Goal: Communication & Community: Answer question/provide support

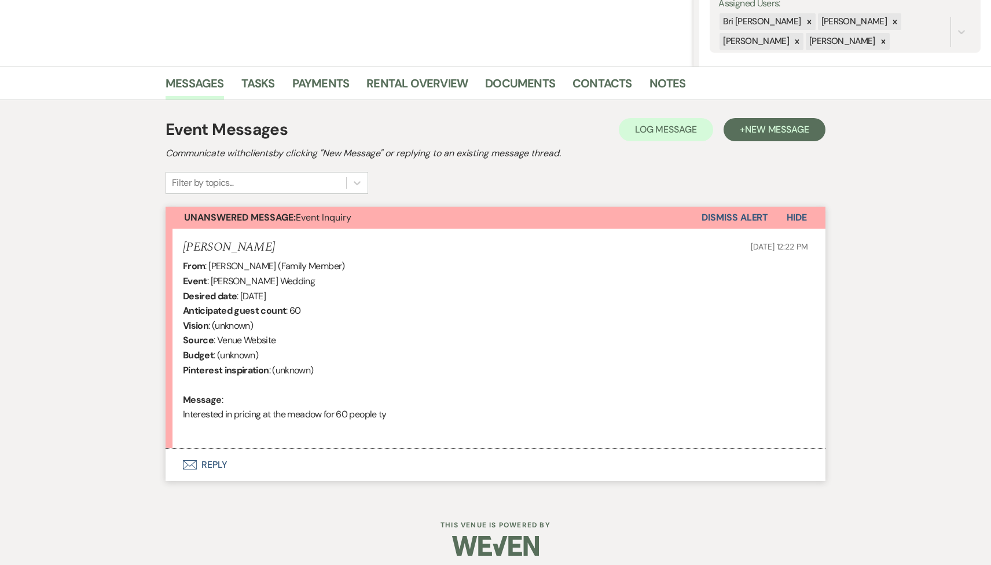
click at [324, 461] on button "Envelope Reply" at bounding box center [496, 465] width 660 height 32
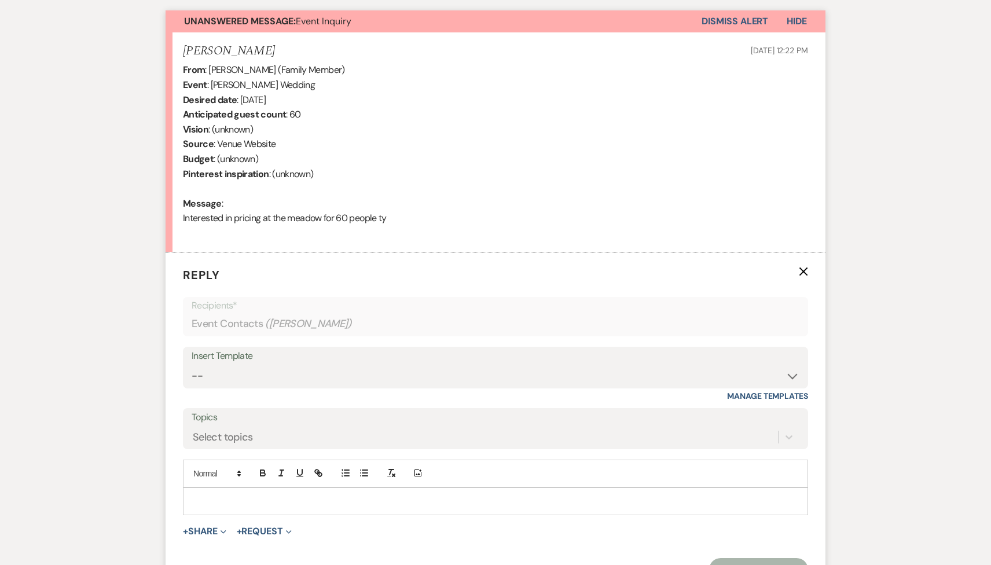
scroll to position [556, 0]
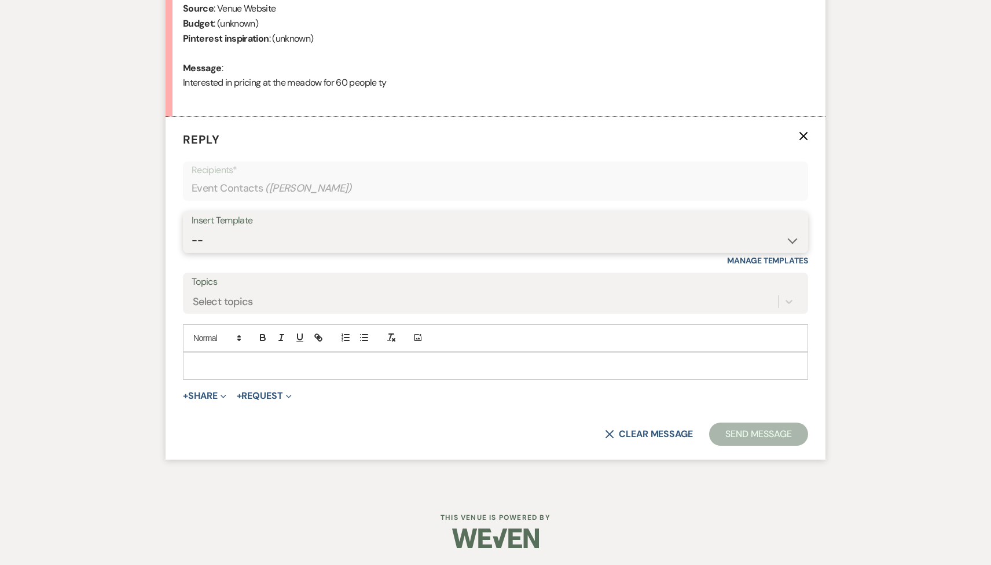
click at [318, 248] on select "-- Tour Request Response Follow Up Contract (Pre-Booked Leads) Weven Planning P…" at bounding box center [496, 240] width 608 height 23
select select "2135"
click at [192, 229] on select "-- Tour Request Response Follow Up Contract (Pre-Booked Leads) Weven Planning P…" at bounding box center [496, 240] width 608 height 23
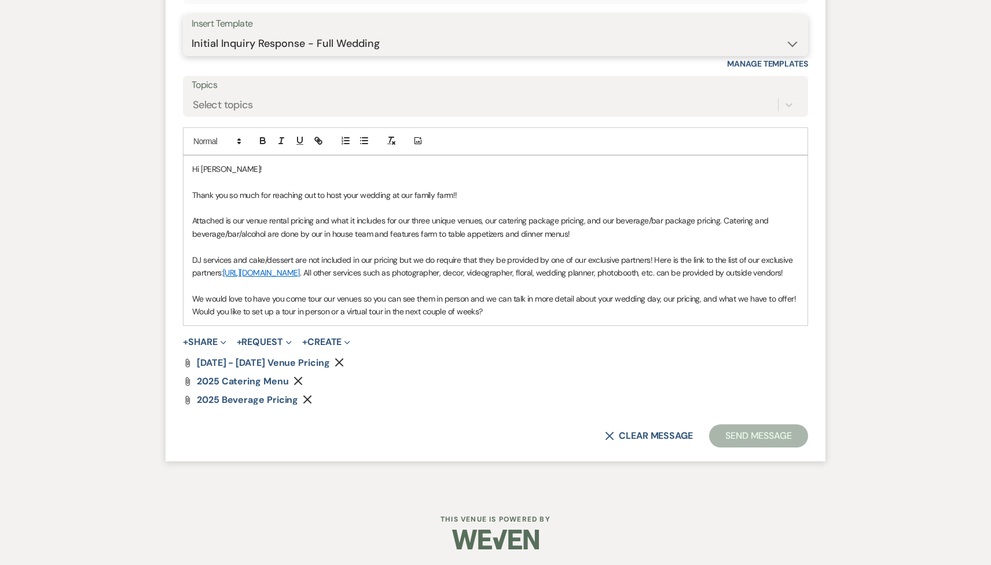
scroll to position [767, 0]
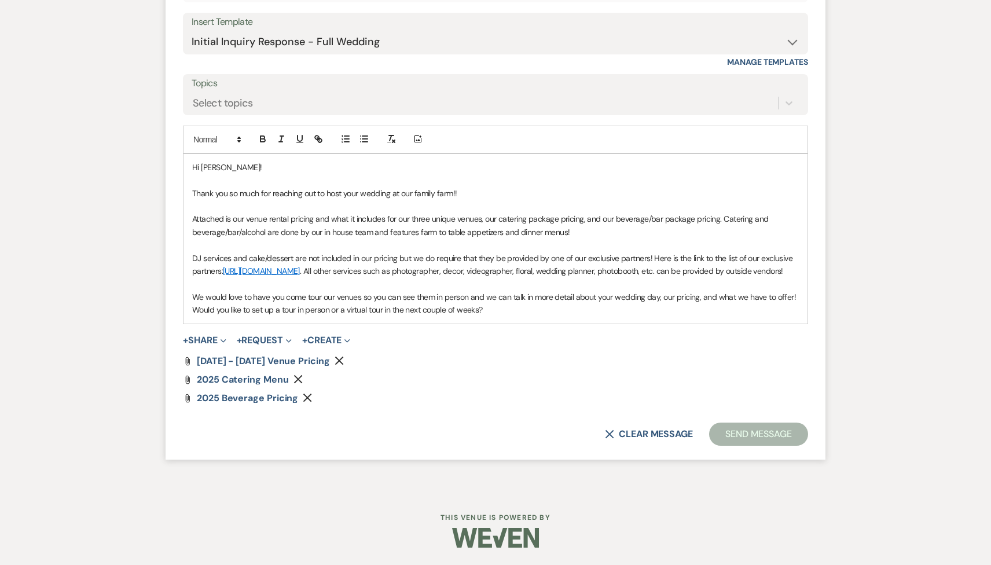
click at [726, 394] on div "Attach File 2025 Beverage Pricing Remove" at bounding box center [495, 398] width 625 height 9
click at [744, 439] on button "Send Message" at bounding box center [758, 434] width 99 height 23
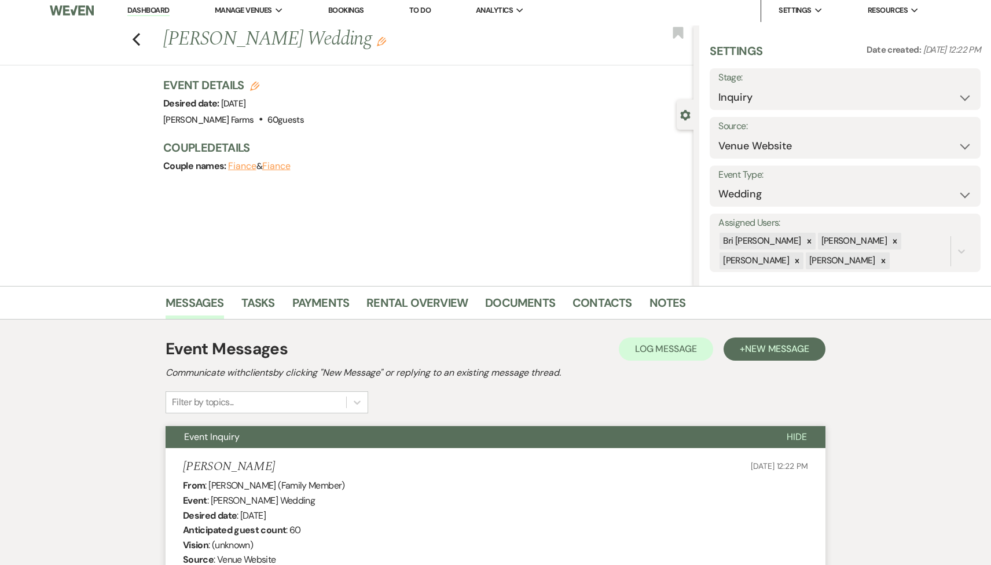
scroll to position [0, 0]
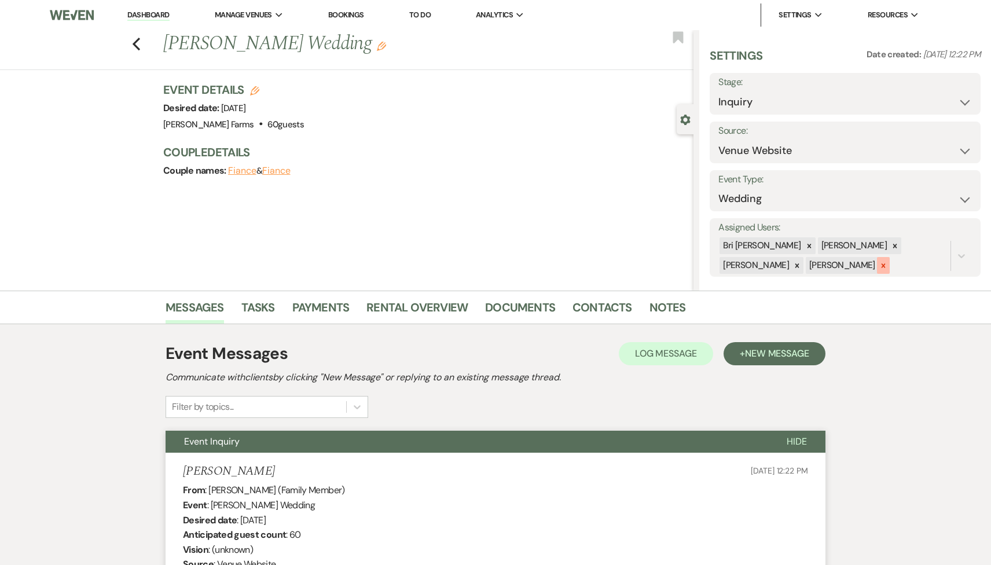
click at [879, 263] on icon at bounding box center [883, 266] width 8 height 8
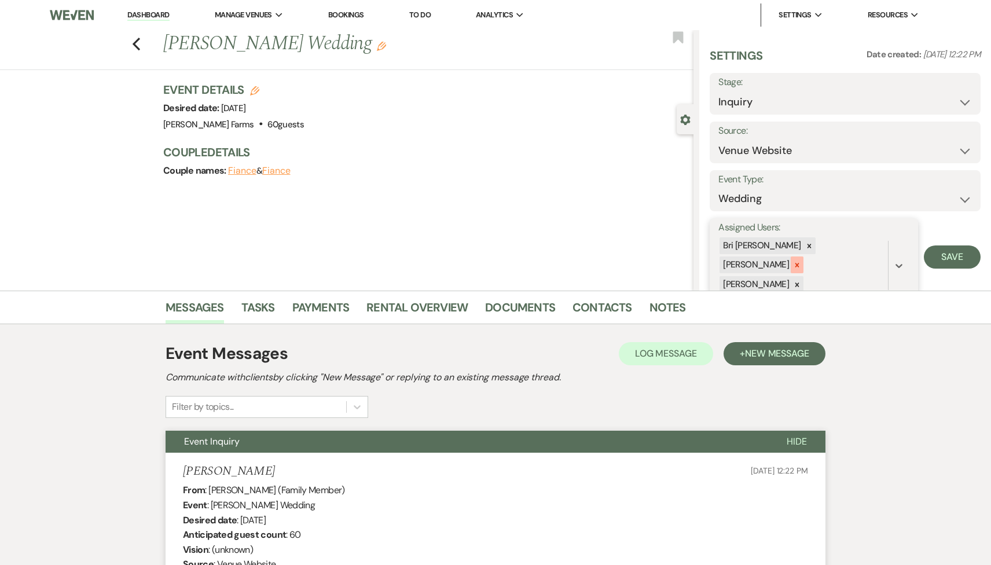
click at [801, 261] on icon at bounding box center [797, 265] width 8 height 8
click at [803, 257] on div at bounding box center [797, 265] width 13 height 17
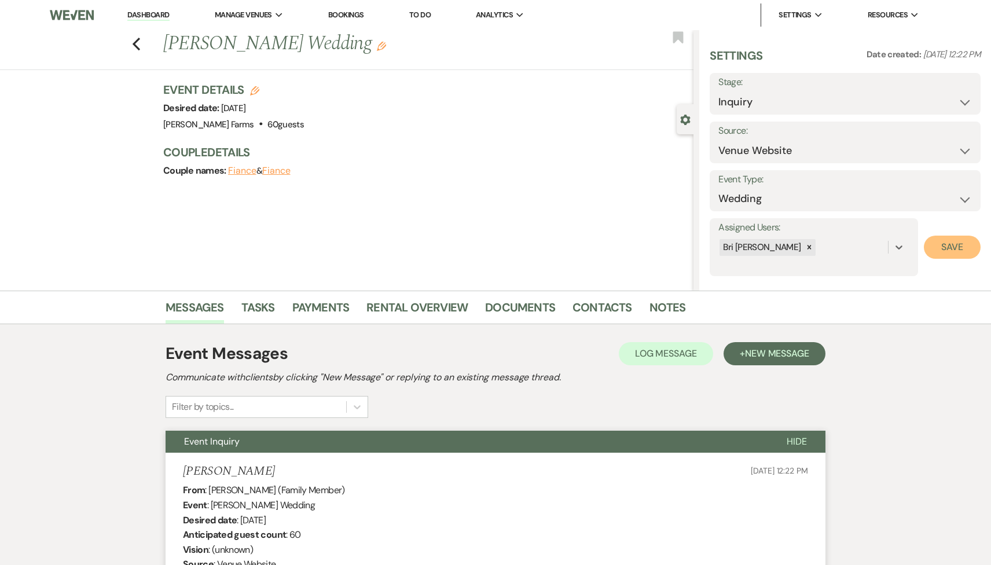
click at [974, 247] on button "Save" at bounding box center [952, 247] width 57 height 23
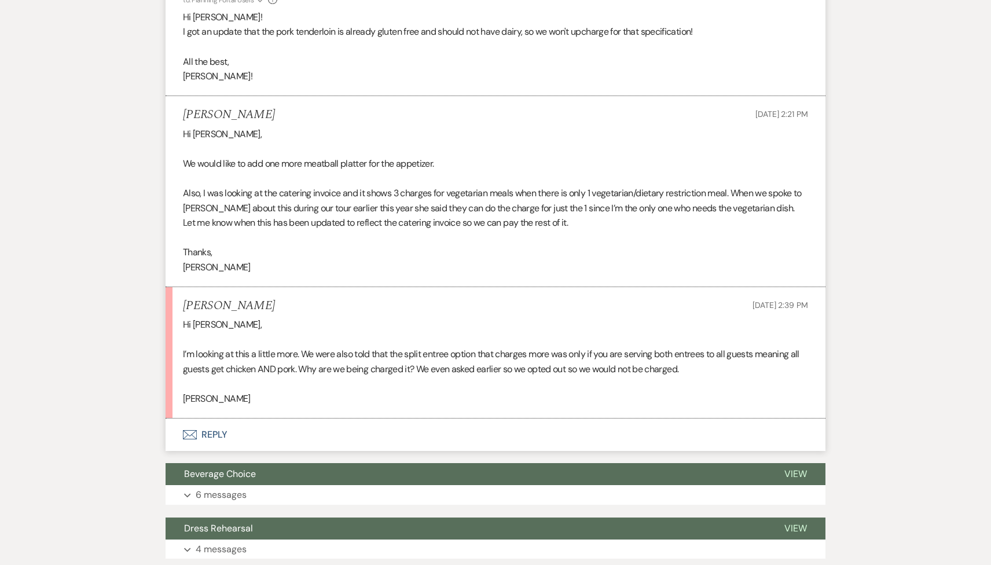
click at [272, 439] on button "Envelope Reply" at bounding box center [496, 435] width 660 height 32
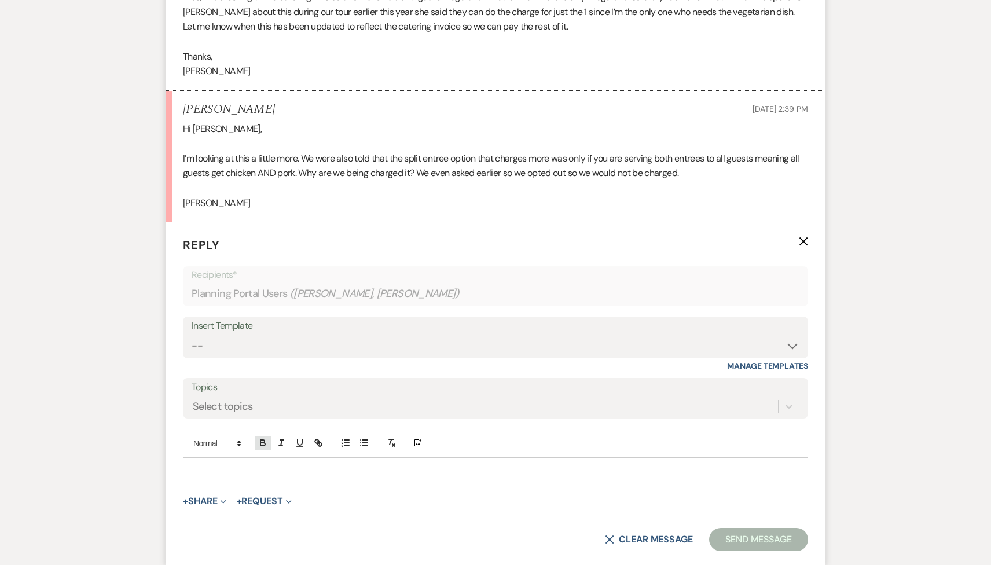
scroll to position [1059, 0]
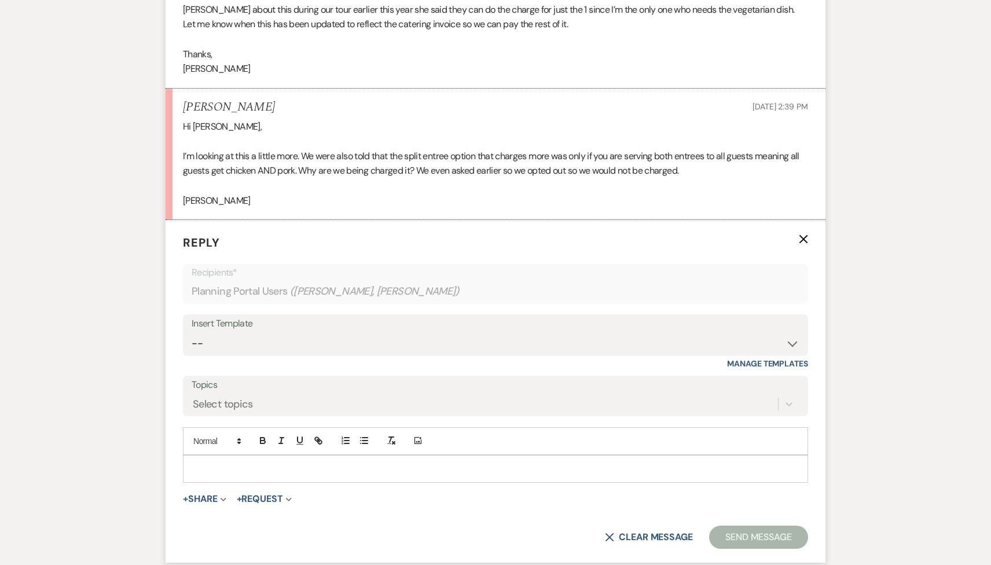
click at [252, 475] on div at bounding box center [496, 469] width 624 height 27
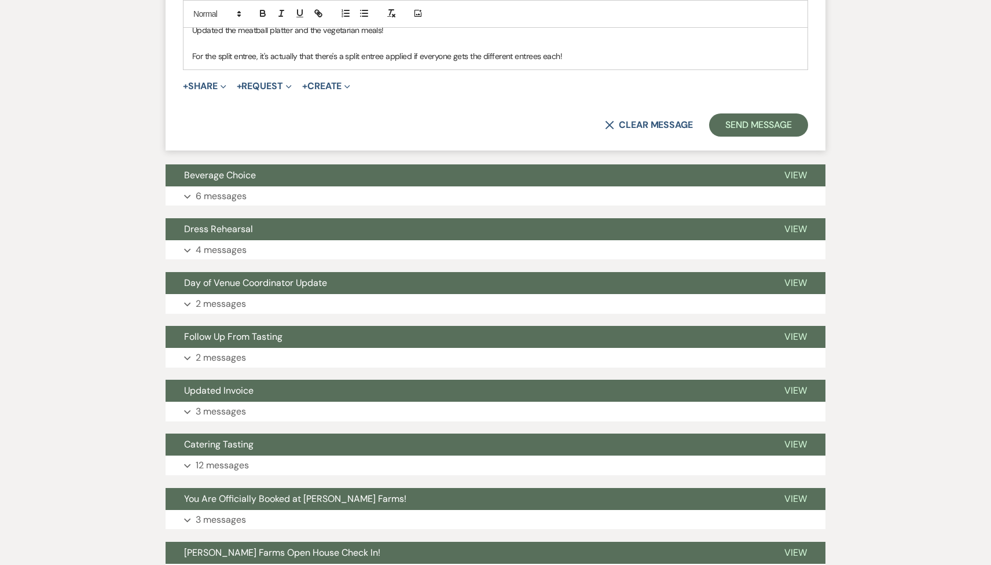
scroll to position [1539, 0]
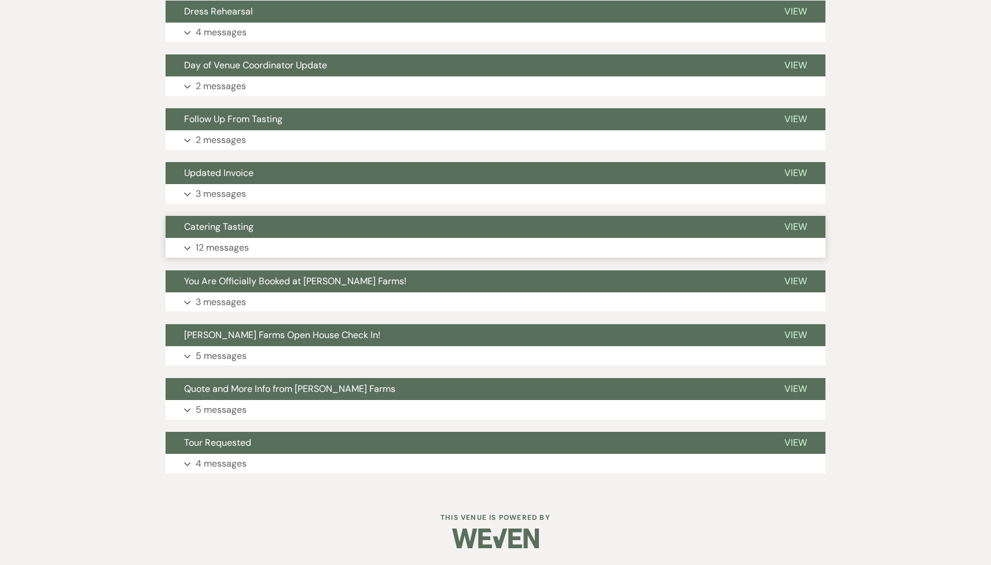
click at [245, 237] on button "Catering Tasting" at bounding box center [466, 227] width 600 height 22
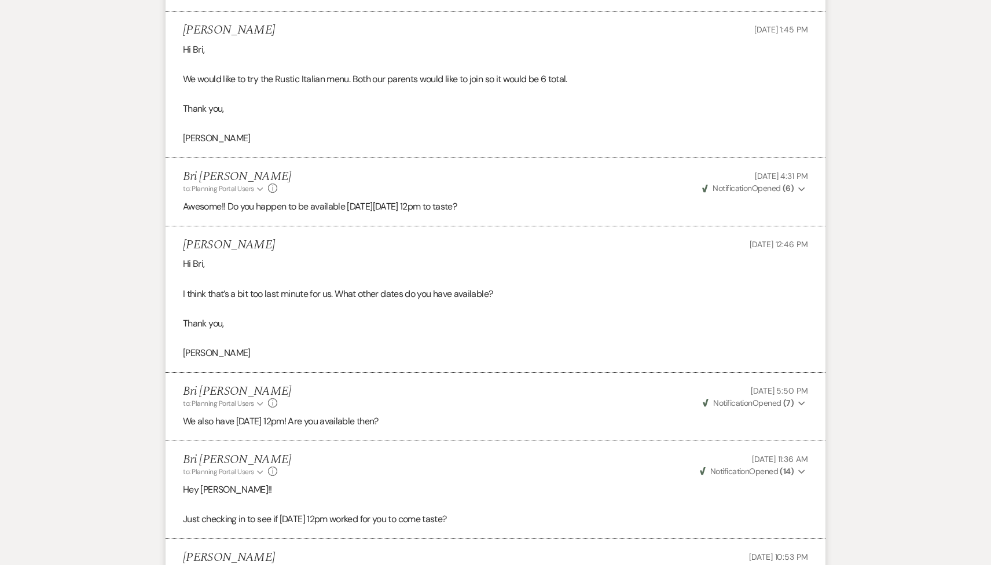
scroll to position [2340, 0]
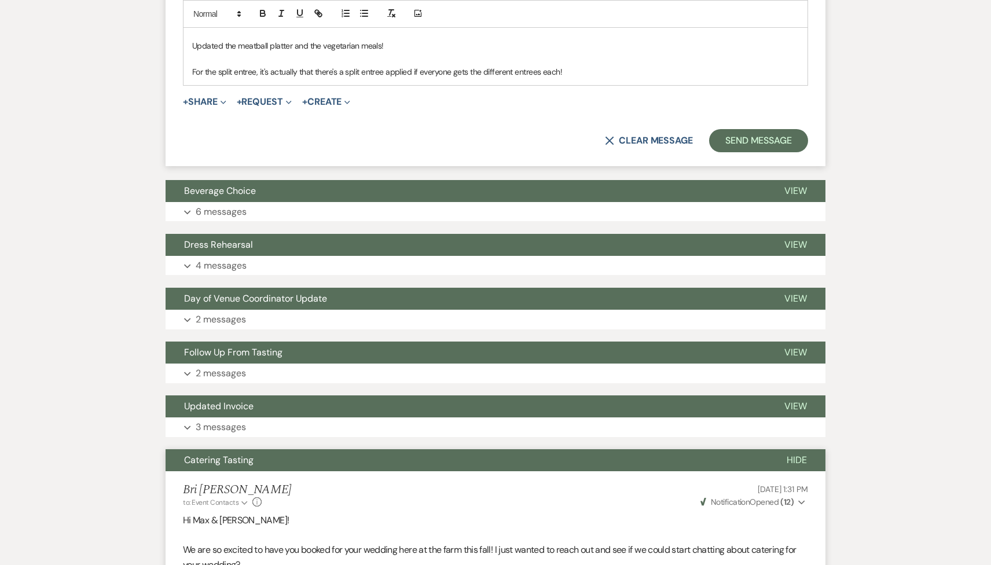
scroll to position [1605, 0]
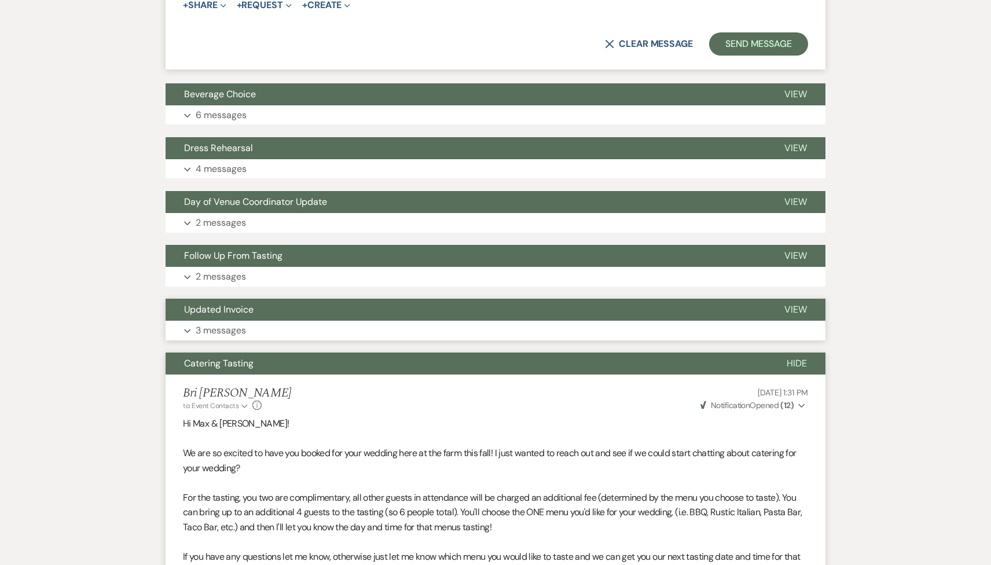
click at [259, 315] on button "Updated Invoice" at bounding box center [466, 310] width 600 height 22
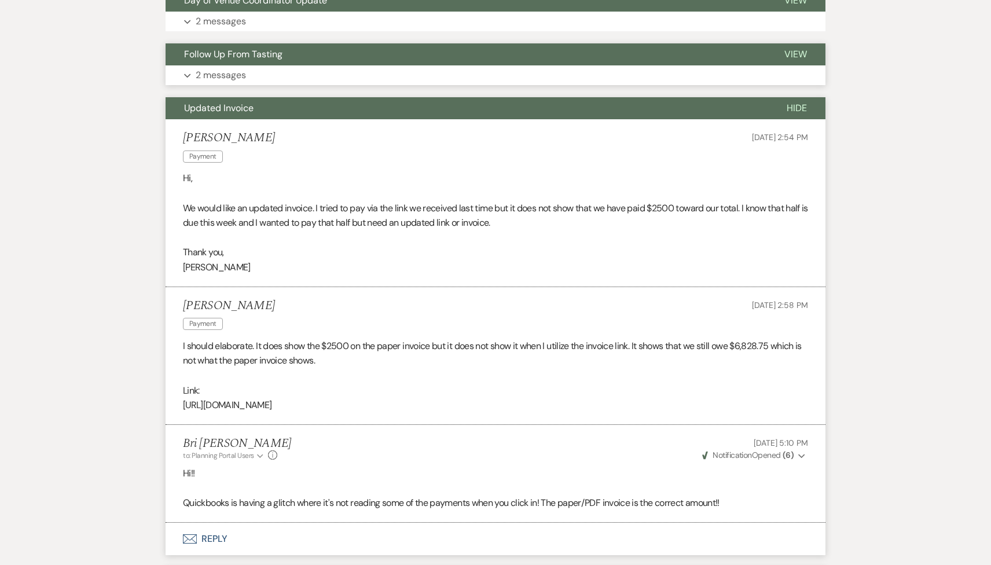
scroll to position [1752, 0]
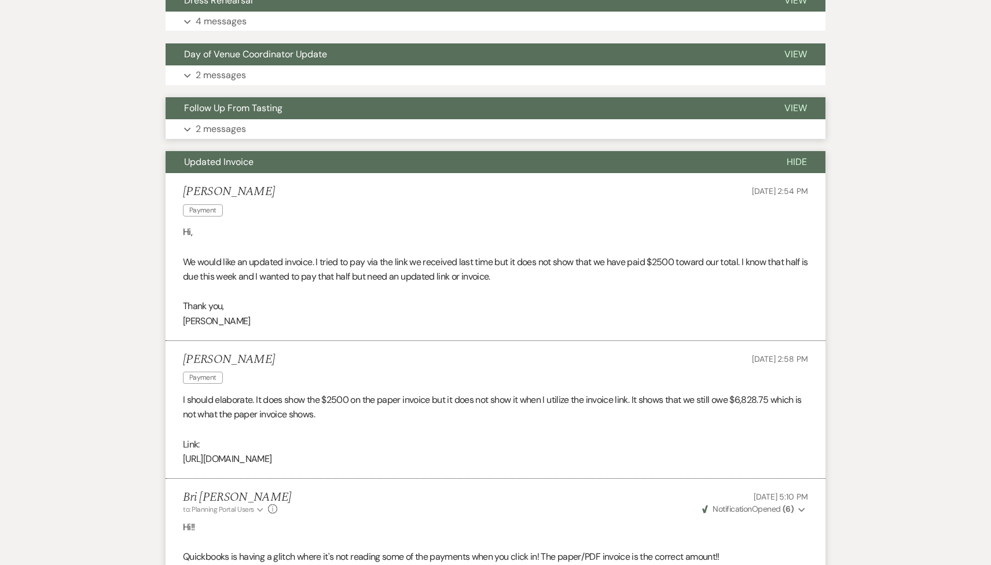
click at [259, 132] on button "Expand 2 messages" at bounding box center [496, 129] width 660 height 20
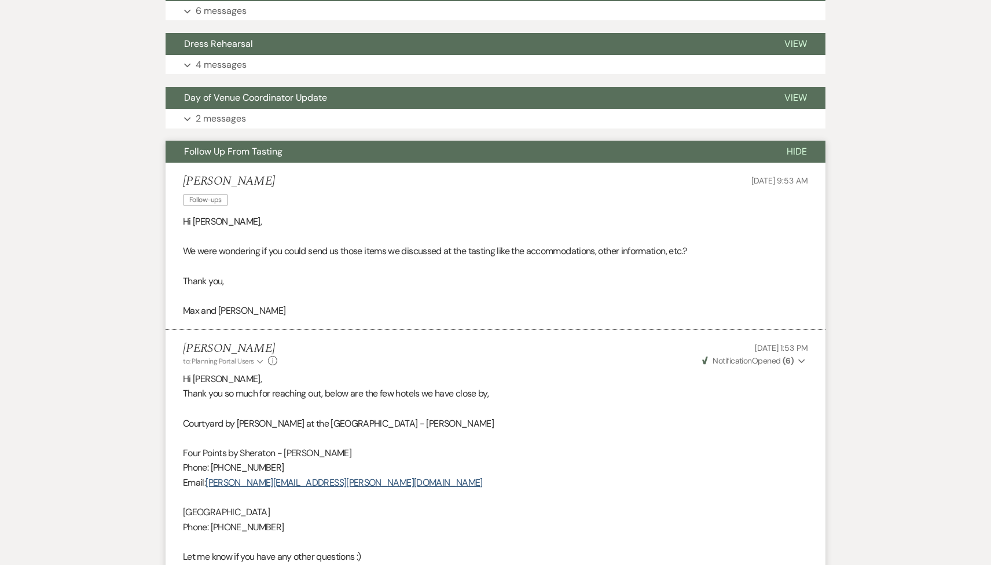
scroll to position [1666, 0]
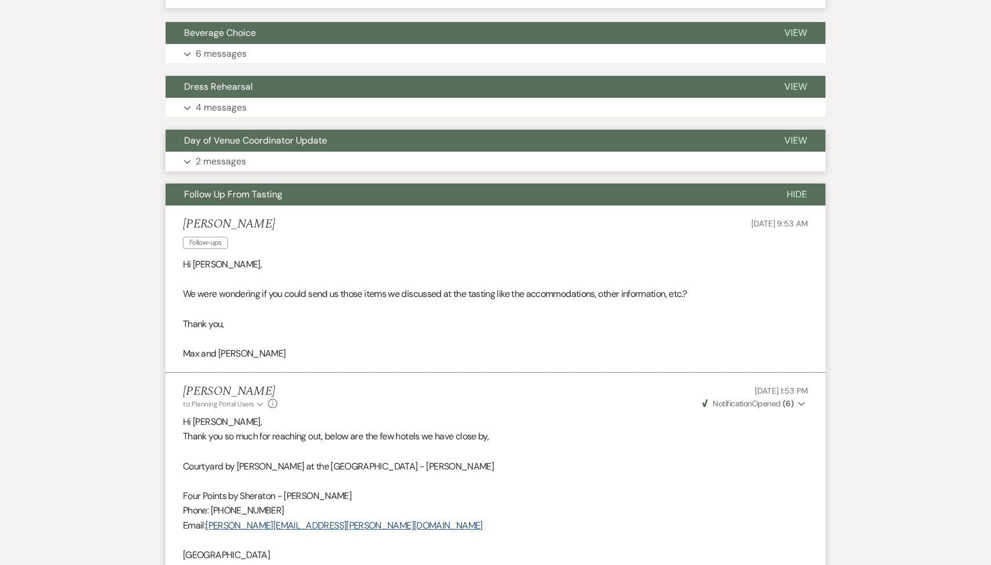
click at [257, 146] on button "Day of Venue Coordinator Update" at bounding box center [466, 141] width 600 height 22
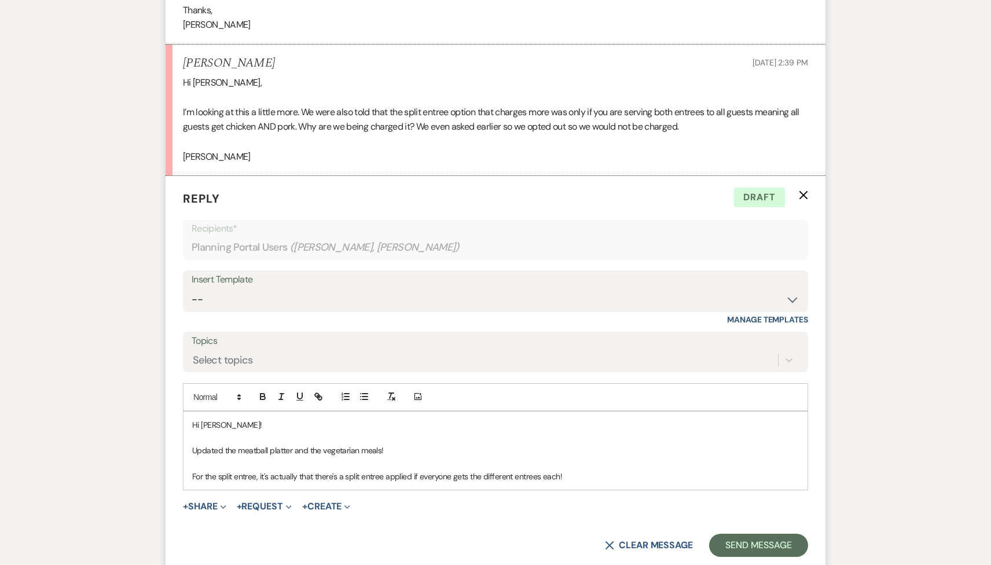
scroll to position [1093, 0]
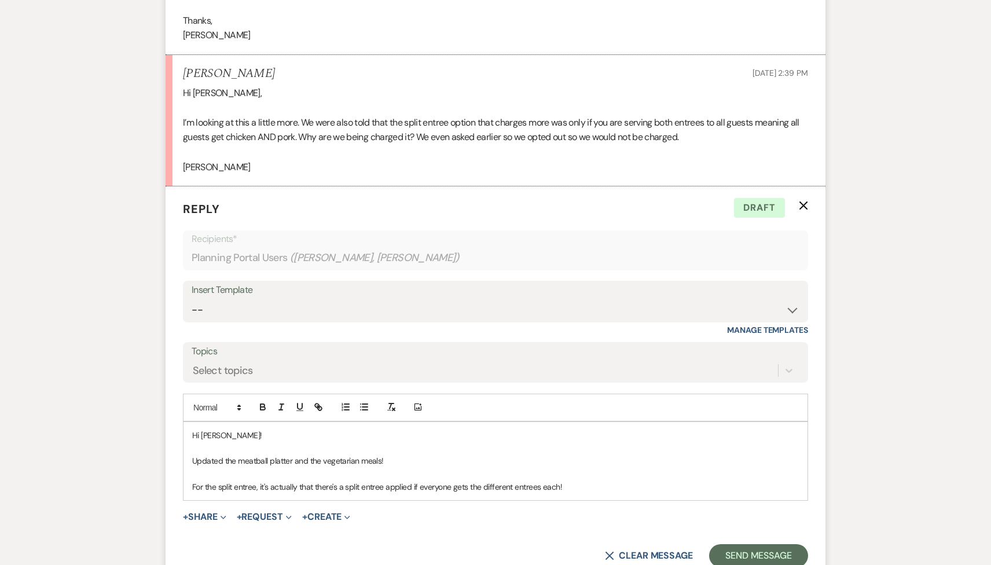
click at [578, 483] on p "For the split entree, it's actually that there's a split entree applied if ever…" at bounding box center [495, 486] width 607 height 13
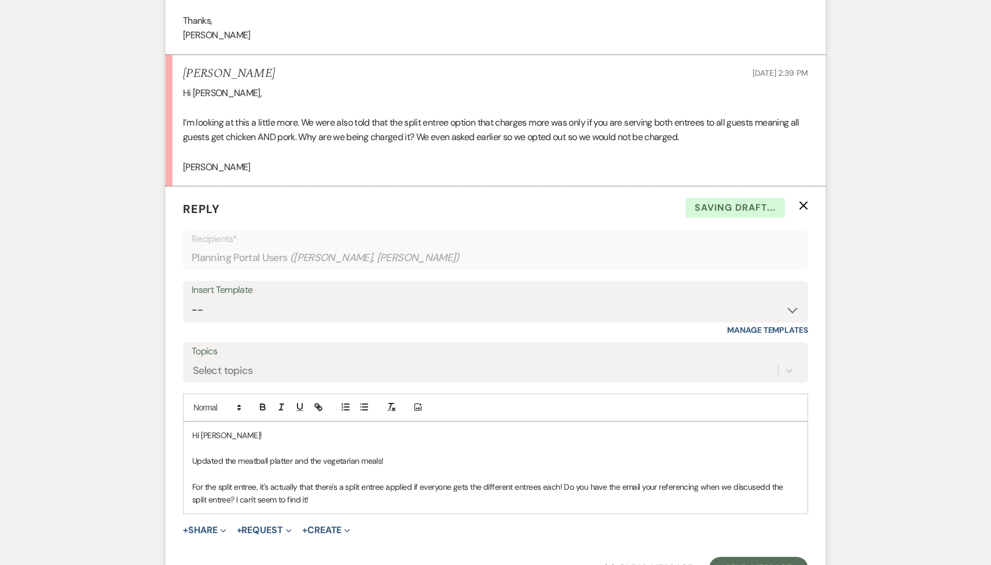
click at [765, 486] on p "For the split entree, it's actually that there's a split entree applied if ever…" at bounding box center [495, 493] width 607 height 26
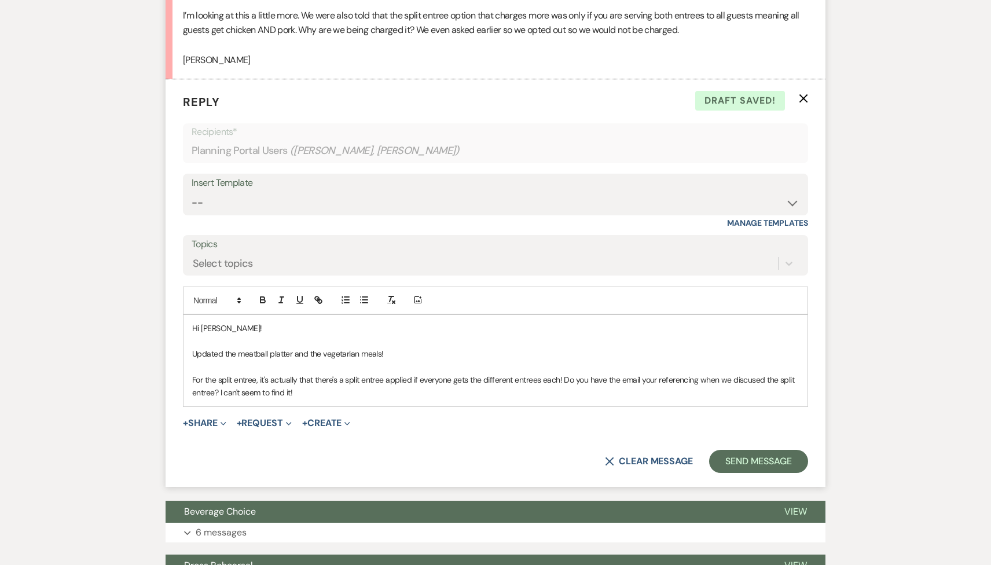
scroll to position [1203, 0]
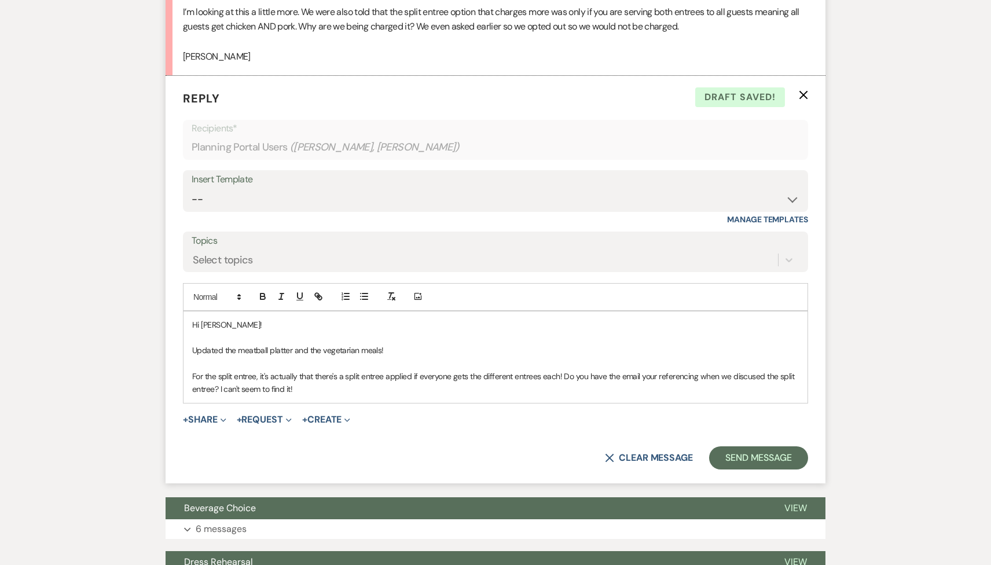
click at [567, 377] on p "For the split entree, it's actually that there's a split entree applied if ever…" at bounding box center [495, 383] width 607 height 26
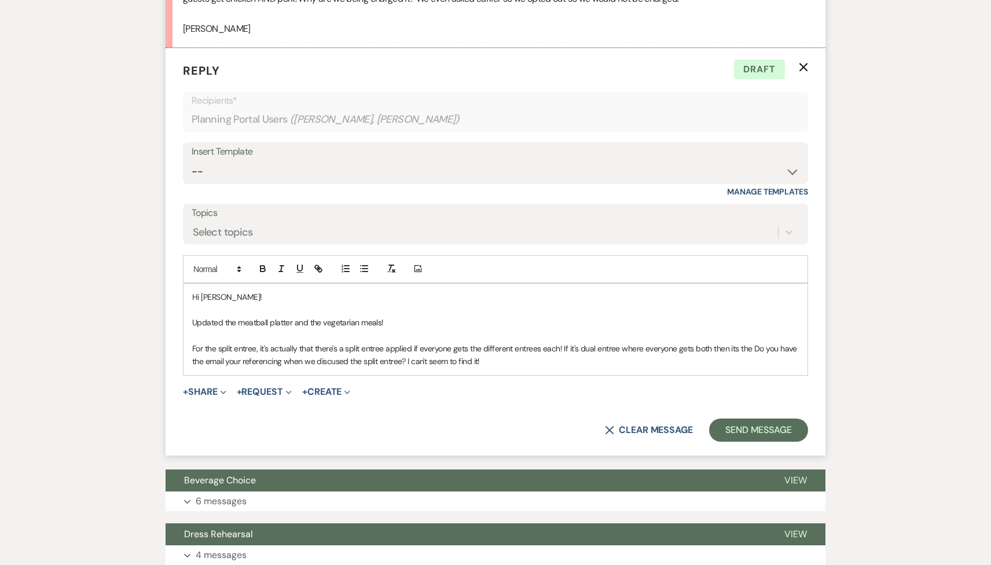
scroll to position [1246, 0]
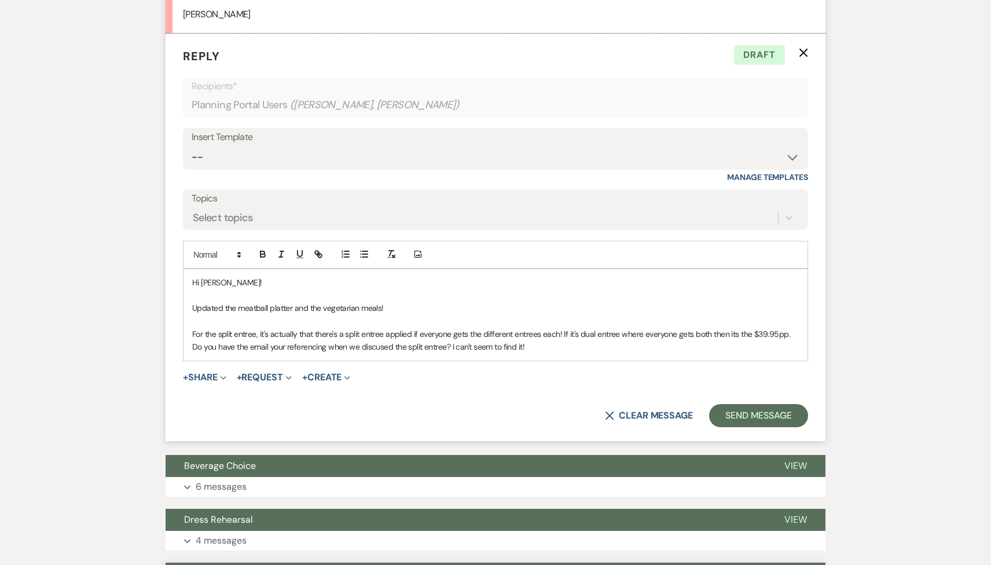
click at [382, 347] on p "For the split entree, it's actually that there's a split entree applied if ever…" at bounding box center [495, 341] width 607 height 26
click at [565, 339] on p "For the split entree, it's actually that there's a split entree applied if ever…" at bounding box center [495, 341] width 607 height 26
click at [557, 353] on p "For the split entree, it's actually that there's a split entree applied if ever…" at bounding box center [495, 341] width 607 height 26
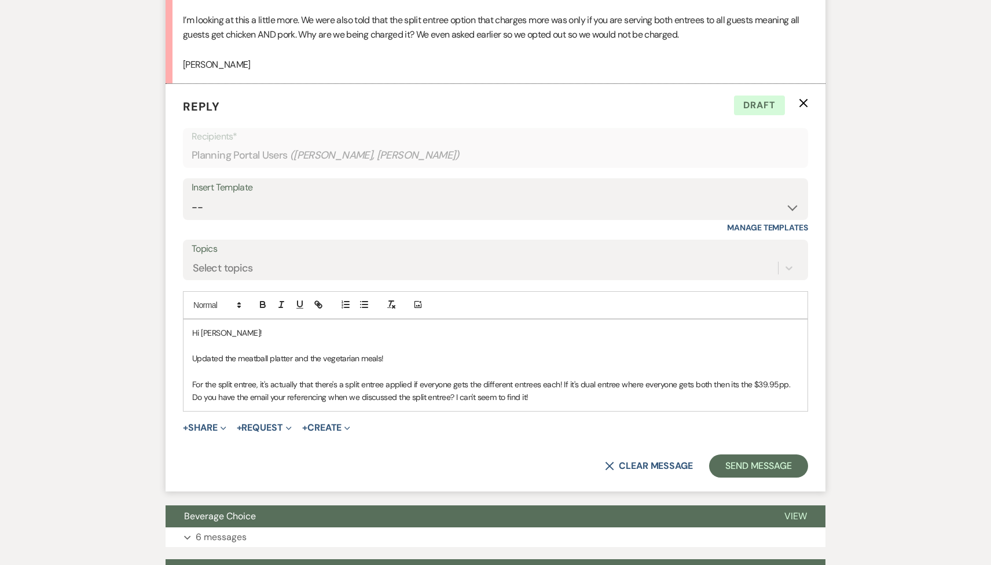
scroll to position [1197, 0]
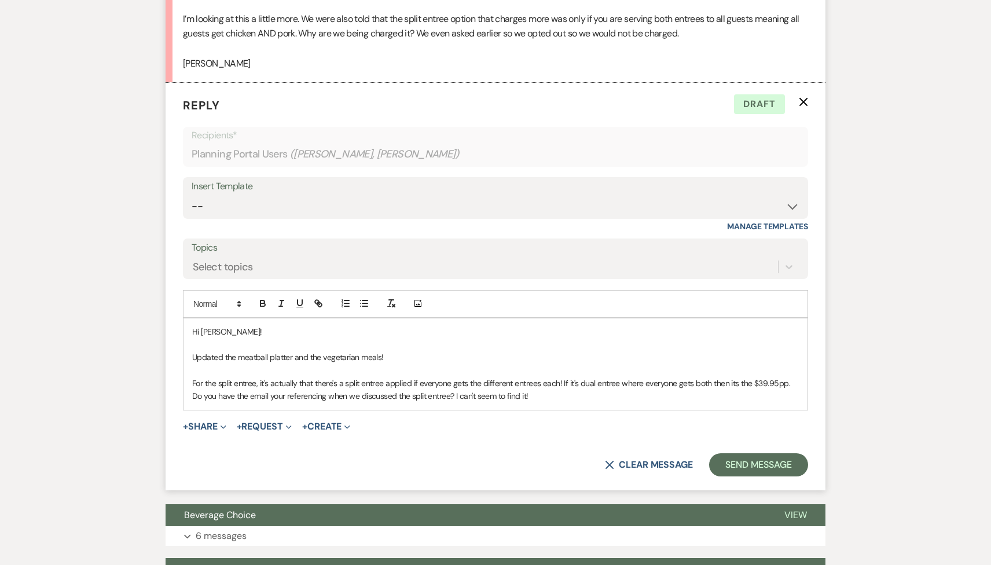
click at [392, 358] on p "Updated the meatball platter and the vegetarian meals!" at bounding box center [495, 357] width 607 height 13
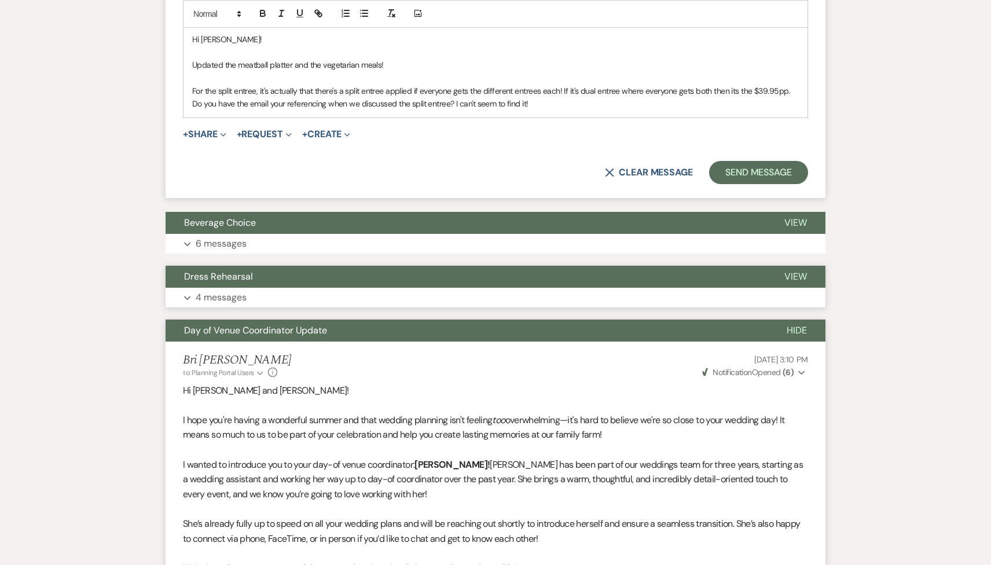
click at [287, 292] on button "Expand 4 messages" at bounding box center [496, 298] width 660 height 20
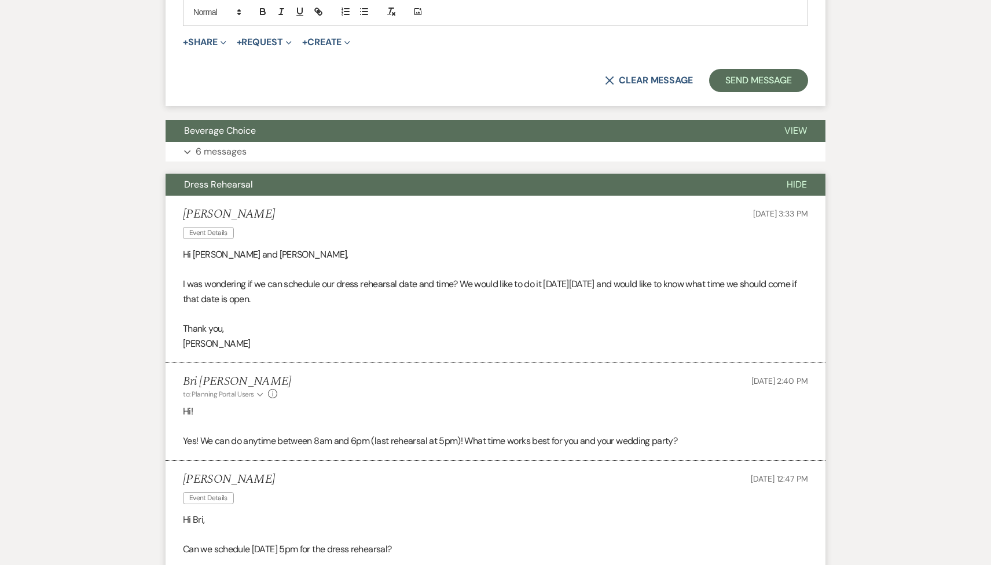
scroll to position [1499, 0]
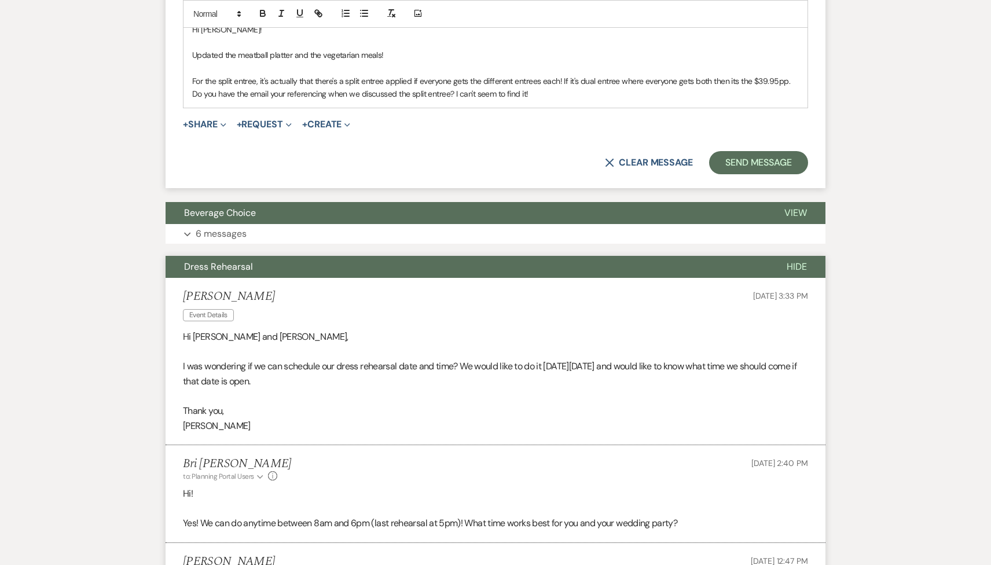
click at [284, 270] on button "Dress Rehearsal" at bounding box center [467, 267] width 603 height 22
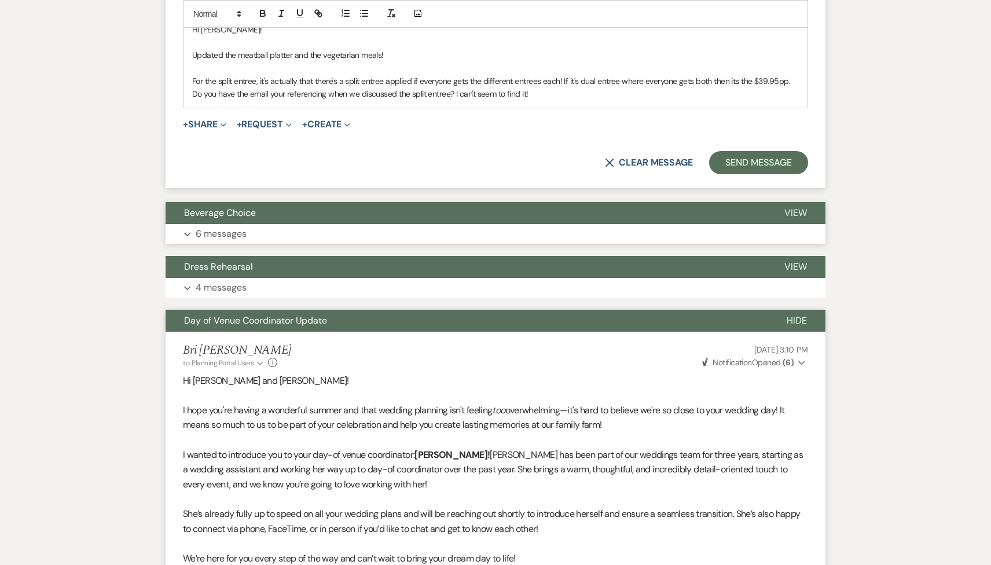
click at [278, 230] on button "Expand 6 messages" at bounding box center [496, 234] width 660 height 20
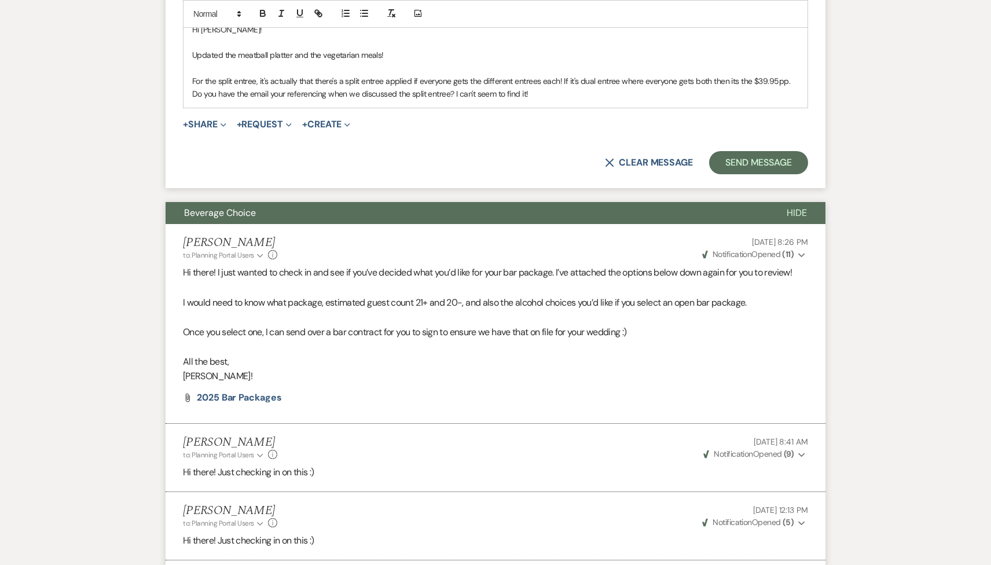
click at [275, 208] on button "Beverage Choice" at bounding box center [467, 213] width 603 height 22
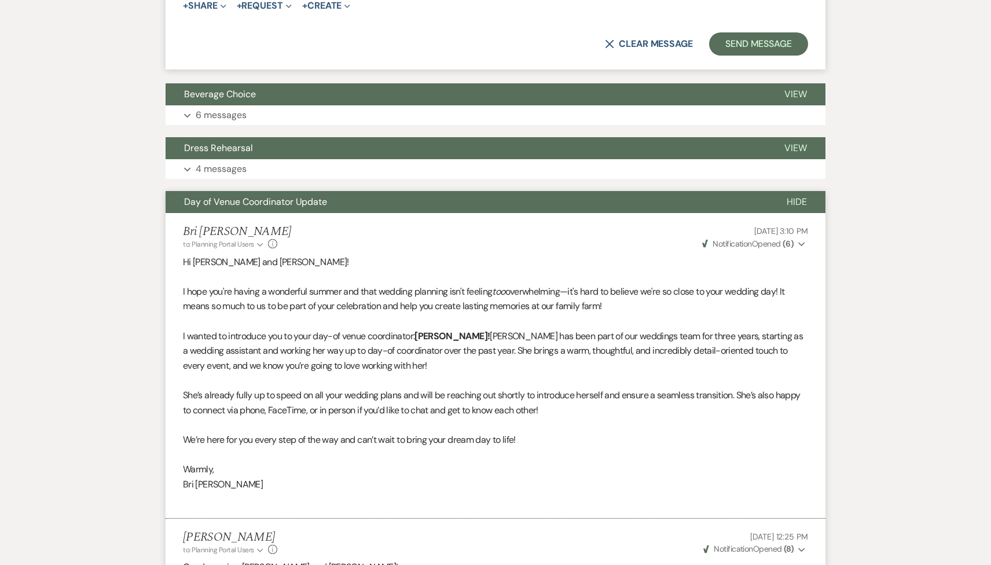
click at [273, 199] on span "Day of Venue Coordinator Update" at bounding box center [255, 202] width 143 height 12
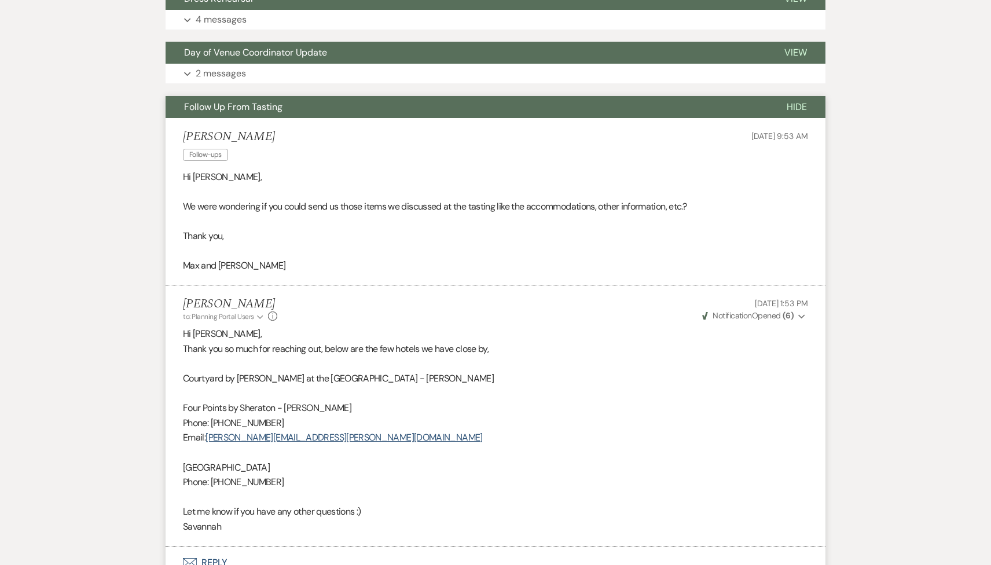
click at [269, 104] on span "Follow Up From Tasting" at bounding box center [233, 107] width 98 height 12
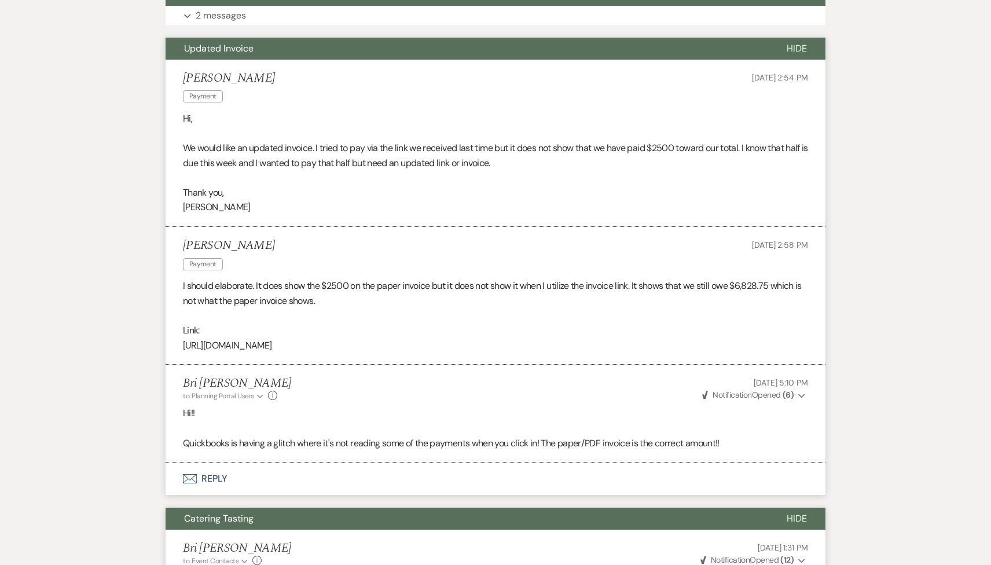
click at [276, 46] on button "Updated Invoice" at bounding box center [467, 49] width 603 height 22
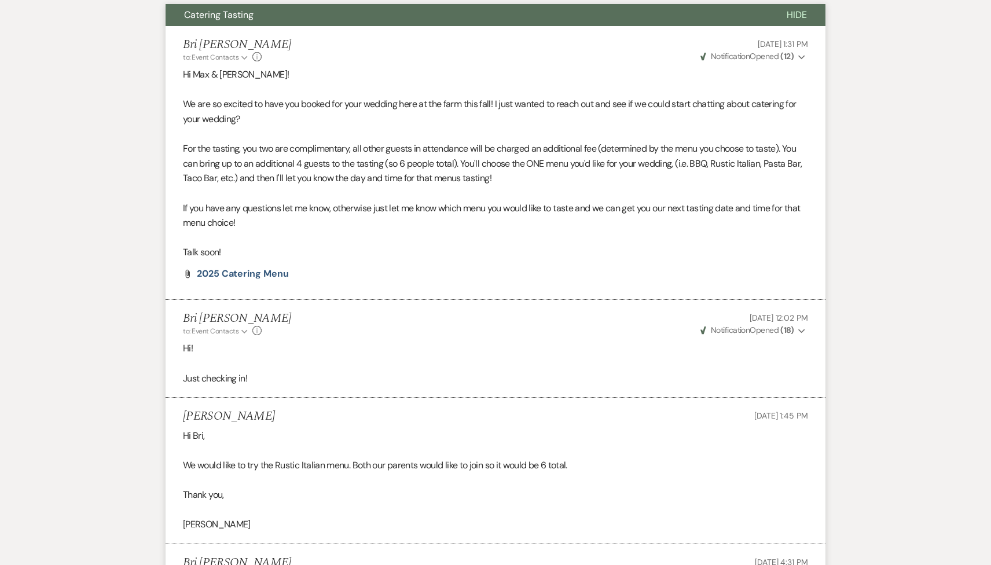
click at [281, 14] on button "Catering Tasting" at bounding box center [467, 15] width 603 height 22
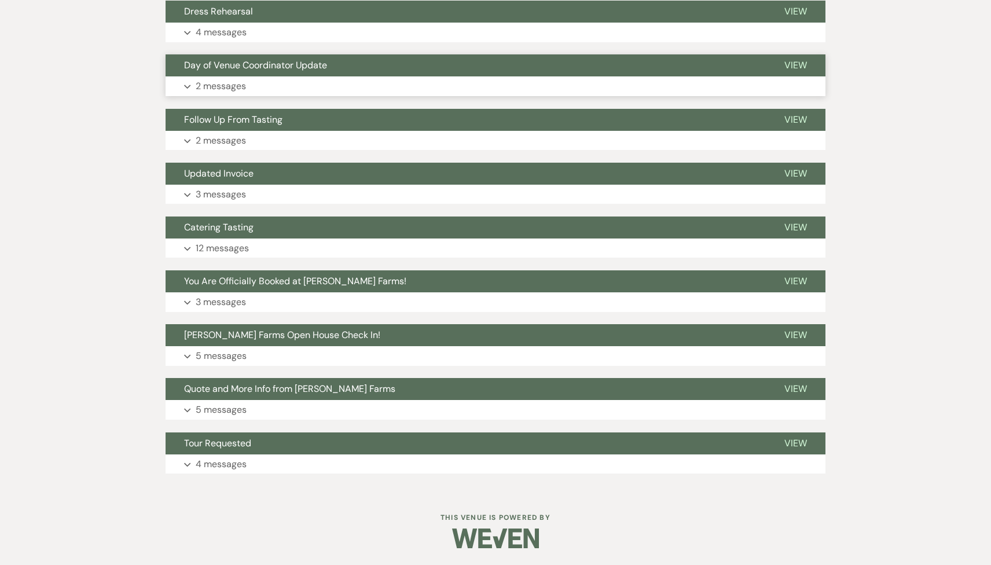
click at [260, 74] on button "Day of Venue Coordinator Update" at bounding box center [466, 65] width 600 height 22
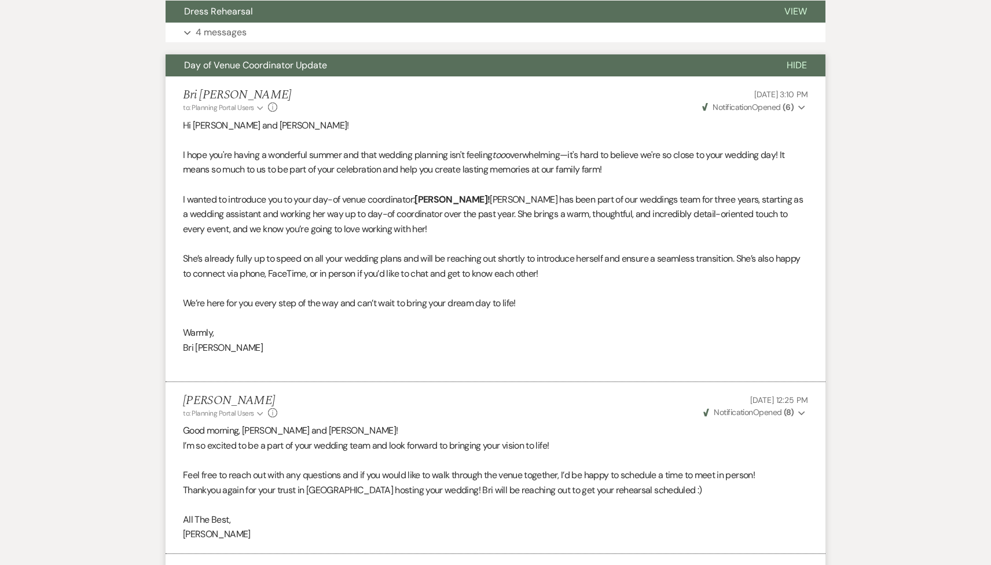
click at [260, 74] on button "Day of Venue Coordinator Update" at bounding box center [467, 65] width 603 height 22
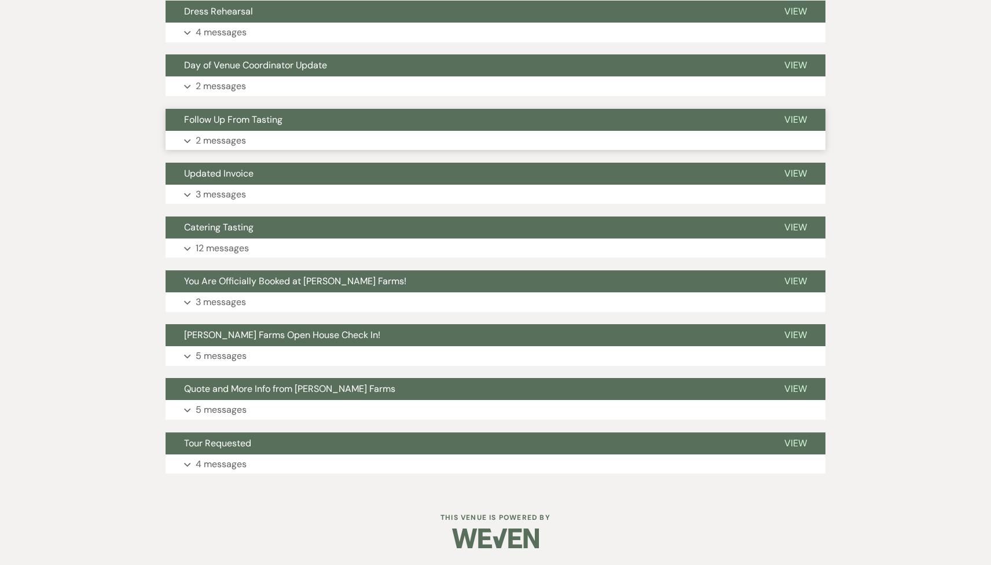
click at [260, 124] on span "Follow Up From Tasting" at bounding box center [233, 119] width 98 height 12
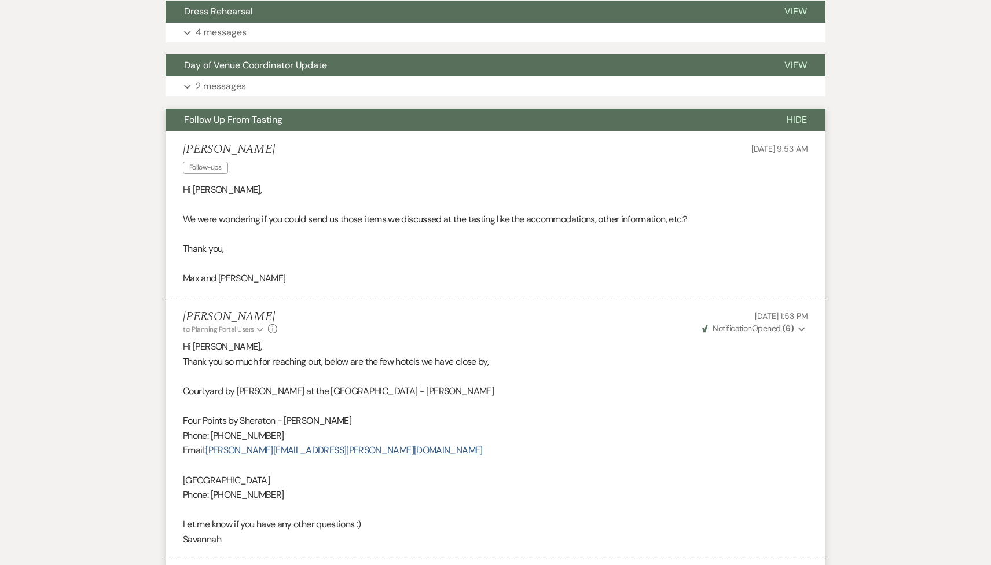
click at [260, 122] on span "Follow Up From Tasting" at bounding box center [233, 119] width 98 height 12
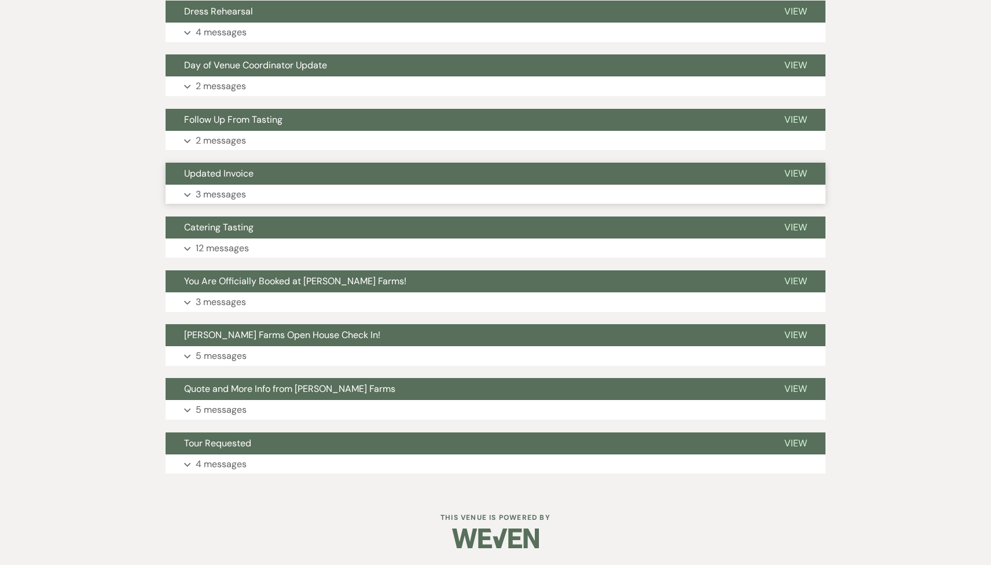
click at [252, 171] on span "Updated Invoice" at bounding box center [218, 173] width 69 height 12
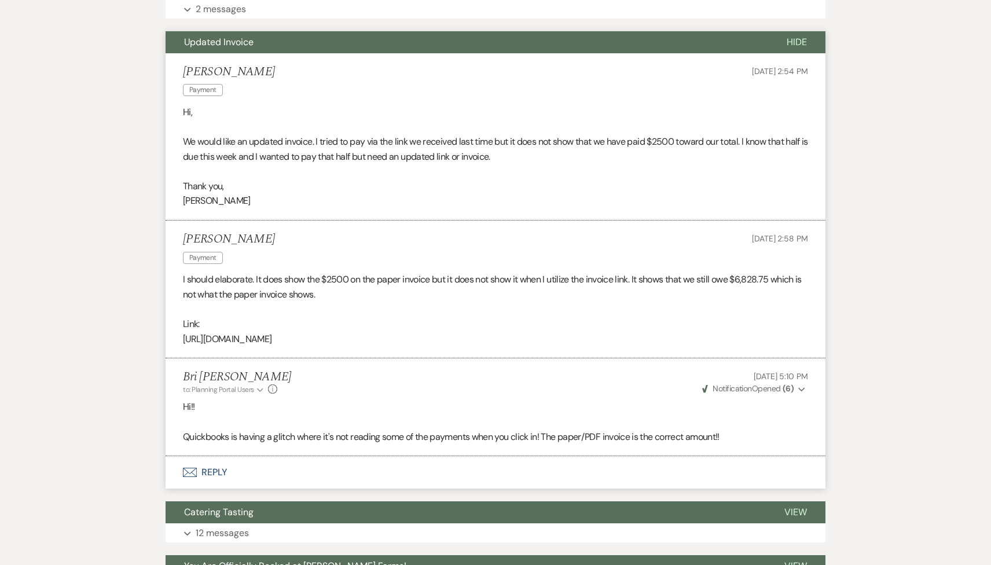
click at [254, 47] on button "Updated Invoice" at bounding box center [467, 42] width 603 height 22
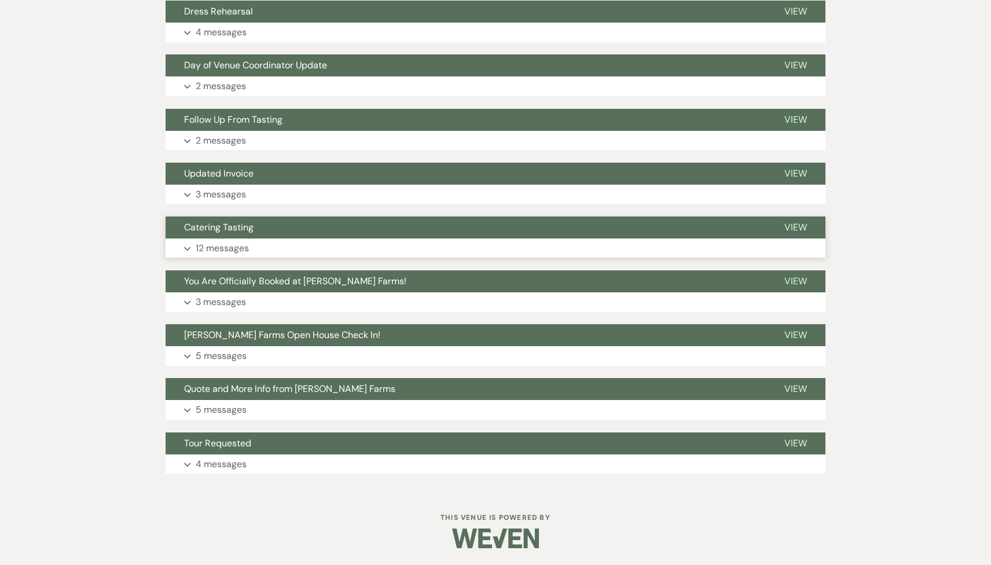
click at [254, 222] on button "Catering Tasting" at bounding box center [466, 227] width 600 height 22
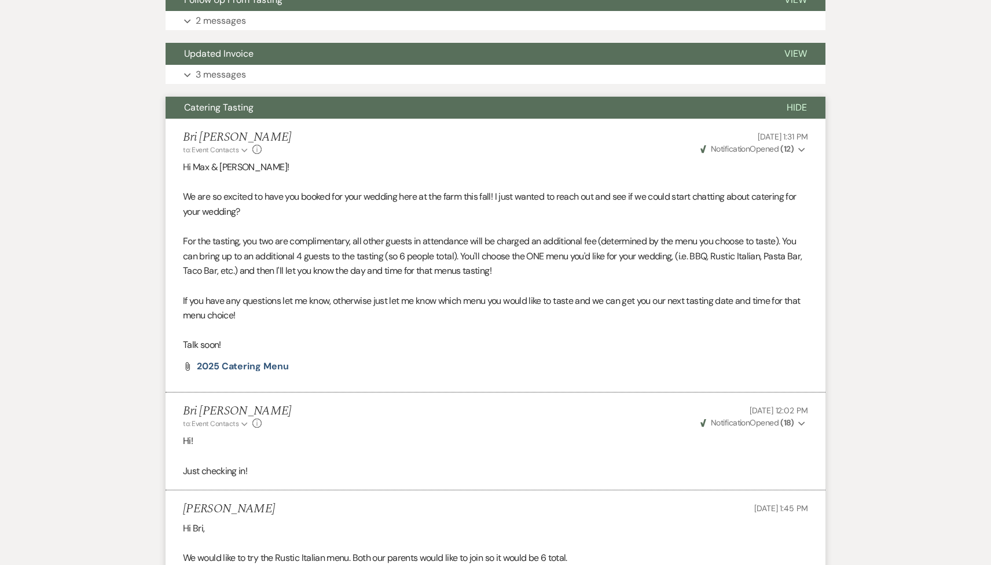
click at [267, 107] on button "Catering Tasting" at bounding box center [467, 108] width 603 height 22
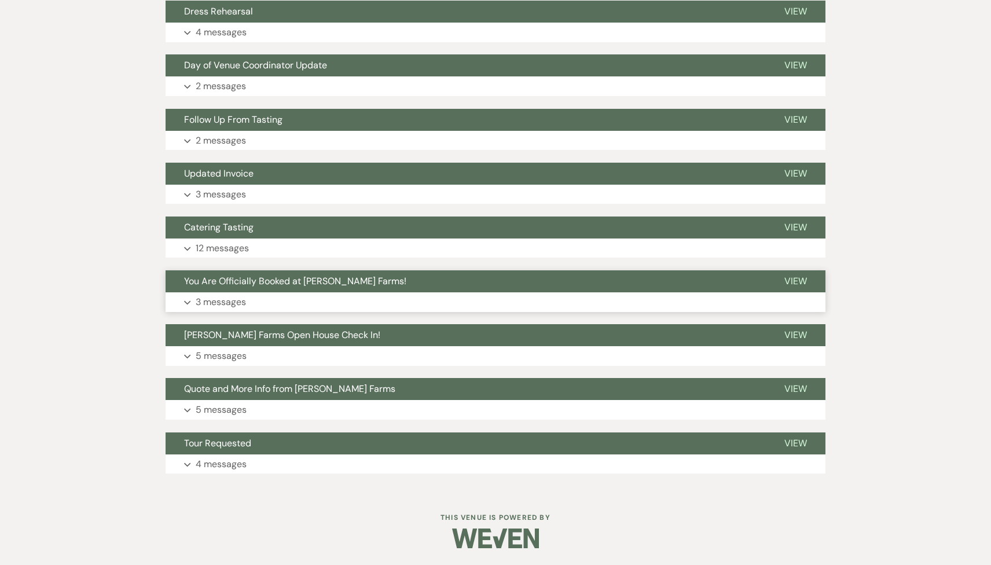
click at [266, 296] on button "Expand 3 messages" at bounding box center [496, 302] width 660 height 20
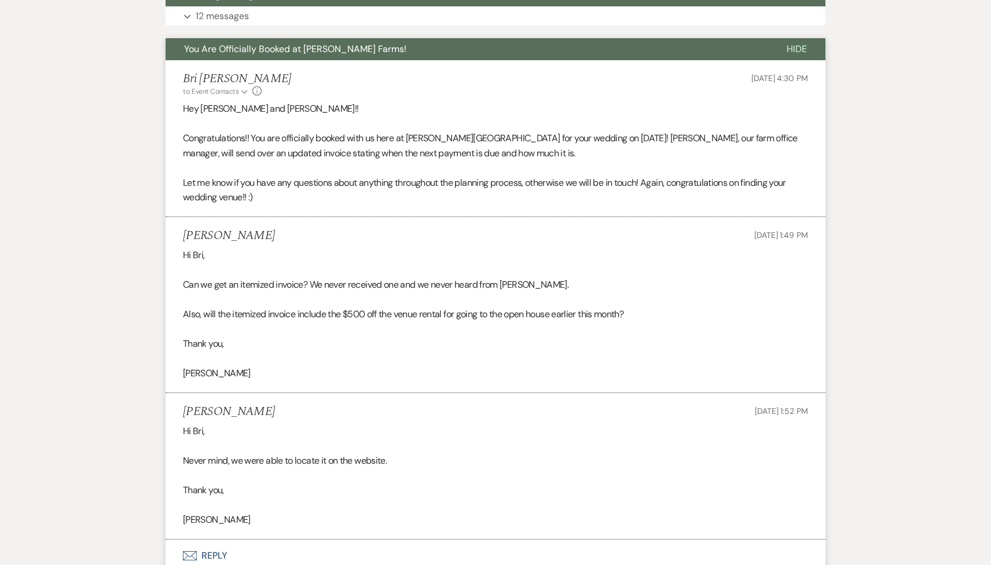
scroll to position [1903, 0]
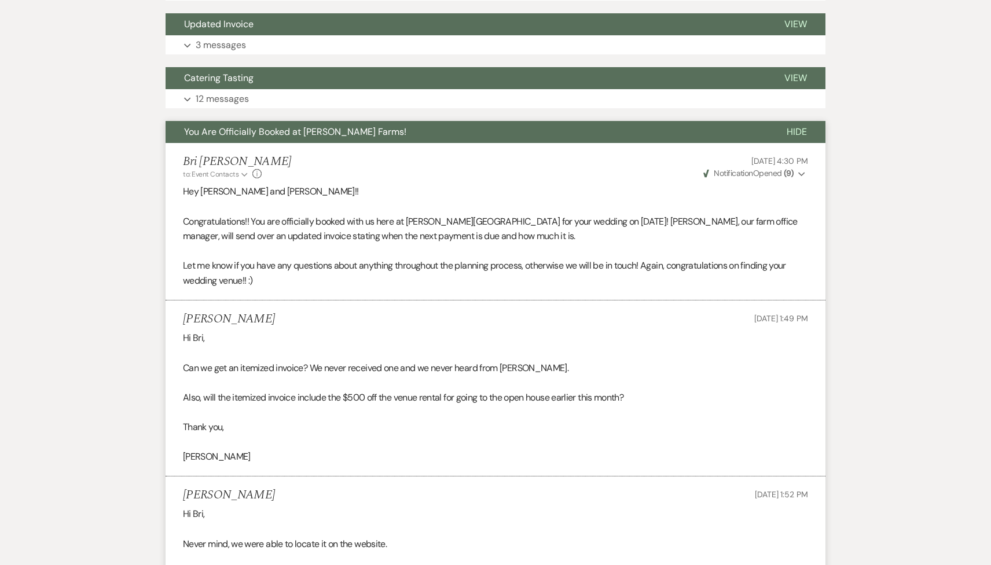
click at [285, 143] on li "Bri Schnepf to: Event Contacts Expand Info Jan 16, 2025, 4:30 PM Weven Check No…" at bounding box center [496, 221] width 660 height 157
click at [278, 135] on span "You Are Officially Booked at Schnepf Farms!" at bounding box center [295, 132] width 222 height 12
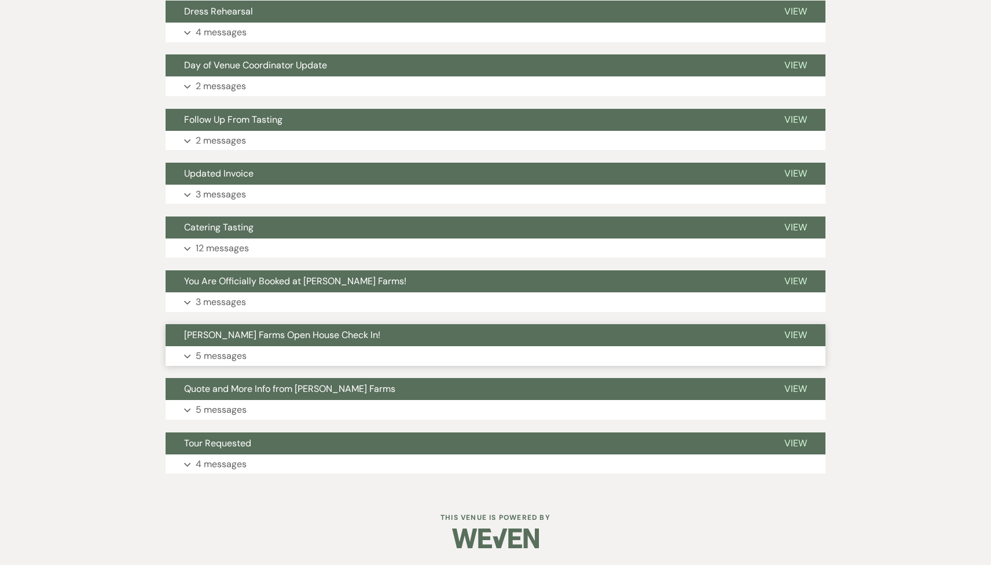
click at [266, 324] on button "Schnepf Farms Open House Check In!" at bounding box center [466, 335] width 600 height 22
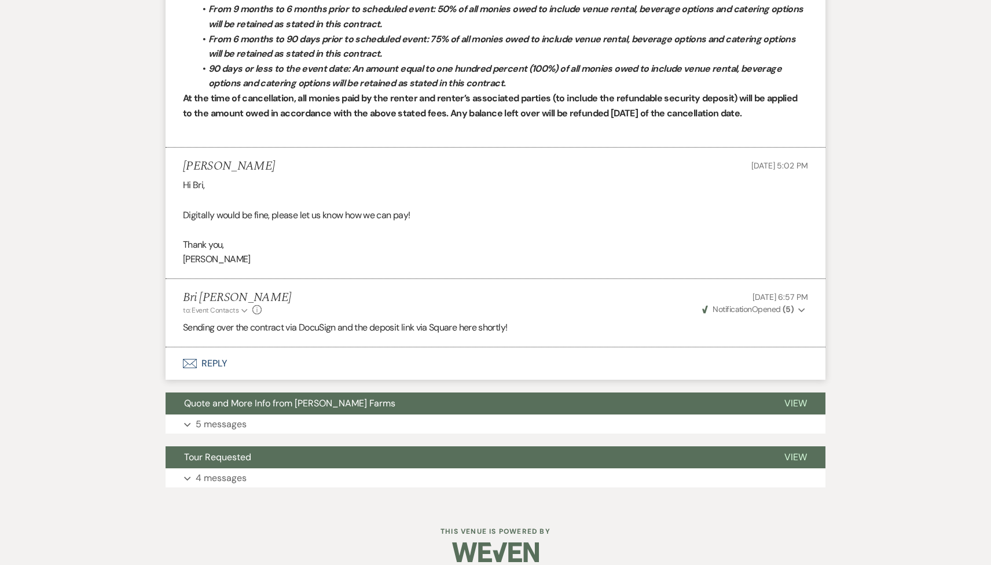
scroll to position [2790, 0]
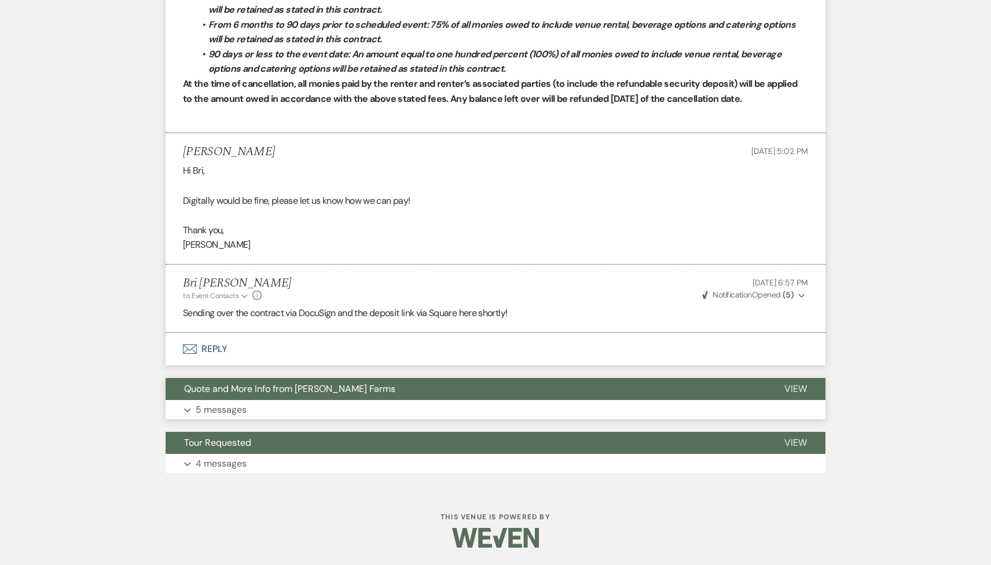
click at [284, 419] on button "Expand 5 messages" at bounding box center [496, 410] width 660 height 20
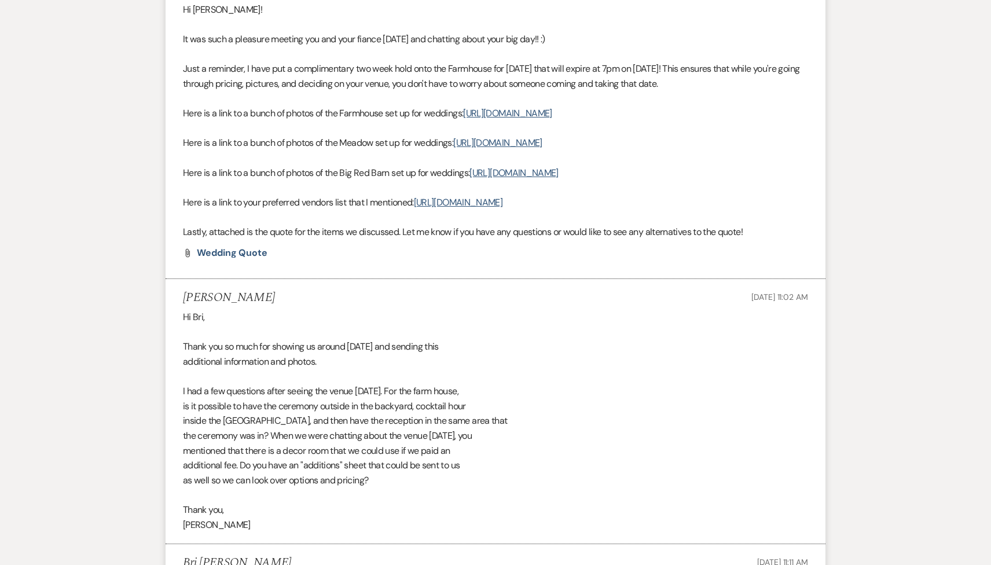
scroll to position [3238, 0]
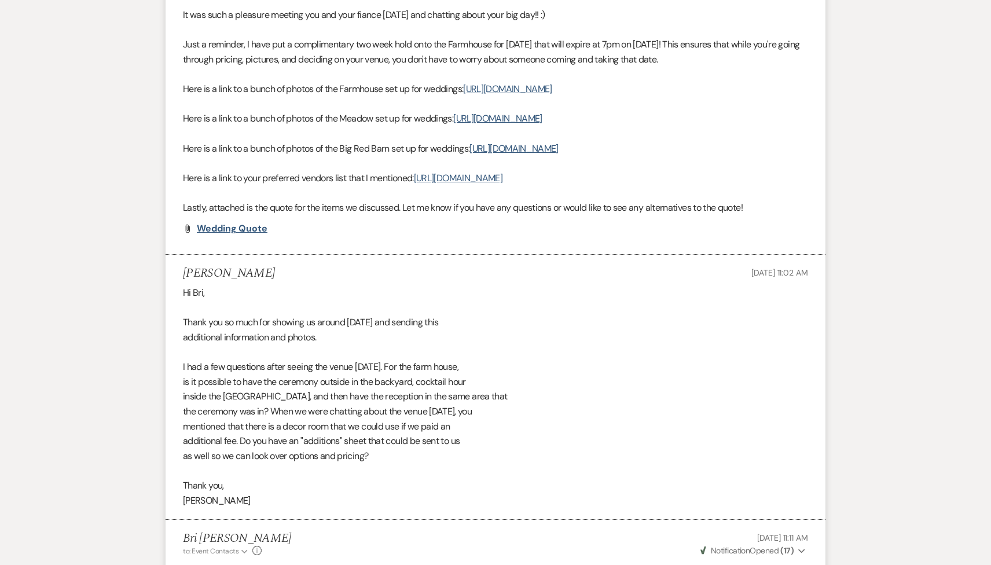
click at [255, 234] on span "Wedding Quote" at bounding box center [232, 228] width 71 height 12
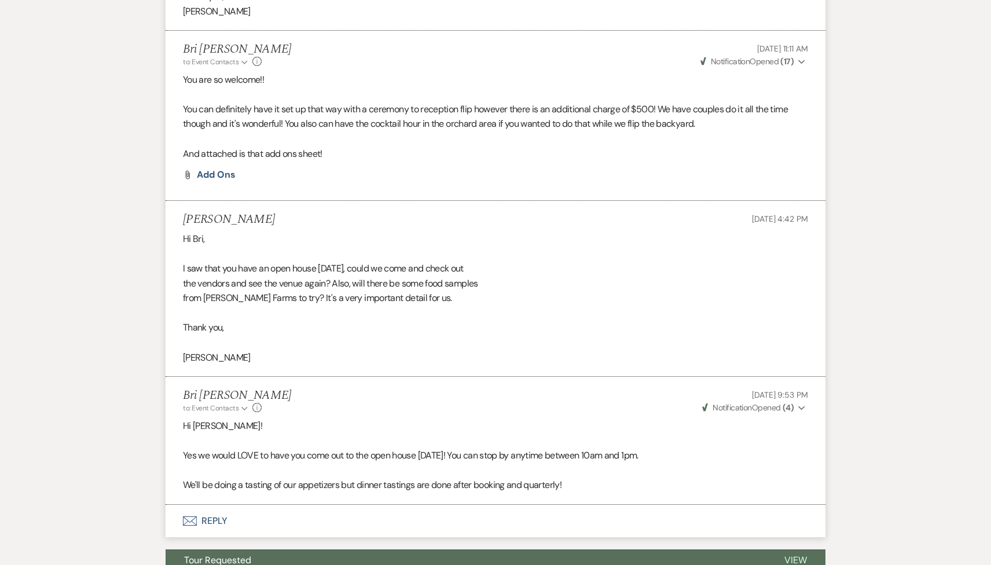
scroll to position [3904, 0]
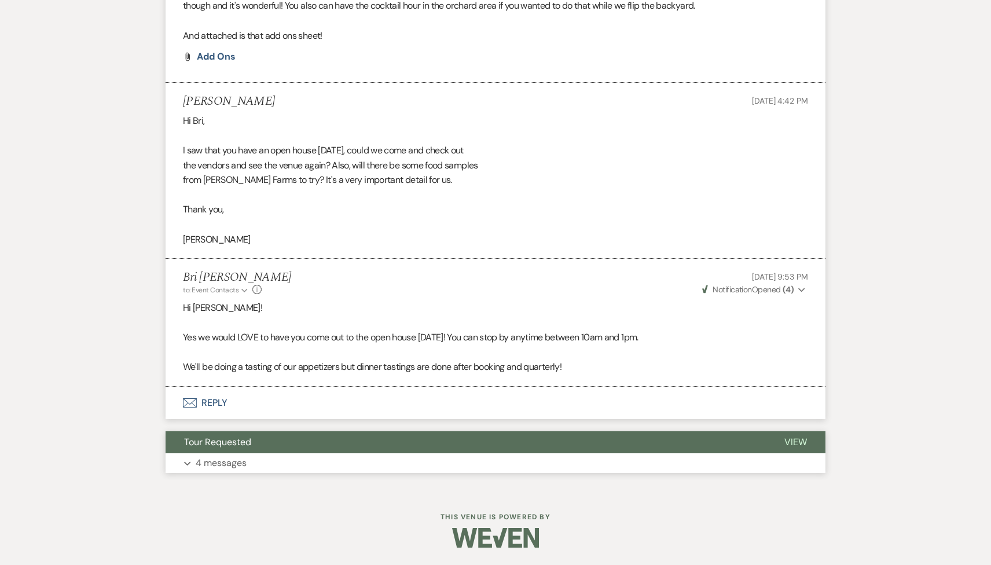
click at [269, 443] on button "Tour Requested" at bounding box center [466, 442] width 600 height 22
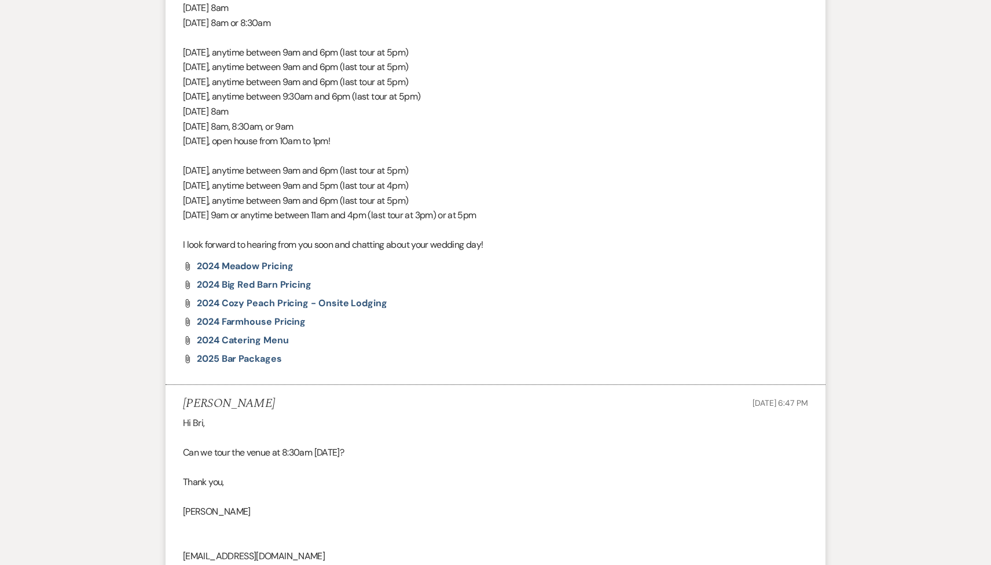
scroll to position [4808, 0]
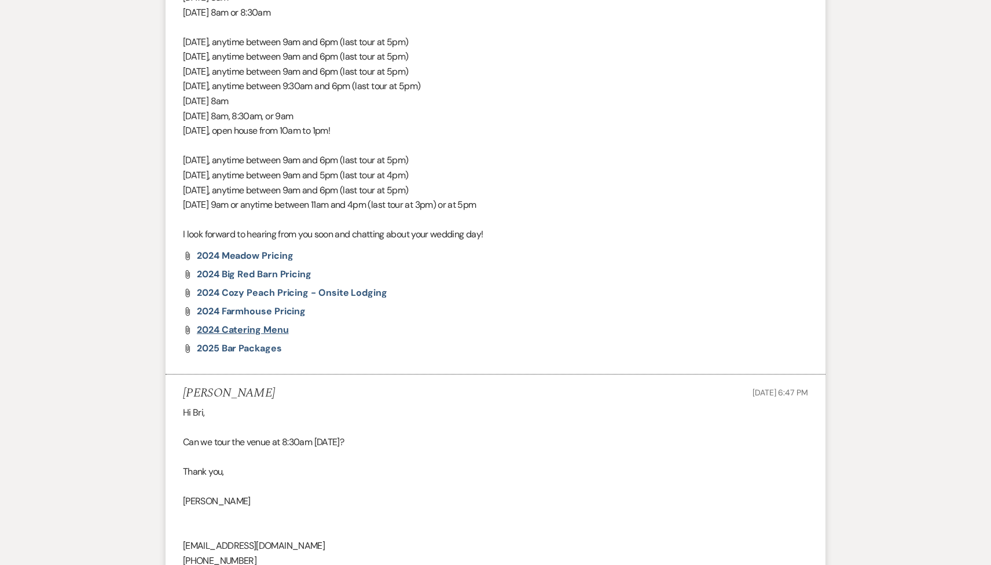
click at [252, 336] on span "2024 Catering Menu" at bounding box center [243, 330] width 92 height 12
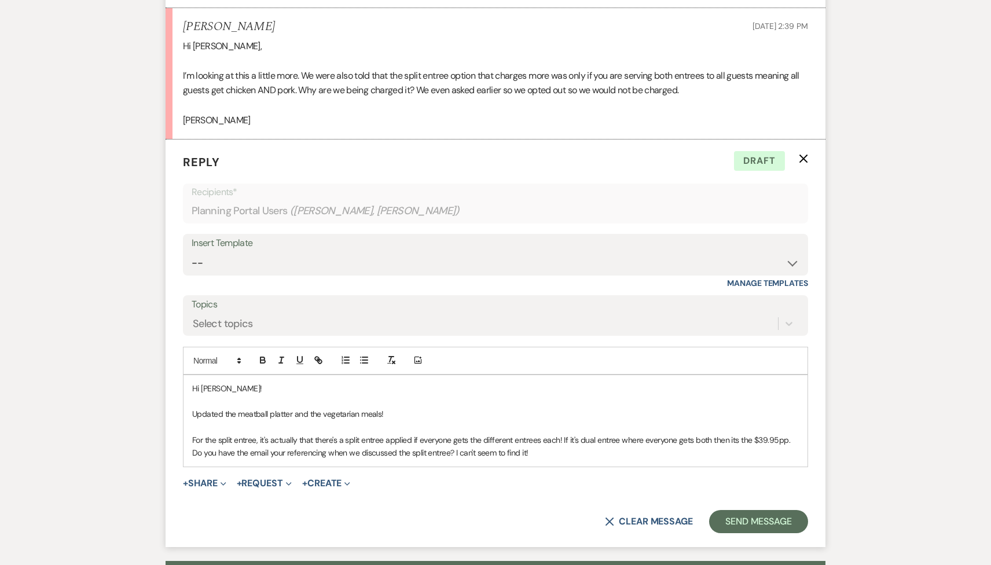
scroll to position [1333, 0]
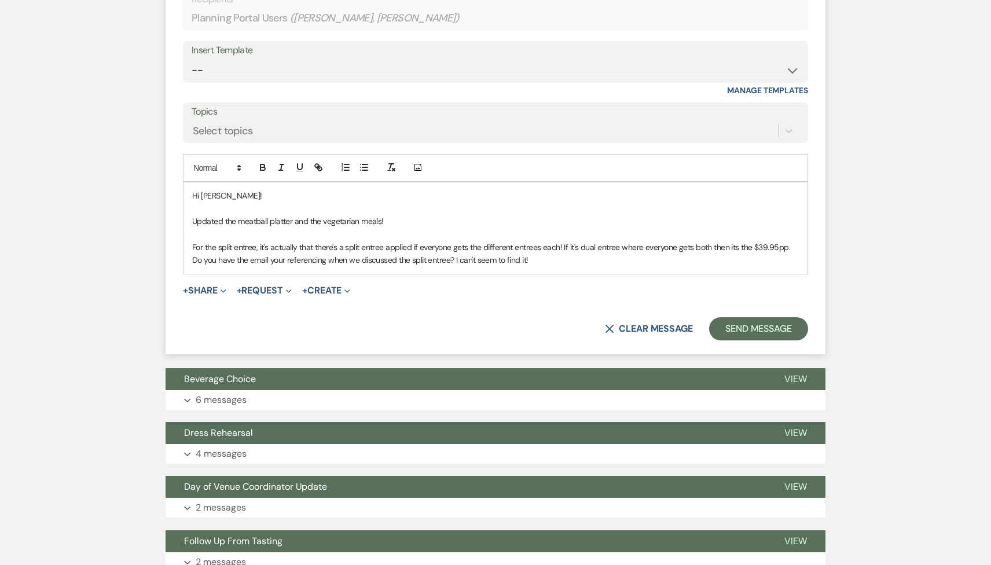
click at [559, 247] on p "For the split entree, it's actually that there's a split entree applied if ever…" at bounding box center [495, 254] width 607 height 26
click at [542, 259] on p "For the split entree, it's actually that there's a split entree applied if ever…" at bounding box center [495, 254] width 607 height 26
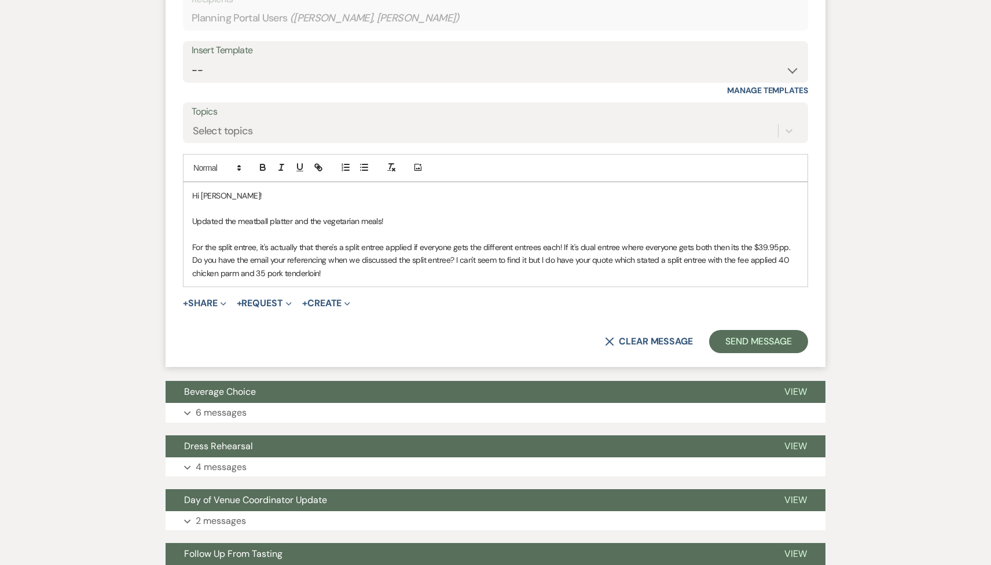
click at [557, 246] on p "For the split entree, it's actually that there's a split entree applied if ever…" at bounding box center [495, 260] width 607 height 39
drag, startPoint x: 711, startPoint y: 248, endPoint x: 694, endPoint y: 245, distance: 17.0
click at [695, 246] on p "For the split entree, it's actually that there's a split entree applied if ever…" at bounding box center [495, 260] width 607 height 39
click at [579, 261] on p "For the split entree, it's actually that there's a split entree applied if ever…" at bounding box center [495, 260] width 607 height 39
click at [590, 260] on p "For the split entree, it's actually that there's a split entree applied if ever…" at bounding box center [495, 260] width 607 height 39
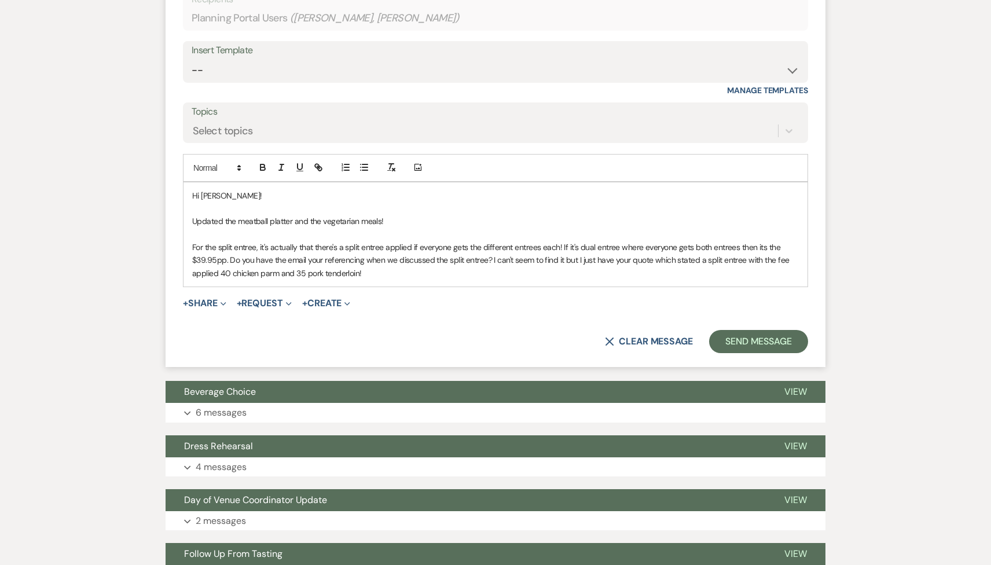
click at [631, 260] on p "For the split entree, it's actually that there's a split entree applied if ever…" at bounding box center [495, 260] width 607 height 39
click at [672, 263] on p "For the split entree, it's actually that there's a split entree applied if ever…" at bounding box center [495, 260] width 607 height 39
click at [454, 276] on p "For the split entree, it's actually that there's a split entree applied if ever…" at bounding box center [495, 260] width 607 height 39
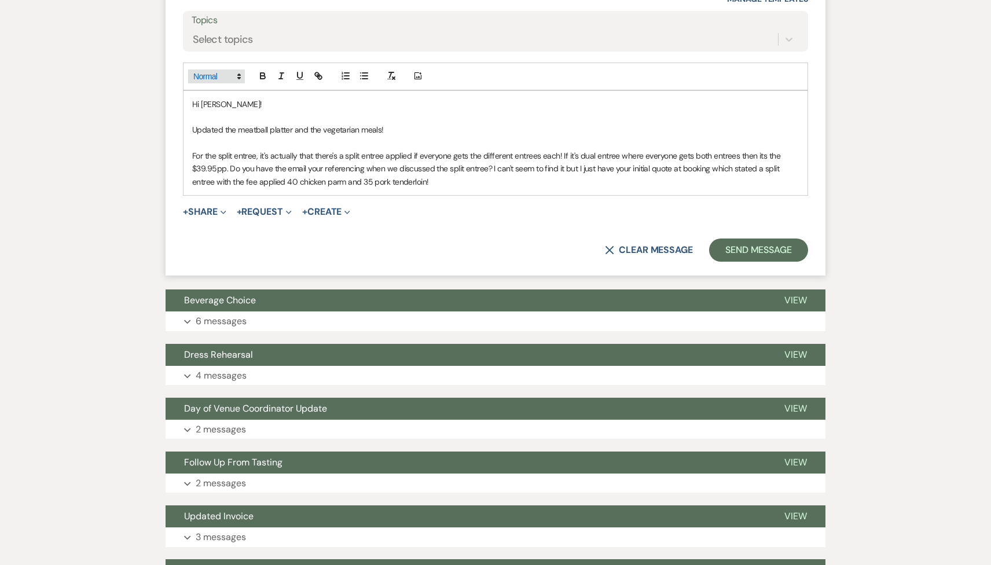
scroll to position [1265, 0]
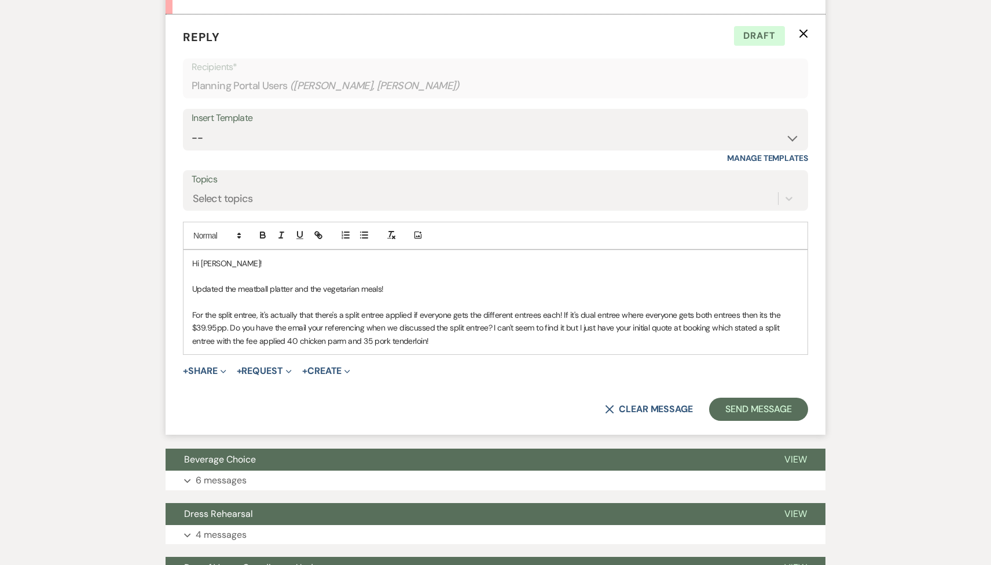
click at [558, 313] on p "For the split entree, it's actually that there's a split entree applied if ever…" at bounding box center [495, 328] width 607 height 39
click at [386, 316] on p "For the split entree, it's actually that there's a split entree applied if ever…" at bounding box center [495, 328] width 607 height 39
click at [523, 319] on p "For the split entree, it's actually that there's a split entree fee of $8pp app…" at bounding box center [495, 328] width 607 height 39
click at [586, 315] on p "For the split entree, it's actually that there's a split entree fee of $8pp app…" at bounding box center [495, 328] width 607 height 39
click at [633, 328] on p "For the split entree, it's actually that there's a split entree fee of $8pp app…" at bounding box center [495, 328] width 607 height 39
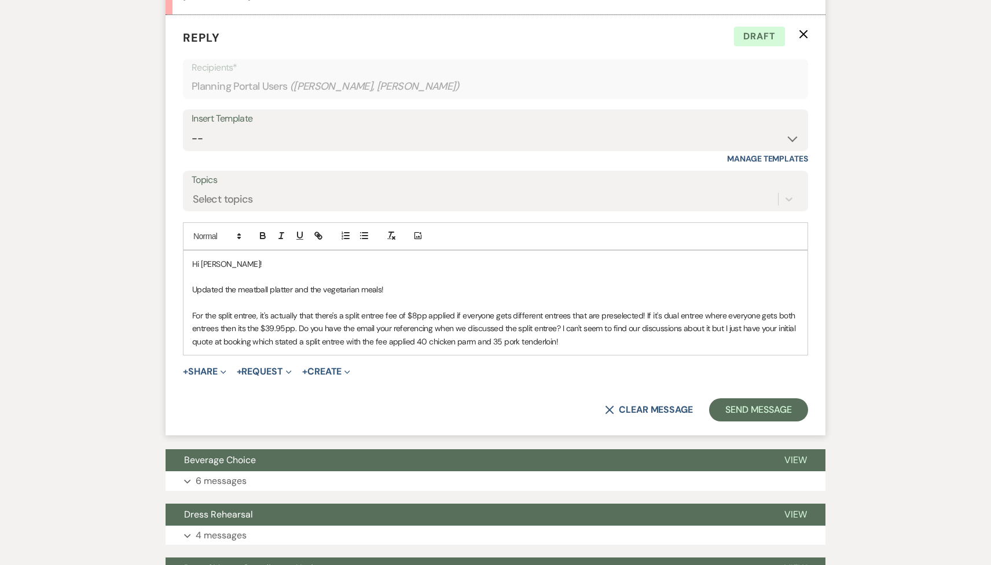
scroll to position [1272, 0]
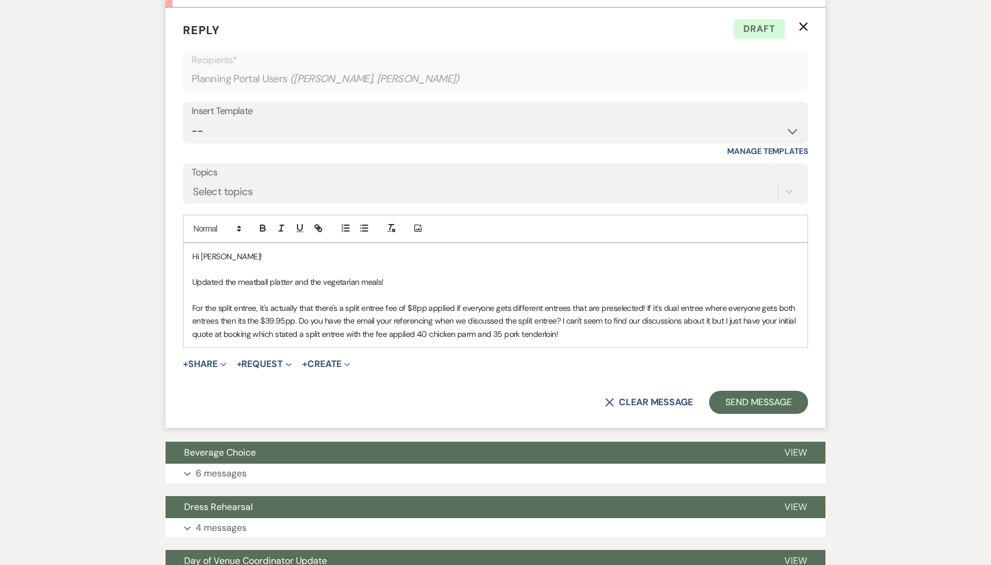
click at [344, 334] on p "For the split entree, it's actually that there's a split entree fee of $8pp app…" at bounding box center [495, 321] width 607 height 39
click at [296, 332] on p "For the split entree, it's actually that there's a split entree fee of $8pp app…" at bounding box center [495, 321] width 607 height 39
click at [333, 330] on p "For the split entree, it's actually that there's a split entree fee of $8pp app…" at bounding box center [495, 321] width 607 height 39
drag, startPoint x: 443, startPoint y: 331, endPoint x: 376, endPoint y: 329, distance: 67.2
click at [376, 329] on p "For the split entree, it's actually that there's a split entree fee of $8pp app…" at bounding box center [495, 321] width 607 height 39
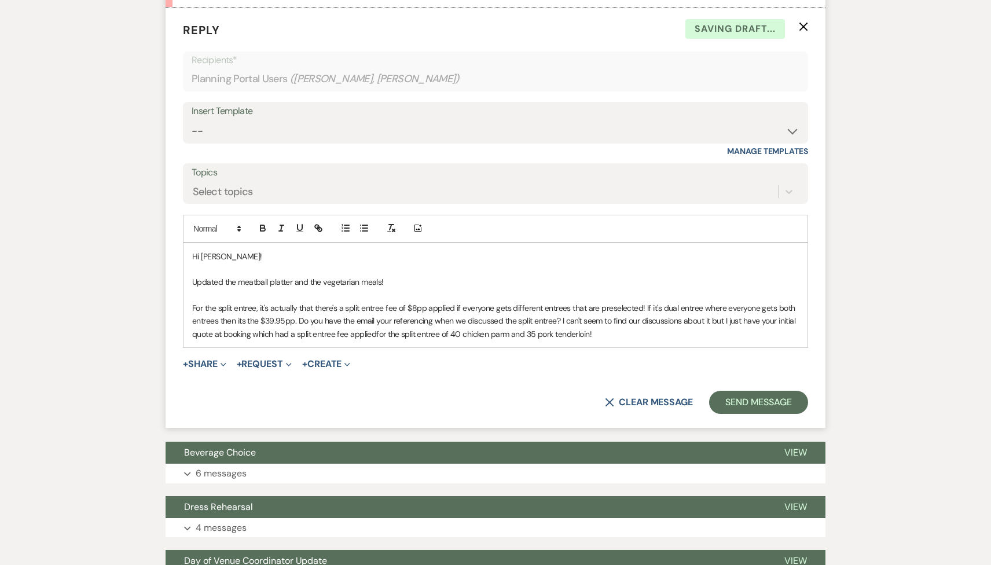
click at [373, 336] on p "For the split entree, it's actually that there's a split entree fee of $8pp app…" at bounding box center [495, 321] width 607 height 39
click at [212, 365] on button "+ Share Expand" at bounding box center [204, 363] width 43 height 9
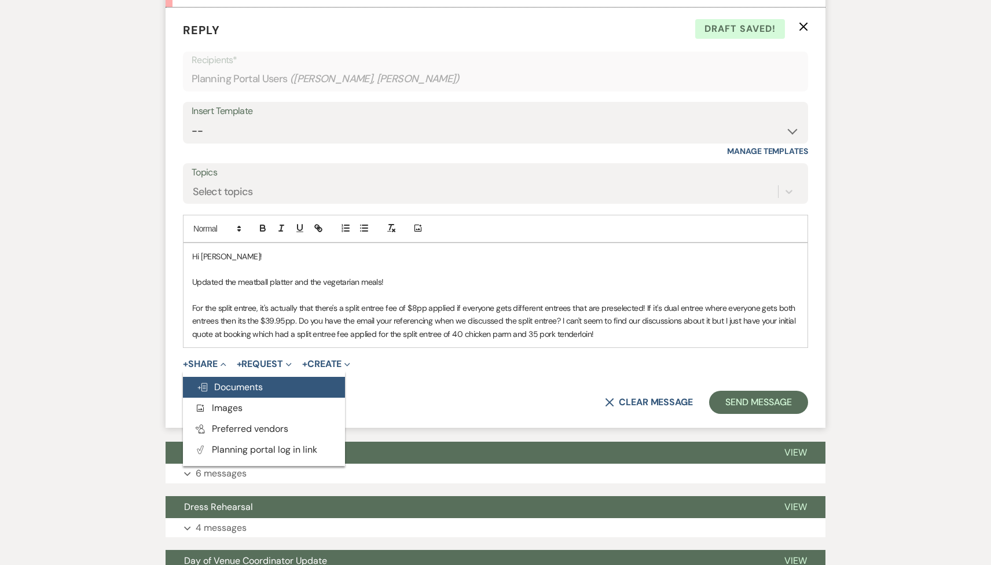
click at [238, 394] on button "Doc Upload Documents" at bounding box center [264, 387] width 162 height 21
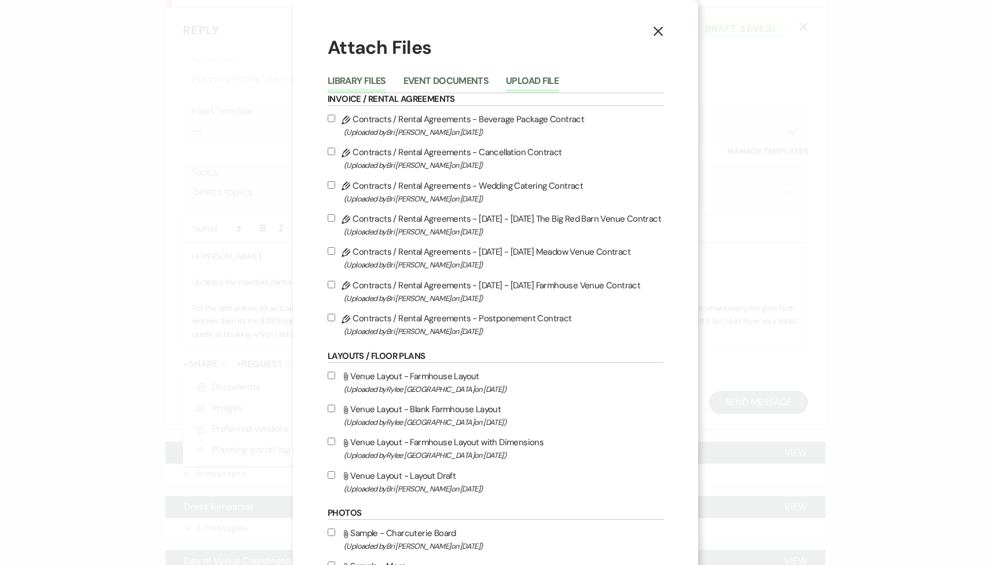
click at [521, 78] on button "Upload File" at bounding box center [532, 84] width 53 height 16
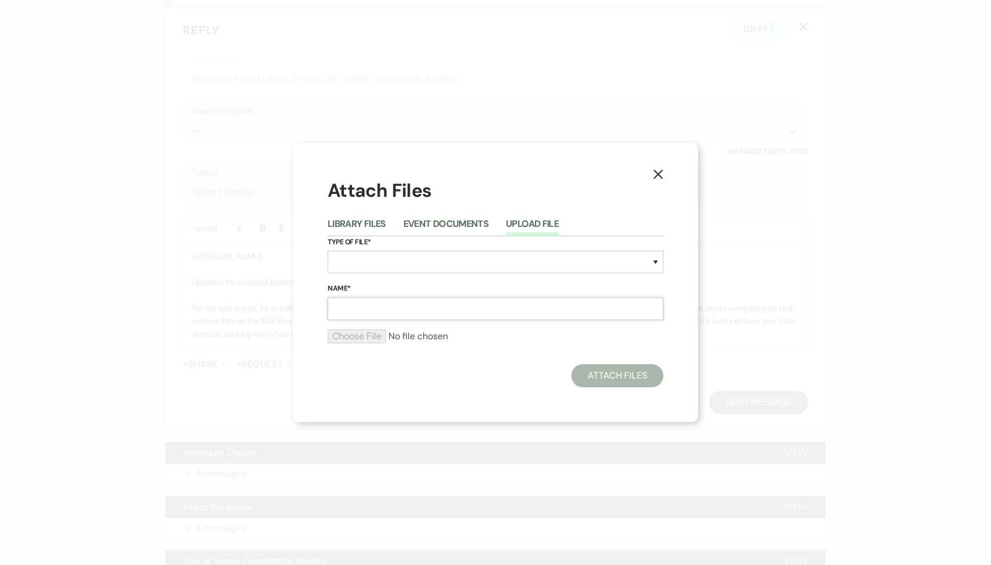
click at [387, 317] on input "Name*" at bounding box center [496, 309] width 336 height 23
type input "Wedding Quote"
click at [397, 358] on div "Attach Files Library Files Event Documents Upload File Type of File* Special Ev…" at bounding box center [496, 283] width 336 height 210
click at [388, 266] on select "Special Event Insurance Vendor Certificate of Insurance Contracts / Rental Agre…" at bounding box center [496, 262] width 336 height 23
select select "8"
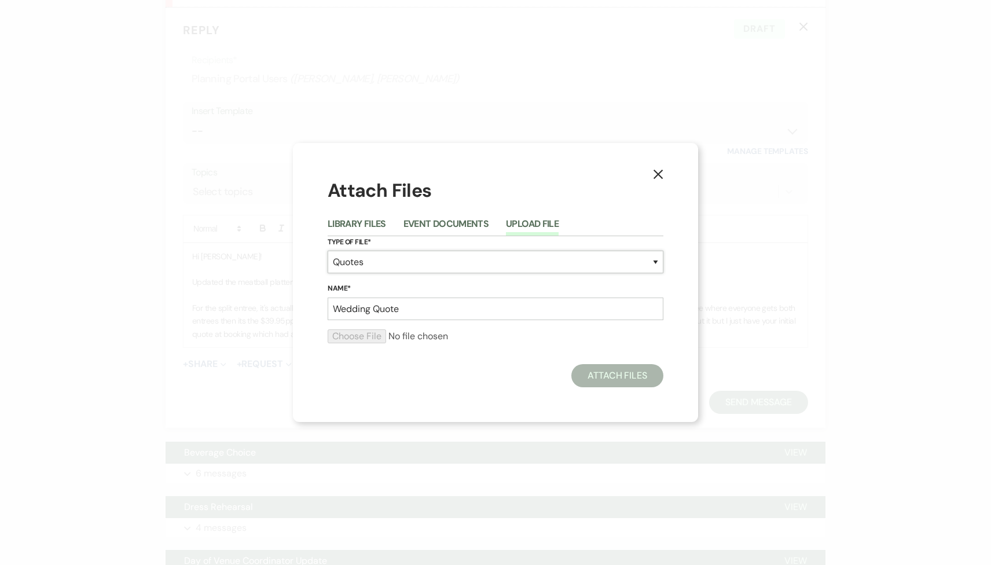
click at [328, 251] on select "Special Event Insurance Vendor Certificate of Insurance Contracts / Rental Agre…" at bounding box center [496, 262] width 336 height 23
click at [351, 346] on div at bounding box center [496, 340] width 336 height 23
click at [347, 339] on input "file" at bounding box center [496, 336] width 336 height 14
type input "C:\fakepath\VENUE QUOTE - Nugent_Oller.docx (1).pdf"
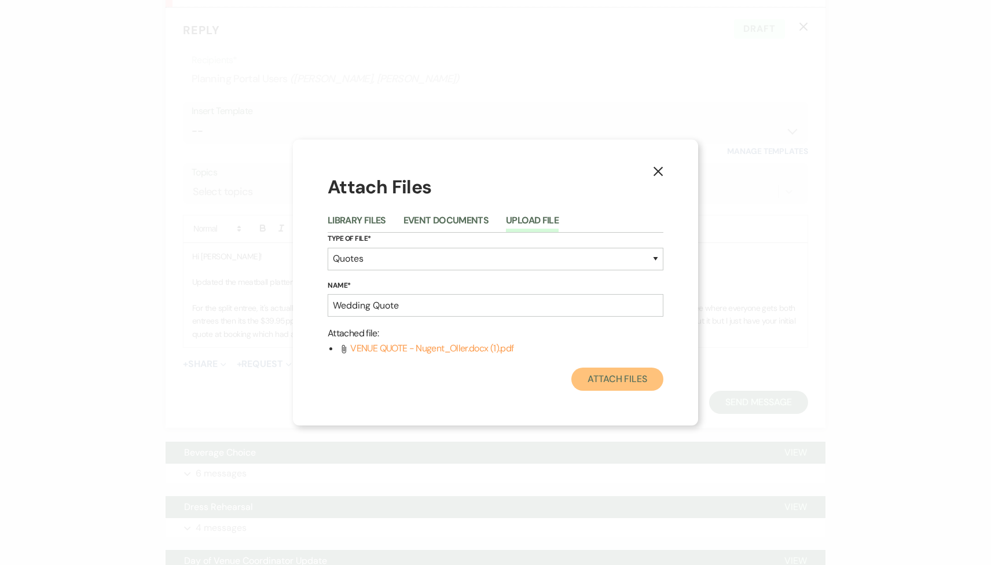
click at [618, 386] on button "Attach Files" at bounding box center [617, 379] width 92 height 23
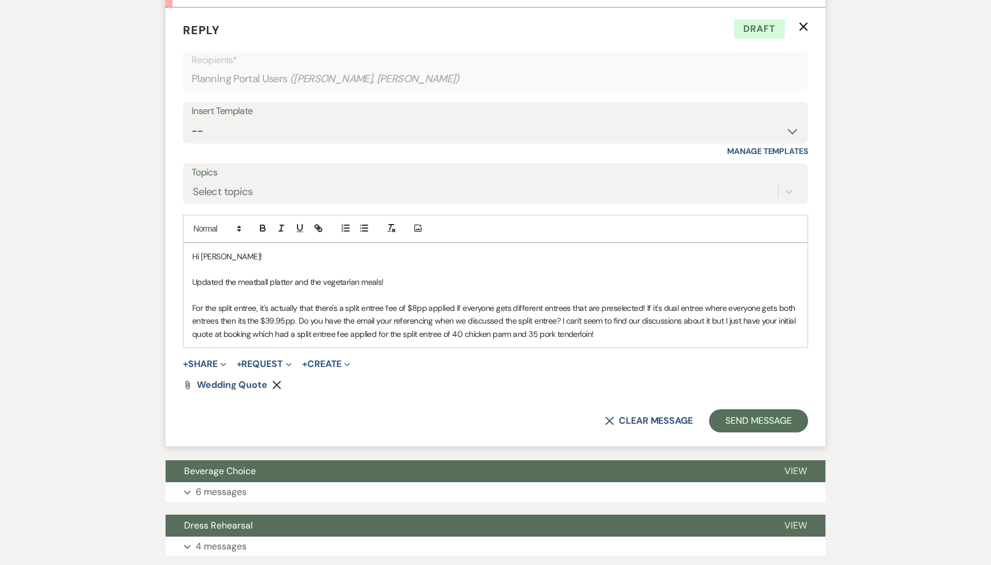
click at [589, 331] on p "For the split entree, it's actually that there's a split entree fee of $8pp app…" at bounding box center [495, 321] width 607 height 39
click at [695, 336] on p "For the split entree, it's actually that there's a split entree fee of $8pp app…" at bounding box center [495, 321] width 607 height 39
click at [373, 320] on p "For the split entree, it's actually that there's a split entree fee of $8pp app…" at bounding box center [495, 321] width 607 height 39
click at [718, 335] on p "For the split entree, it's actually that there's a split entree fee of $8pp app…" at bounding box center [495, 321] width 607 height 39
click at [742, 319] on p "For the split entree, it's actually that there's a split entree fee of $8pp app…" at bounding box center [495, 321] width 607 height 39
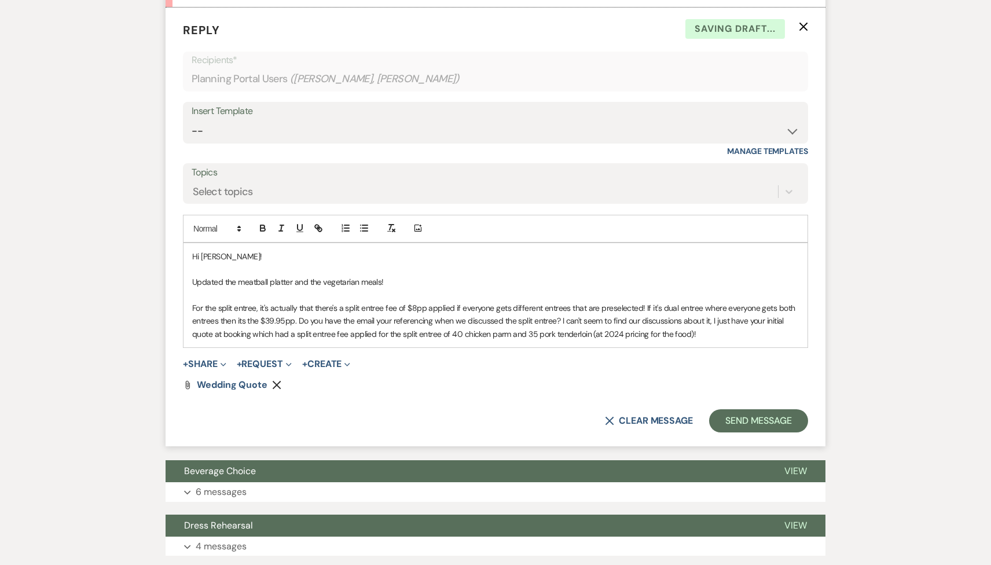
click at [276, 336] on p "For the split entree, it's actually that there's a split entree fee of $8pp app…" at bounding box center [495, 321] width 607 height 39
click at [295, 322] on p "For the split entree, it's actually that there's a split entree fee of $8pp app…" at bounding box center [495, 321] width 607 height 39
click at [350, 336] on p "For the split entree, it's actually that there's a split entree fee of $8pp app…" at bounding box center [495, 321] width 607 height 39
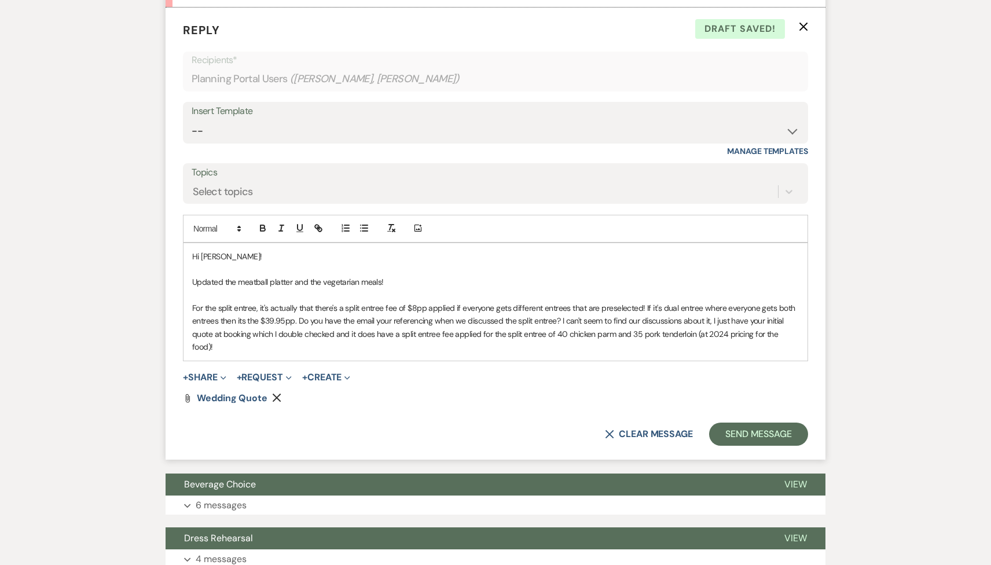
click at [454, 335] on p "For the split entree, it's actually that there's a split entree fee of $8pp app…" at bounding box center [495, 328] width 607 height 52
click at [284, 350] on p "For the split entree, it's actually that there's a split entree fee of $8pp app…" at bounding box center [495, 328] width 607 height 52
click at [641, 306] on p "For the split entree, it's actually that there's a split entree fee of $8pp app…" at bounding box center [495, 328] width 607 height 52
click at [641, 304] on p "For the split entree, it's actually that there's a split entree fee of $8pp app…" at bounding box center [495, 328] width 607 height 52
click at [439, 322] on p "For the split entree, it's actually that there's a split entree fee of $8pp app…" at bounding box center [495, 328] width 607 height 52
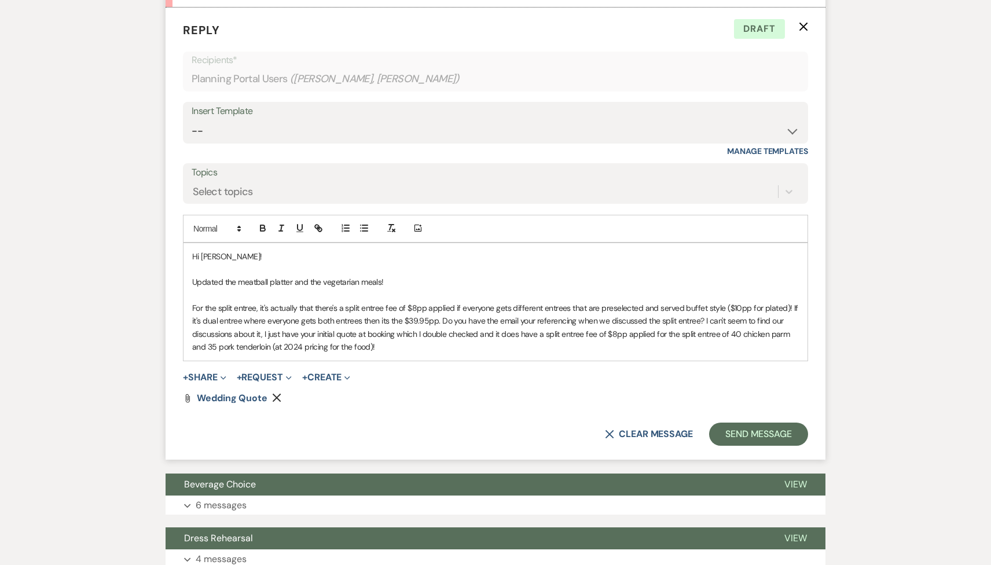
click at [533, 320] on p "For the split entree, it's actually that there's a split entree fee of $8pp app…" at bounding box center [495, 328] width 607 height 52
click at [383, 350] on p "For the split entree, it's actually that there's a split entree fee of $8pp app…" at bounding box center [495, 328] width 607 height 52
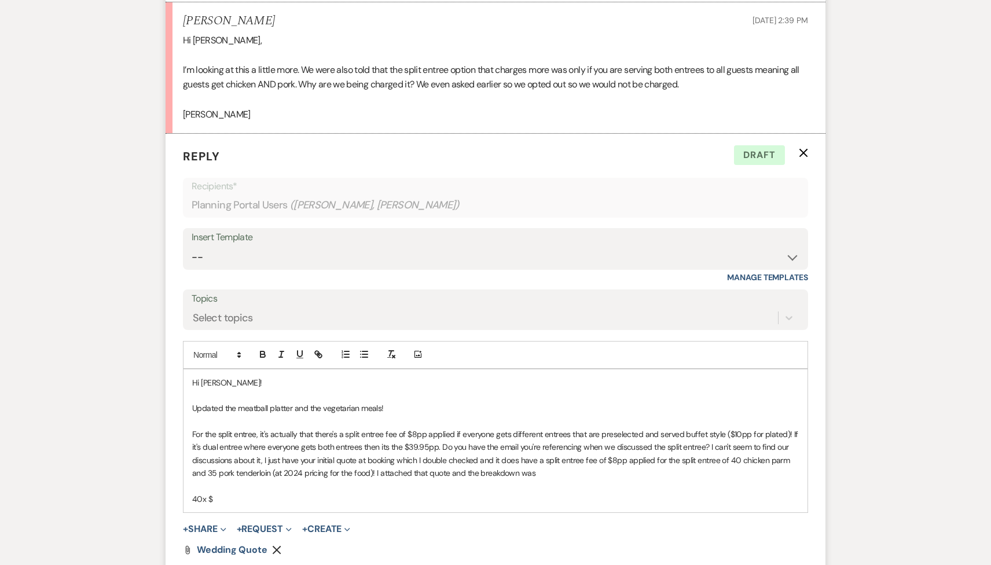
scroll to position [1147, 0]
click at [210, 510] on p "35 x $1,153.25" at bounding box center [495, 510] width 607 height 13
click at [285, 510] on p "35 x $32.95 = $1,153.25" at bounding box center [495, 510] width 607 height 13
click at [191, 549] on div "Hi Molly! Updated the meatball platter and the vegetarian meals! For the split …" at bounding box center [496, 465] width 624 height 195
click at [286, 550] on p "75 x $8.00 Split Entree =" at bounding box center [495, 550] width 607 height 13
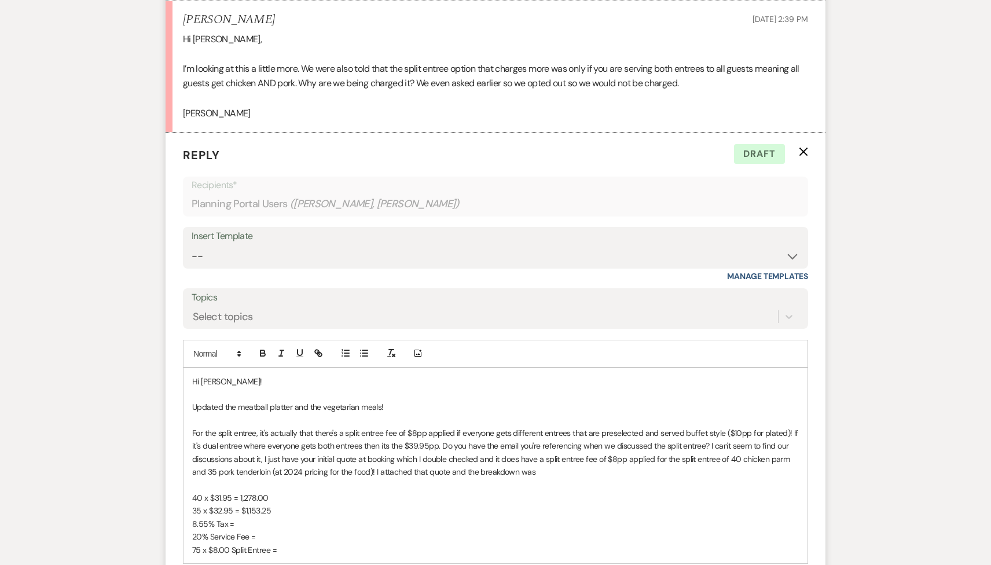
click at [259, 522] on p "8.55% Tax =" at bounding box center [495, 524] width 607 height 13
click at [264, 537] on p "20% Service Fee =" at bounding box center [495, 536] width 607 height 13
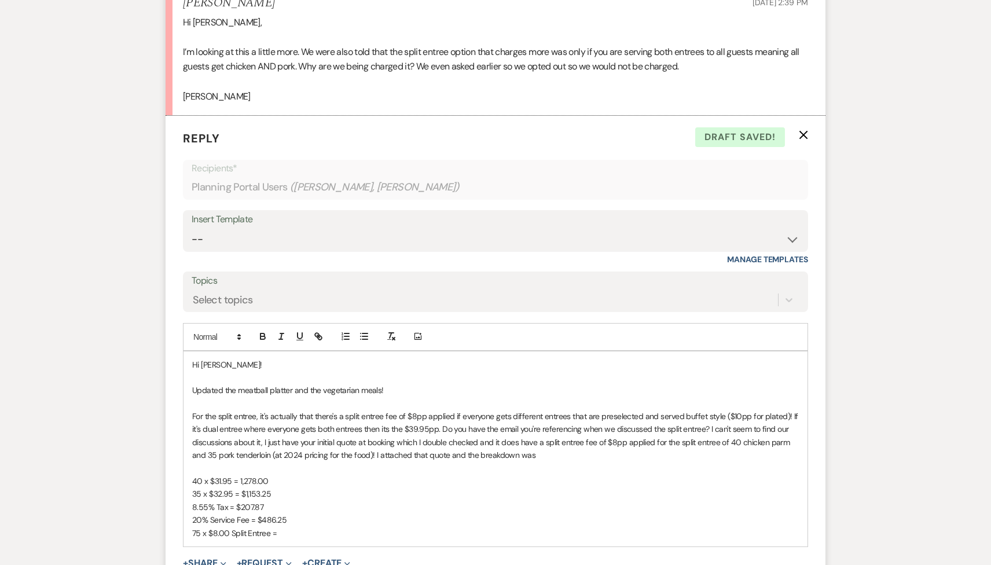
scroll to position [1193, 0]
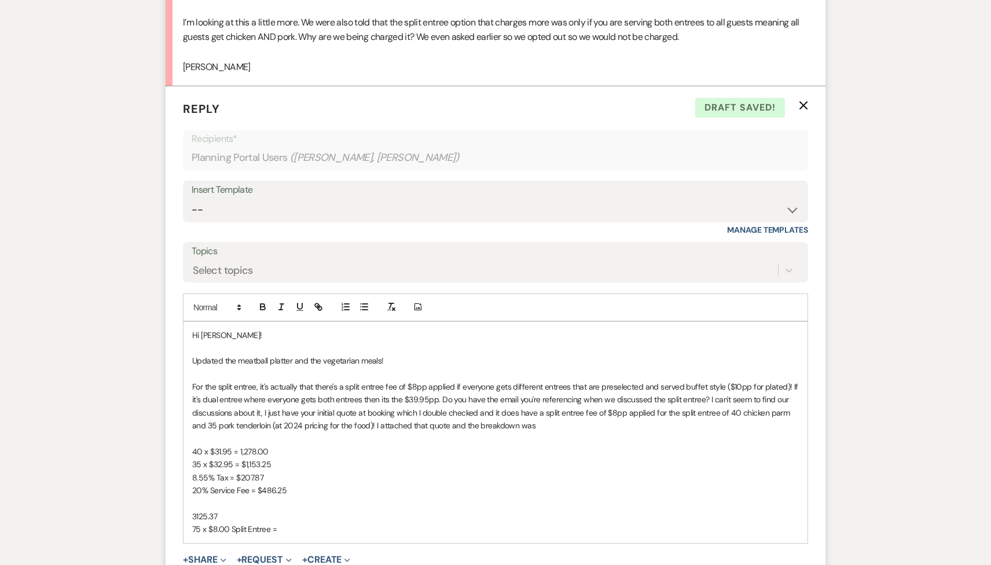
click at [286, 531] on p "75 x $8.00 Split Entree =" at bounding box center [495, 529] width 607 height 13
click at [326, 529] on p "75 x $8.00 Split Entree = $600.00" at bounding box center [495, 529] width 607 height 13
drag, startPoint x: 232, startPoint y: 518, endPoint x: 162, endPoint y: 516, distance: 70.1
drag, startPoint x: 271, startPoint y: 526, endPoint x: 164, endPoint y: 527, distance: 107.1
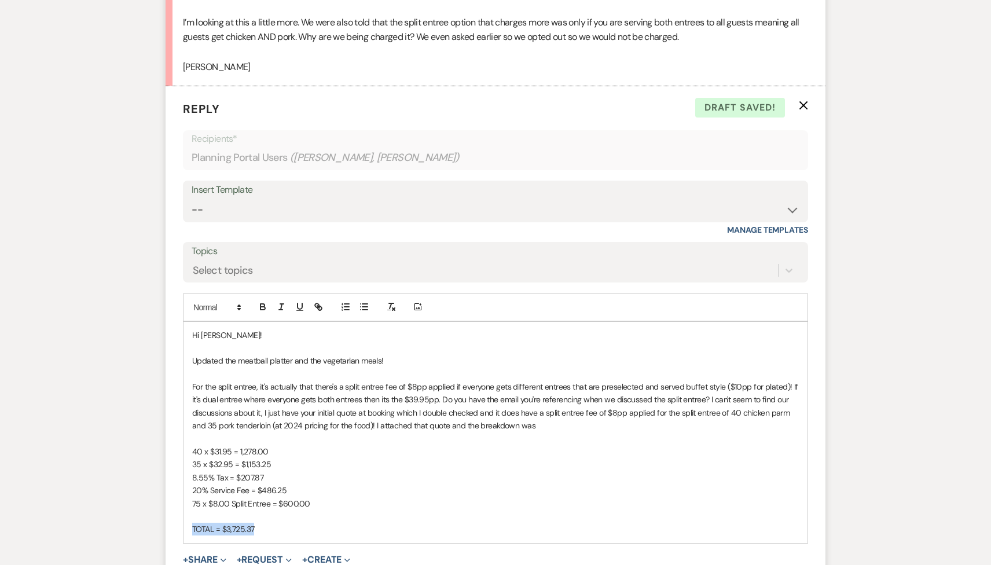
click at [266, 306] on icon "button" at bounding box center [263, 307] width 10 height 10
click at [258, 527] on p "TOTAL = $3,725.37" at bounding box center [495, 529] width 607 height 13
click at [270, 461] on p "35 x $32.95 = $1,153.25" at bounding box center [495, 464] width 607 height 13
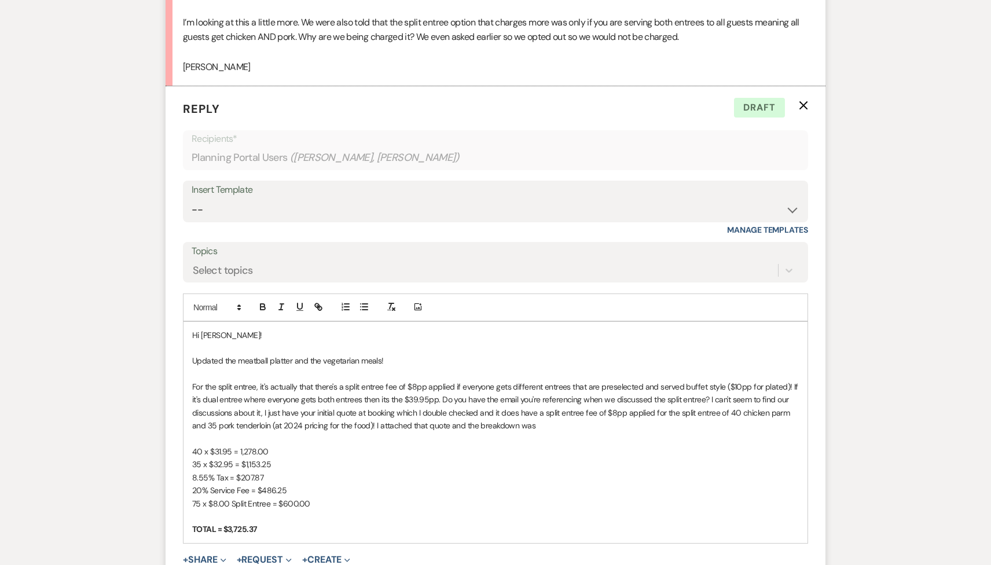
click at [272, 453] on p "40 x $31.95 = 1,278.00" at bounding box center [495, 451] width 607 height 13
click at [288, 467] on p "35 x $32.95 = $1,153.25" at bounding box center [495, 464] width 607 height 13
click at [289, 487] on p "20% Service Fee = $486.25" at bounding box center [495, 490] width 607 height 13
click at [279, 470] on p "35 x $32.95 = $1,153.25" at bounding box center [495, 464] width 607 height 13
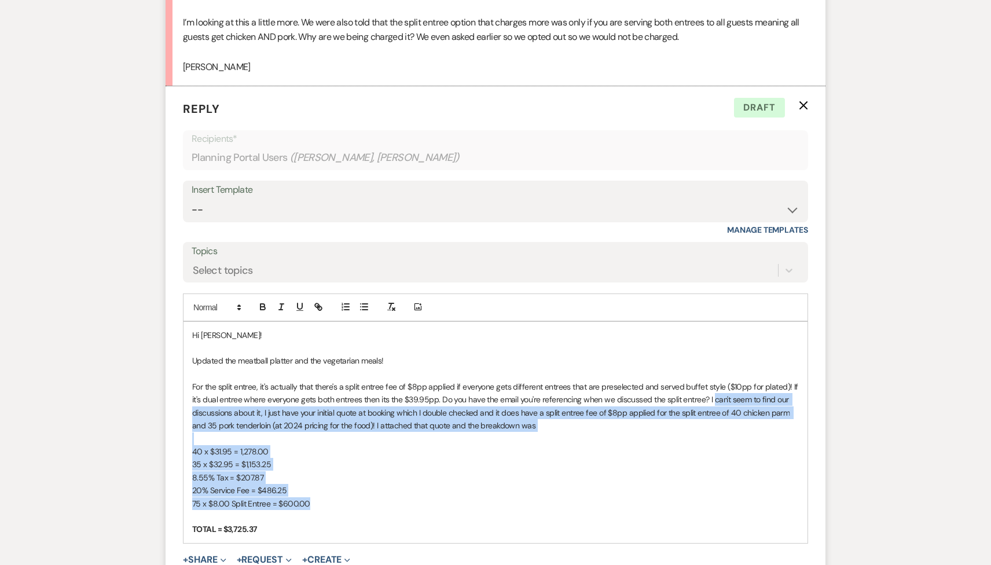
drag, startPoint x: 315, startPoint y: 500, endPoint x: 713, endPoint y: 400, distance: 410.0
click at [713, 400] on div "Hi Molly! Updated the meatball platter and the vegetarian meals! For the split …" at bounding box center [496, 432] width 624 height 221
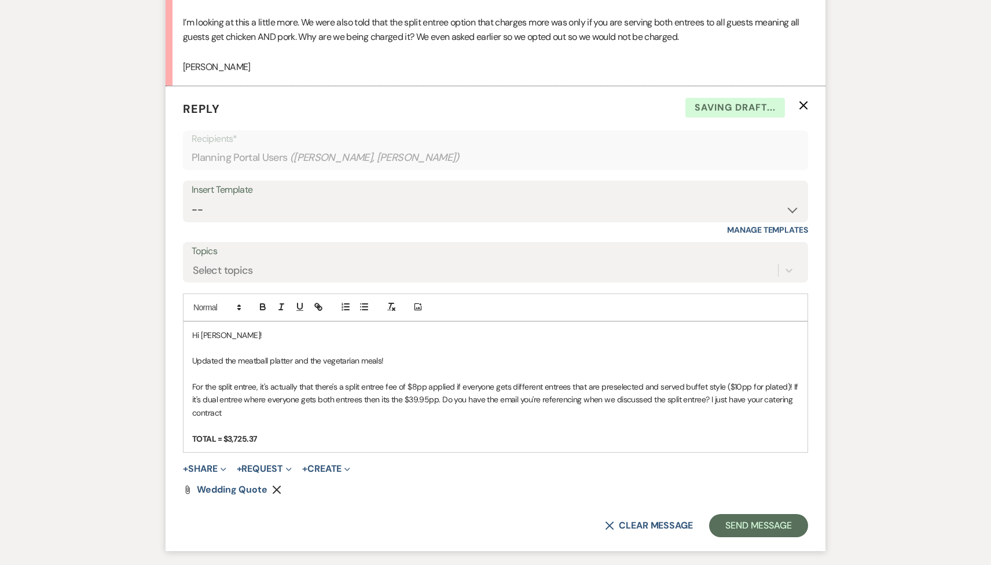
click at [279, 487] on icon "Remove" at bounding box center [276, 489] width 9 height 9
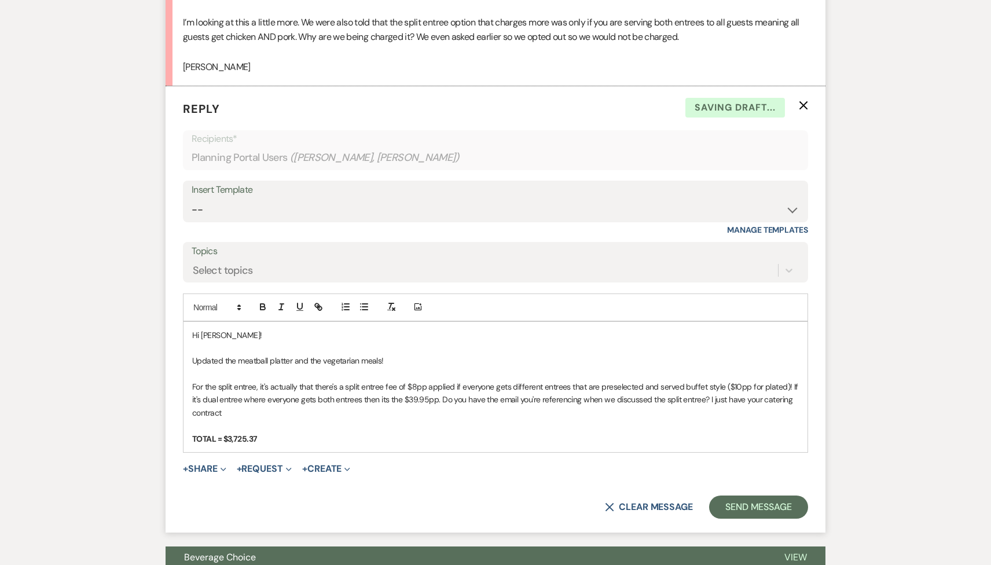
click at [244, 415] on p "For the split entree, it's actually that there's a split entree fee of $8pp app…" at bounding box center [495, 399] width 607 height 39
click at [437, 402] on p "For the split entree, it's actually that there's a split entree fee of $8pp app…" at bounding box center [495, 399] width 607 height 39
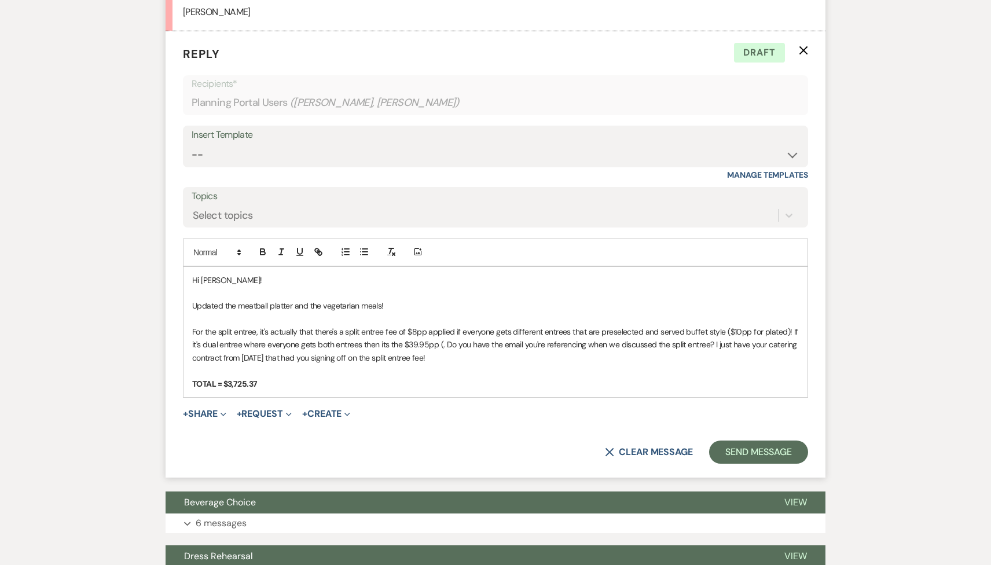
scroll to position [1306, 0]
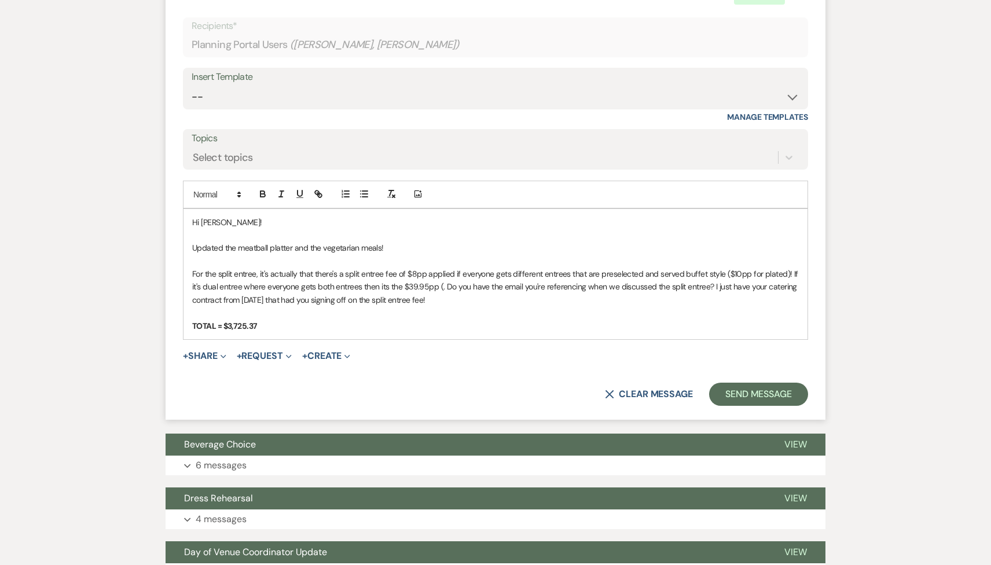
click at [383, 248] on p "Updated the meatball platter and the vegetarian meals!" at bounding box center [495, 247] width 607 height 13
click at [417, 274] on p "For the split entree, it's actually that there's a split entree fee of $8pp app…" at bounding box center [495, 286] width 607 height 39
click at [751, 273] on p "For the split entree, it's actually that there's a split entree fee of $8.00pp …" at bounding box center [495, 286] width 607 height 39
click at [475, 289] on p "For the split entree, it's actually that there's a split entree fee of $8.00pp …" at bounding box center [495, 286] width 607 height 39
click at [489, 300] on p "For the split entree, it's actually that there's a split entree fee of $8.00pp …" at bounding box center [495, 286] width 607 height 39
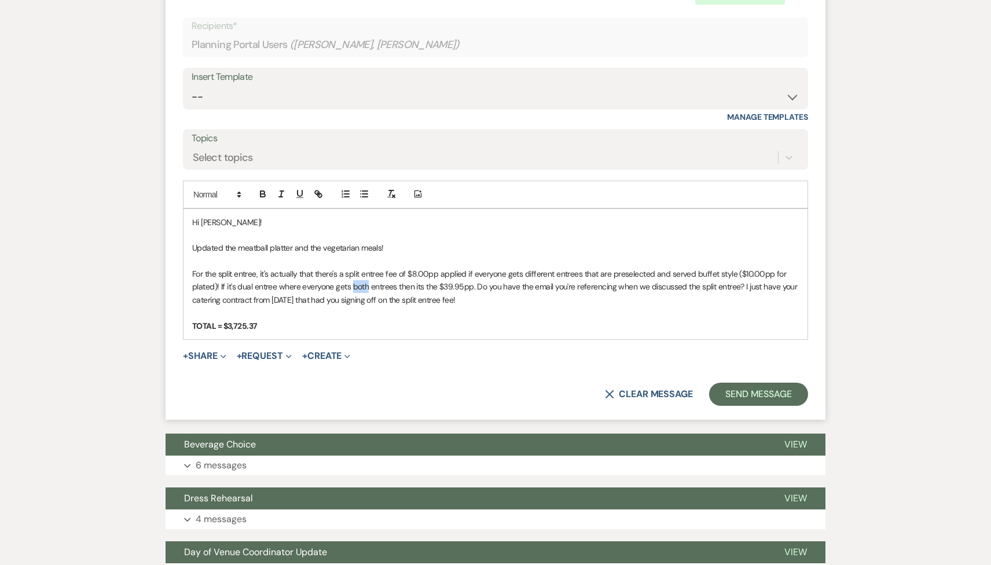
drag, startPoint x: 366, startPoint y: 285, endPoint x: 351, endPoint y: 284, distance: 15.1
click at [351, 285] on p "For the split entree, it's actually that there's a split entree fee of $8.00pp …" at bounding box center [495, 286] width 607 height 39
click at [426, 289] on p "For the split entree, it's actually that there's a split entree fee of $8.00pp …" at bounding box center [495, 286] width 607 height 39
click at [517, 300] on p "For the split entree, it's actually that there's a split entree fee of $8.00pp …" at bounding box center [495, 286] width 607 height 39
drag, startPoint x: 271, startPoint y: 324, endPoint x: 165, endPoint y: 322, distance: 105.9
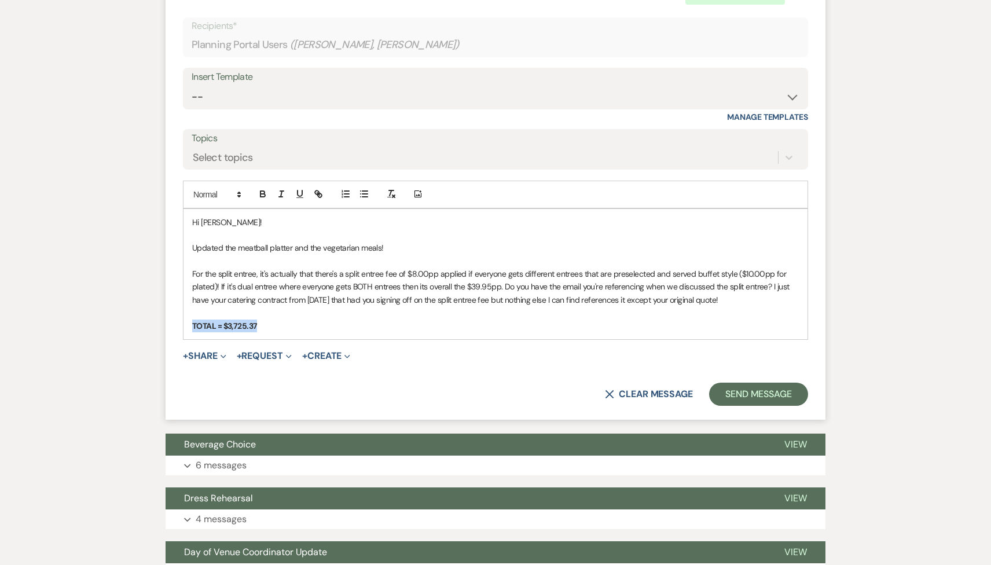
click at [797, 388] on button "Send Message" at bounding box center [758, 394] width 99 height 23
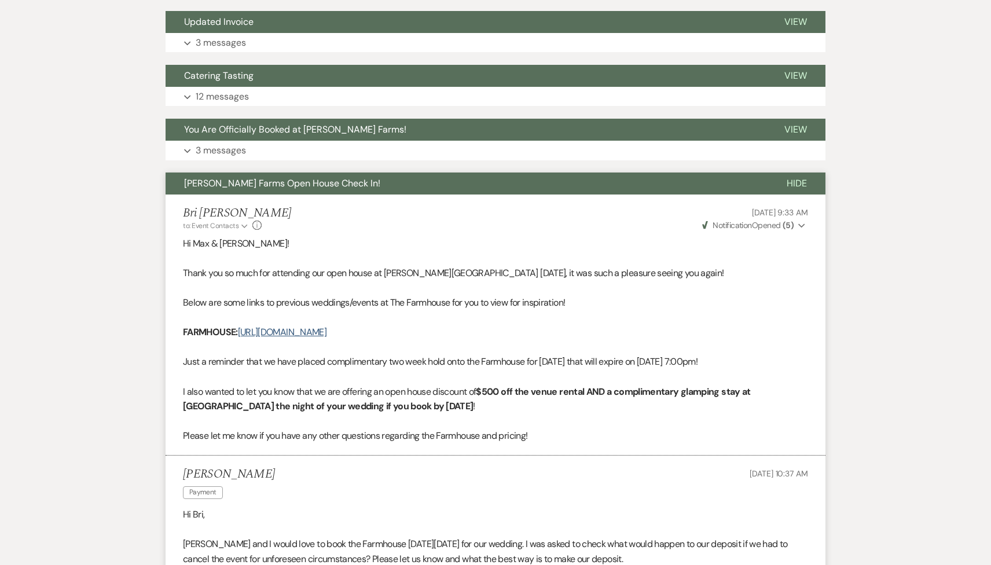
scroll to position [2053, 0]
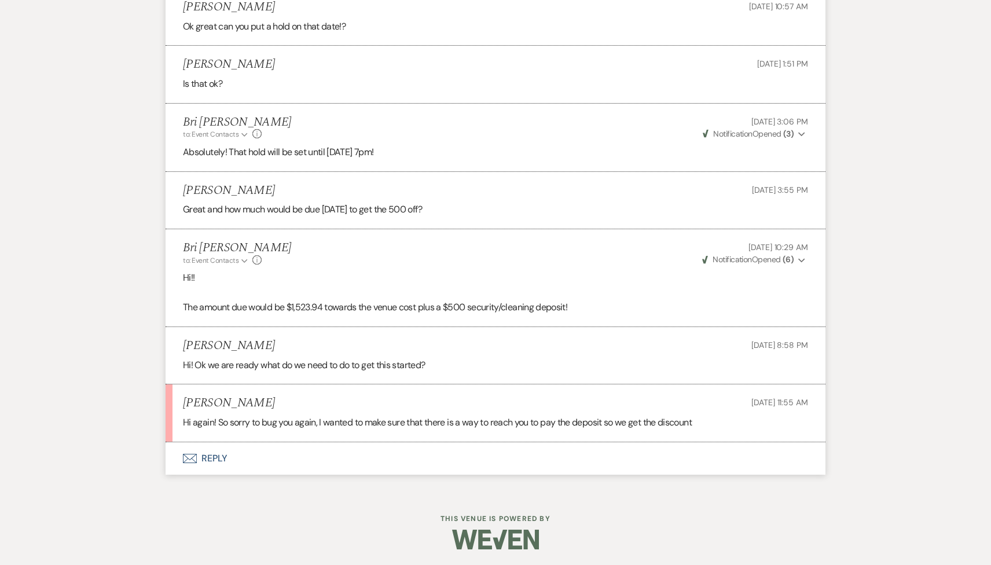
scroll to position [1208, 0]
click at [330, 460] on button "Envelope Reply" at bounding box center [496, 457] width 660 height 32
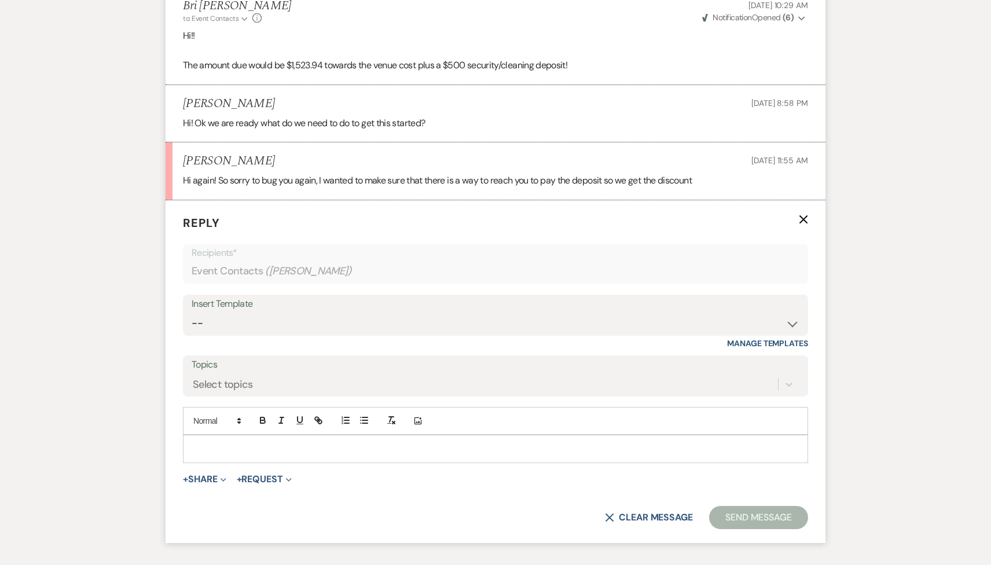
scroll to position [1459, 0]
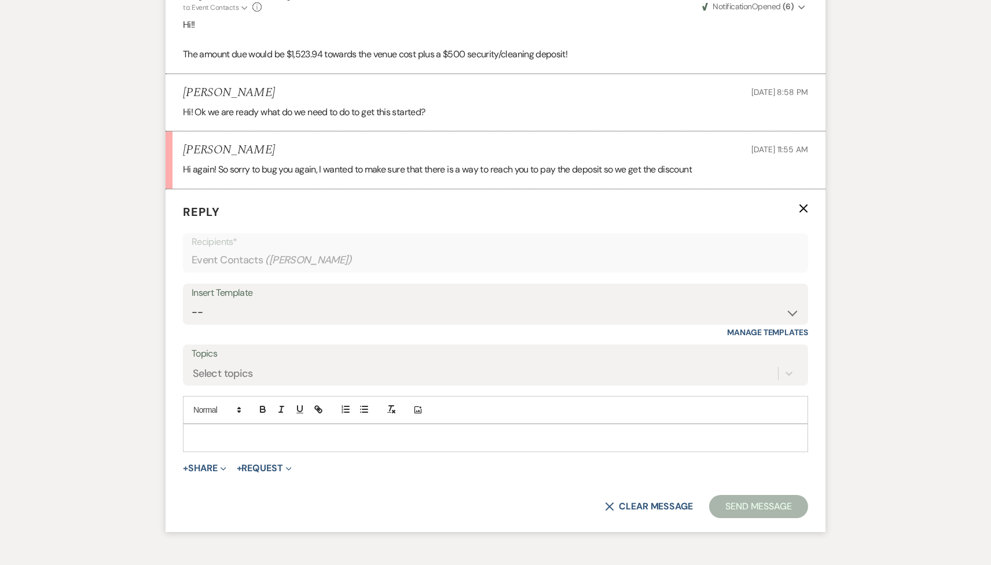
click at [280, 426] on div at bounding box center [496, 437] width 624 height 27
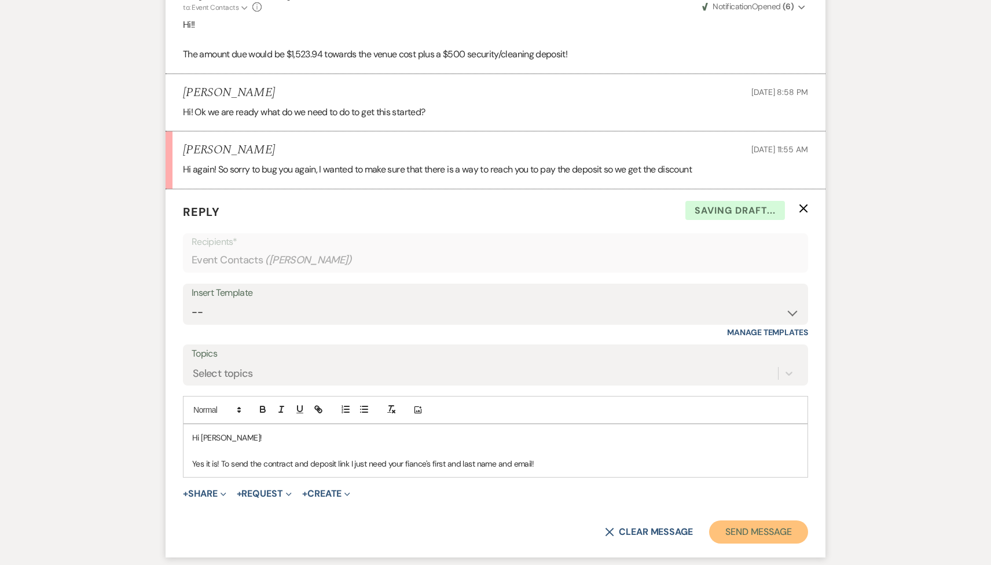
click at [724, 533] on button "Send Message" at bounding box center [758, 531] width 99 height 23
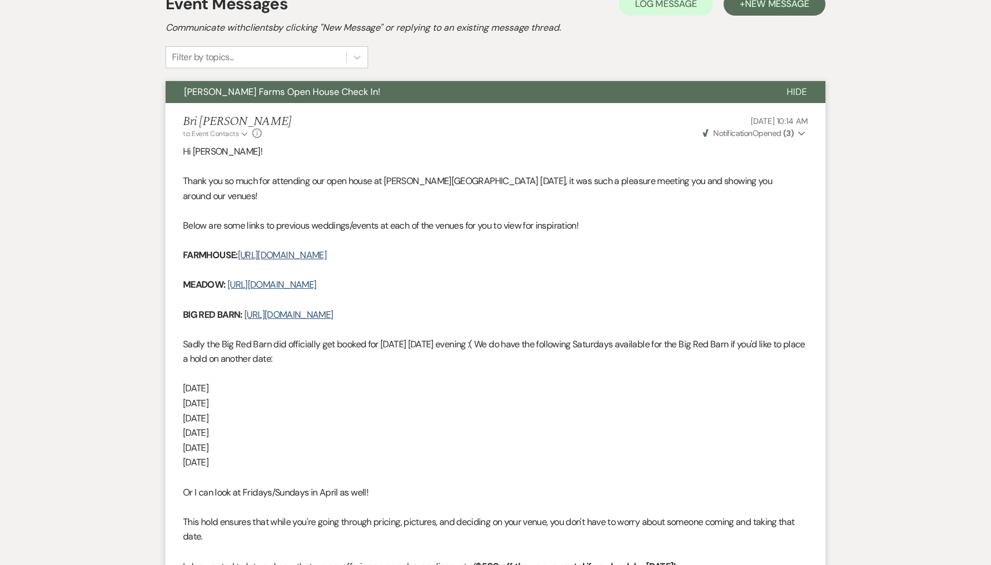
scroll to position [0, 0]
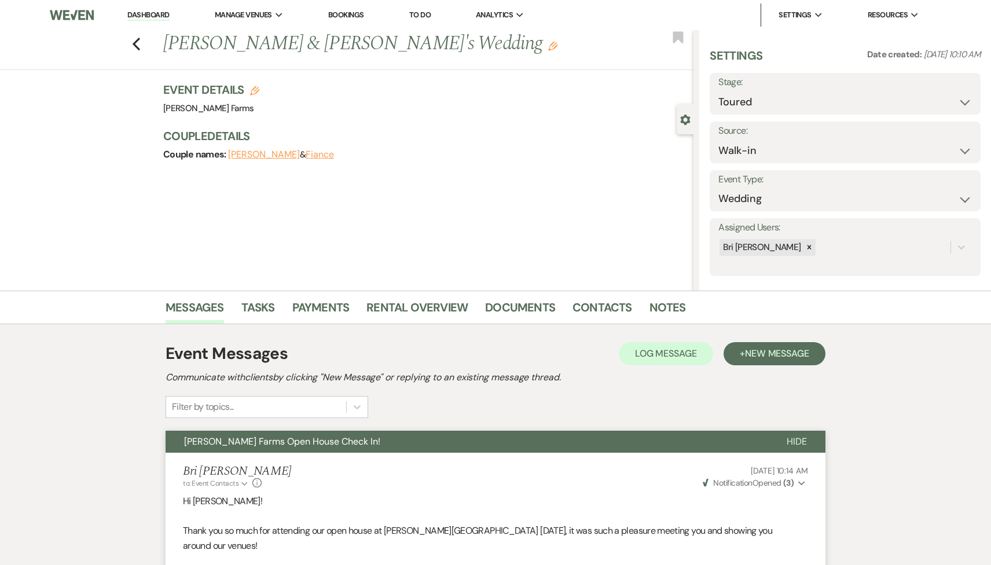
click at [162, 20] on link "Dashboard" at bounding box center [148, 15] width 42 height 11
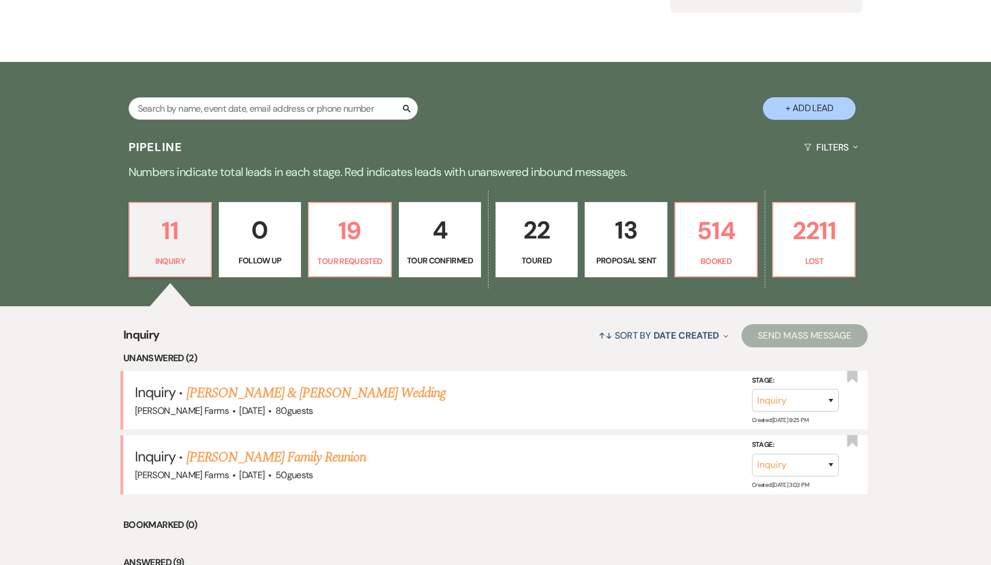
scroll to position [274, 0]
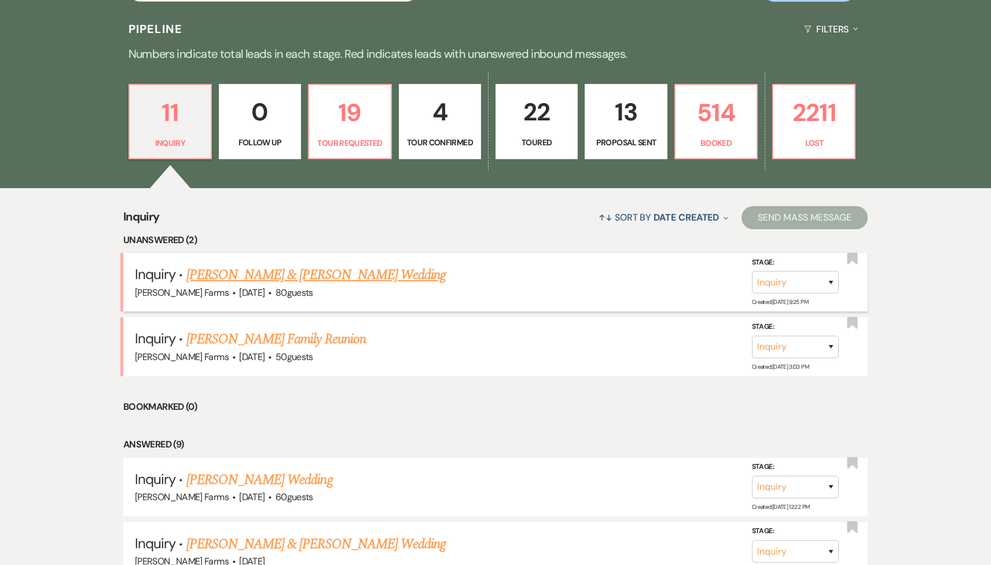
click at [315, 273] on link "[PERSON_NAME] & [PERSON_NAME] Wedding" at bounding box center [315, 275] width 259 height 21
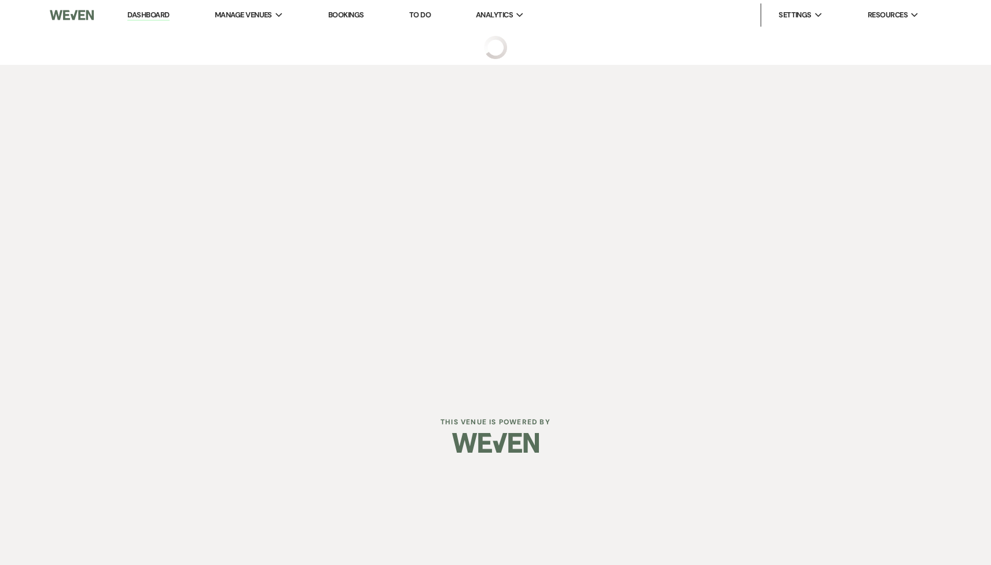
select select "5"
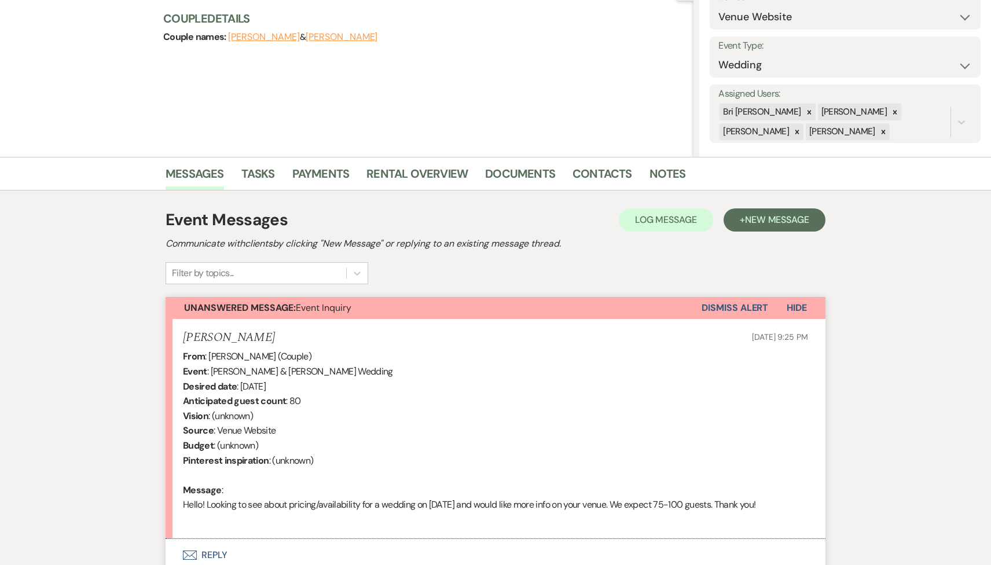
scroll to position [232, 0]
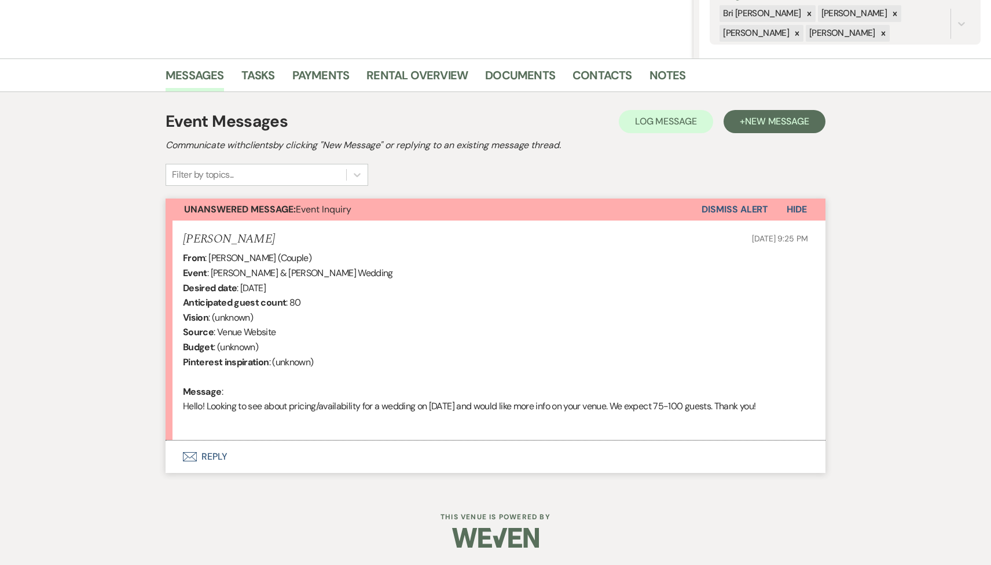
click at [308, 466] on button "Envelope Reply" at bounding box center [496, 457] width 660 height 32
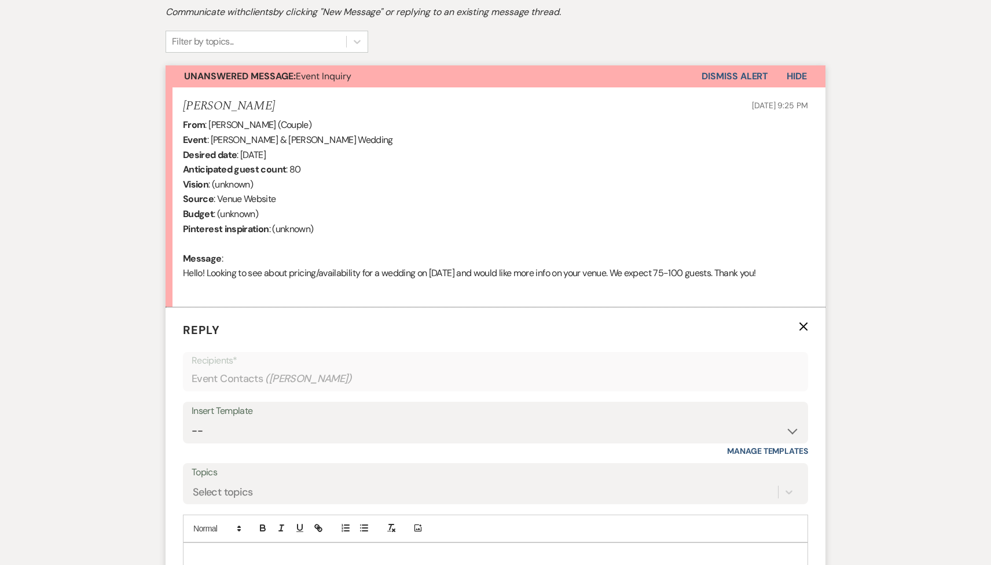
scroll to position [540, 0]
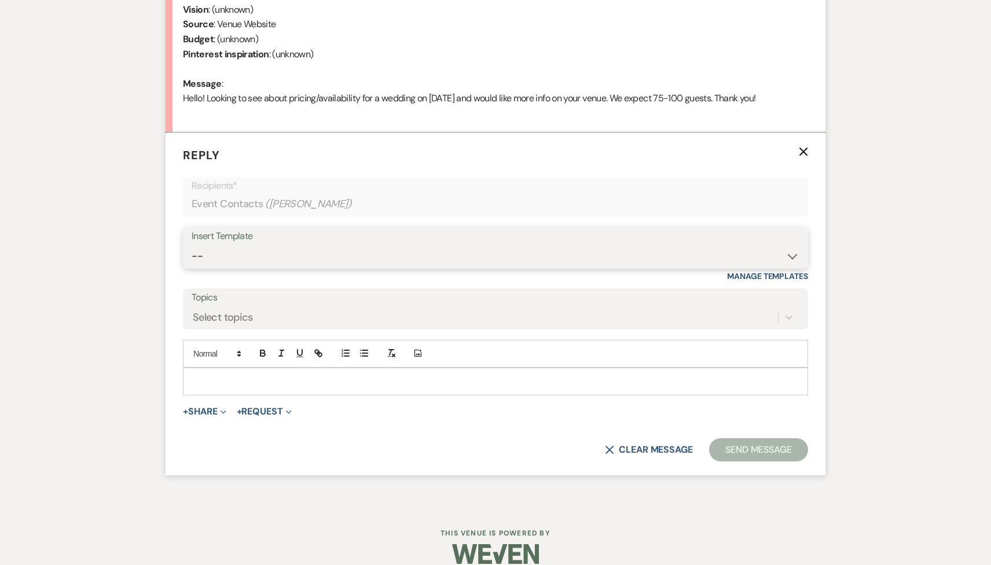
click at [325, 255] on select "-- Tour Request Response Follow Up Contract (Pre-Booked Leads) Weven Planning P…" at bounding box center [496, 256] width 608 height 23
select select "2135"
click at [192, 245] on select "-- Tour Request Response Follow Up Contract (Pre-Booked Leads) Weven Planning P…" at bounding box center [496, 256] width 608 height 23
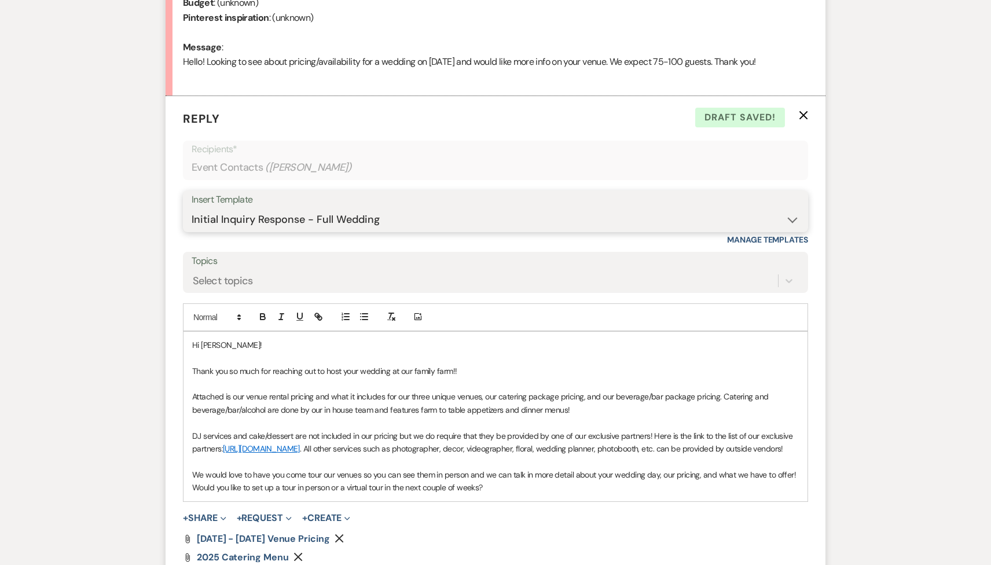
scroll to position [580, 0]
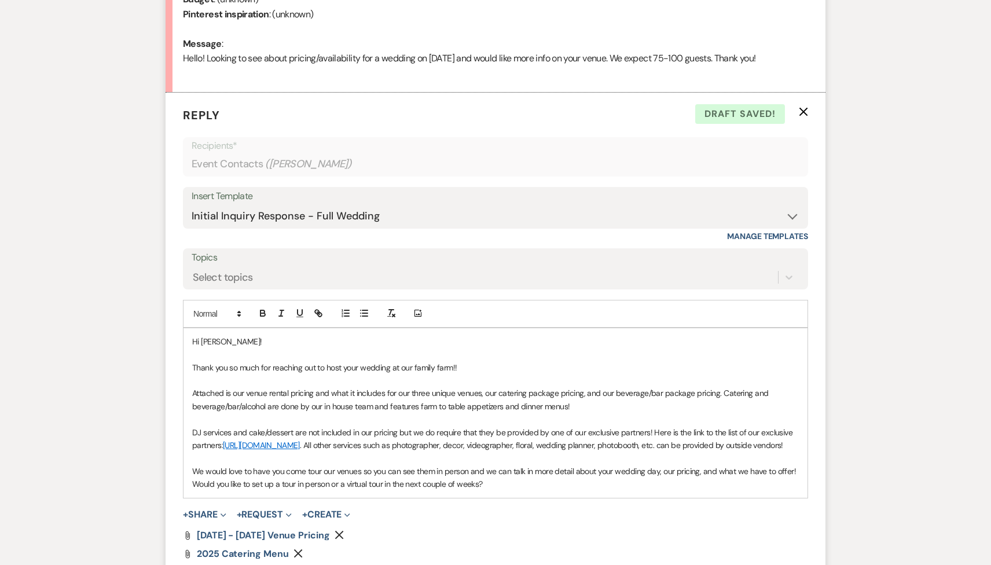
click at [481, 366] on p "Thank you so much for reaching out to host your wedding at our family farm!!" at bounding box center [495, 367] width 607 height 13
click at [698, 367] on p "Thank you so much for reaching out to host your wedding at our family farm!! On…" at bounding box center [495, 367] width 607 height 13
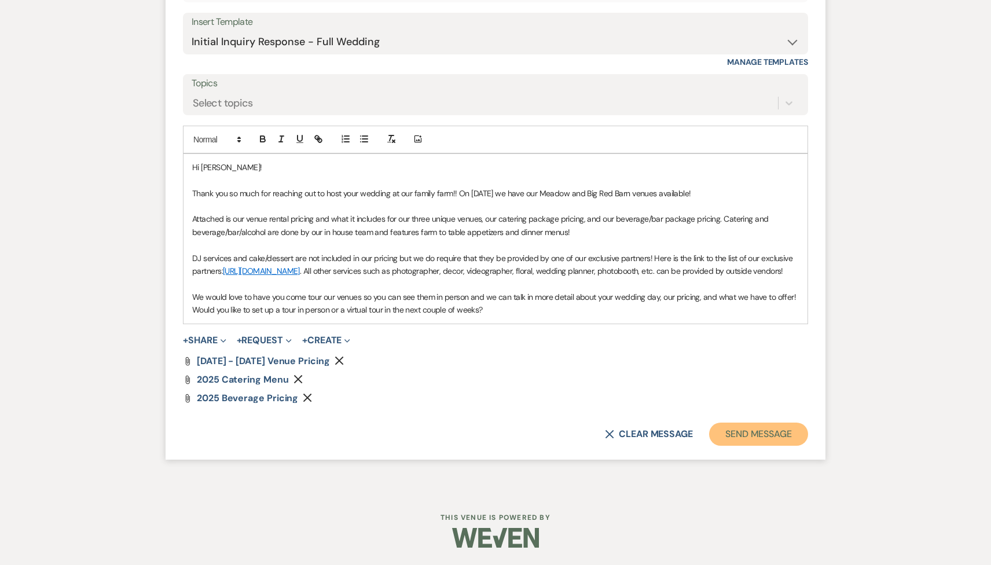
click at [731, 432] on button "Send Message" at bounding box center [758, 434] width 99 height 23
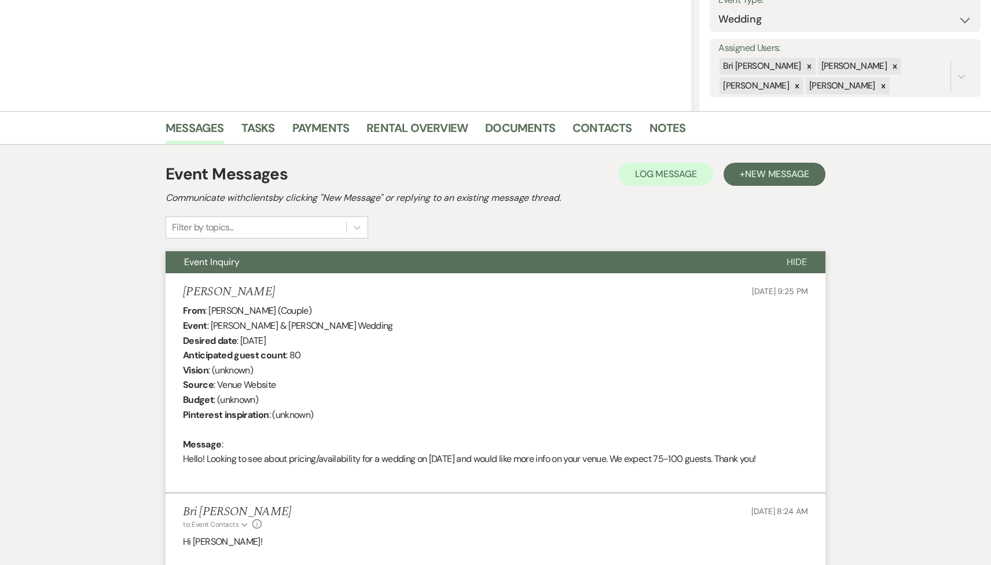
scroll to position [0, 0]
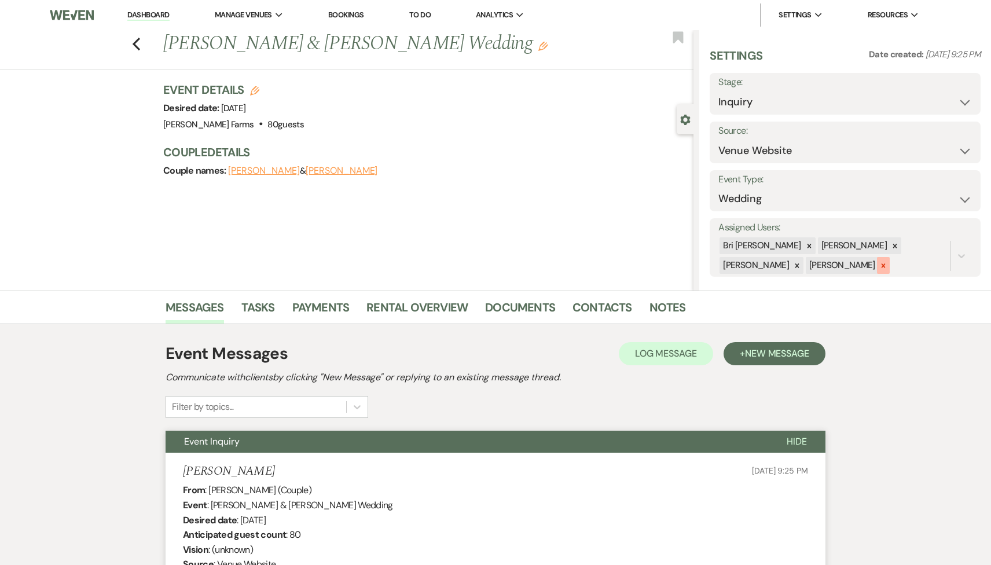
click at [879, 263] on icon at bounding box center [883, 266] width 8 height 8
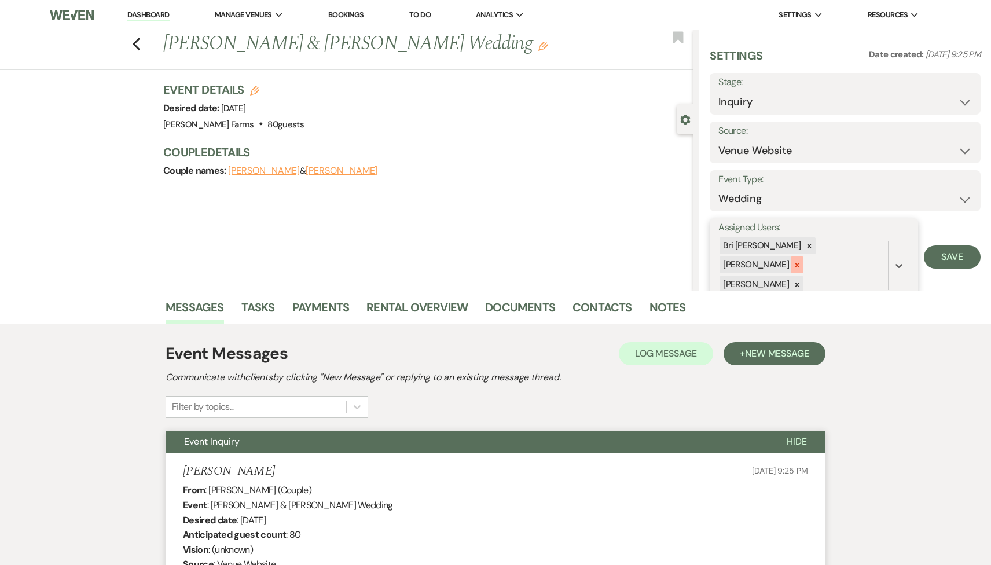
click at [803, 256] on div at bounding box center [797, 264] width 13 height 17
click at [803, 257] on div at bounding box center [797, 265] width 13 height 17
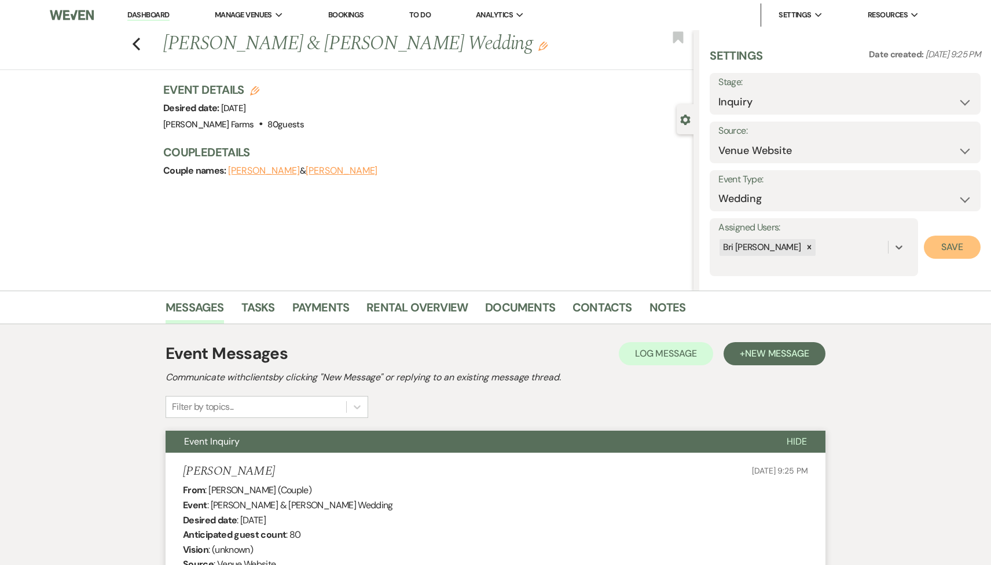
click at [949, 247] on button "Save" at bounding box center [952, 247] width 57 height 23
click at [131, 45] on div "Previous Matthew Moore & Faith Zralka's Wedding Edit Bookmark" at bounding box center [343, 50] width 699 height 40
click at [145, 37] on div "Previous Matthew Moore & Faith Zralka's Wedding Edit Bookmark" at bounding box center [343, 50] width 699 height 40
click at [139, 39] on use "button" at bounding box center [137, 44] width 8 height 13
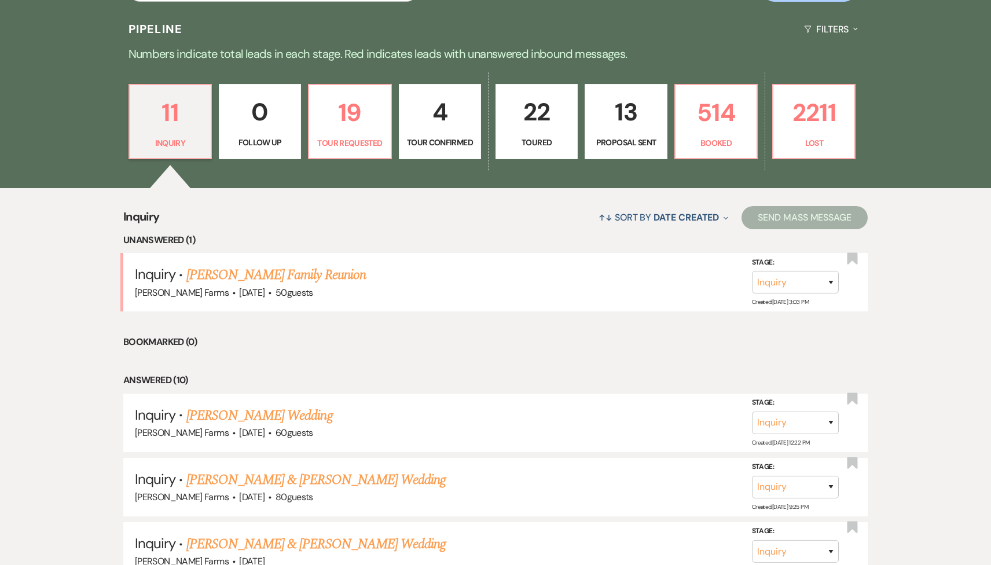
click at [327, 167] on div "11 Inquiry 0 Follow Up 19 Tour Requested 4 Tour Confirmed 22 Toured 13 Proposal…" at bounding box center [496, 129] width 834 height 118
click at [327, 140] on p "Tour Requested" at bounding box center [349, 143] width 67 height 13
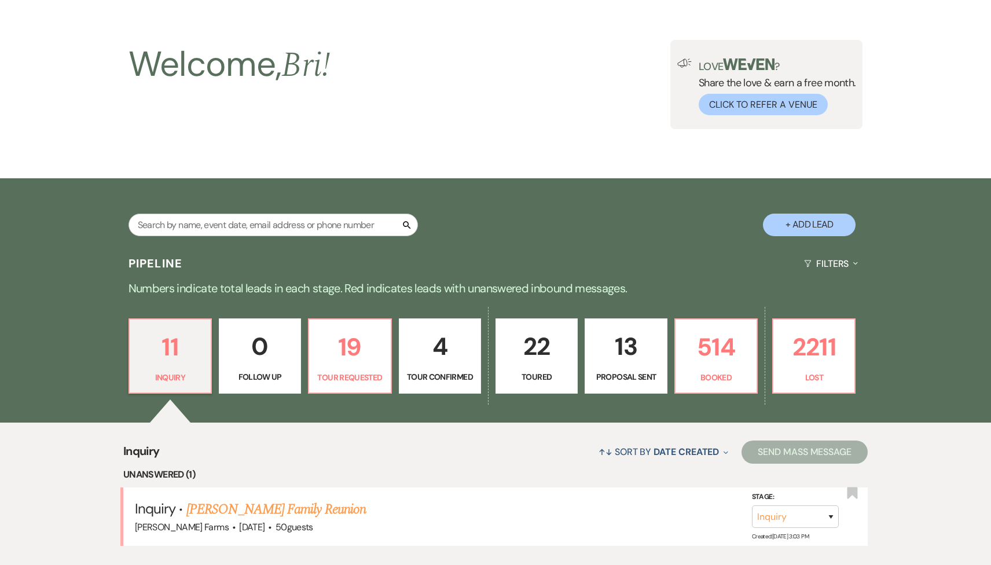
select select "2"
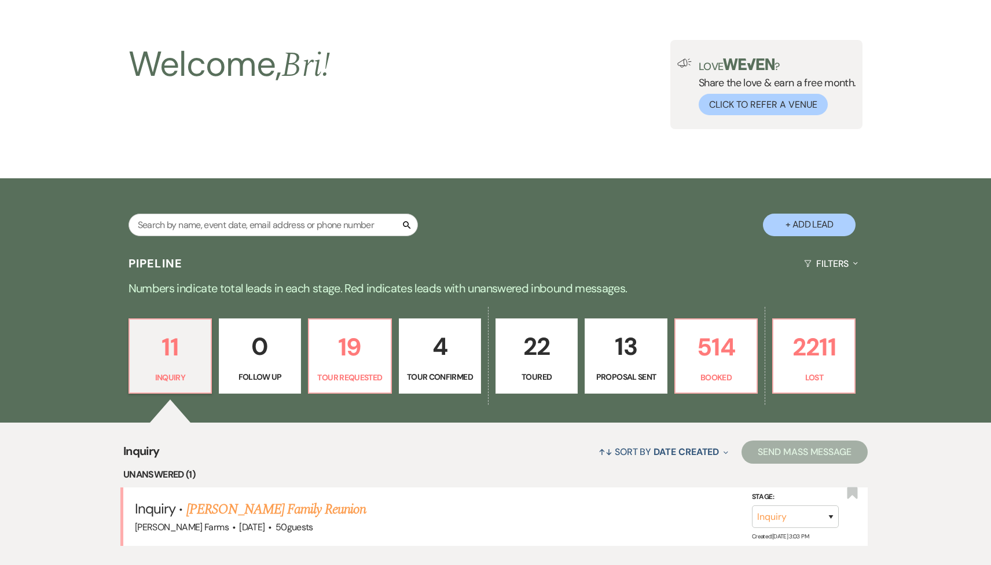
select select "2"
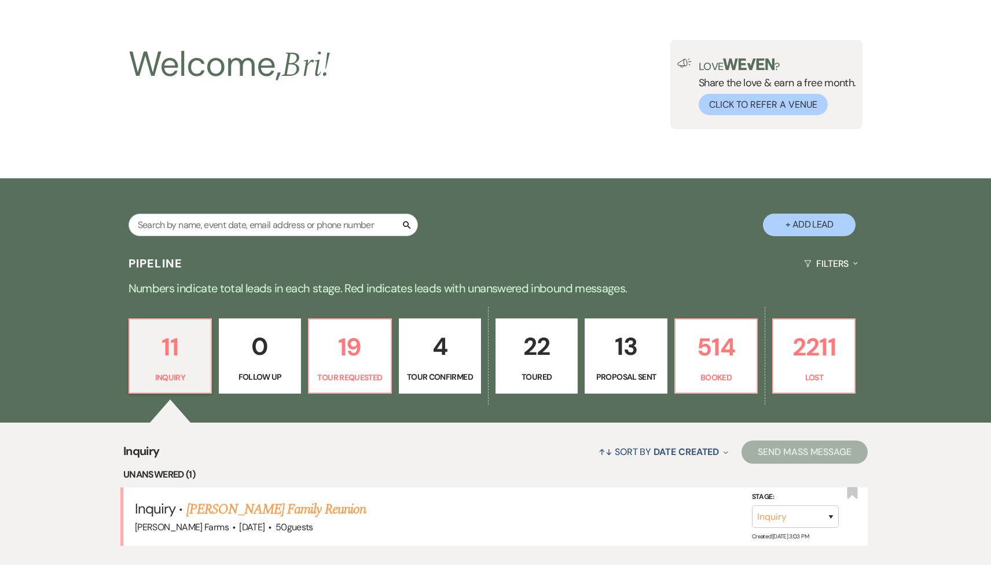
select select "2"
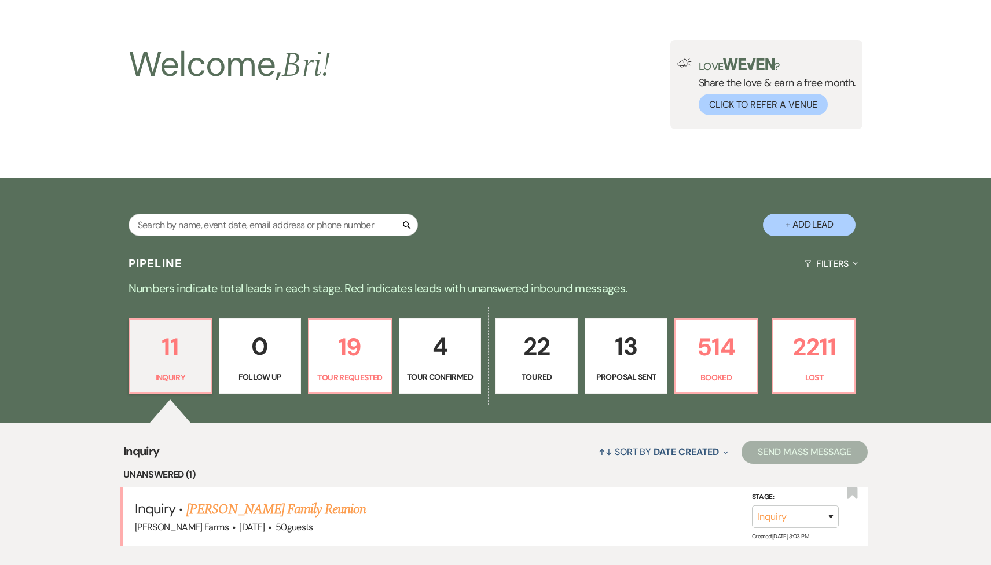
select select "2"
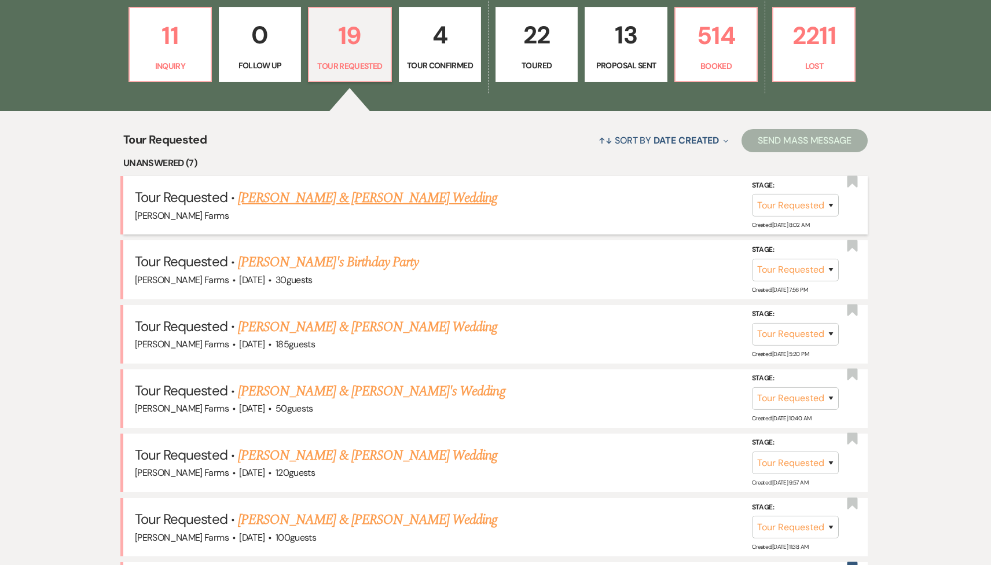
scroll to position [401, 0]
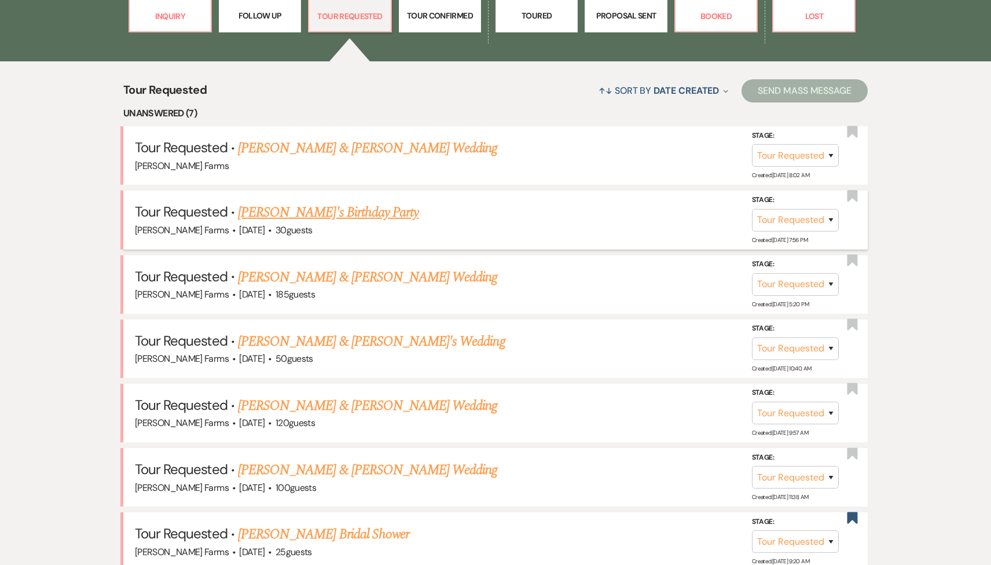
click at [317, 211] on link "Falon Small's Birthday Party" at bounding box center [328, 212] width 181 height 21
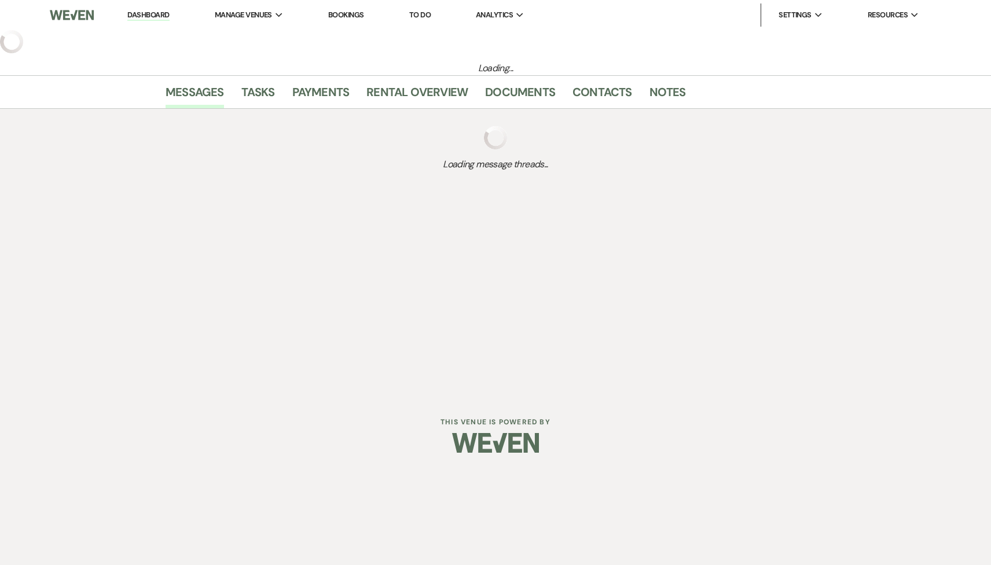
select select "2"
select select "5"
select select "4"
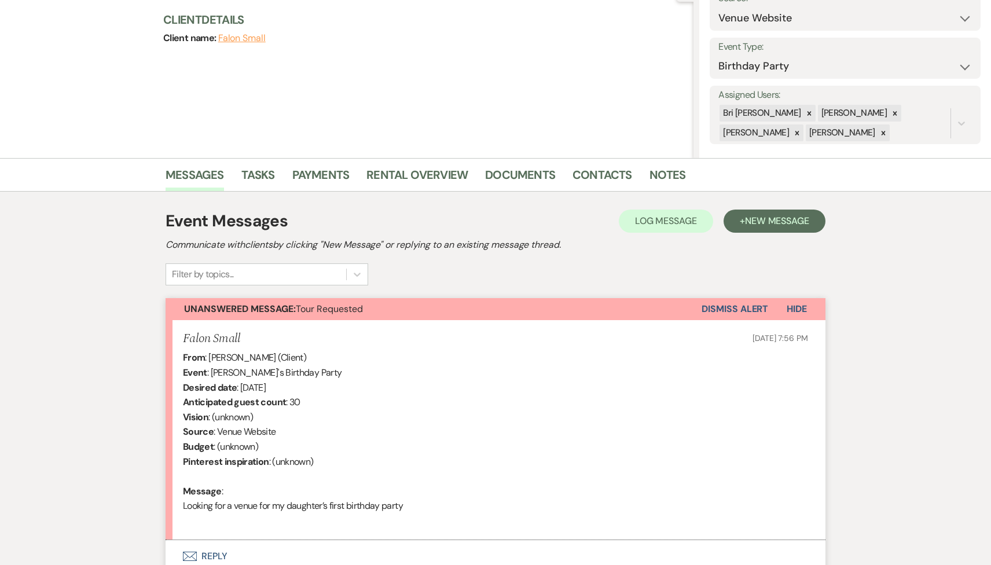
scroll to position [97, 0]
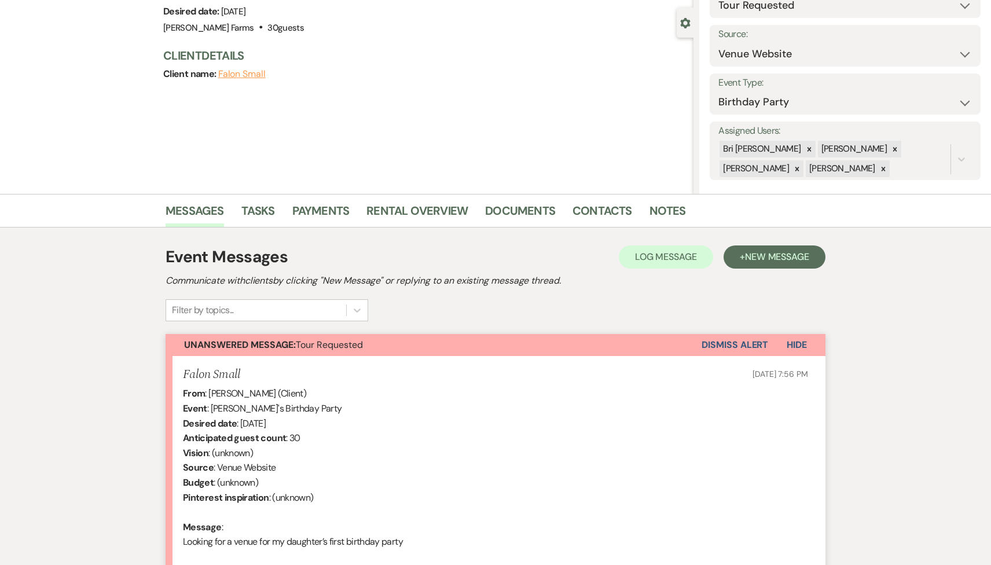
click at [725, 350] on button "Dismiss Alert" at bounding box center [735, 345] width 67 height 22
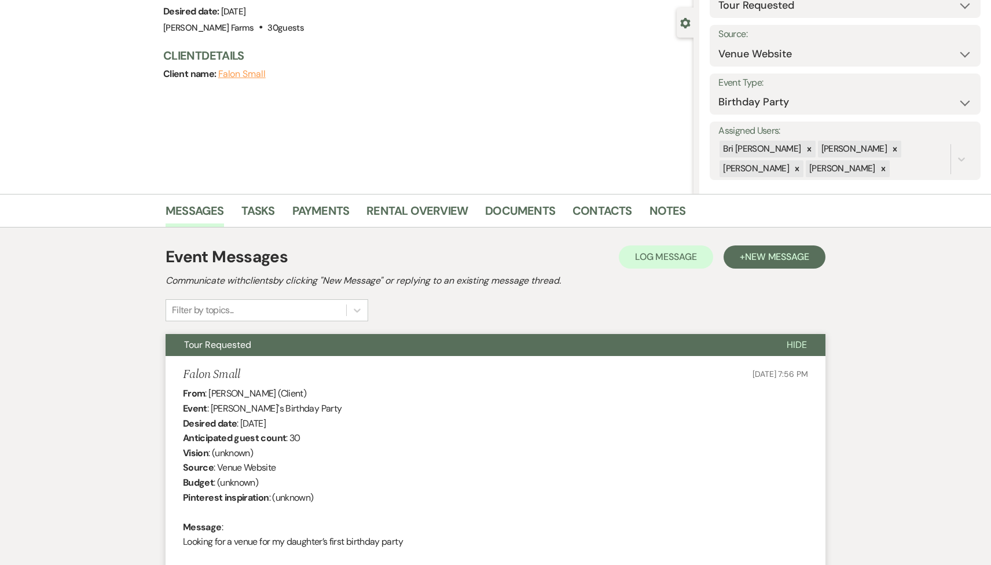
click at [597, 193] on main "Previous Falon Small's Birthday Party Edit Bookmark Gear Settings Settings Date…" at bounding box center [495, 279] width 991 height 692
click at [596, 204] on link "Contacts" at bounding box center [603, 213] width 60 height 25
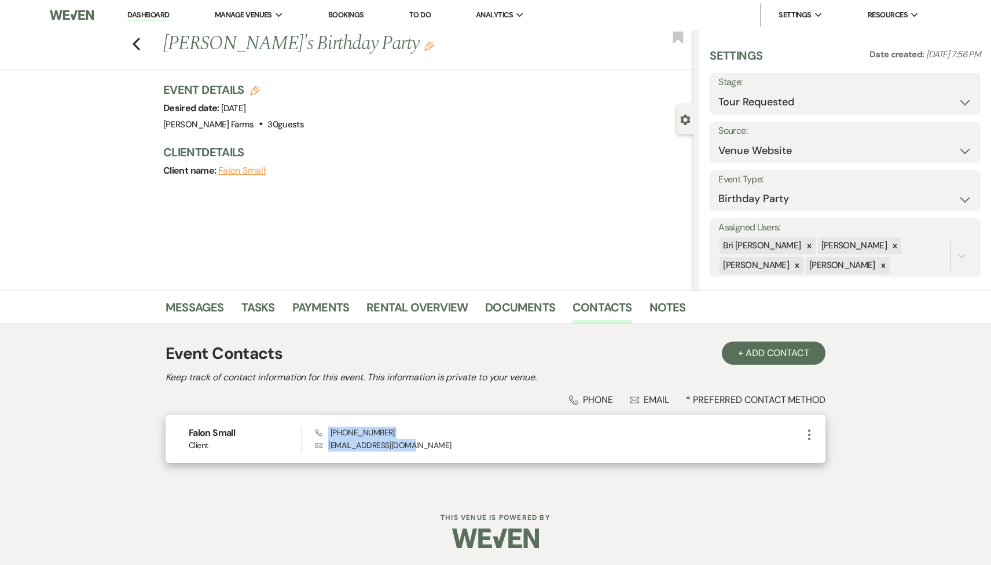
drag, startPoint x: 414, startPoint y: 445, endPoint x: 328, endPoint y: 428, distance: 87.8
click at [328, 428] on div "Phone (480) 347-7820 Envelope falonsmall@proton.me" at bounding box center [558, 439] width 487 height 25
copy div "(480) 347-7820 Envelope falonsmall@proton.me"
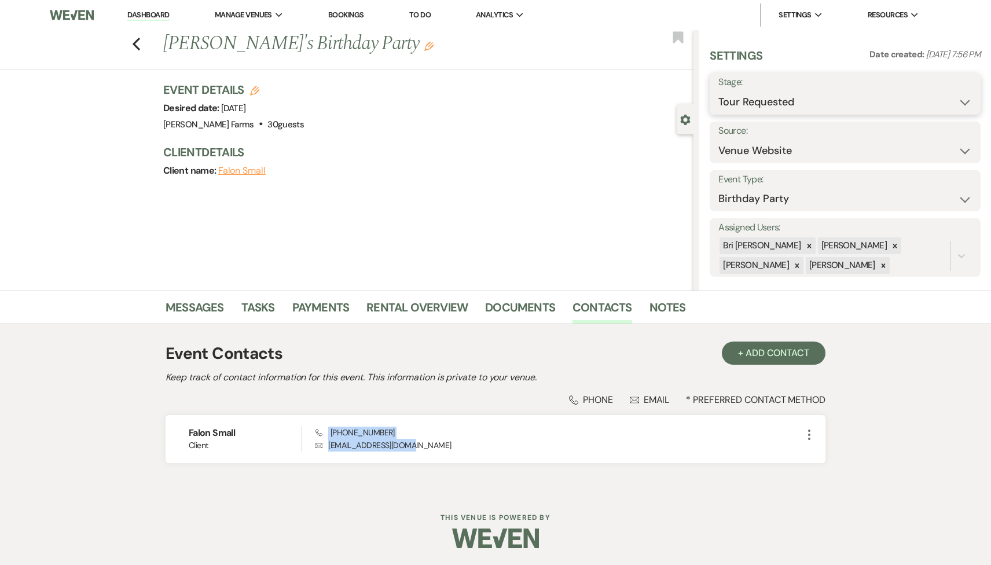
click at [846, 103] on select "Inquiry Follow Up Tour Requested Tour Confirmed Toured Proposal Sent Booked Lost" at bounding box center [845, 102] width 254 height 23
select select "8"
click at [718, 91] on select "Inquiry Follow Up Tour Requested Tour Confirmed Toured Proposal Sent Booked Lost" at bounding box center [845, 102] width 254 height 23
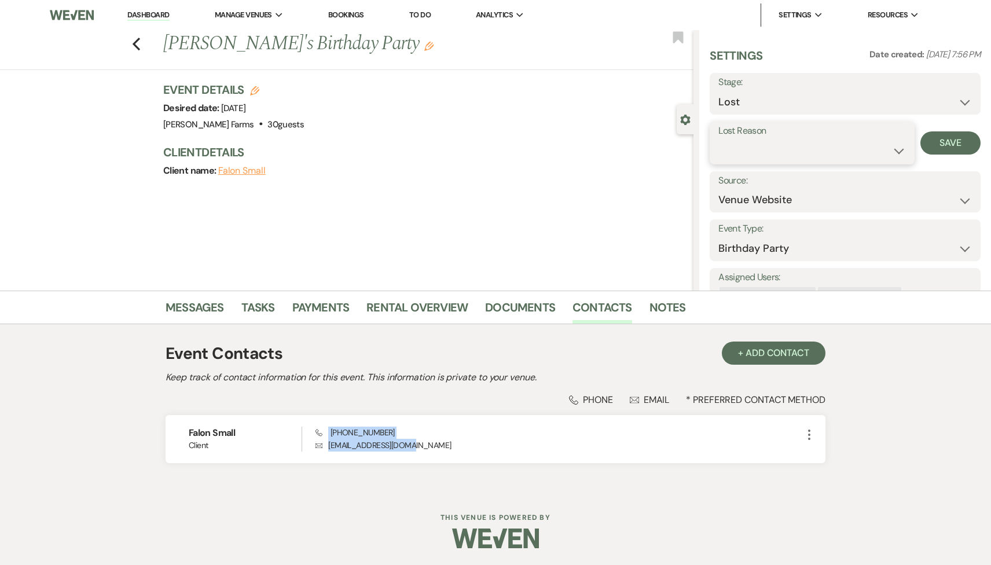
click at [841, 155] on select "Booked Elsewhere Budget Date Unavailable No Response Not a Good Match Capacity …" at bounding box center [811, 151] width 187 height 23
click at [718, 140] on select "Booked Elsewhere Budget Date Unavailable No Response Not a Good Match Capacity …" at bounding box center [811, 151] width 187 height 23
click at [771, 164] on div "Settings Date created: Sep 11, 2025, 7:56 PM Stage: Inquiry Follow Up Tour Requ…" at bounding box center [845, 186] width 271 height 279
click at [770, 146] on select "Booked Elsewhere Budget Date Unavailable No Response Not a Good Match Capacity …" at bounding box center [811, 151] width 187 height 23
select select "1"
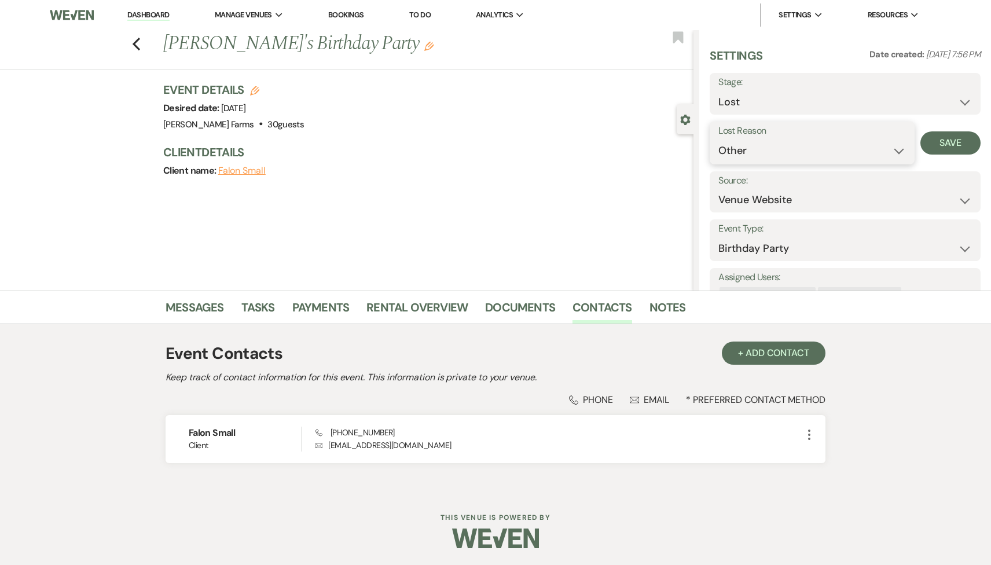
click at [718, 140] on select "Booked Elsewhere Budget Date Unavailable No Response Not a Good Match Capacity …" at bounding box center [811, 151] width 187 height 23
click at [878, 152] on input "Other" at bounding box center [886, 151] width 67 height 23
type input "sent to michael"
click at [970, 138] on button "Save" at bounding box center [958, 142] width 46 height 23
click at [134, 41] on icon "Previous" at bounding box center [136, 44] width 9 height 14
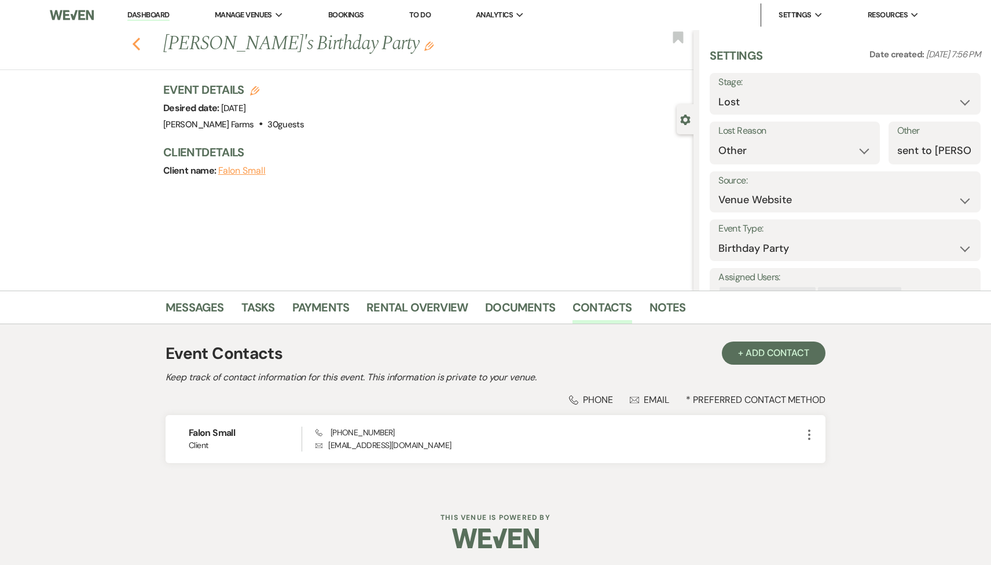
scroll to position [401, 0]
select select "2"
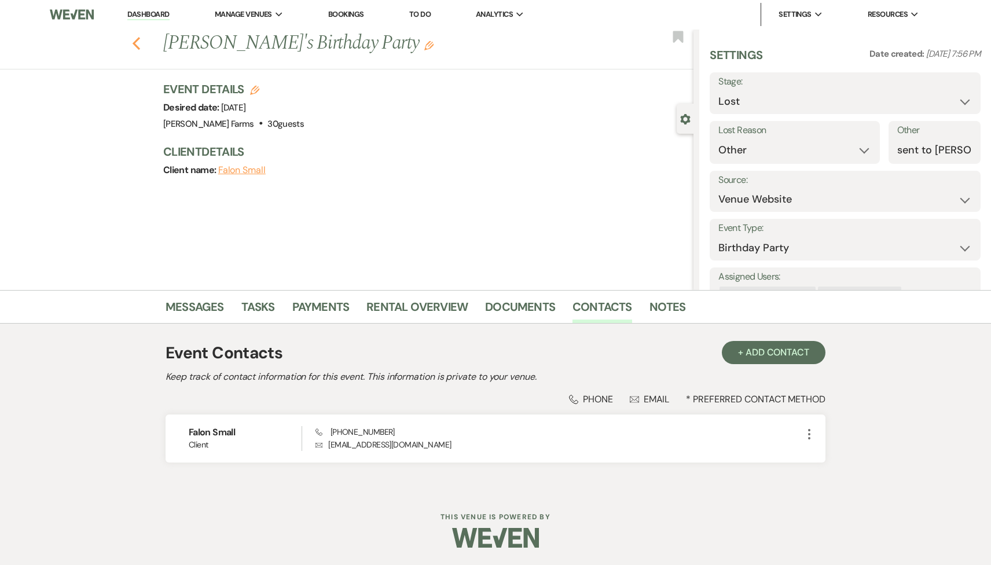
select select "2"
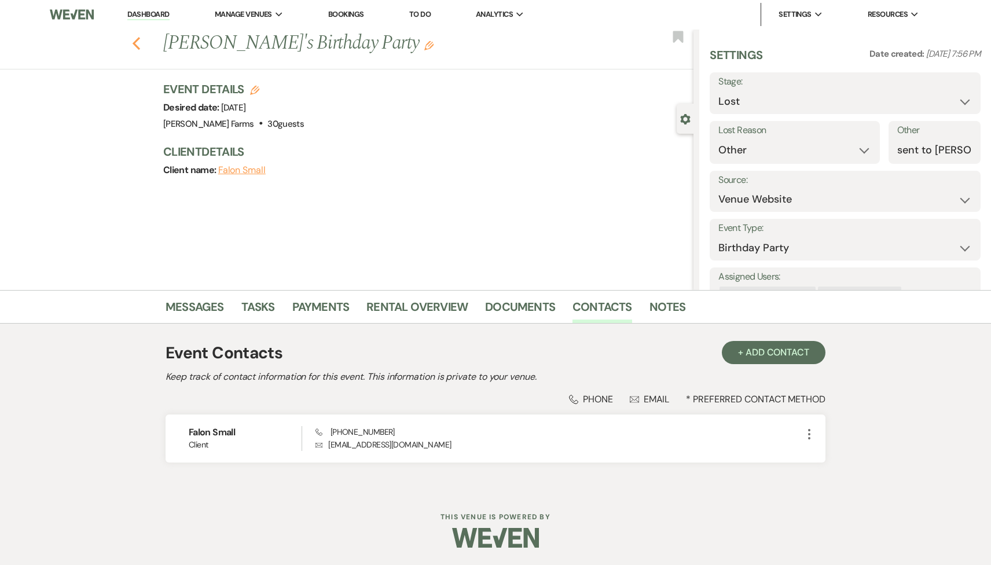
select select "2"
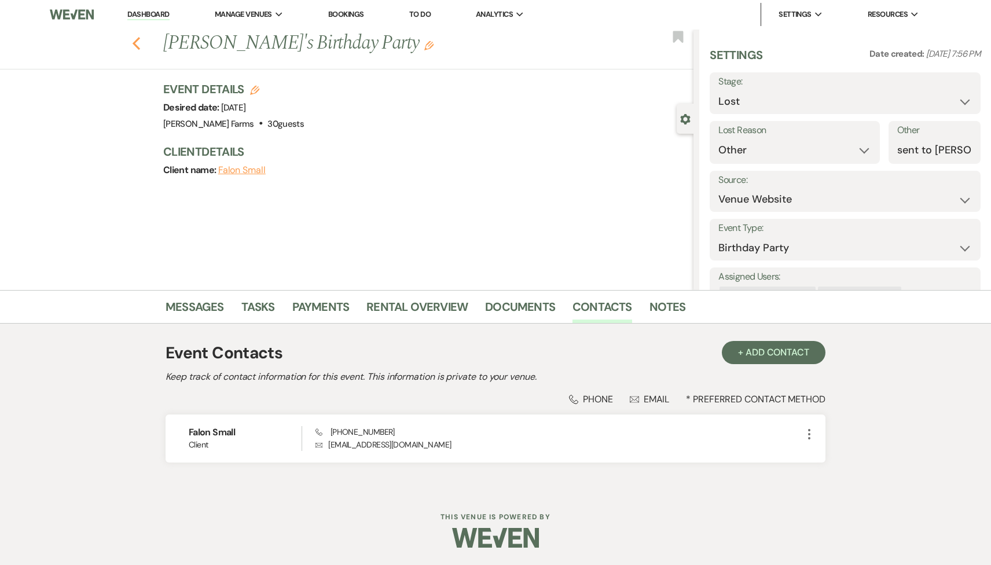
select select "2"
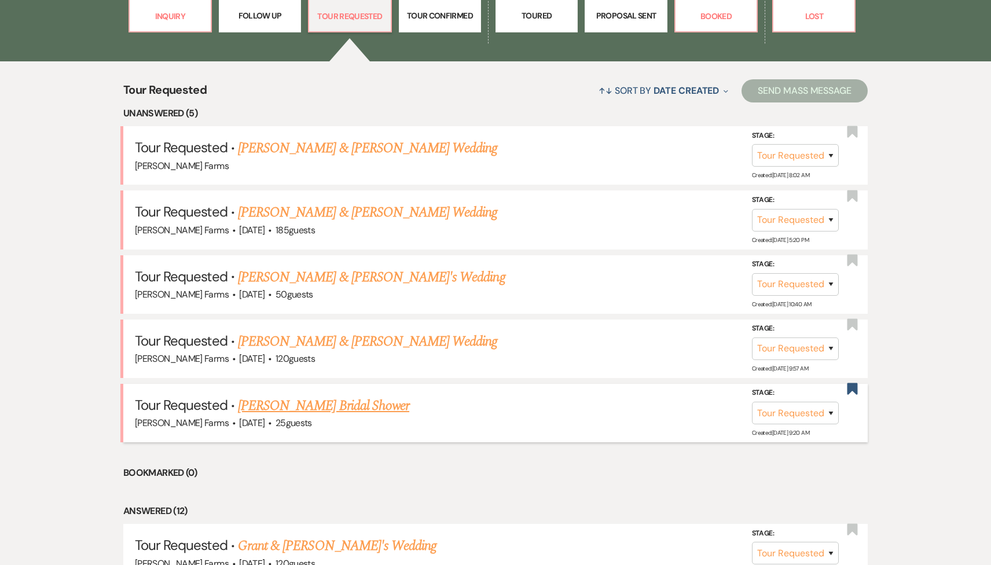
click at [350, 406] on link "Jordin Hernandez's Bridal Shower" at bounding box center [323, 405] width 171 height 21
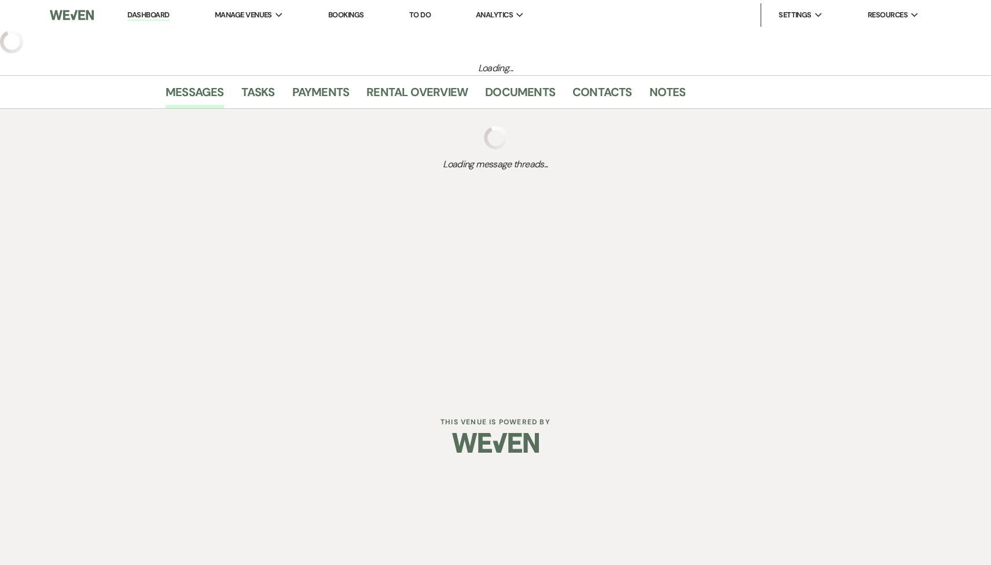
select select "2"
select select "5"
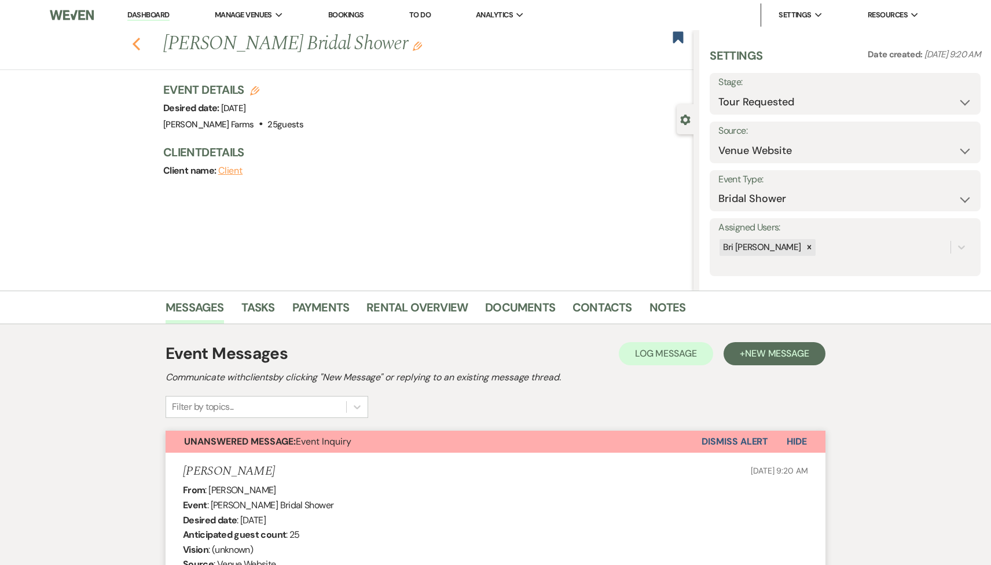
click at [132, 42] on icon "Previous" at bounding box center [136, 44] width 9 height 14
select select "2"
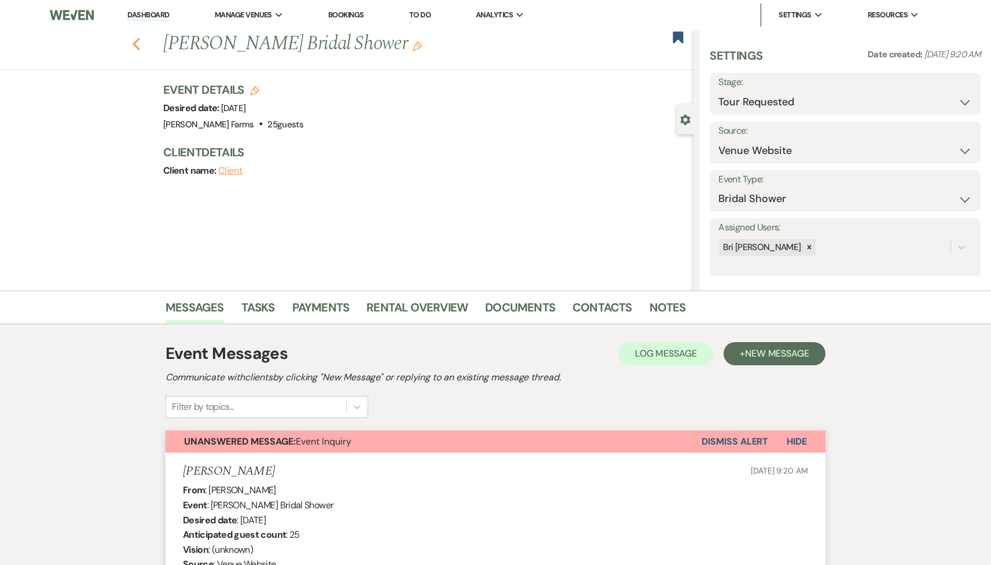
select select "2"
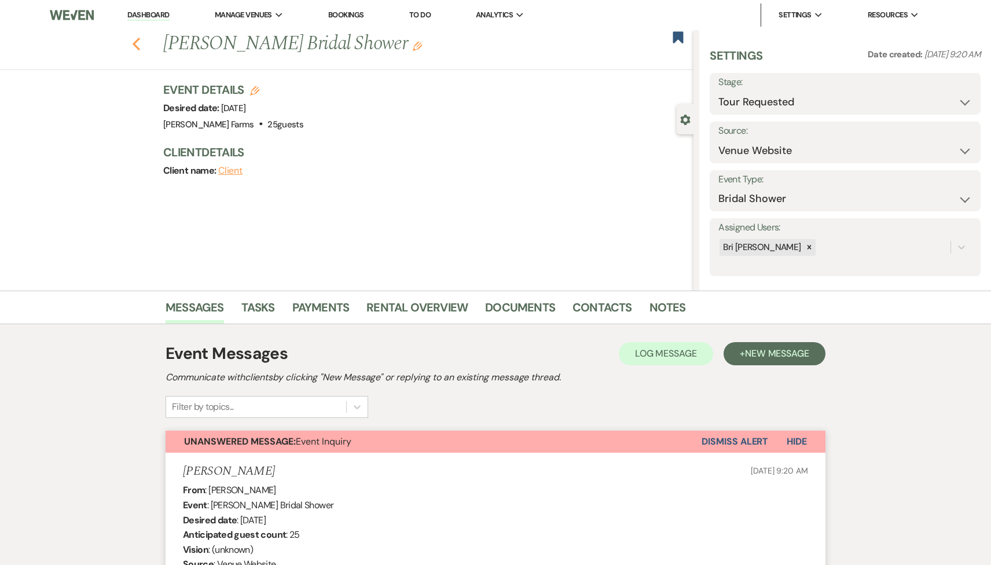
select select "2"
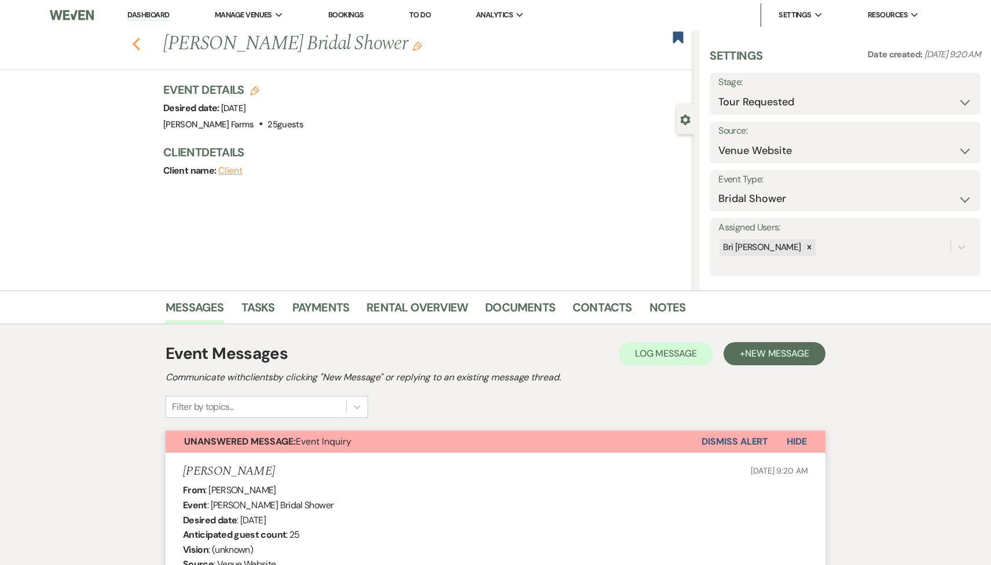
select select "2"
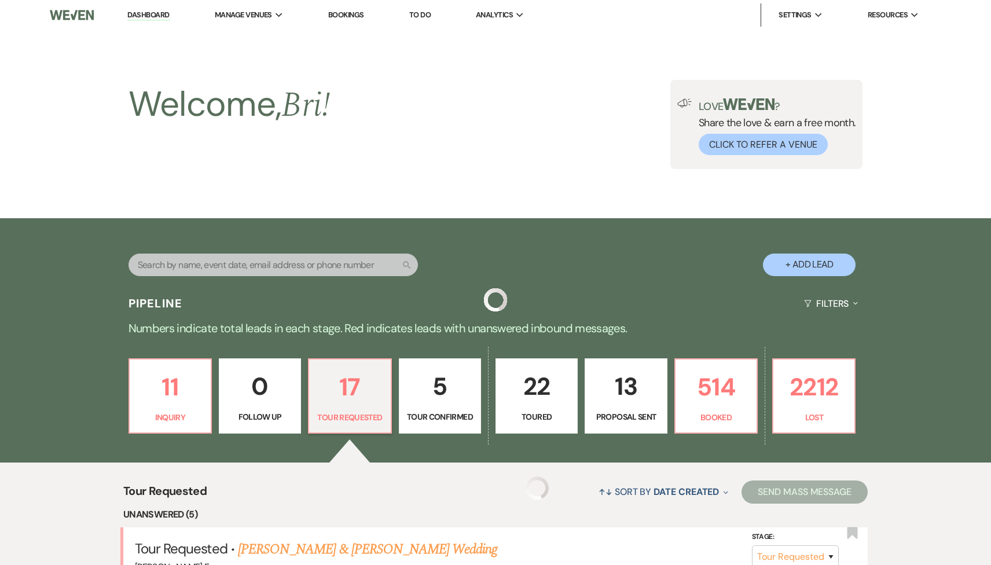
scroll to position [401, 0]
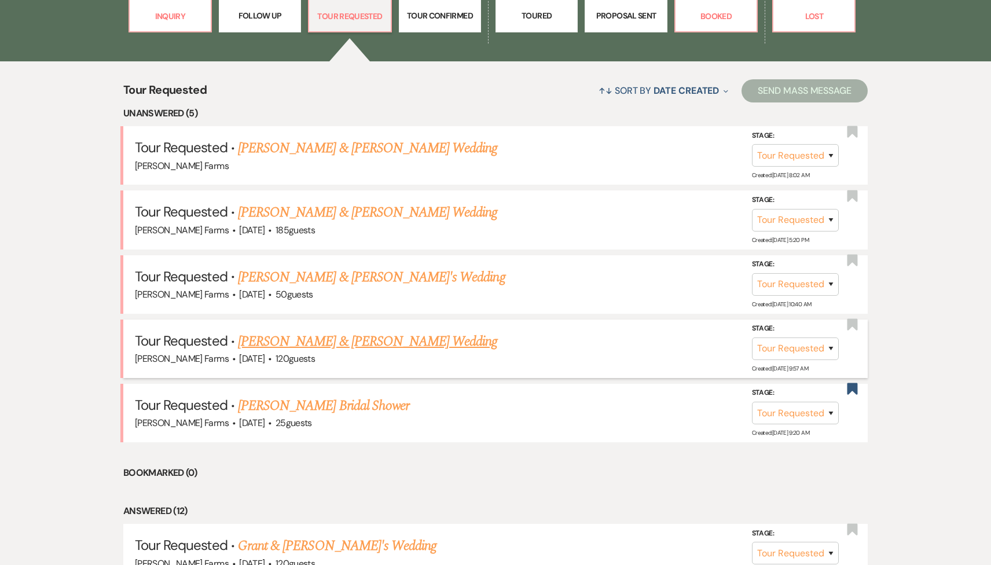
click at [338, 336] on link "Drew Webber & Bailey McCoy's Wedding" at bounding box center [367, 341] width 259 height 21
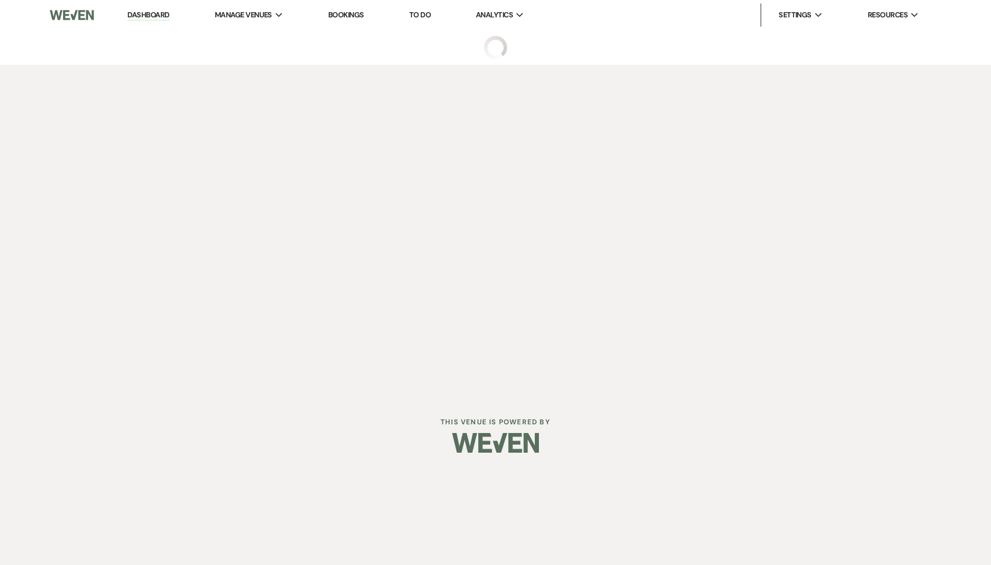
select select "2"
select select "5"
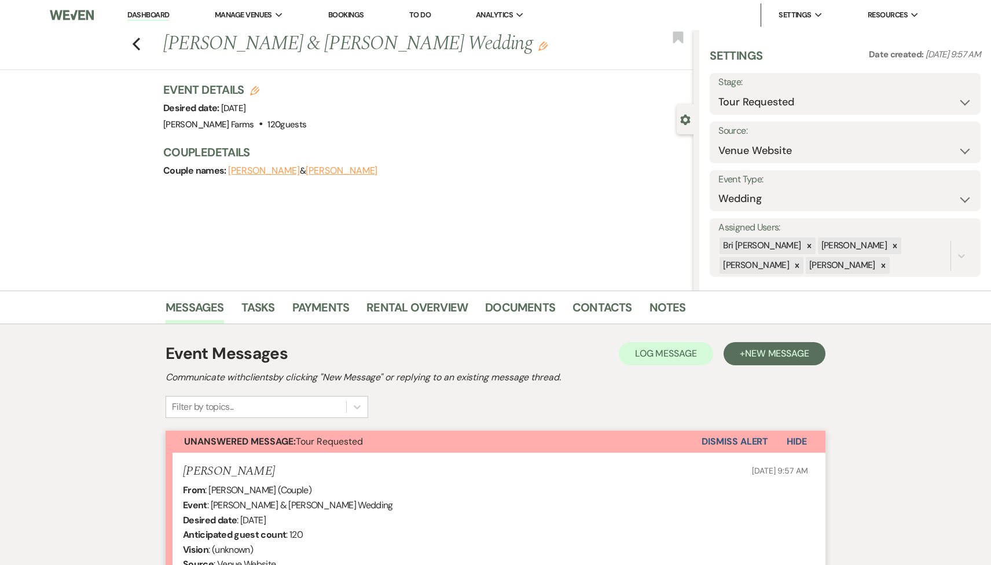
scroll to position [247, 0]
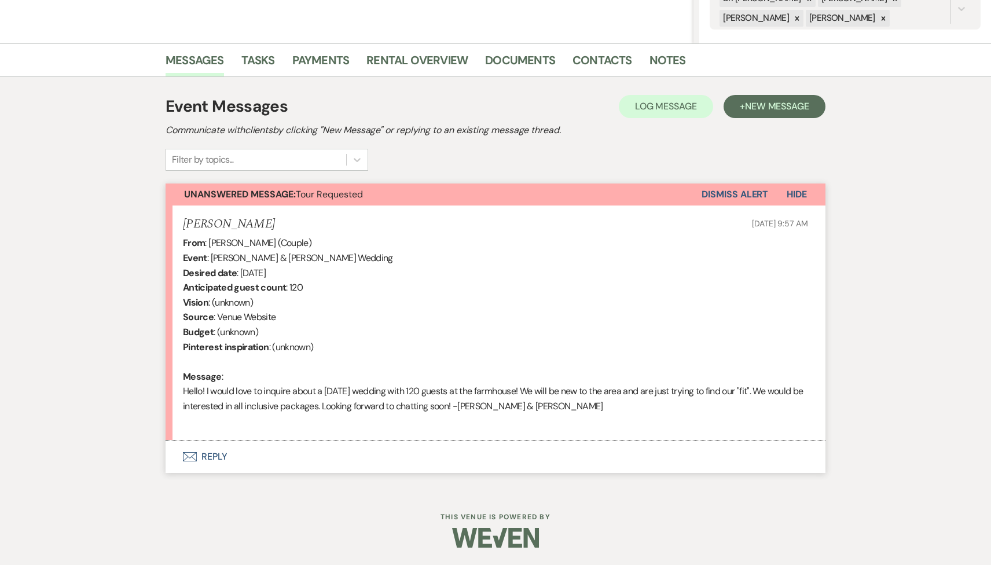
click at [309, 456] on button "Envelope Reply" at bounding box center [496, 457] width 660 height 32
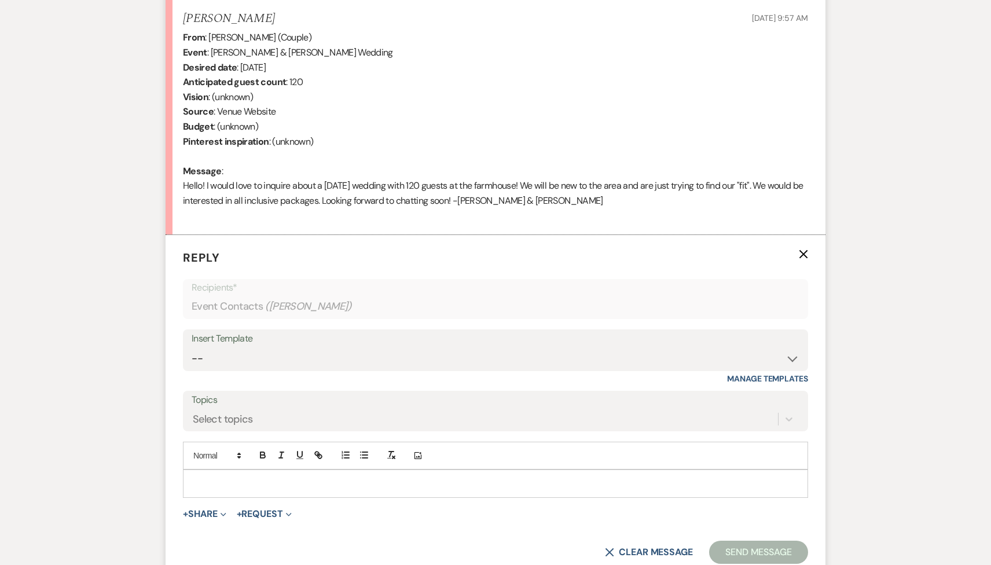
scroll to position [571, 0]
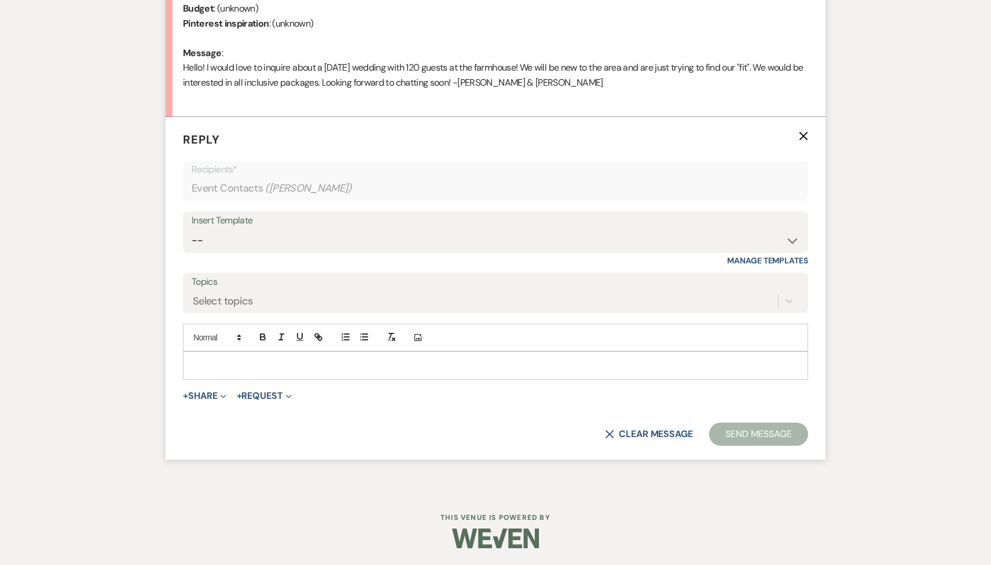
click at [280, 226] on div "Insert Template" at bounding box center [496, 220] width 608 height 17
click at [281, 240] on select "-- Tour Request Response Follow Up Contract (Pre-Booked Leads) Weven Planning P…" at bounding box center [496, 240] width 608 height 23
select select "2135"
click at [192, 229] on select "-- Tour Request Response Follow Up Contract (Pre-Booked Leads) Weven Planning P…" at bounding box center [496, 240] width 608 height 23
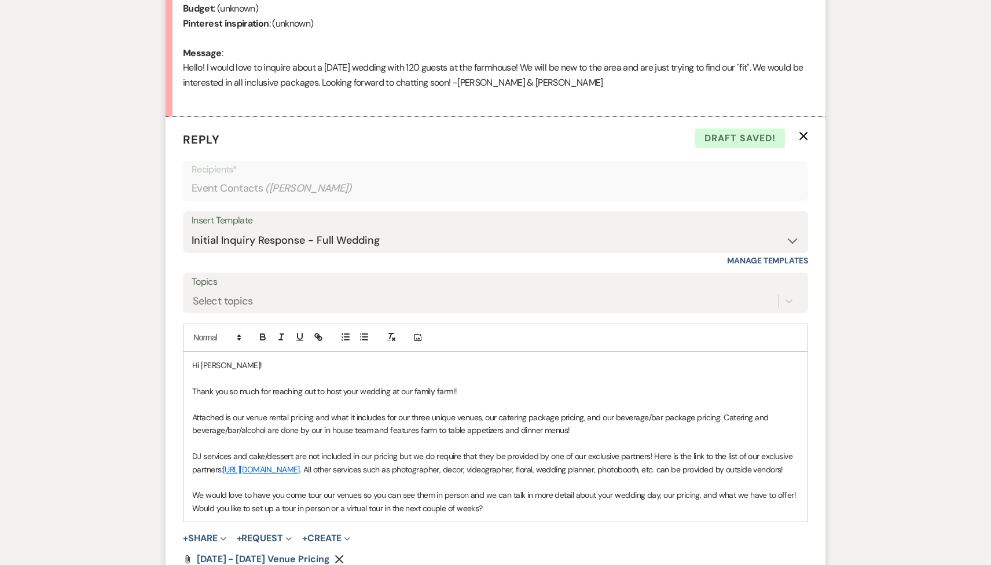
click at [474, 391] on p "Thank you so much for reaching out to host your wedding at our family farm!!" at bounding box center [495, 391] width 607 height 13
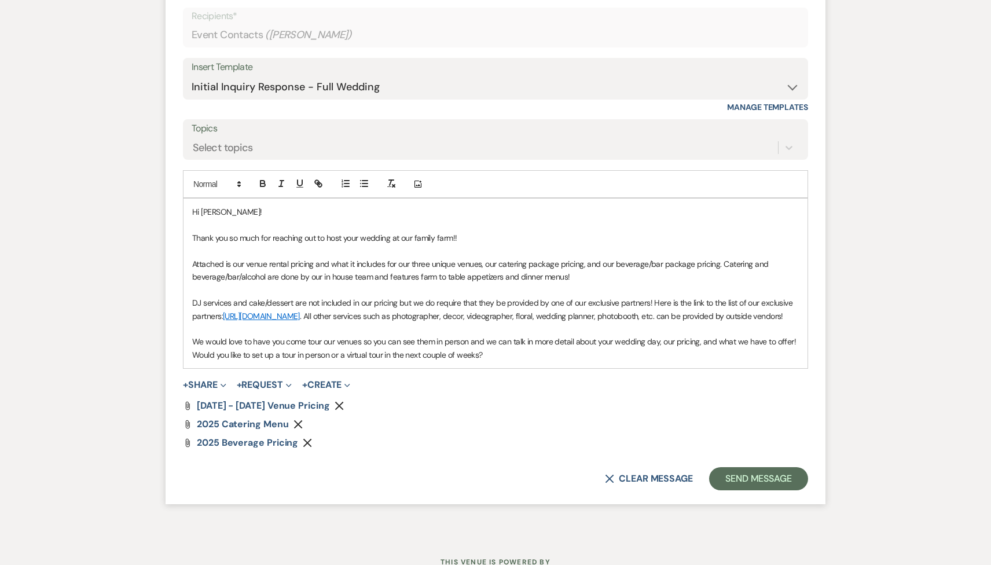
scroll to position [731, 0]
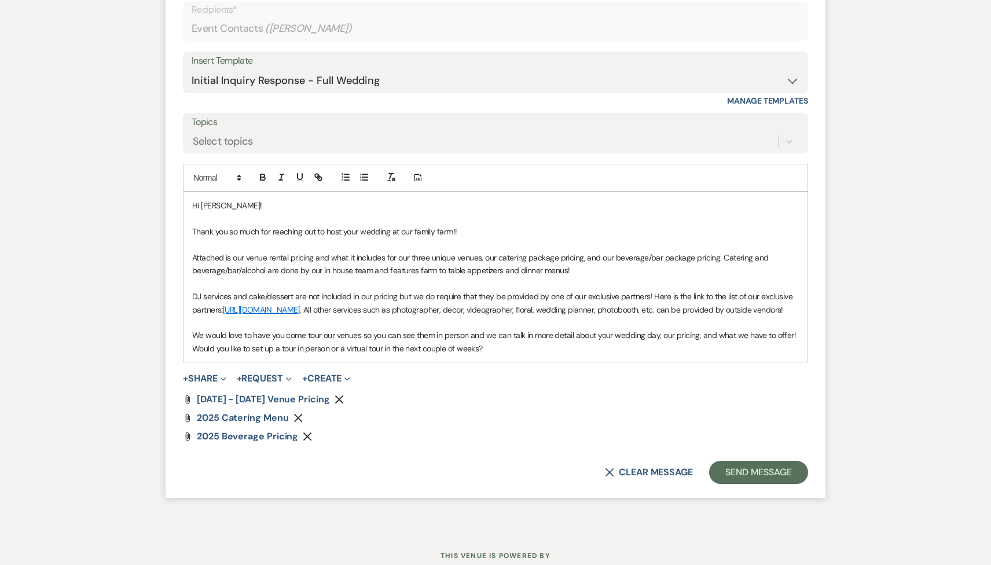
click at [377, 316] on p "DJ services and cake/dessert are not included in our pricing but we do require …" at bounding box center [495, 303] width 607 height 26
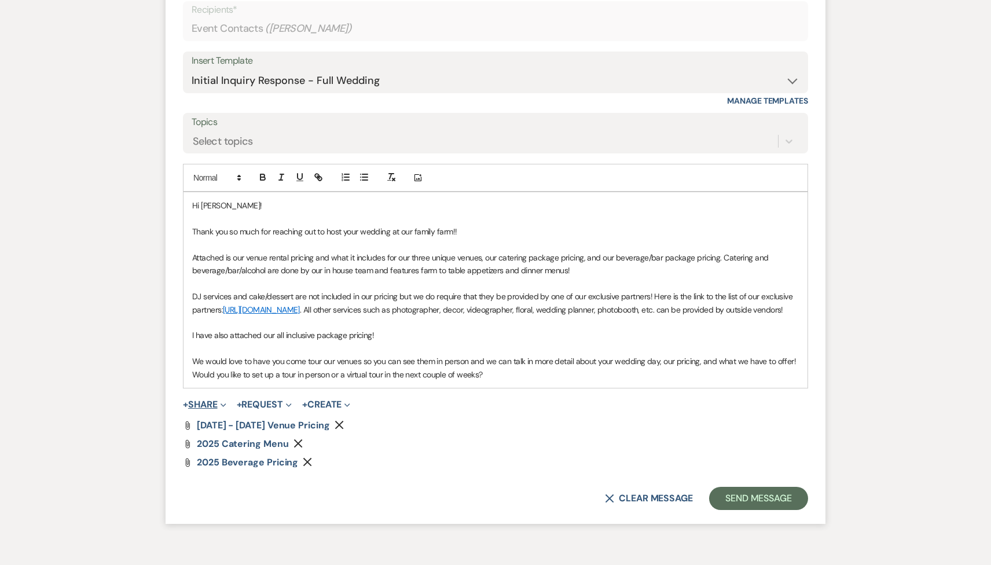
click at [221, 410] on span "Expand" at bounding box center [222, 404] width 9 height 12
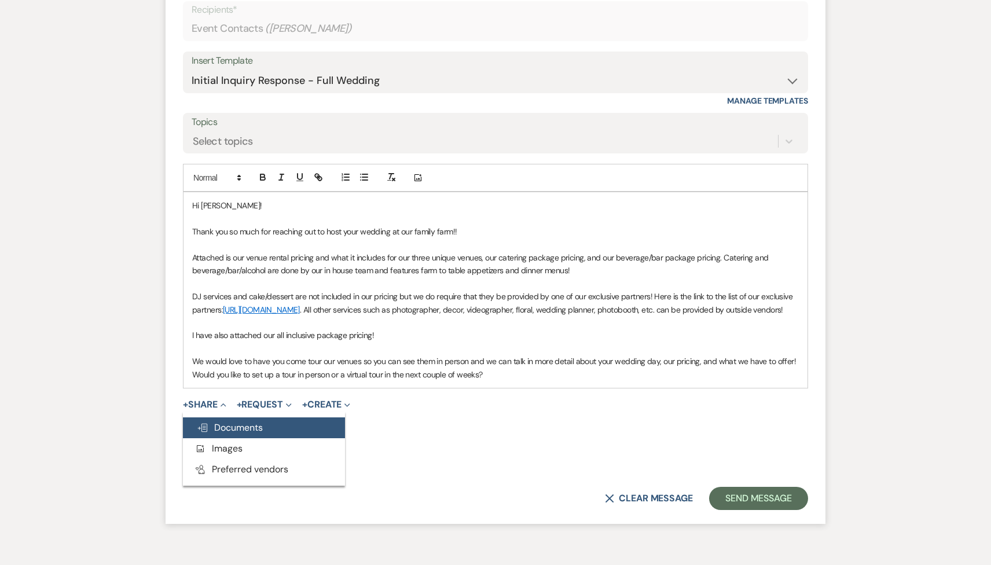
click at [233, 434] on button "Doc Upload Documents" at bounding box center [264, 427] width 162 height 21
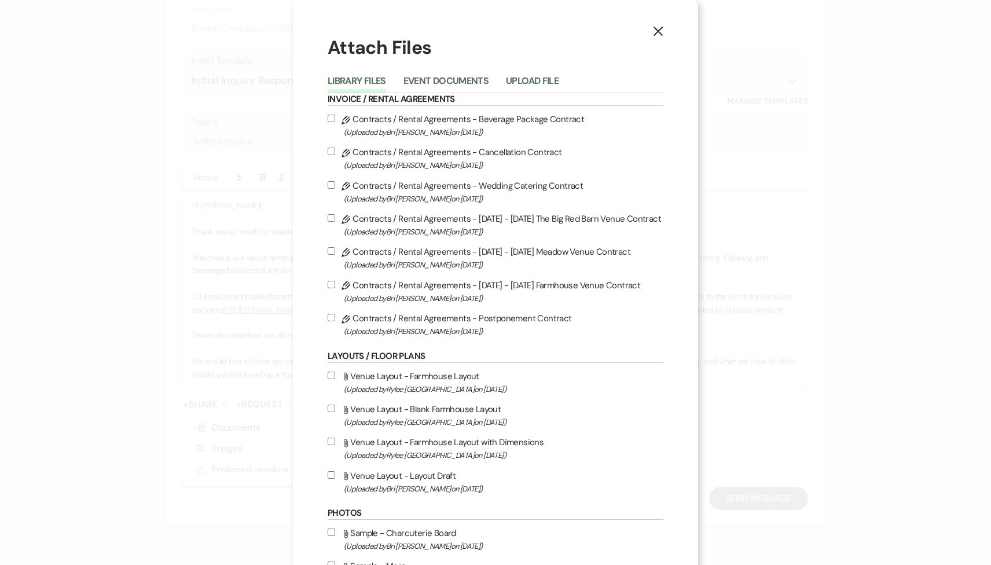
scroll to position [1015, 0]
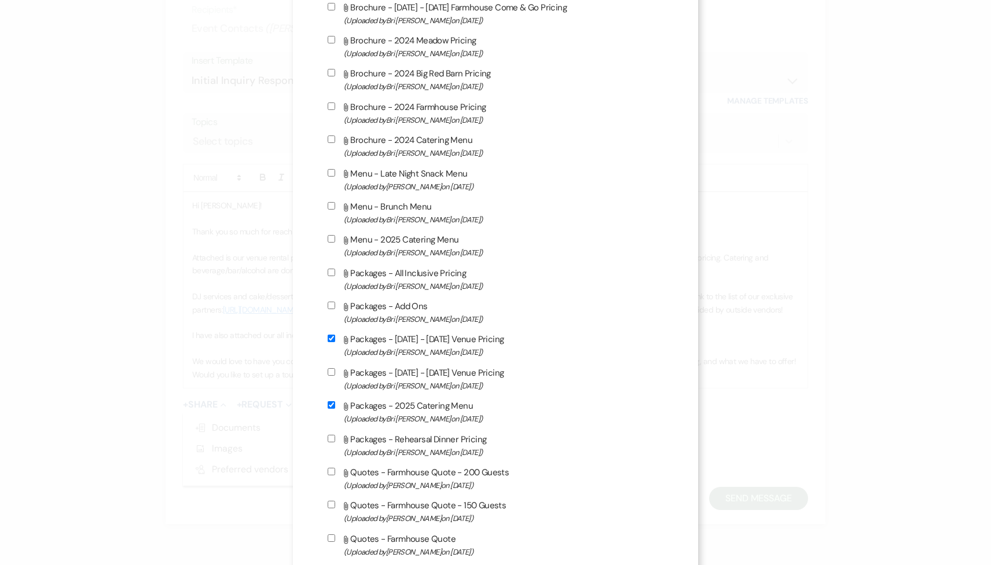
click at [392, 293] on span "(Uploaded by Bri Schnepf on Dec 27th, 2024 )" at bounding box center [504, 286] width 320 height 13
click at [335, 276] on input "Attach File Packages - All Inclusive Pricing (Uploaded by Bri Schnepf on Dec 27…" at bounding box center [332, 273] width 8 height 8
checkbox input "true"
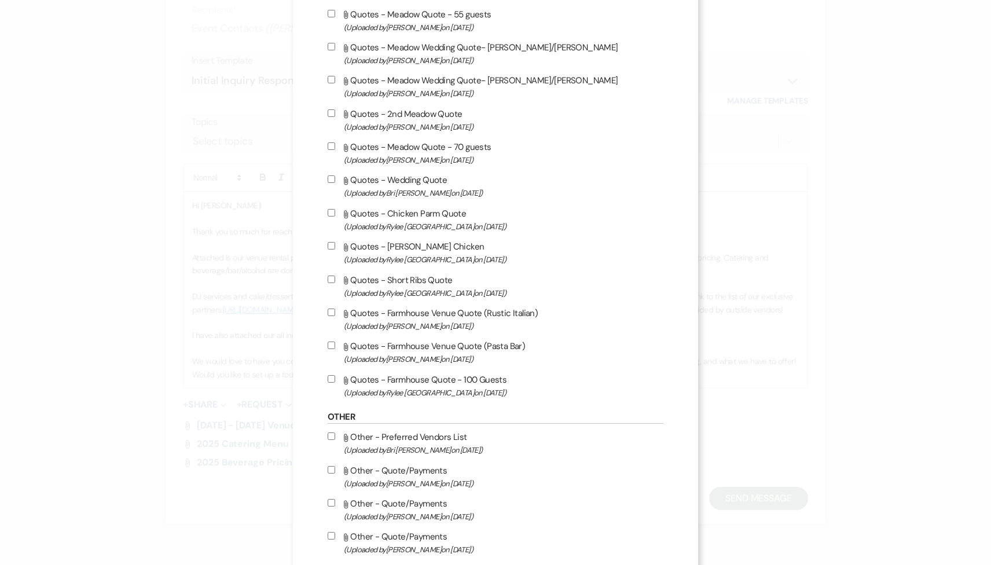
scroll to position [3461, 0]
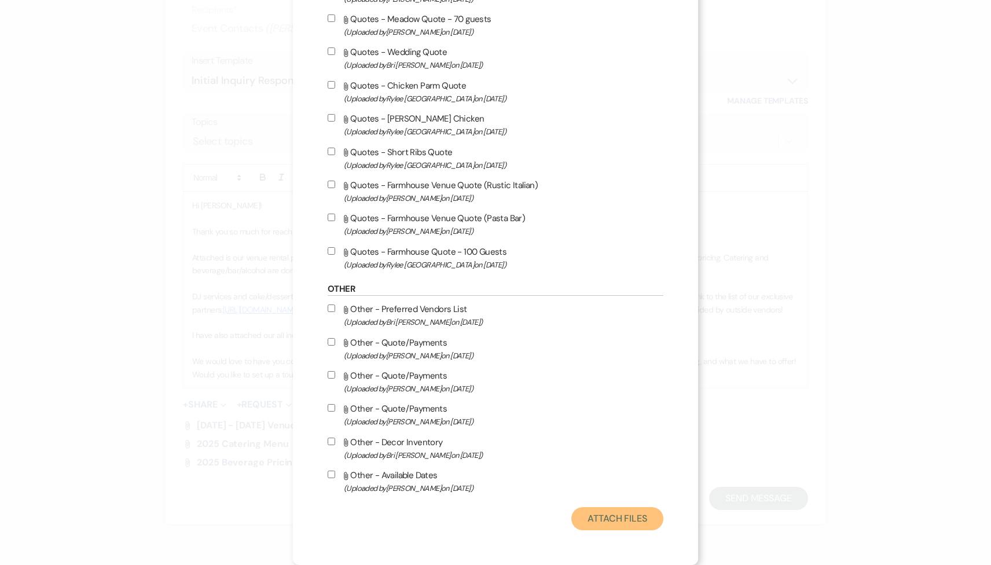
click at [622, 518] on button "Attach Files" at bounding box center [617, 518] width 92 height 23
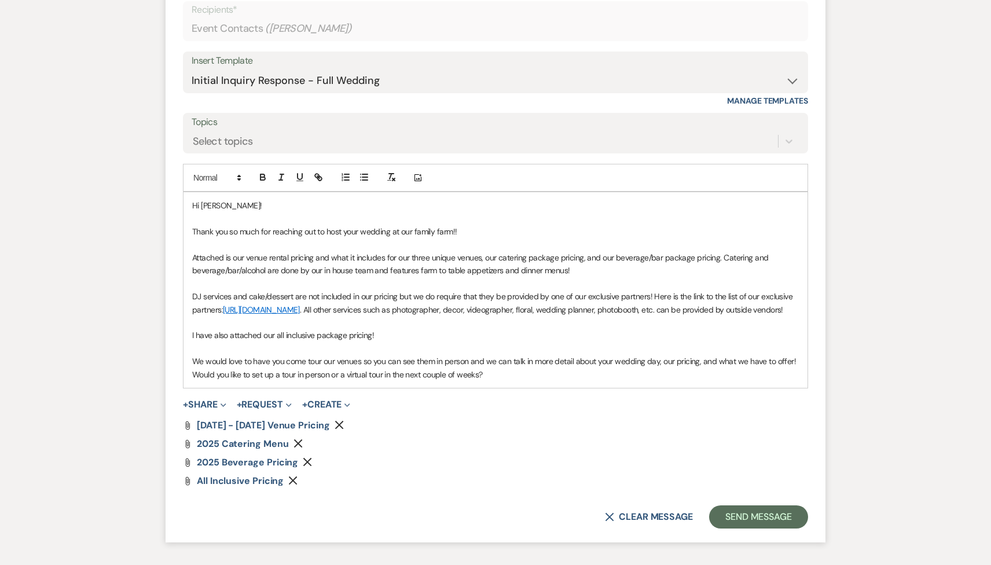
click at [480, 225] on p "Thank you so much for reaching out to host your wedding at our family farm!!" at bounding box center [495, 231] width 607 height 13
click at [468, 230] on p "Thank you so much for reaching out to host your wedding at our family farm!!" at bounding box center [495, 231] width 607 height 13
click at [460, 230] on p "Thank you so much for reaching out to host your wedding at our family farm!! On…" at bounding box center [495, 231] width 607 height 13
click at [596, 232] on p "Thank you so much for reaching out to host your wedding at our family farm!! On…" at bounding box center [495, 231] width 607 height 13
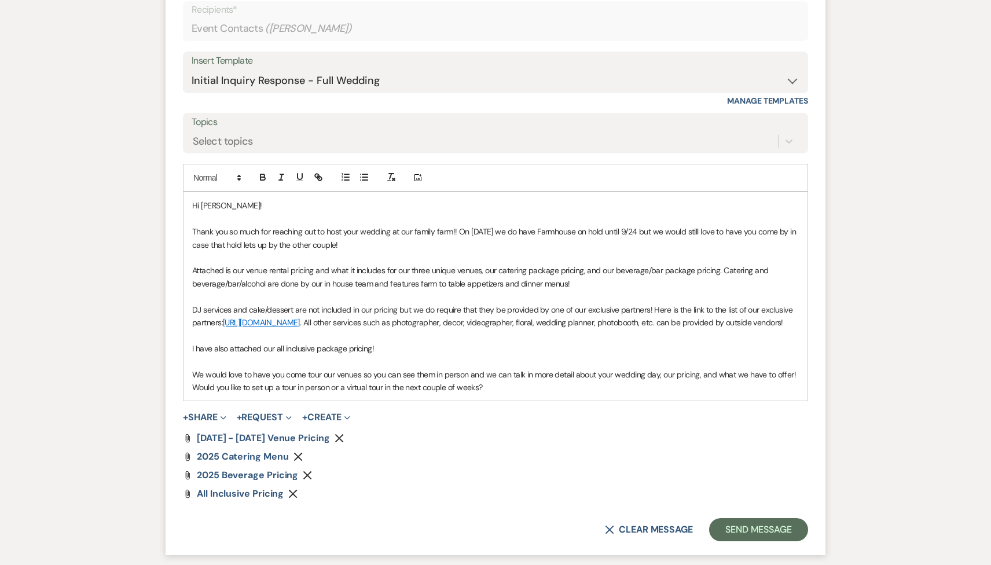
scroll to position [755, 0]
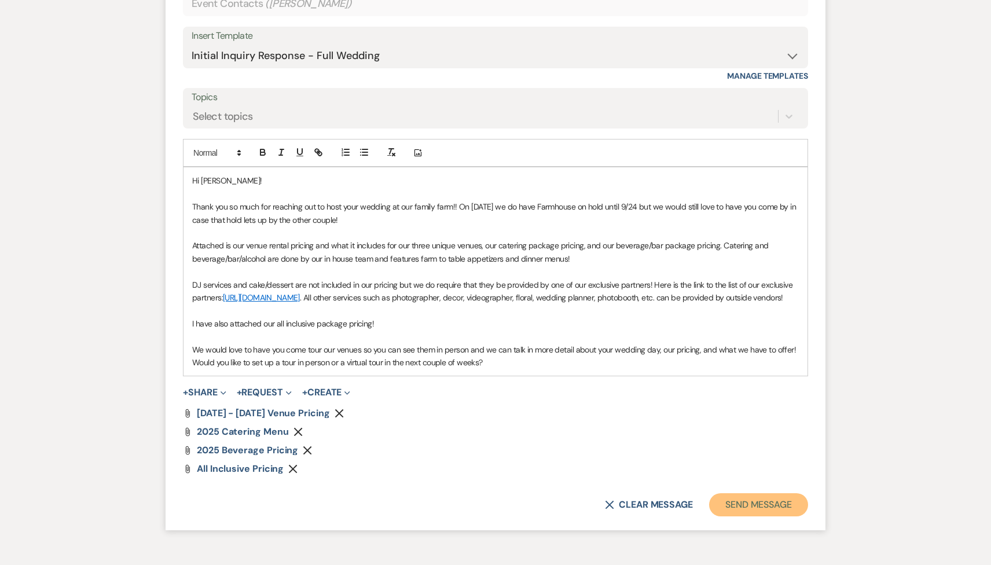
click at [736, 516] on button "Send Message" at bounding box center [758, 504] width 99 height 23
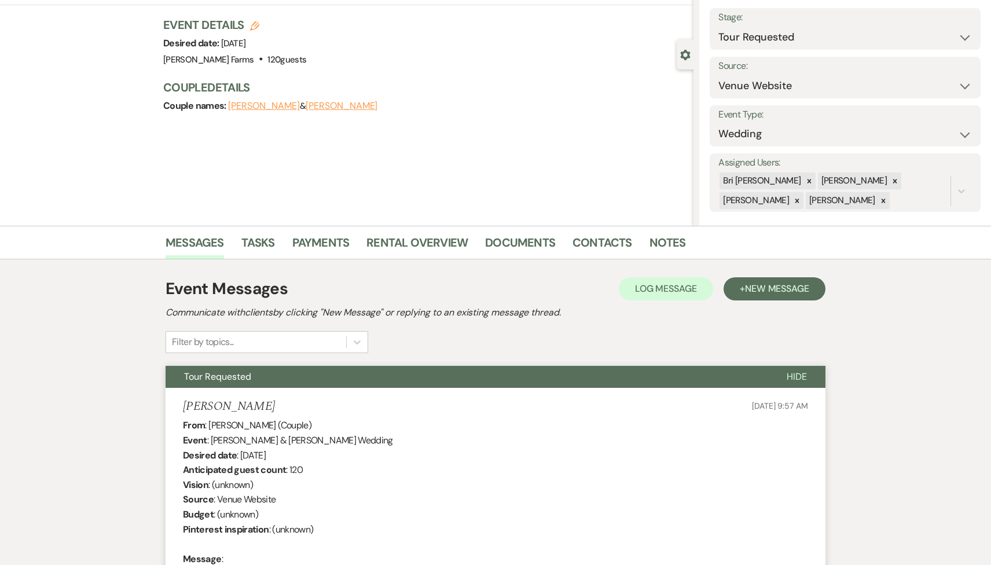
scroll to position [0, 0]
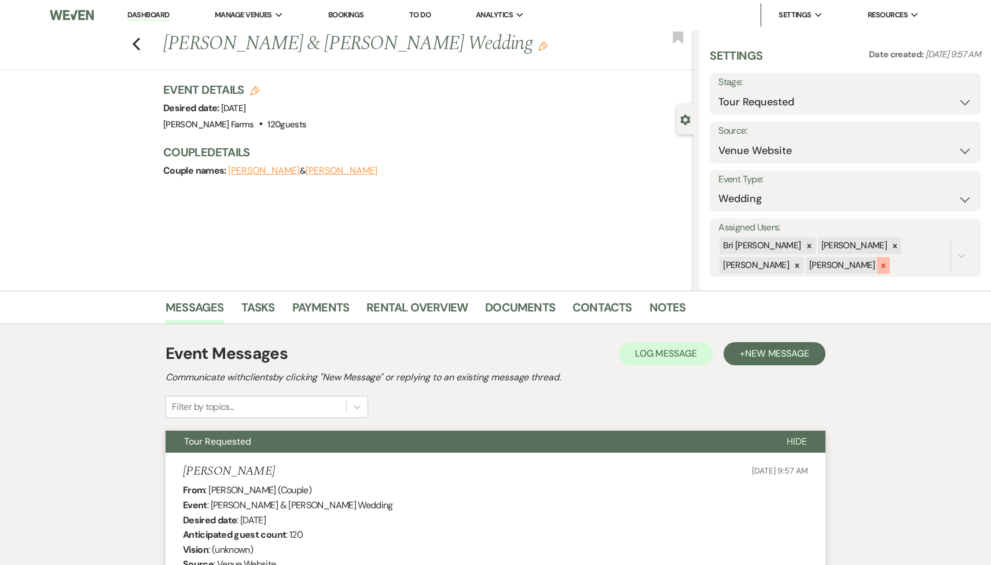
click at [879, 266] on icon at bounding box center [883, 266] width 8 height 8
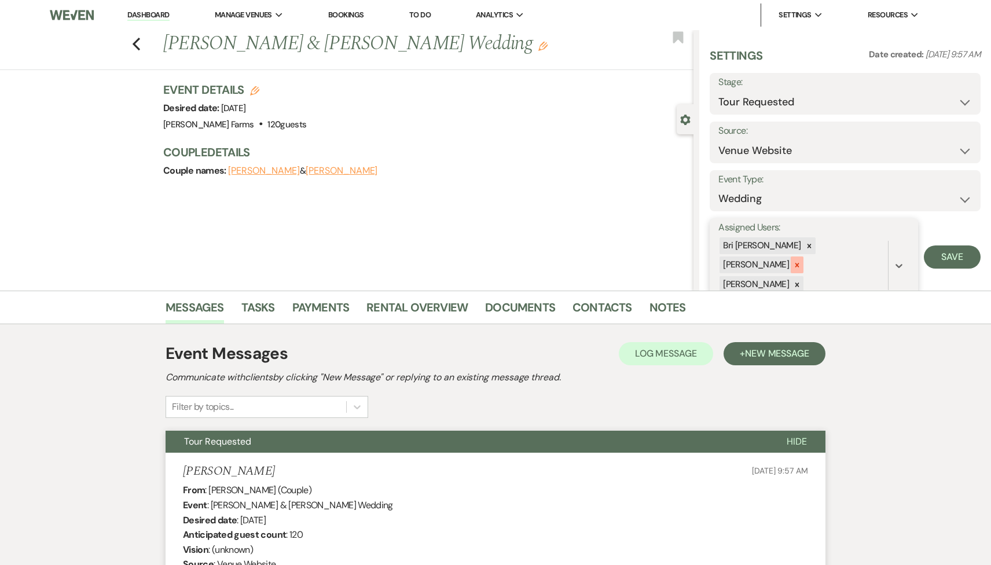
click at [799, 263] on icon at bounding box center [797, 265] width 4 height 4
click at [801, 262] on icon at bounding box center [797, 266] width 8 height 8
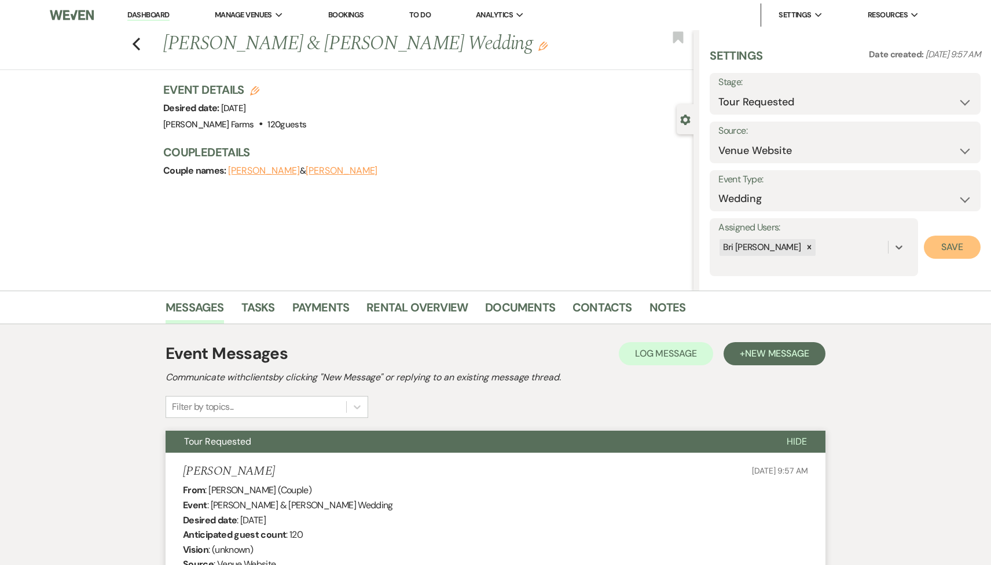
click at [948, 248] on button "Save" at bounding box center [952, 247] width 57 height 23
click at [799, 98] on select "Inquiry Follow Up Tour Requested Tour Confirmed Toured Proposal Sent Booked Lost" at bounding box center [845, 102] width 254 height 23
select select "1"
click at [718, 91] on select "Inquiry Follow Up Tour Requested Tour Confirmed Toured Proposal Sent Booked Lost" at bounding box center [845, 102] width 254 height 23
click at [952, 98] on button "Save" at bounding box center [951, 93] width 57 height 23
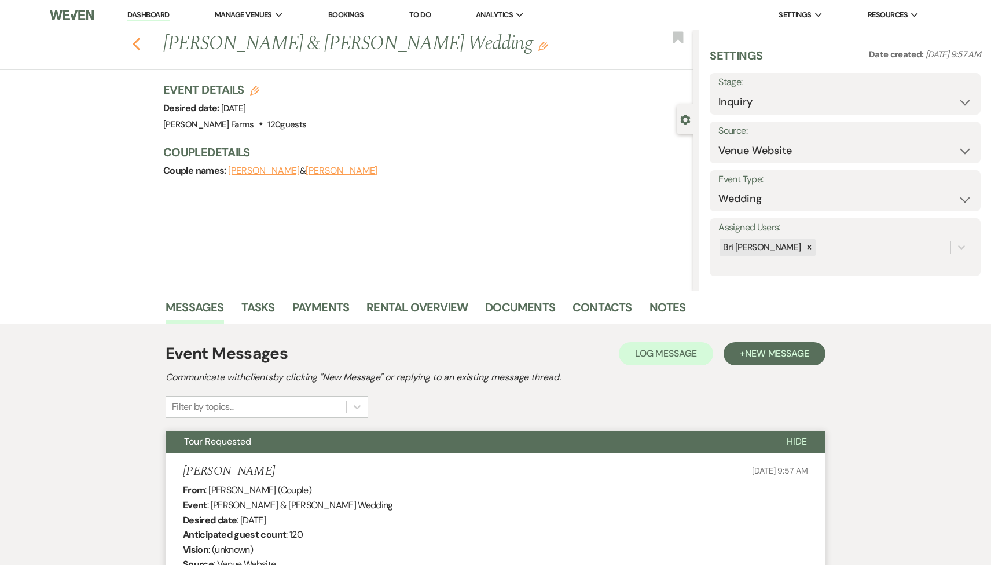
click at [135, 45] on icon "Previous" at bounding box center [136, 44] width 9 height 14
select select "2"
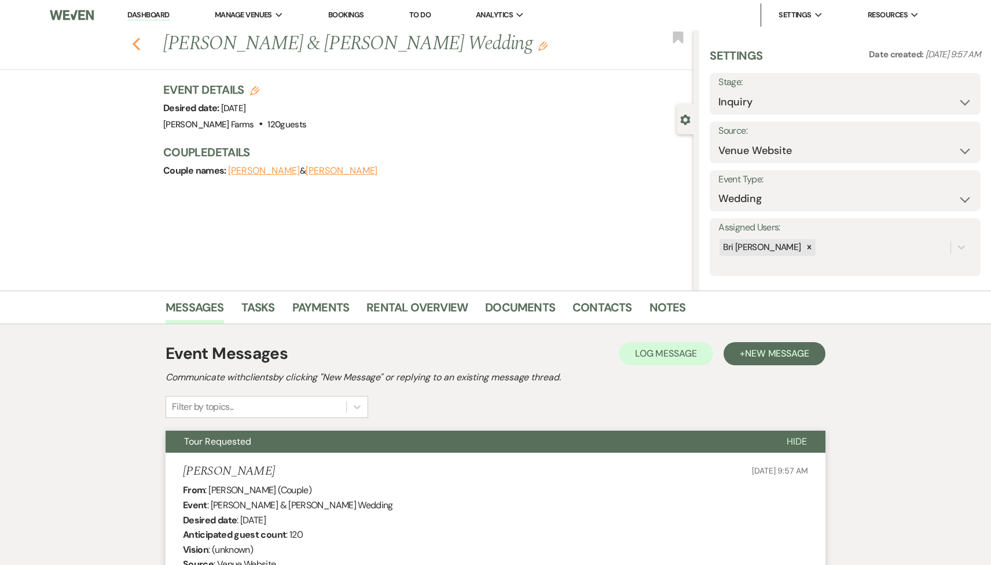
select select "2"
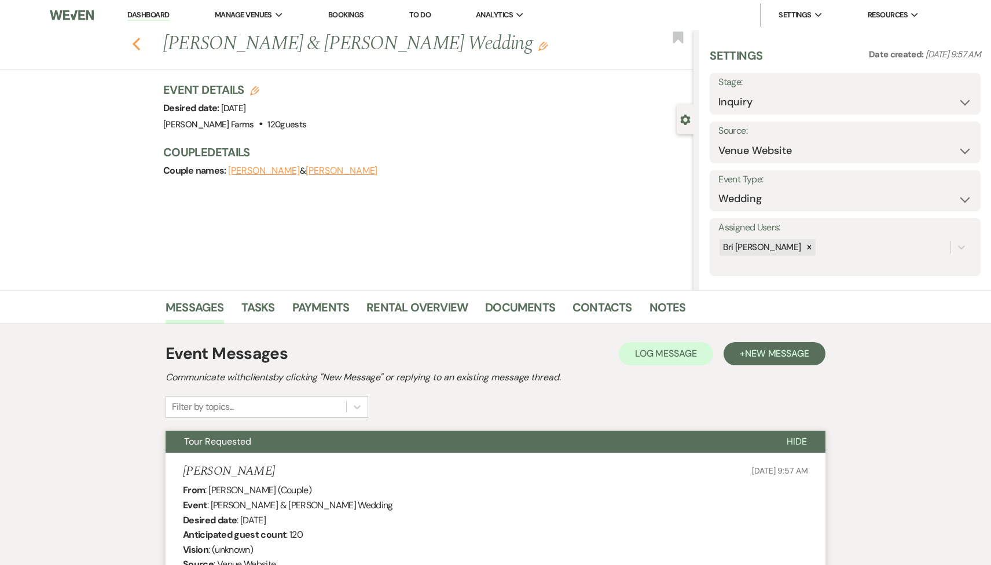
select select "2"
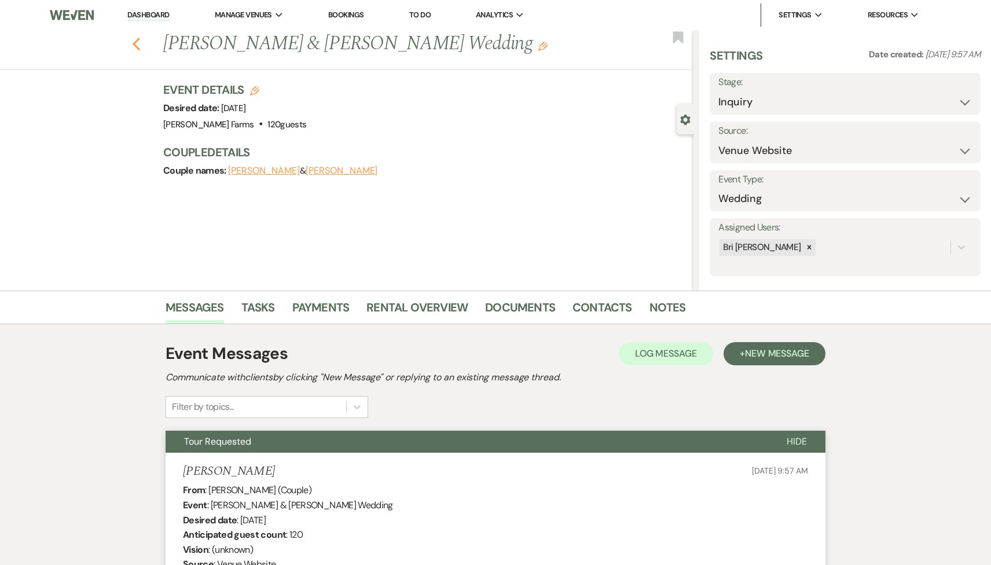
select select "2"
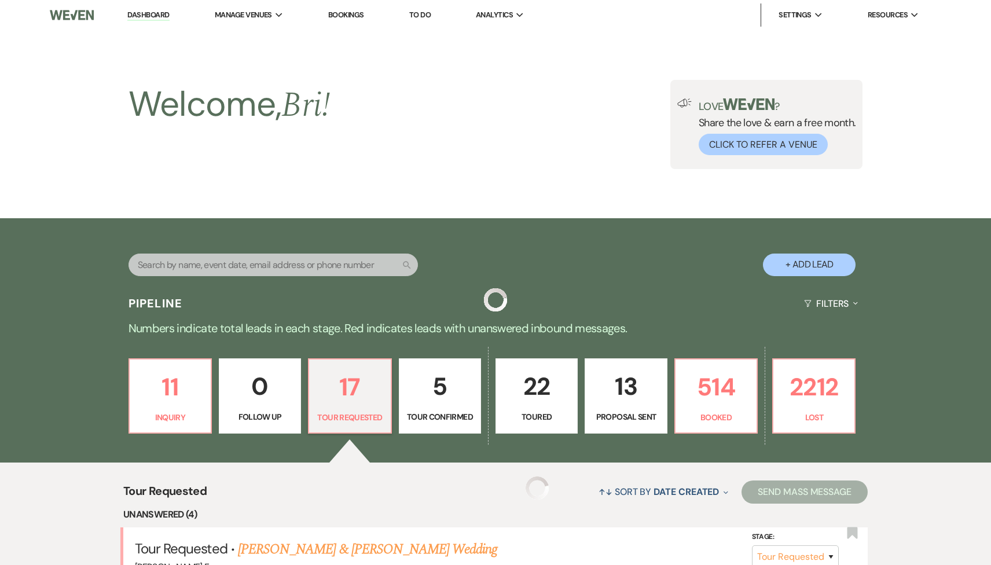
scroll to position [401, 0]
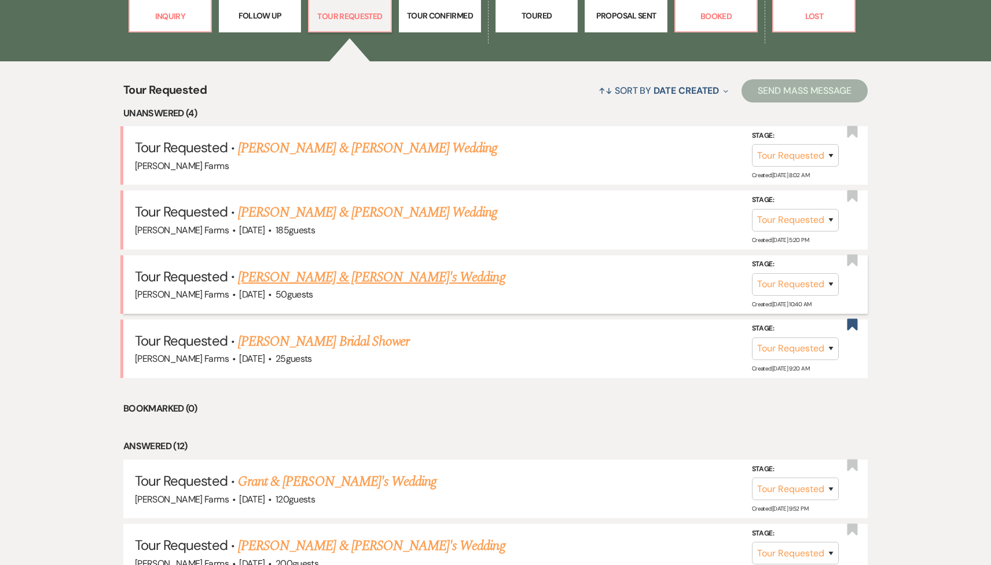
click at [317, 277] on link "Cory & Marie's Wedding" at bounding box center [371, 277] width 267 height 21
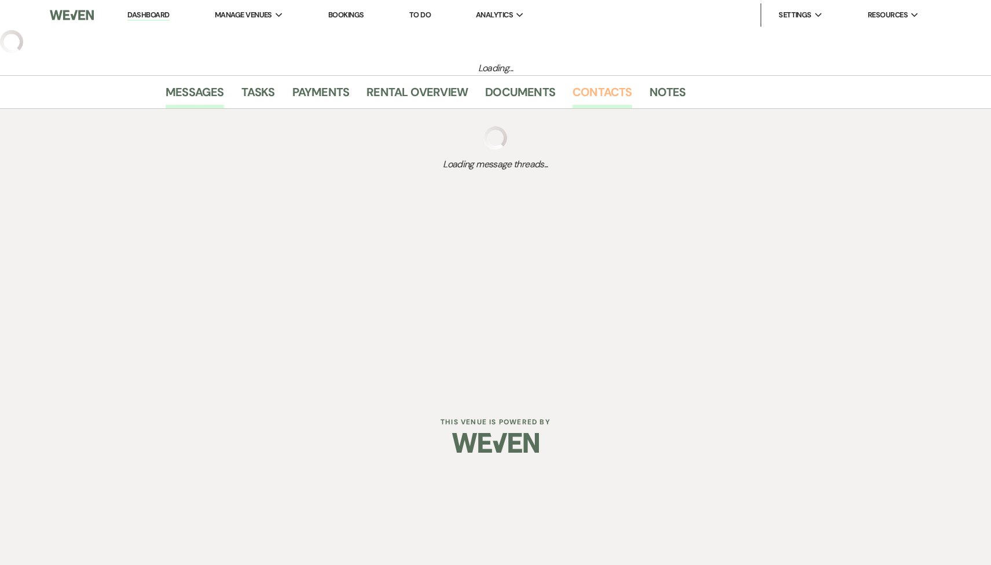
select select "2"
select select "5"
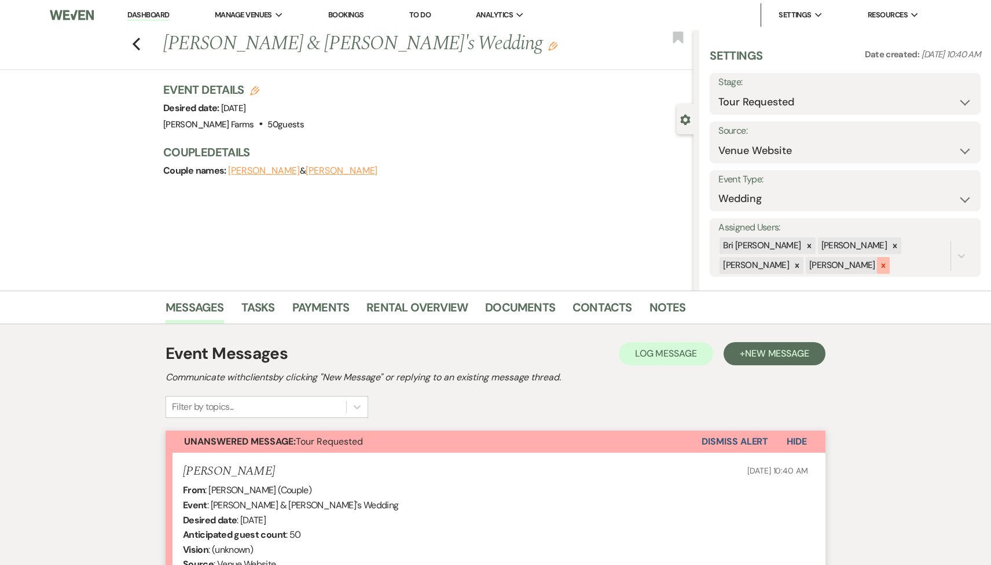
click at [877, 263] on div at bounding box center [883, 265] width 13 height 17
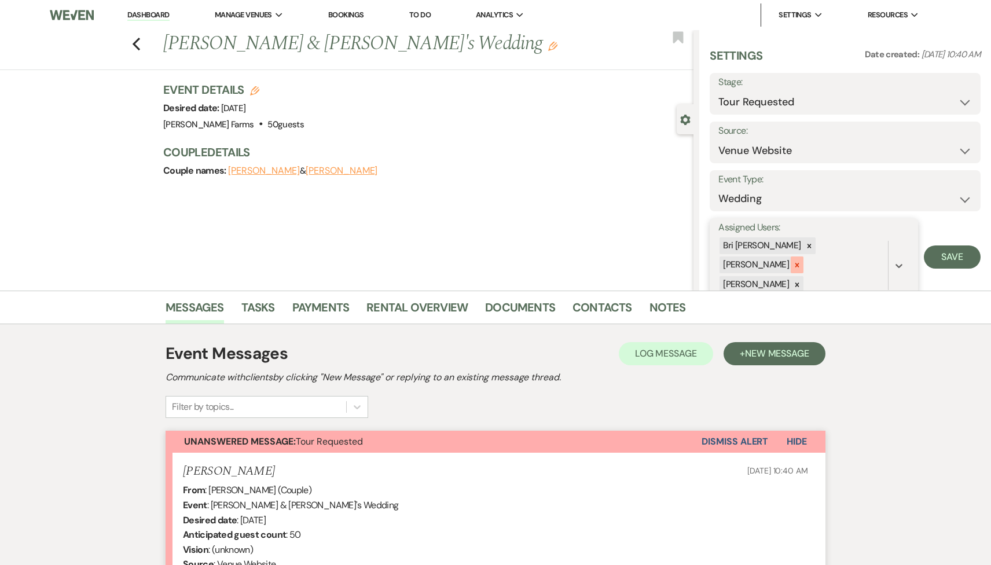
click at [801, 261] on icon at bounding box center [797, 265] width 8 height 8
click at [801, 262] on icon at bounding box center [797, 266] width 8 height 8
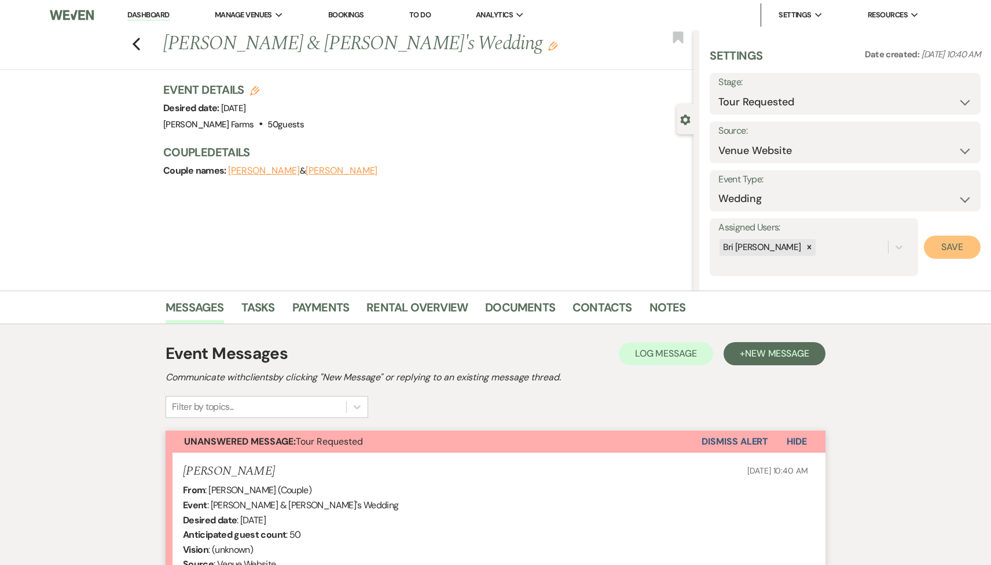
click at [934, 244] on button "Save" at bounding box center [952, 247] width 57 height 23
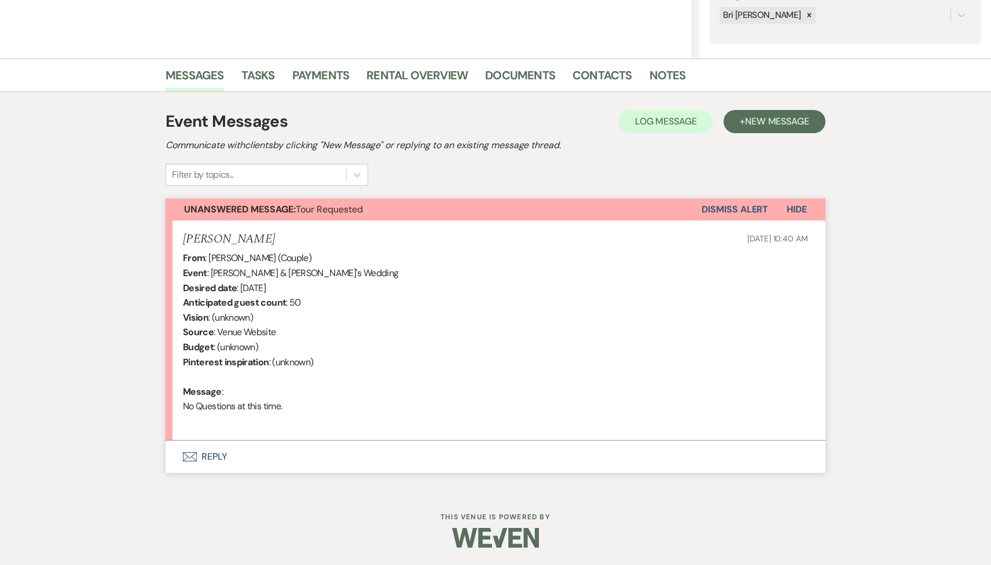
click at [317, 479] on div "Event Messages Log Log Message + New Message Communicate with clients by clicki…" at bounding box center [496, 291] width 660 height 398
click at [309, 453] on button "Envelope Reply" at bounding box center [496, 457] width 660 height 32
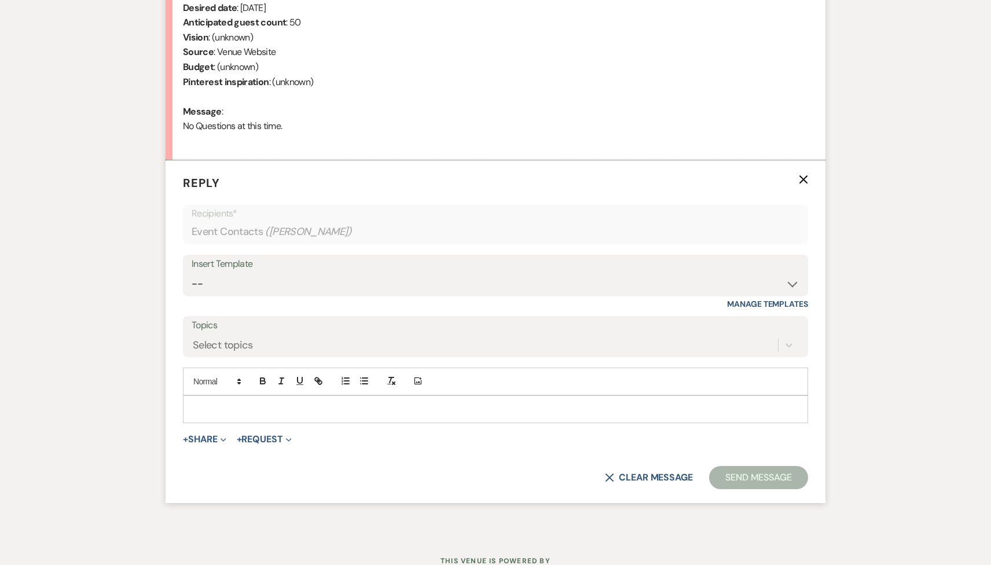
scroll to position [556, 0]
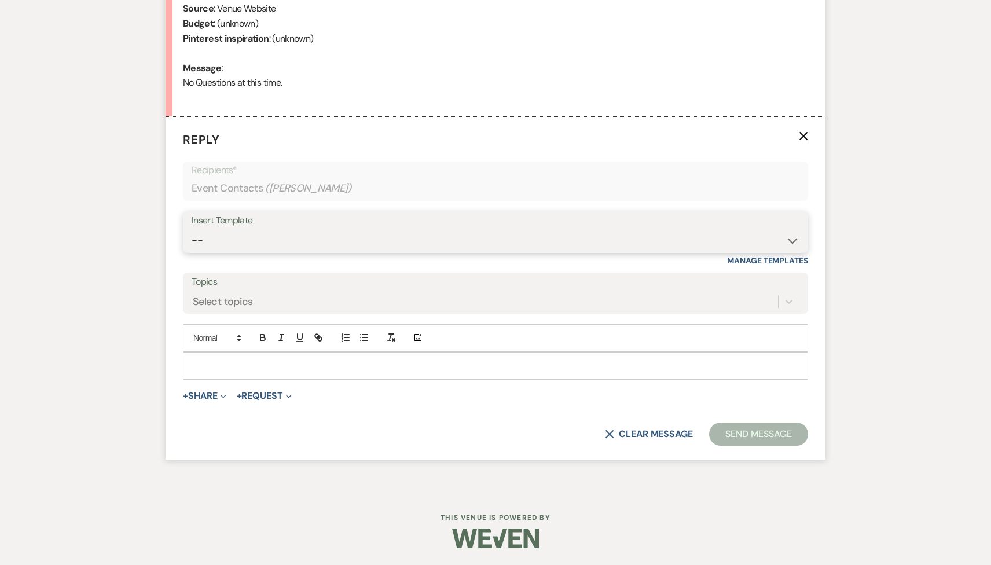
click at [280, 244] on select "-- Tour Request Response Follow Up Contract (Pre-Booked Leads) Weven Planning P…" at bounding box center [496, 240] width 608 height 23
select select "2135"
click at [192, 229] on select "-- Tour Request Response Follow Up Contract (Pre-Booked Leads) Weven Planning P…" at bounding box center [496, 240] width 608 height 23
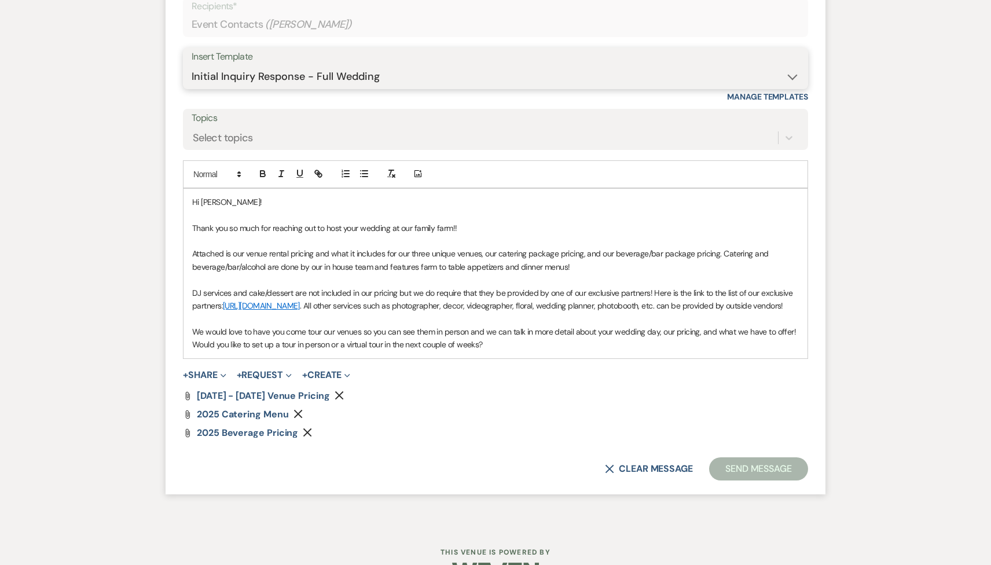
scroll to position [767, 0]
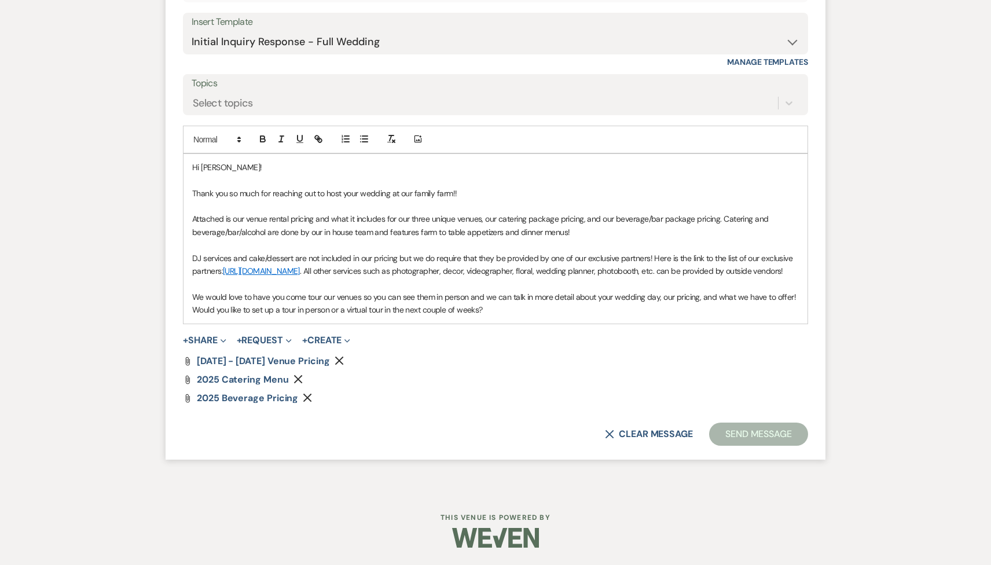
click at [729, 431] on button "Send Message" at bounding box center [758, 434] width 99 height 23
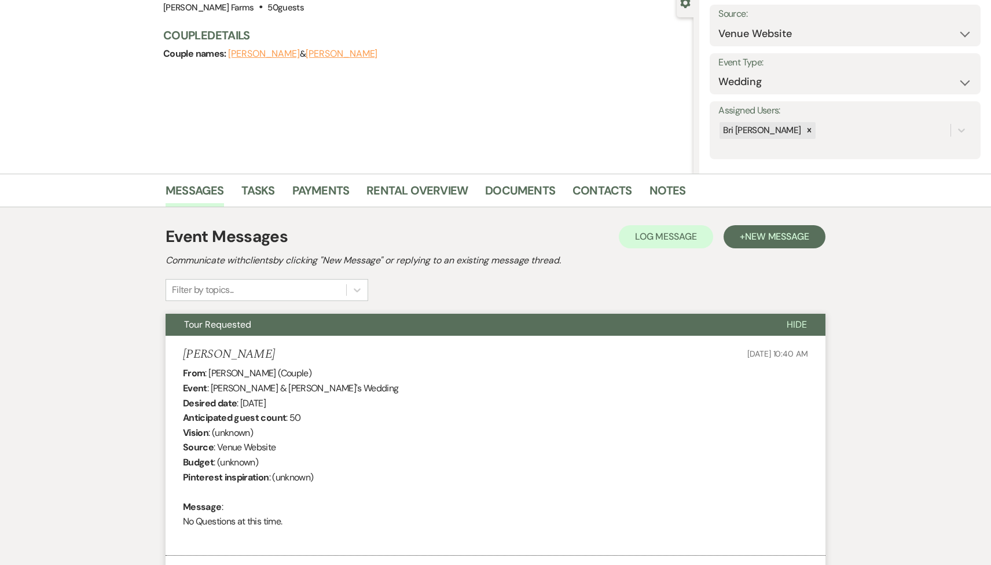
scroll to position [0, 0]
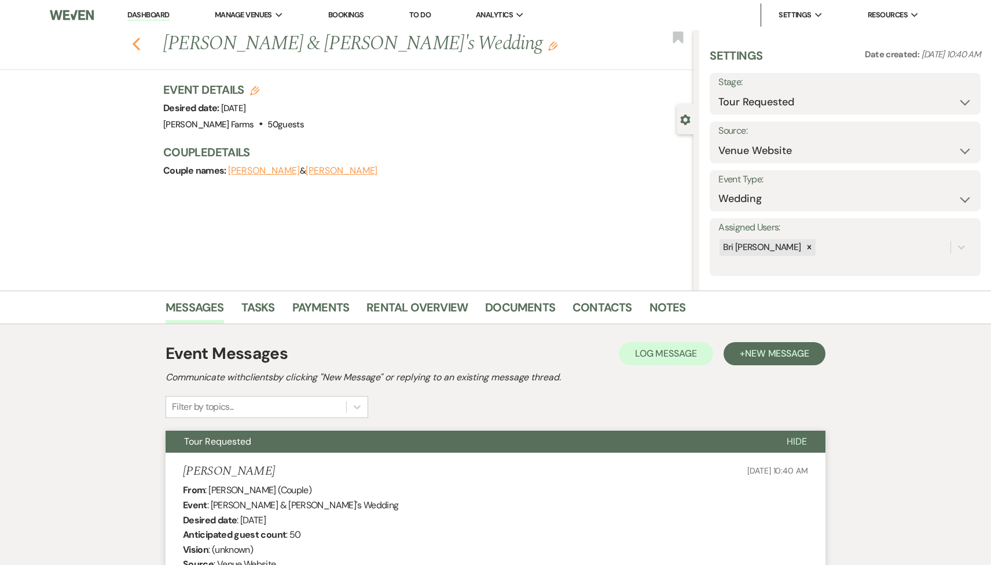
click at [133, 42] on icon "Previous" at bounding box center [136, 44] width 9 height 14
select select "2"
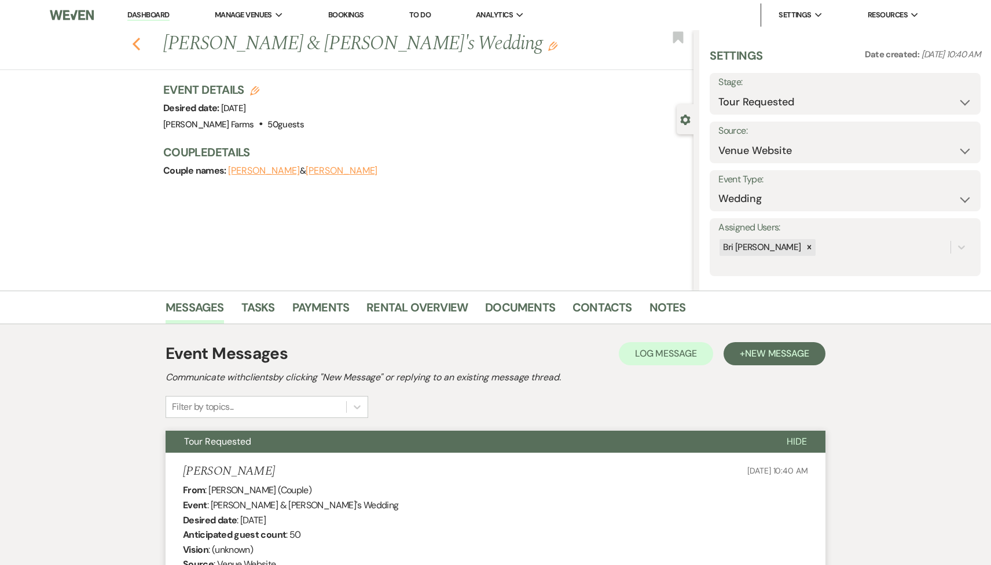
select select "2"
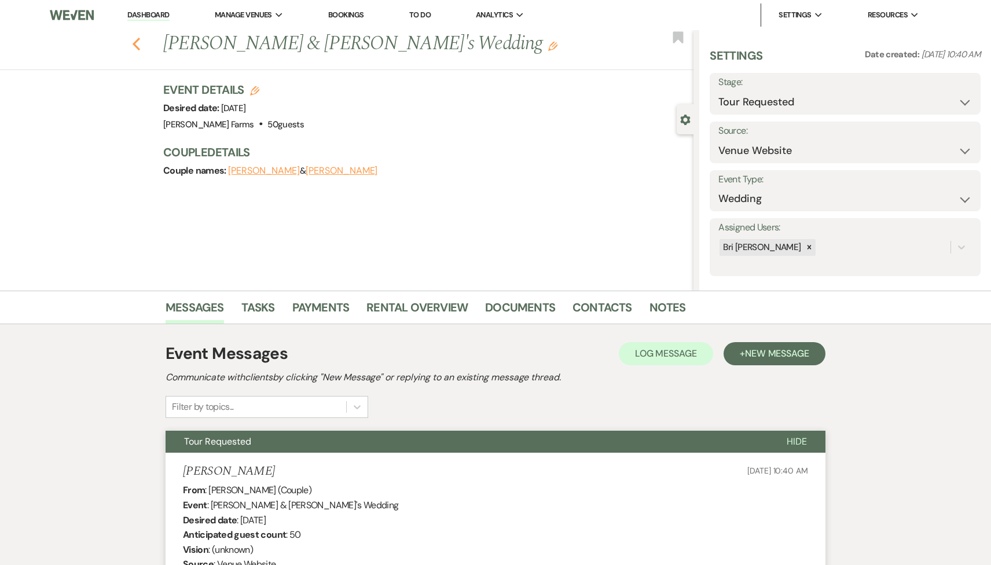
select select "2"
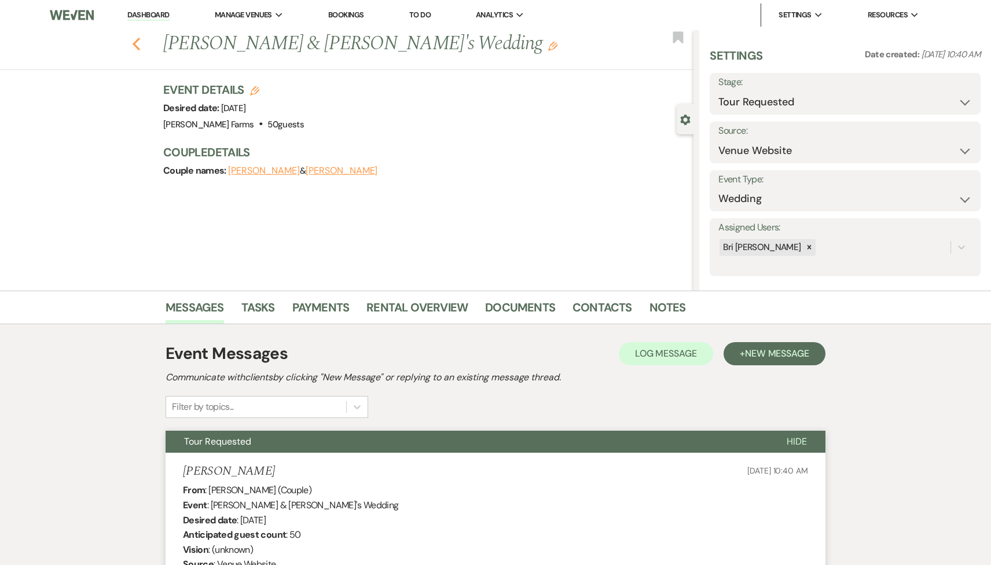
select select "2"
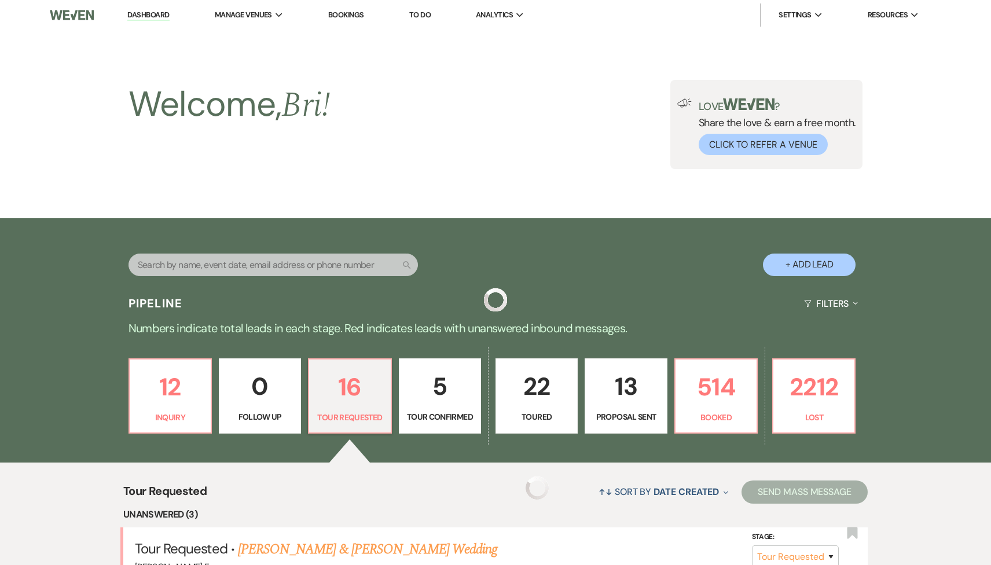
scroll to position [401, 0]
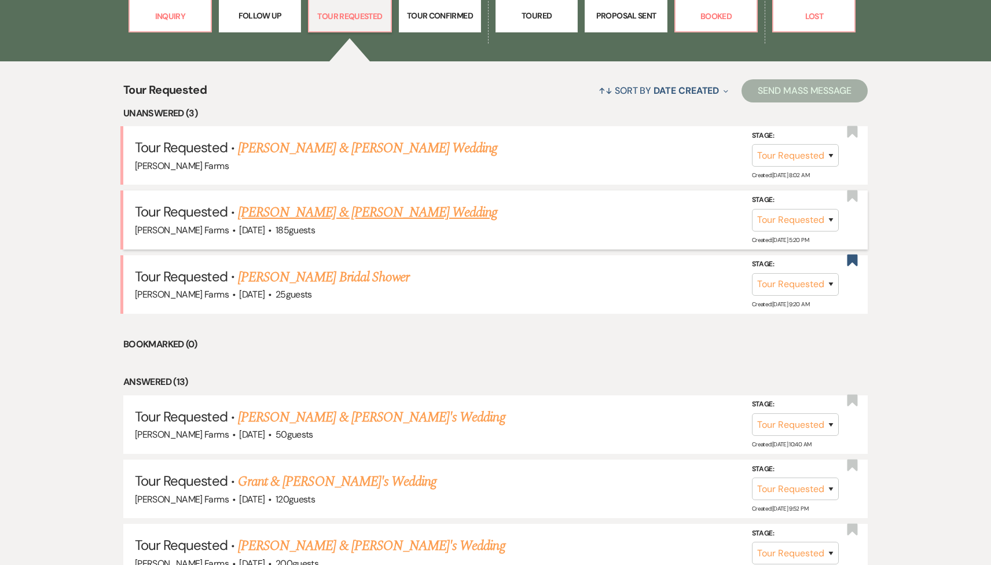
click at [298, 208] on link "Dominic Martel & Keily Meador's Wedding" at bounding box center [367, 212] width 259 height 21
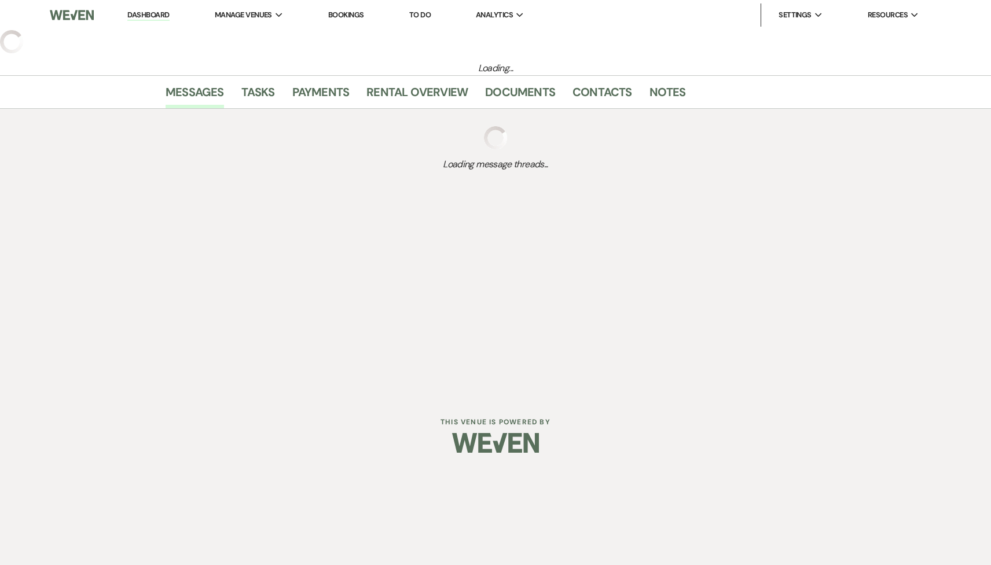
select select "2"
select select "5"
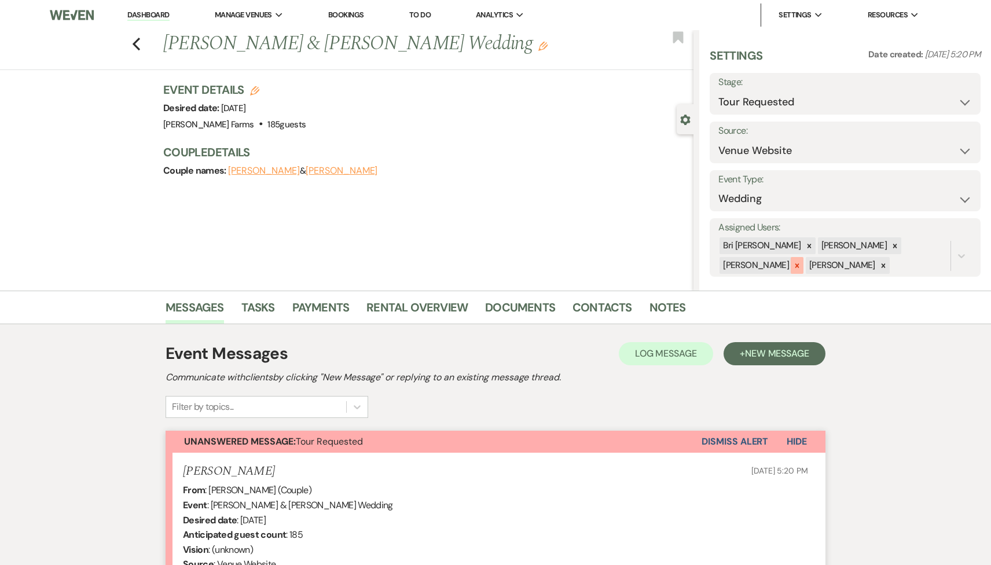
click at [801, 262] on icon at bounding box center [797, 266] width 8 height 8
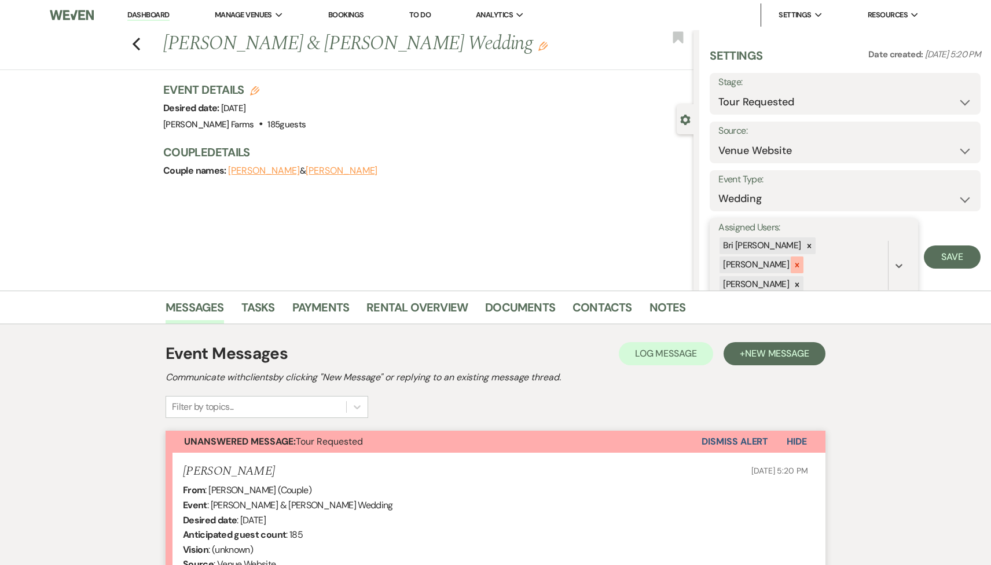
click at [799, 263] on icon at bounding box center [797, 265] width 4 height 4
click at [801, 262] on icon at bounding box center [797, 266] width 8 height 8
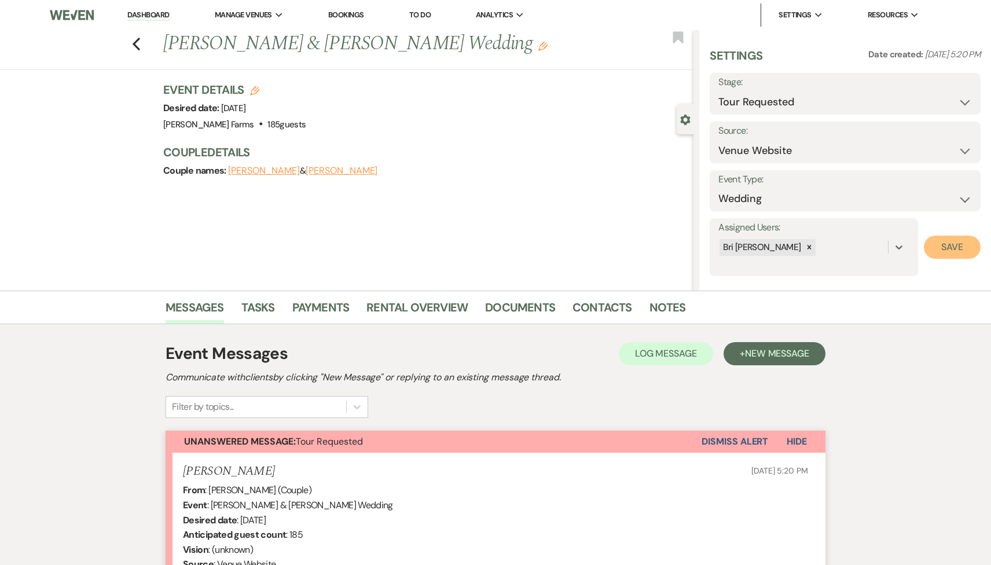
click at [942, 252] on button "Save" at bounding box center [952, 247] width 57 height 23
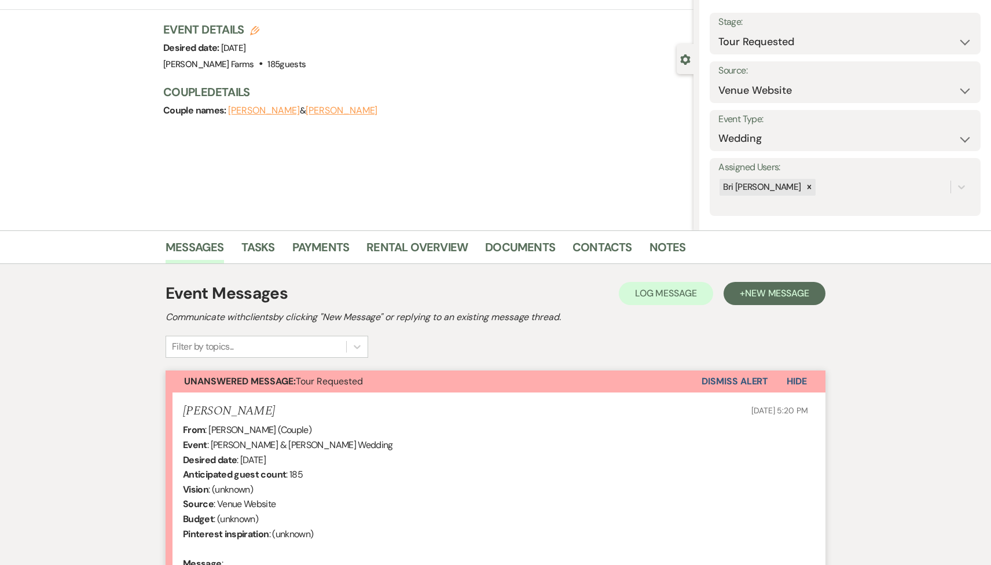
scroll to position [232, 0]
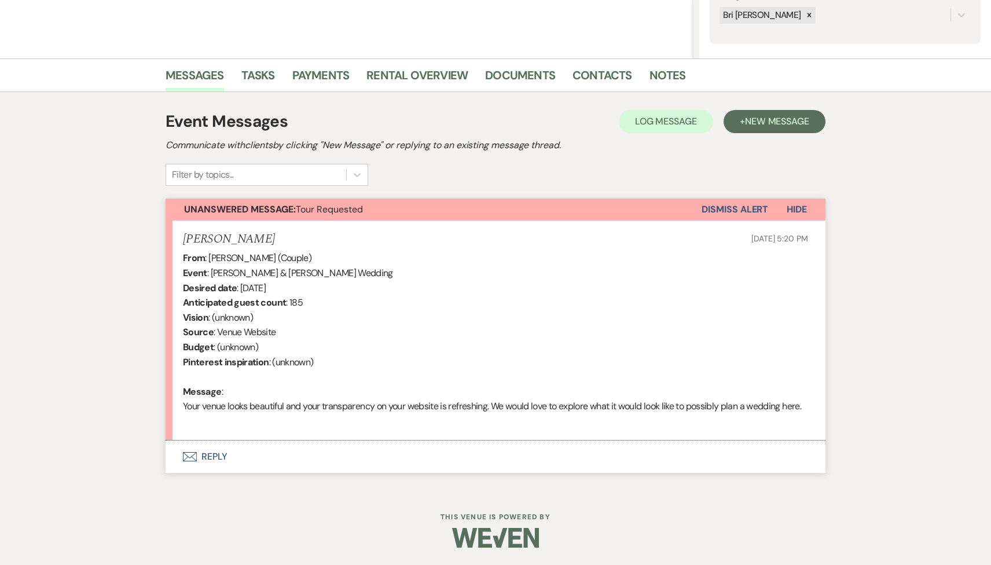
click at [335, 456] on button "Envelope Reply" at bounding box center [496, 457] width 660 height 32
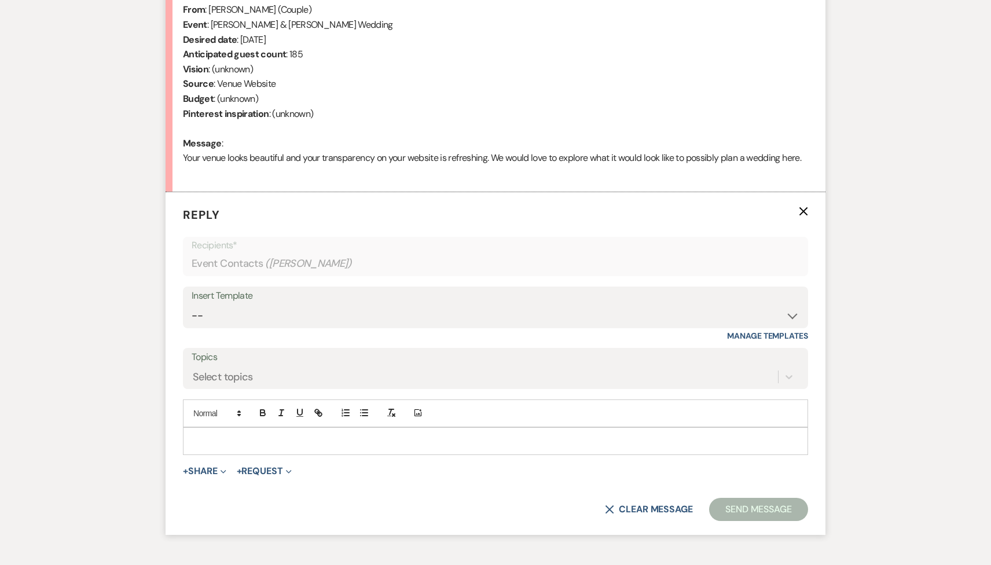
scroll to position [526, 0]
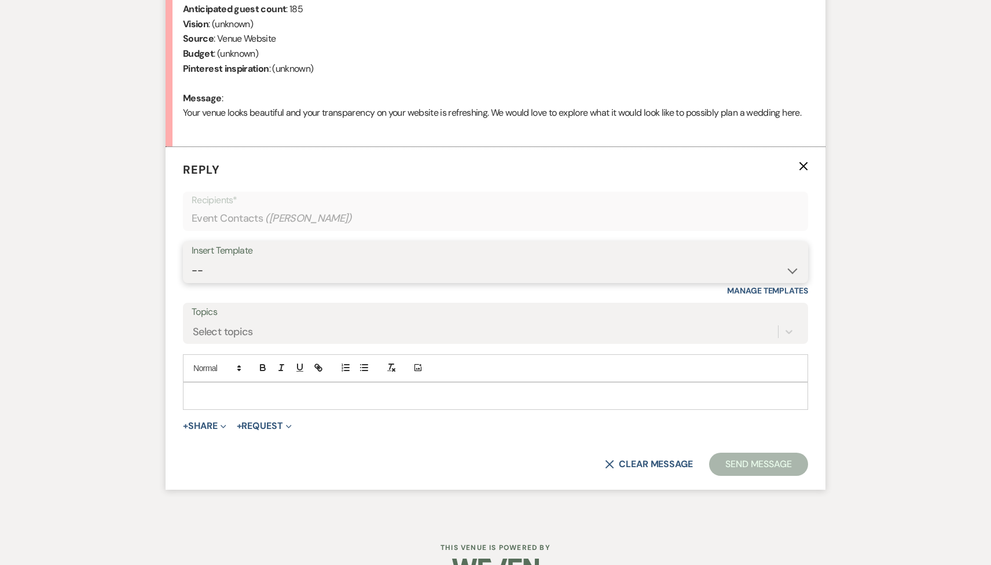
click at [331, 267] on select "-- Tour Request Response Follow Up Contract (Pre-Booked Leads) Weven Planning P…" at bounding box center [496, 270] width 608 height 23
select select "2135"
click at [192, 259] on select "-- Tour Request Response Follow Up Contract (Pre-Booked Leads) Weven Planning P…" at bounding box center [496, 270] width 608 height 23
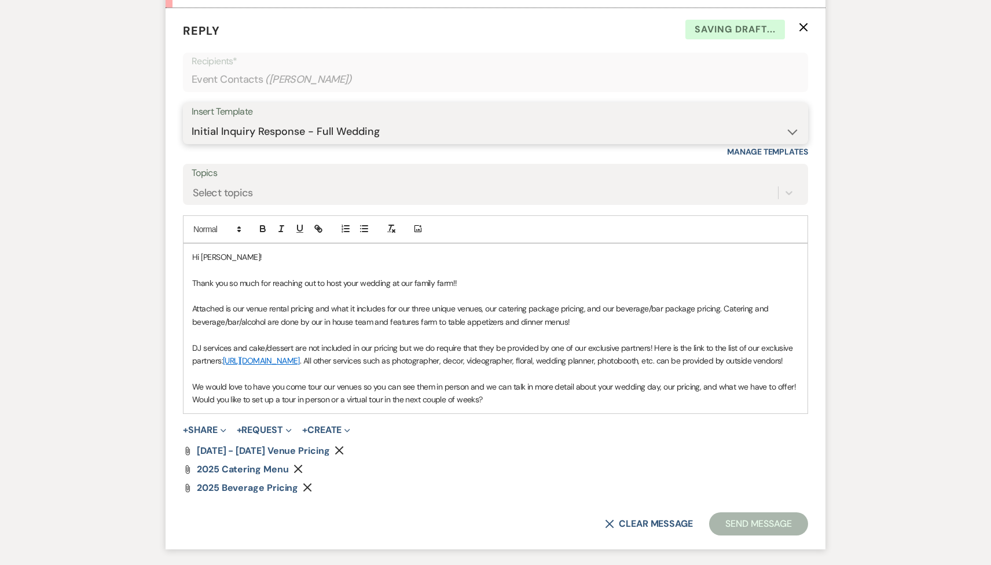
scroll to position [767, 0]
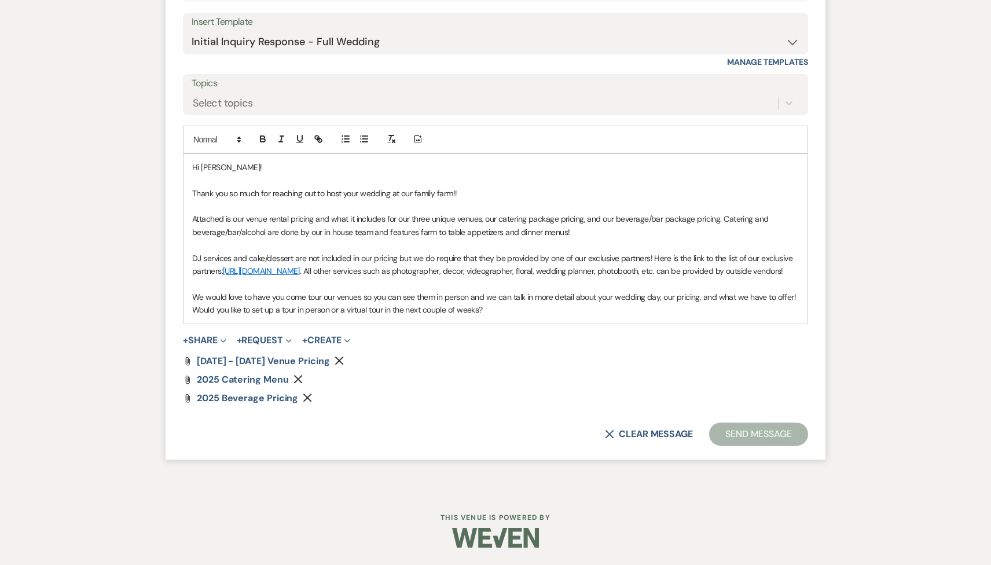
click at [467, 174] on p at bounding box center [495, 180] width 607 height 13
click at [467, 187] on p "Thank you so much for reaching out to host your wedding at our family farm!!" at bounding box center [495, 193] width 607 height 13
click at [468, 187] on p "Thank you so much for reaching out to host your wedding at our family farm!!" at bounding box center [495, 193] width 607 height 13
click at [750, 428] on button "Send Message" at bounding box center [758, 434] width 99 height 23
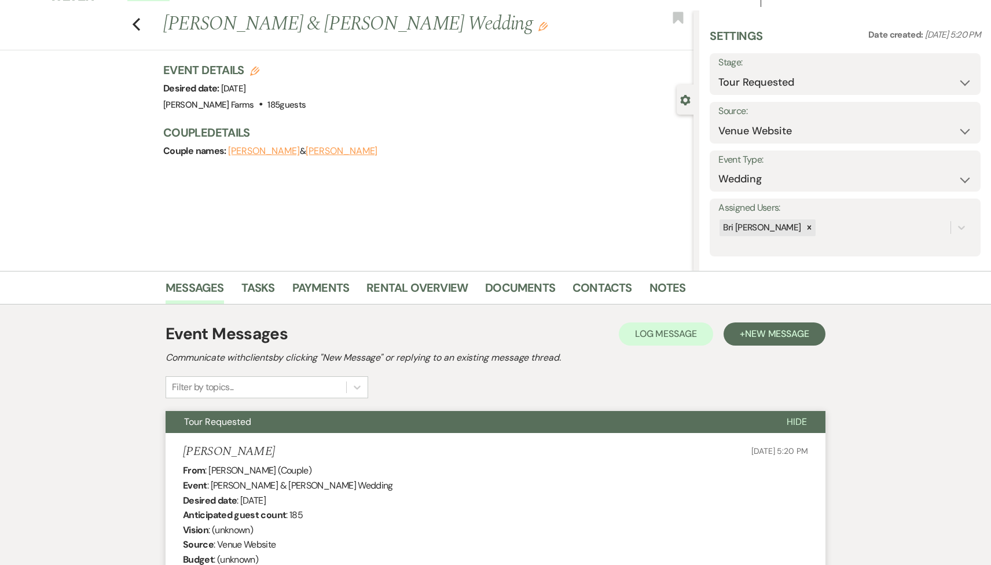
scroll to position [0, 0]
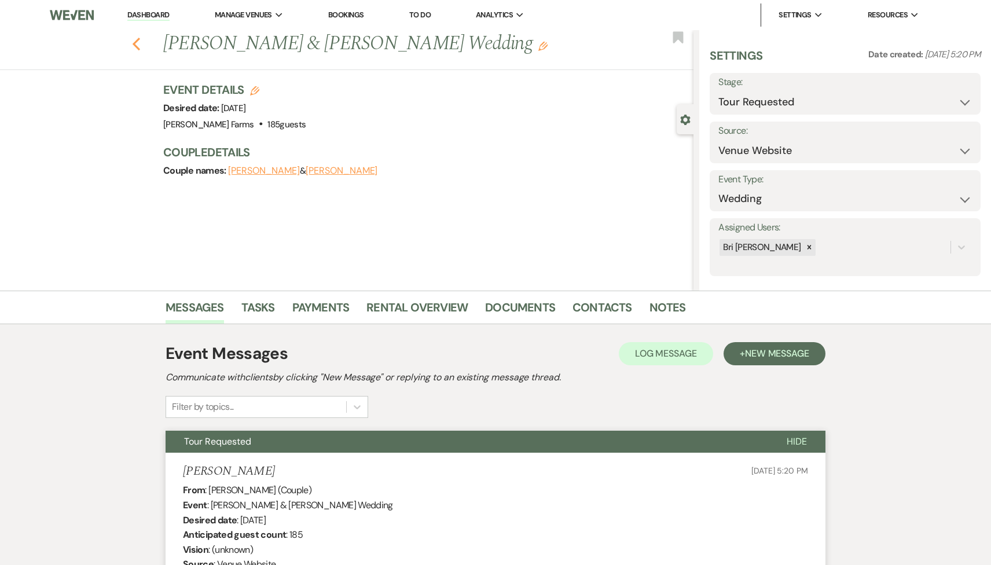
click at [137, 35] on button "Previous" at bounding box center [136, 43] width 9 height 16
select select "2"
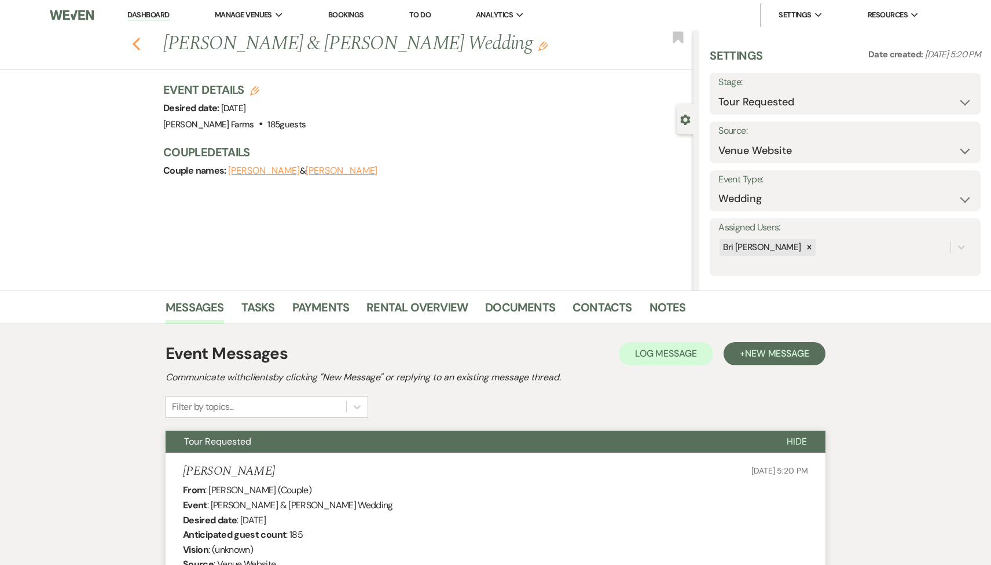
select select "2"
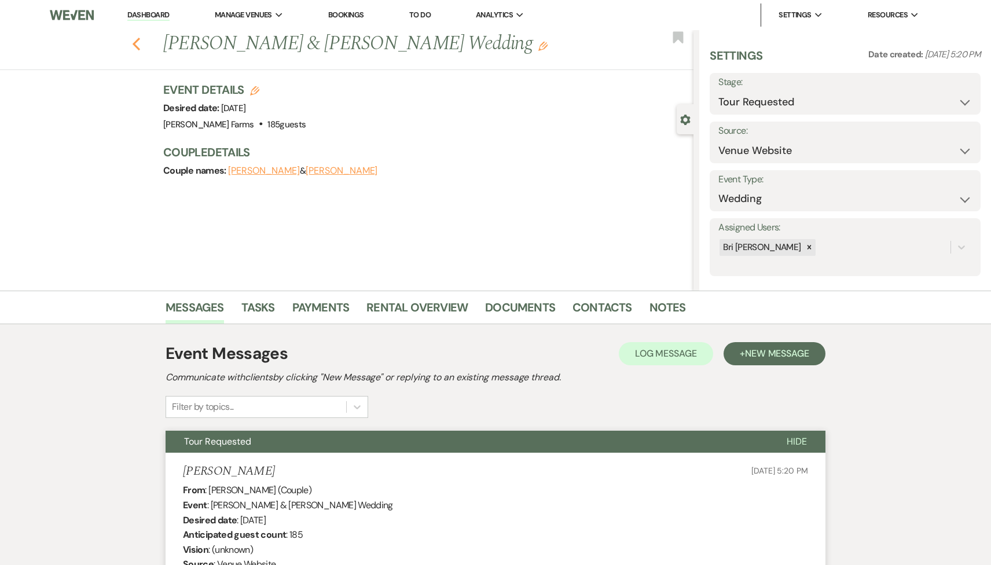
select select "2"
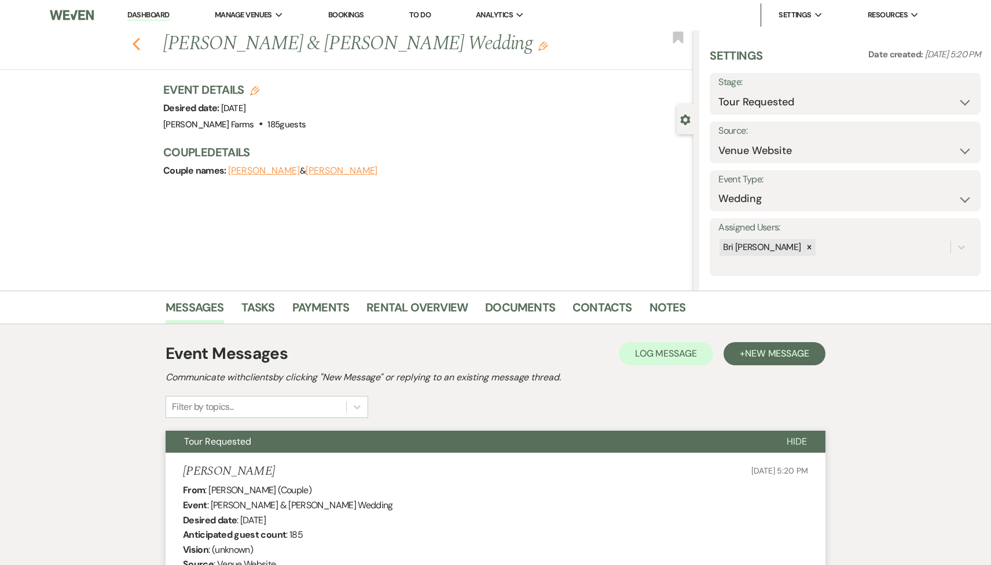
select select "2"
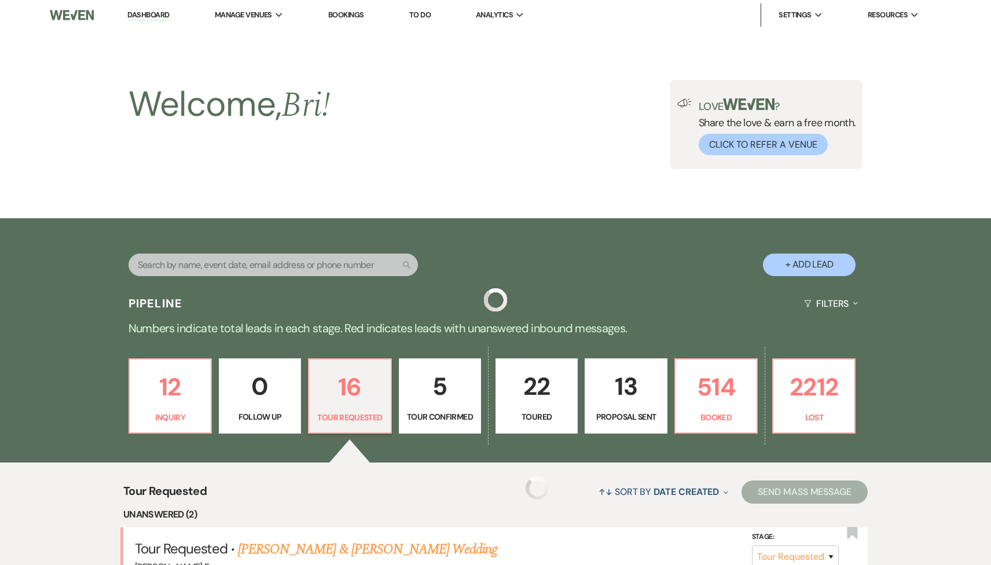
scroll to position [401, 0]
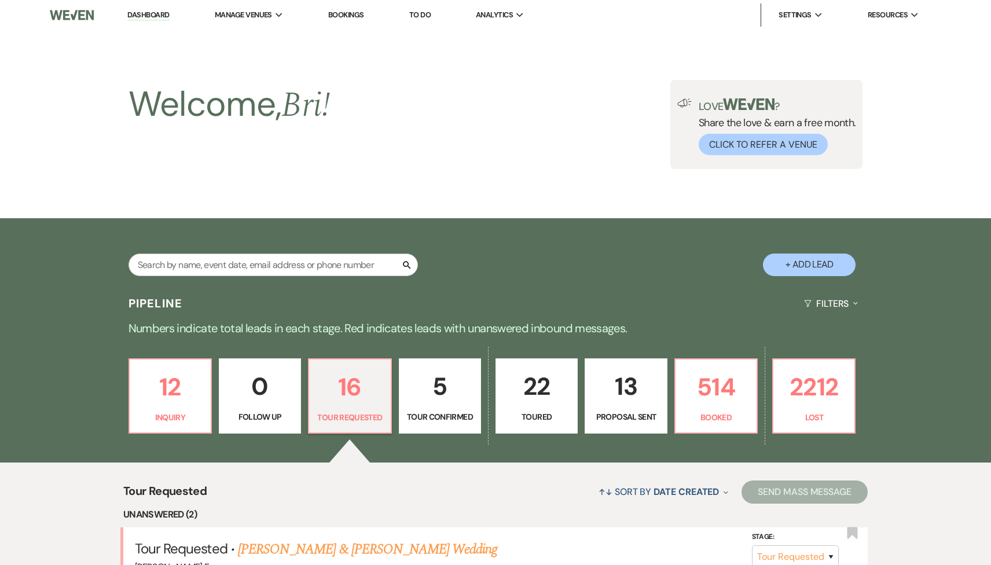
select select "5"
select select "23"
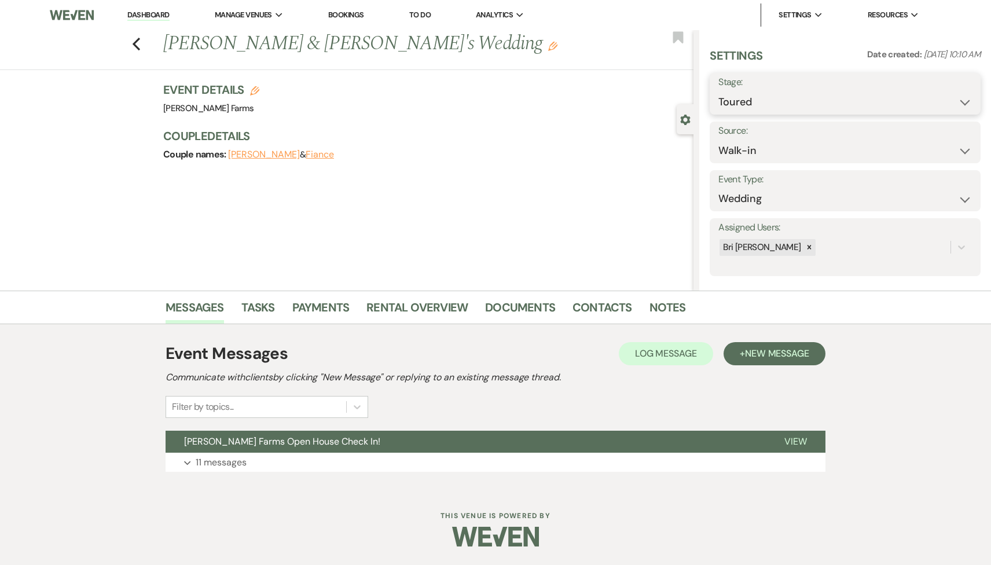
click at [777, 100] on select "Inquiry Follow Up Tour Requested Tour Confirmed Toured Proposal Sent Booked Lost" at bounding box center [845, 102] width 254 height 23
select select "2"
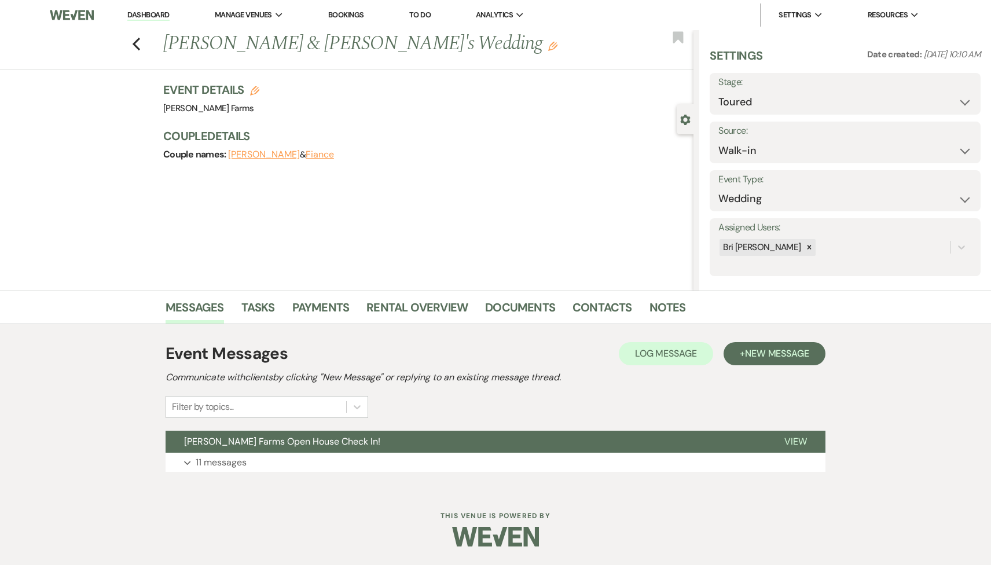
select select "2"
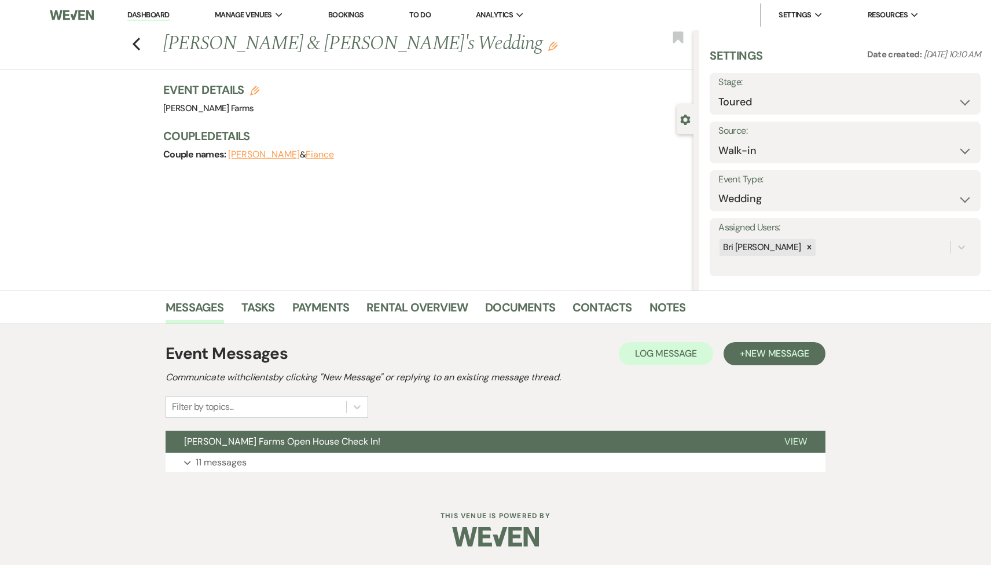
select select "2"
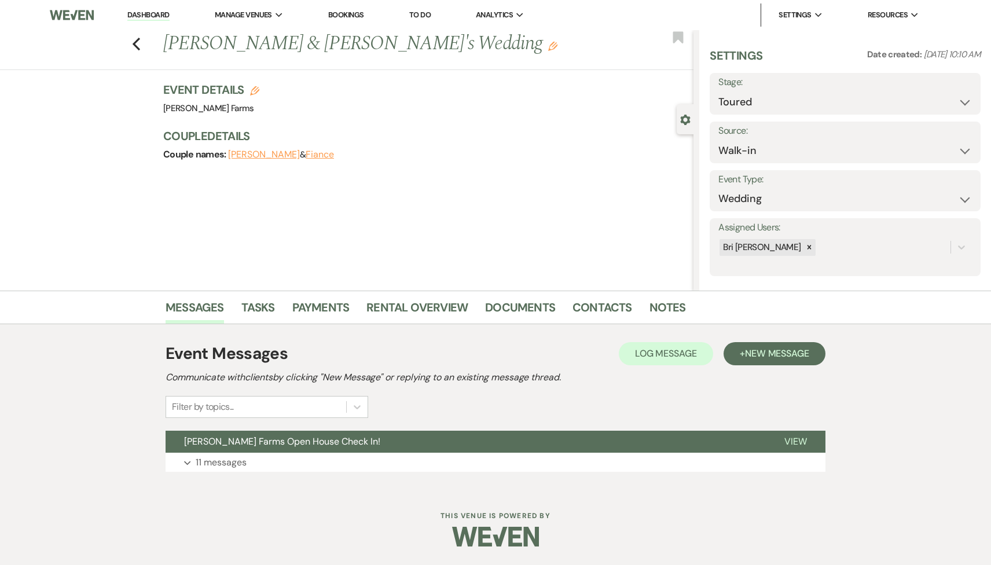
select select "2"
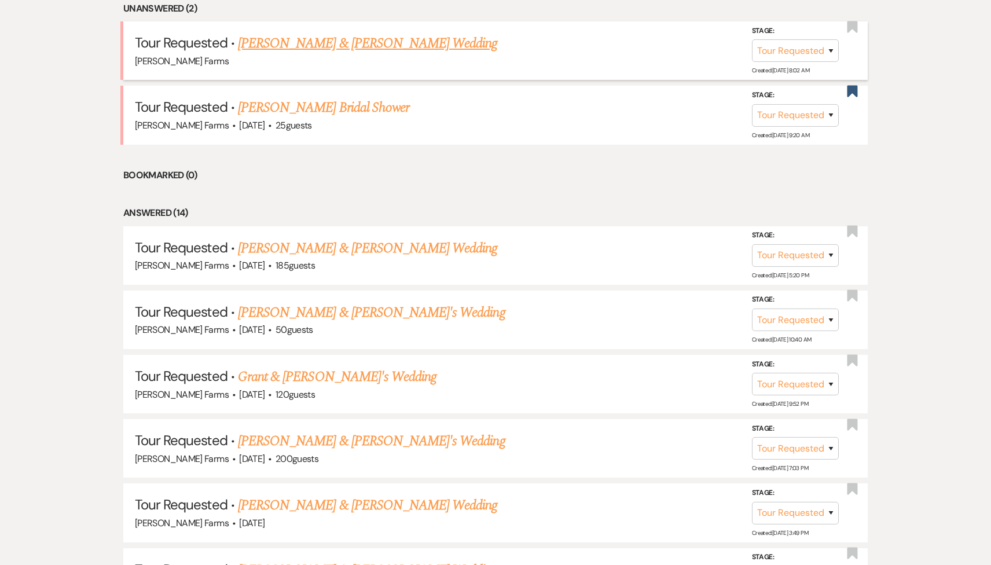
scroll to position [527, 0]
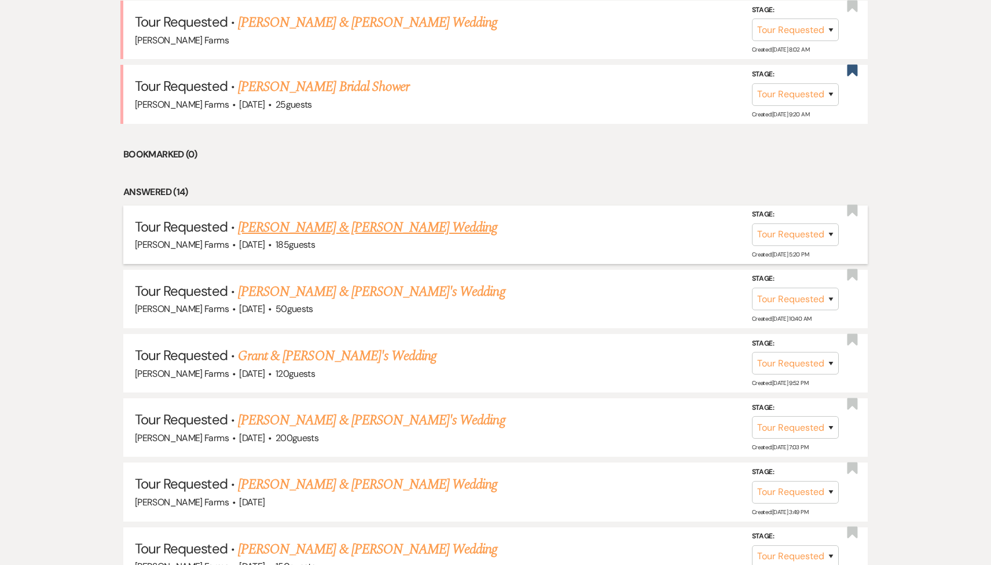
click at [367, 228] on link "Dominic Martel & Keily Meador's Wedding" at bounding box center [367, 227] width 259 height 21
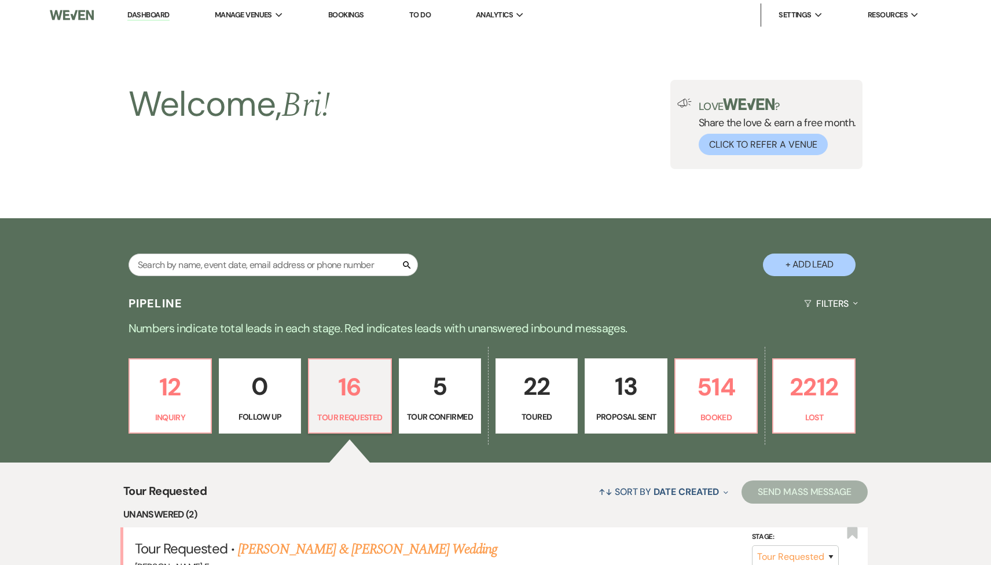
select select "2"
select select "5"
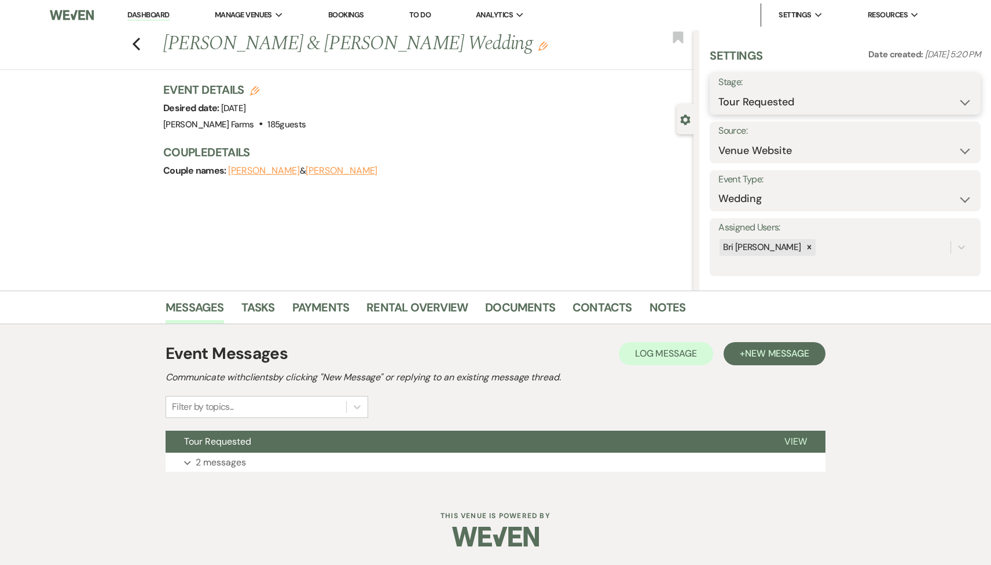
click at [767, 95] on select "Inquiry Follow Up Tour Requested Tour Confirmed Toured Proposal Sent Booked Lost" at bounding box center [845, 102] width 254 height 23
select select "1"
click at [718, 91] on select "Inquiry Follow Up Tour Requested Tour Confirmed Toured Proposal Sent Booked Lost" at bounding box center [845, 102] width 254 height 23
click at [942, 105] on div "Save" at bounding box center [949, 94] width 63 height 42
click at [937, 97] on button "Save" at bounding box center [951, 93] width 57 height 23
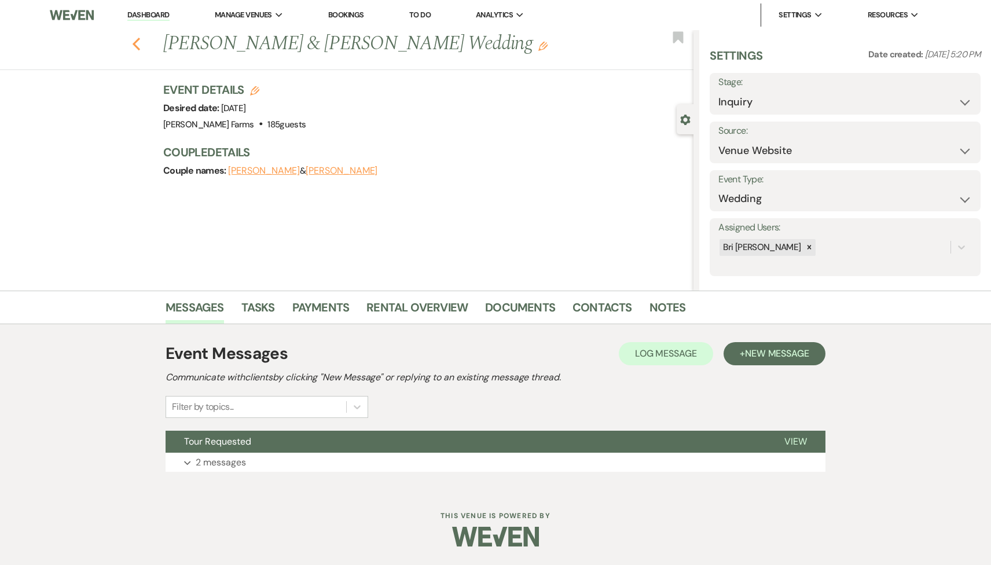
click at [137, 41] on use "button" at bounding box center [137, 44] width 8 height 13
select select "2"
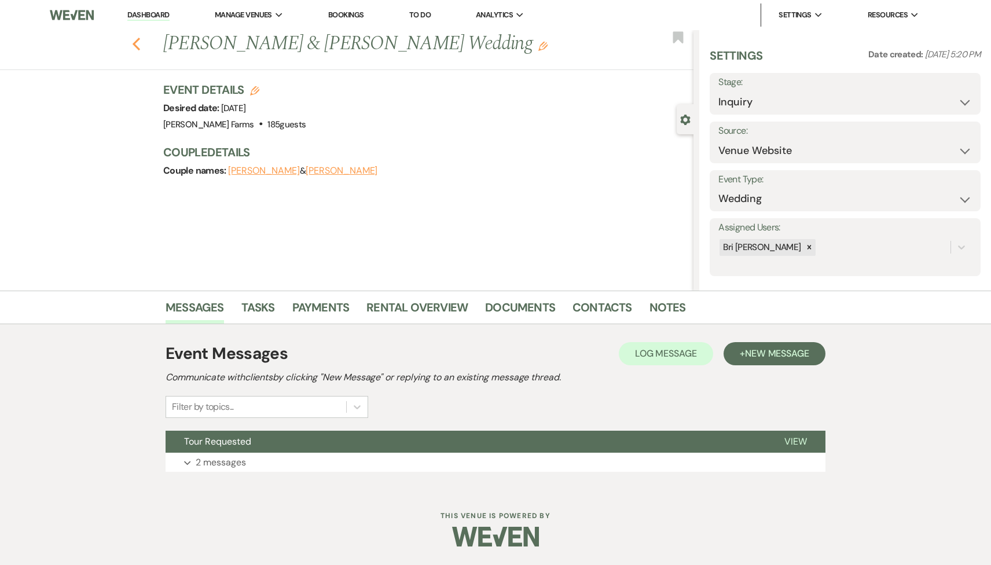
select select "2"
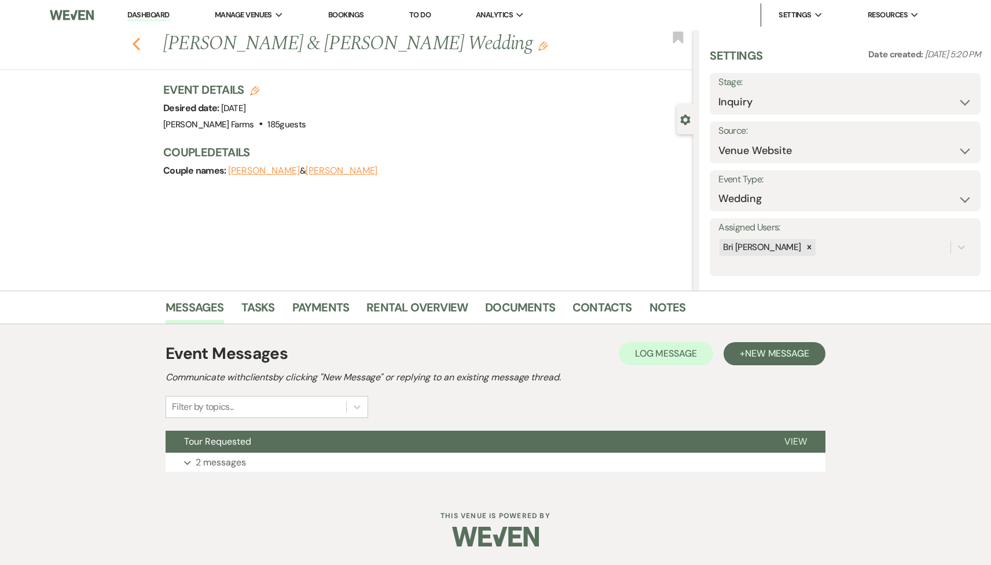
select select "2"
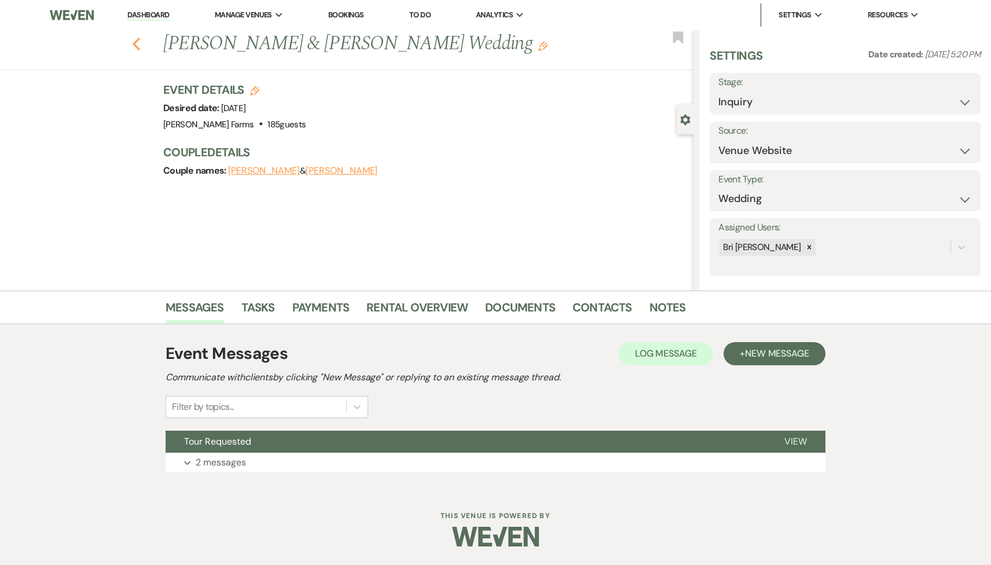
select select "2"
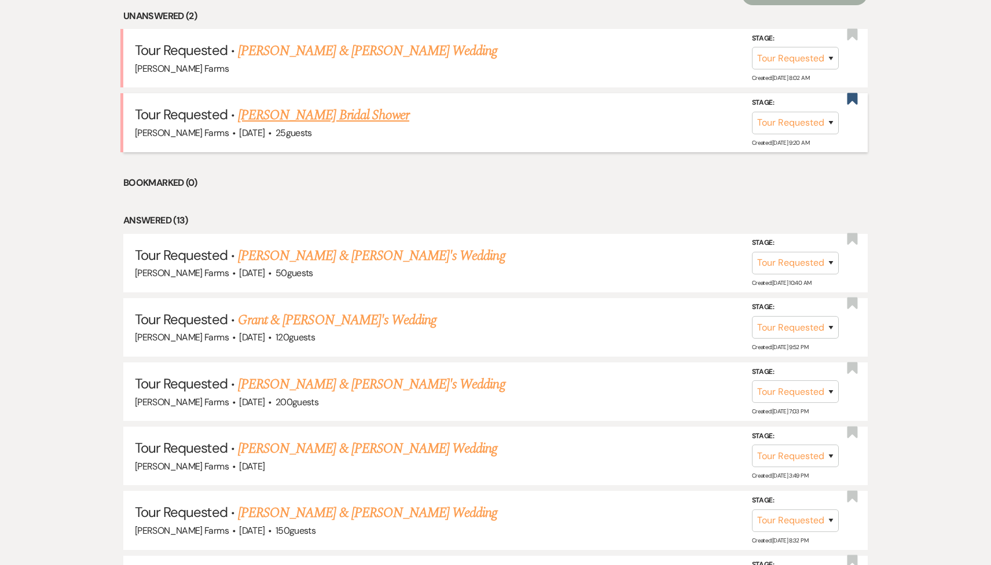
scroll to position [423, 0]
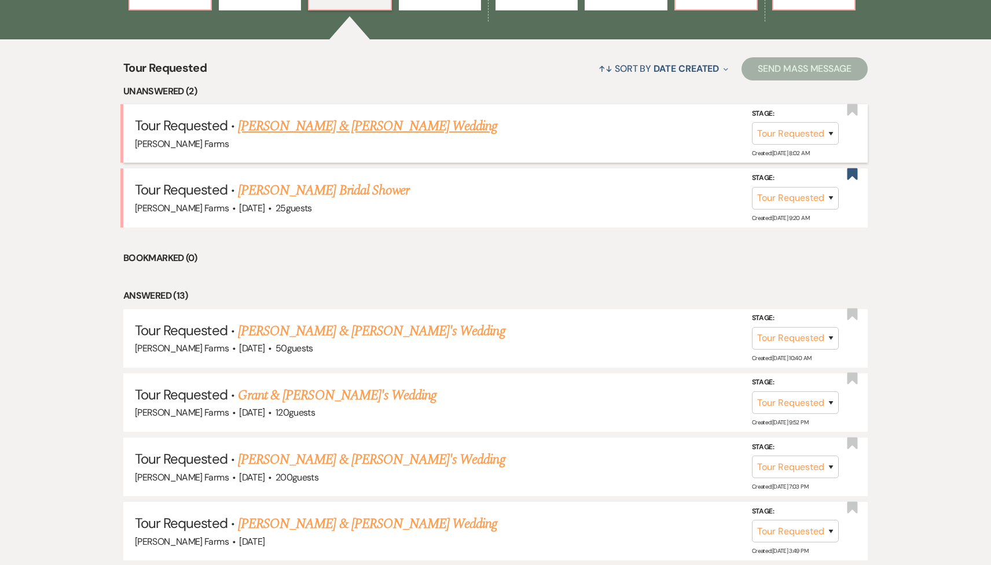
click at [369, 117] on link "Connor Fornoff & Taylor Carlson's Wedding" at bounding box center [367, 126] width 259 height 21
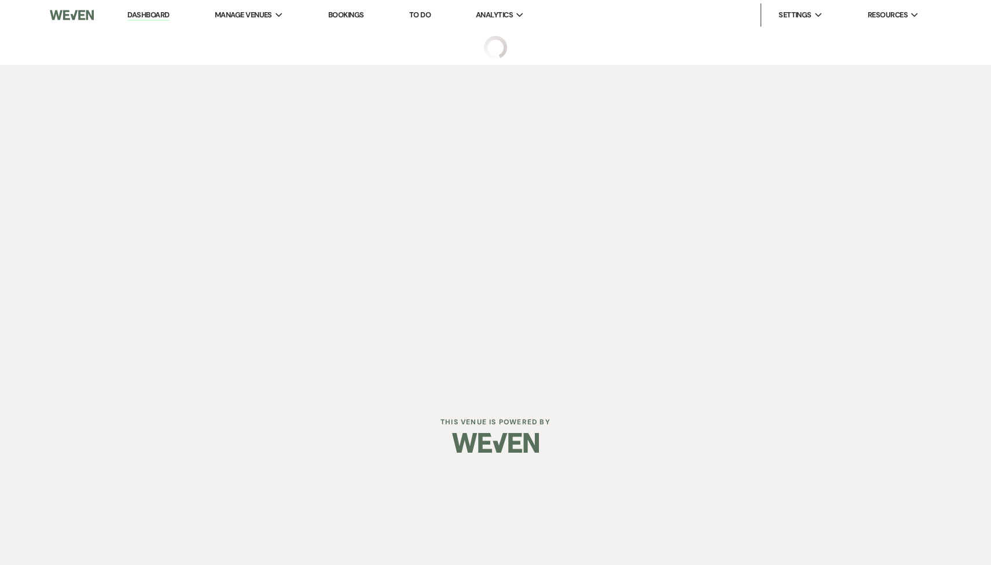
select select "2"
select select "5"
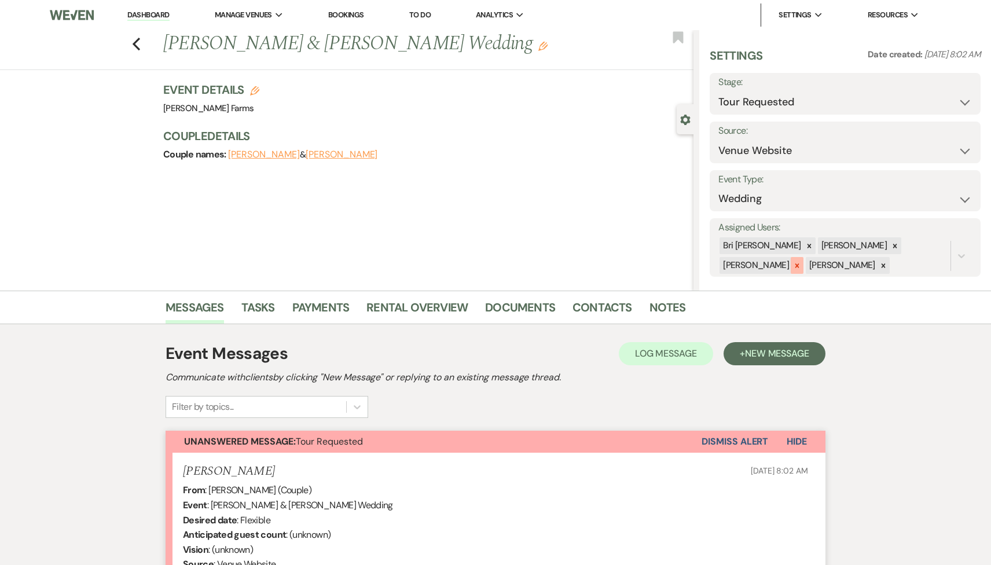
click at [803, 257] on div at bounding box center [797, 265] width 13 height 17
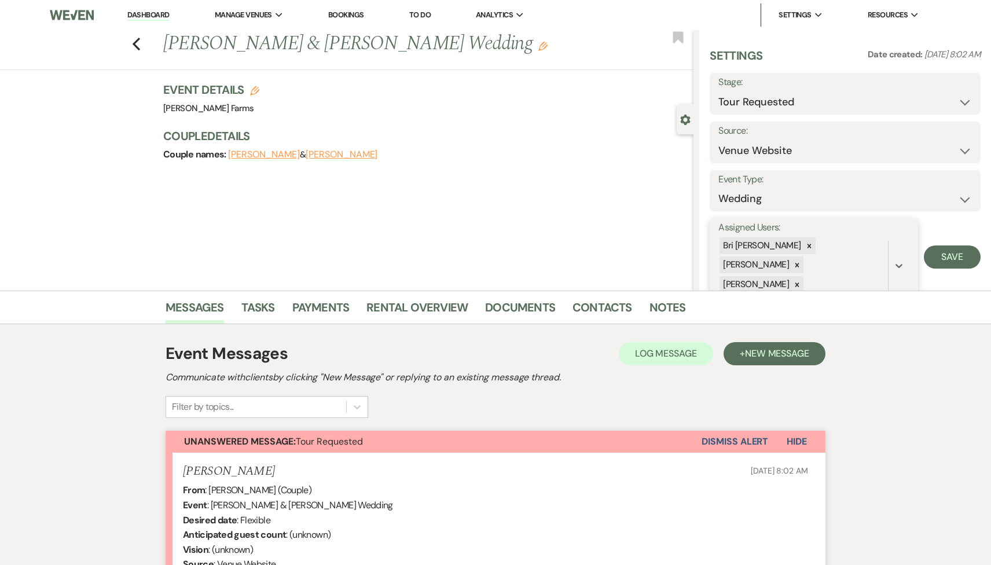
click at [877, 248] on div "Bri Schnepf Savannah Cammisa Kylee Fox" at bounding box center [802, 265] width 169 height 58
click at [799, 263] on icon at bounding box center [797, 265] width 4 height 4
click at [838, 240] on div "Bri Schnepf Kylee Fox" at bounding box center [802, 255] width 169 height 39
click at [803, 257] on div at bounding box center [797, 265] width 13 height 17
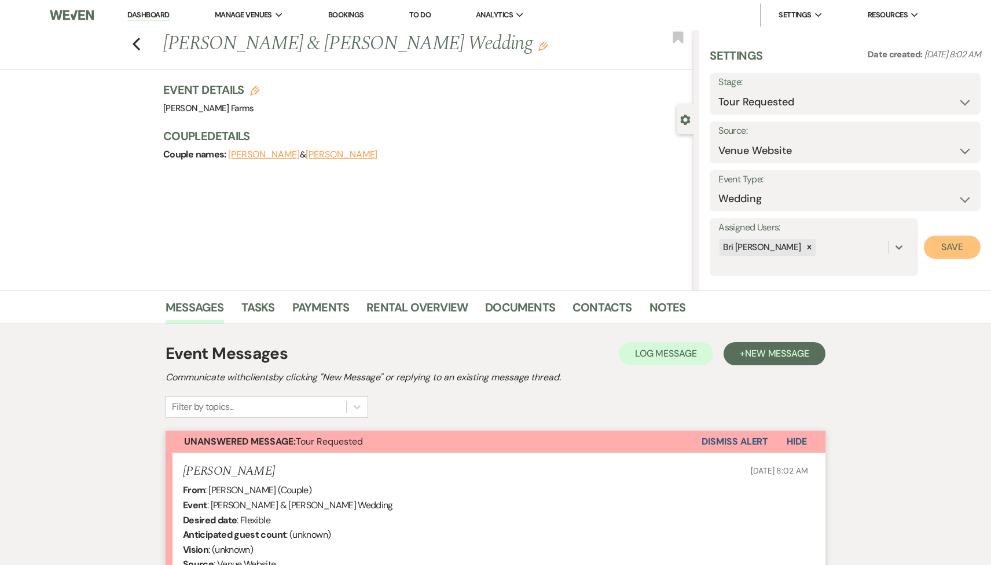
click at [955, 248] on button "Save" at bounding box center [952, 247] width 57 height 23
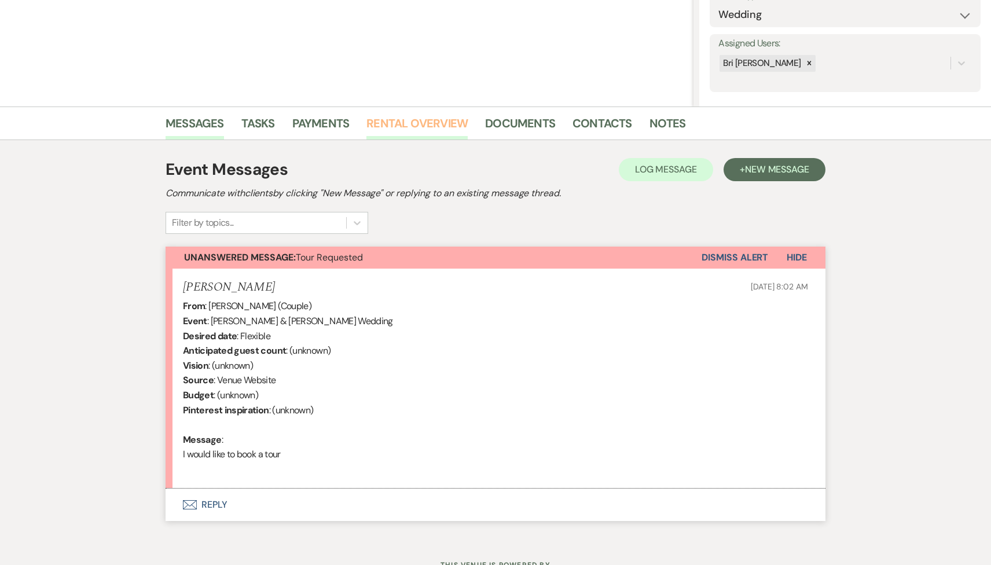
scroll to position [232, 0]
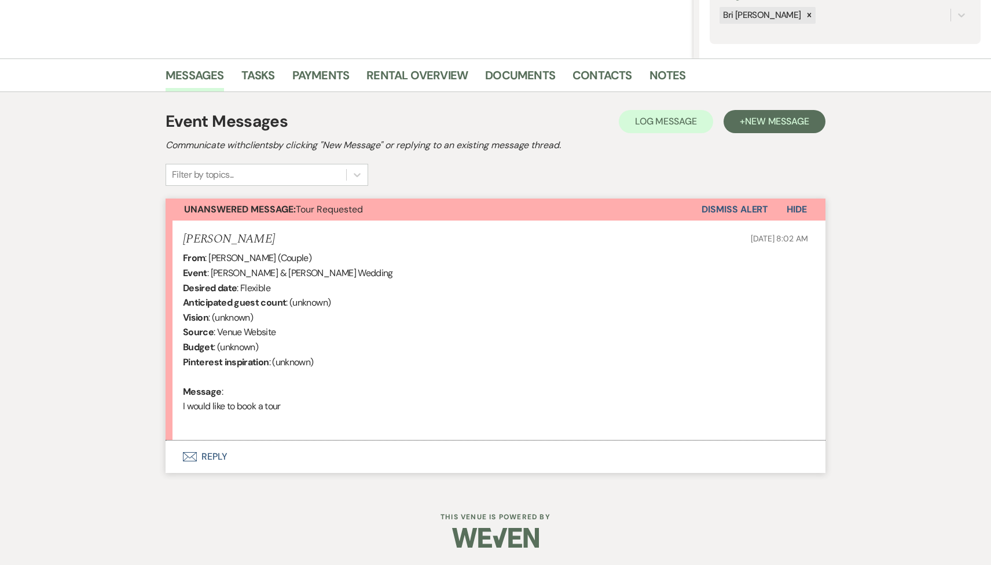
click at [300, 446] on button "Envelope Reply" at bounding box center [496, 457] width 660 height 32
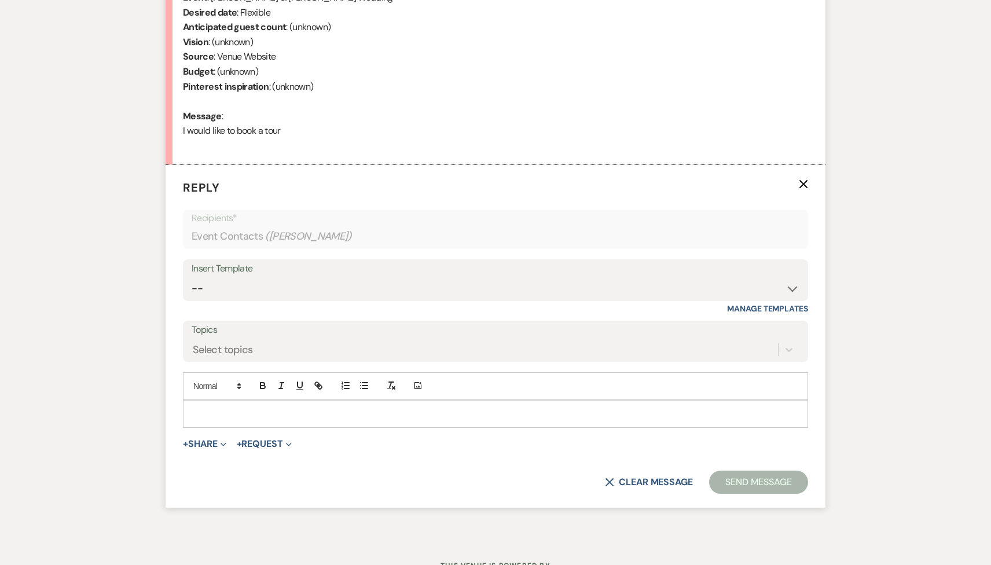
scroll to position [542, 0]
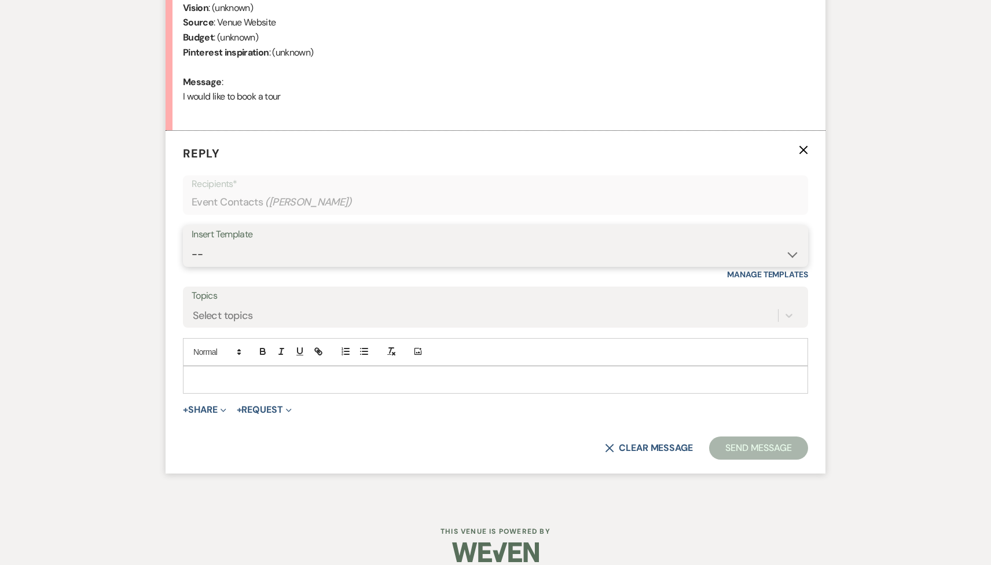
click at [304, 262] on select "-- Tour Request Response Follow Up Contract (Pre-Booked Leads) Weven Planning P…" at bounding box center [496, 254] width 608 height 23
select select "2135"
click at [192, 243] on select "-- Tour Request Response Follow Up Contract (Pre-Booked Leads) Weven Planning P…" at bounding box center [496, 254] width 608 height 23
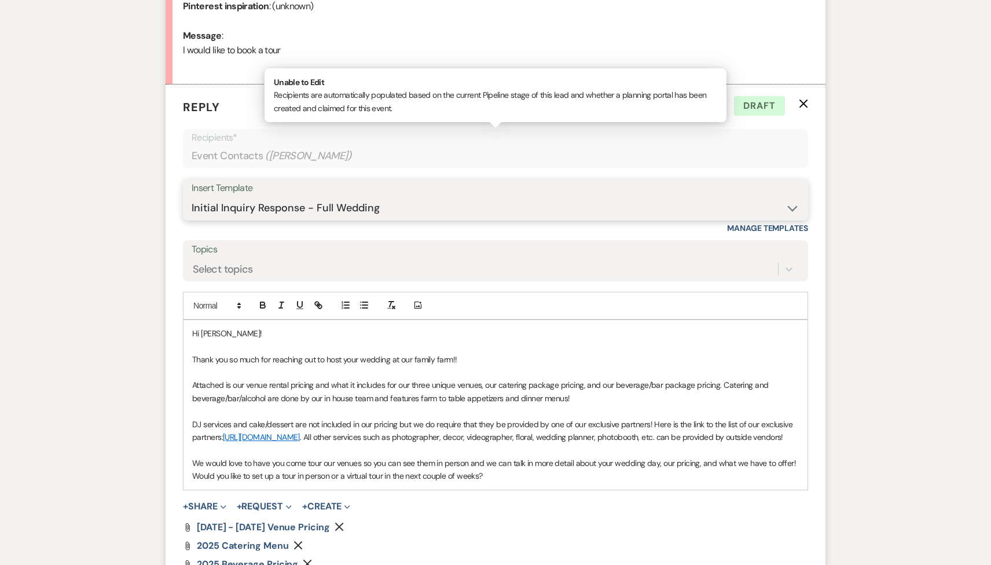
scroll to position [605, 0]
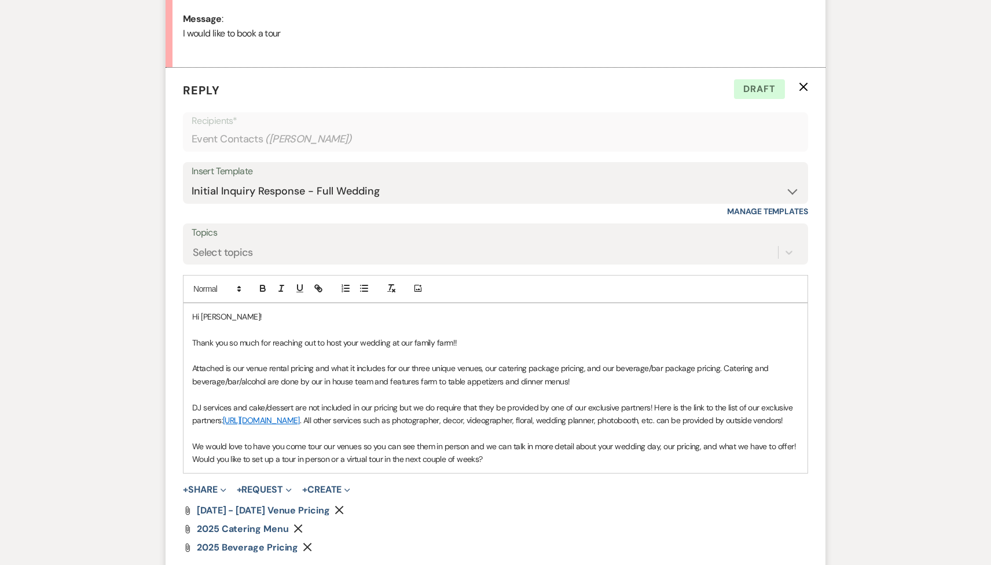
drag, startPoint x: 484, startPoint y: 469, endPoint x: 182, endPoint y: 460, distance: 302.3
click at [182, 460] on form "Reply X Draft Recipients* Event Contacts ( Taylor Carlson ) Insert Template -- …" at bounding box center [496, 338] width 660 height 541
drag, startPoint x: 487, startPoint y: 471, endPoint x: 183, endPoint y: 467, distance: 303.9
click at [184, 467] on div "Hi Taylor! Thank you so much for reaching out to host your wedding at our famil…" at bounding box center [496, 388] width 624 height 170
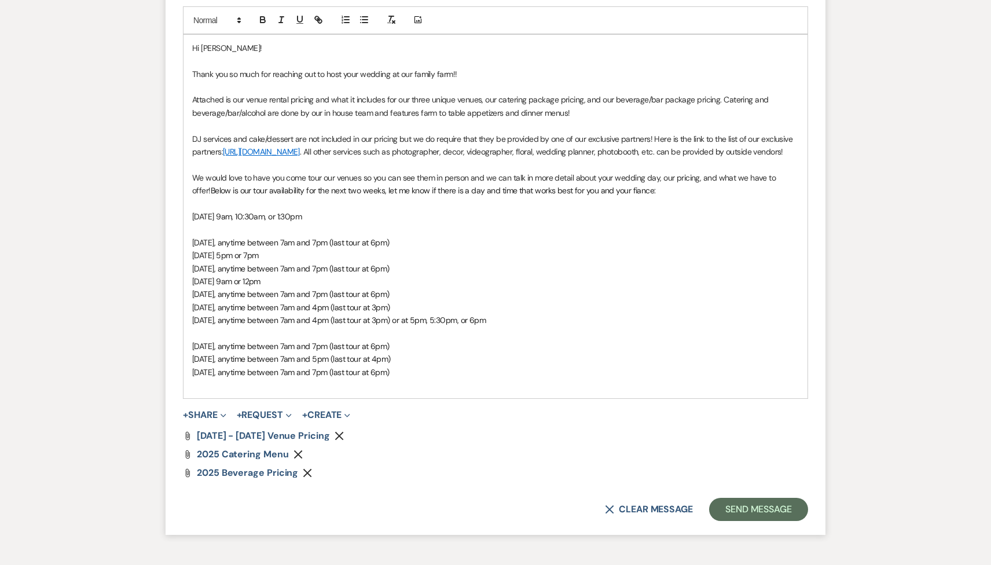
scroll to position [962, 0]
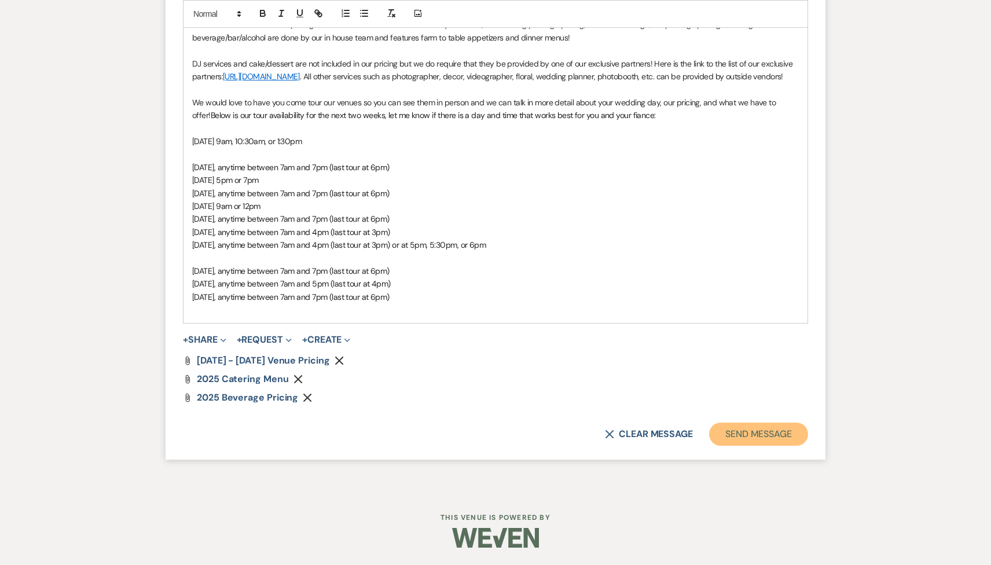
click at [773, 439] on button "Send Message" at bounding box center [758, 434] width 99 height 23
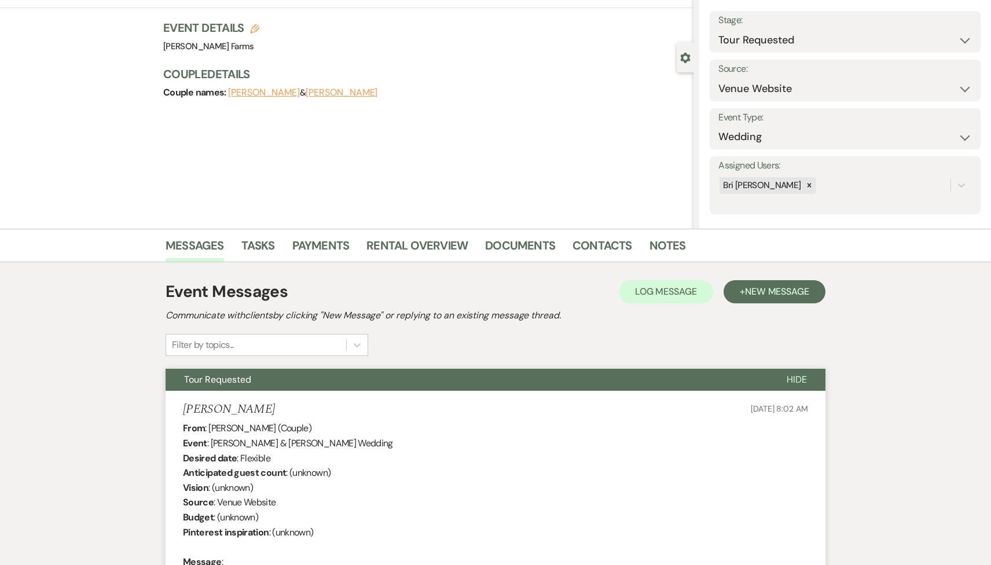
scroll to position [0, 0]
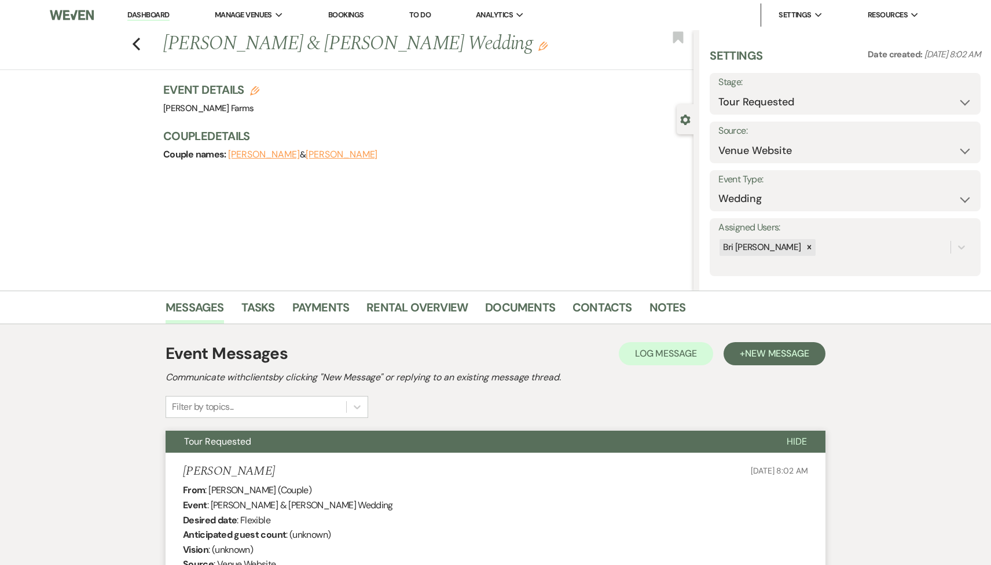
click at [160, 17] on link "Dashboard" at bounding box center [148, 15] width 42 height 11
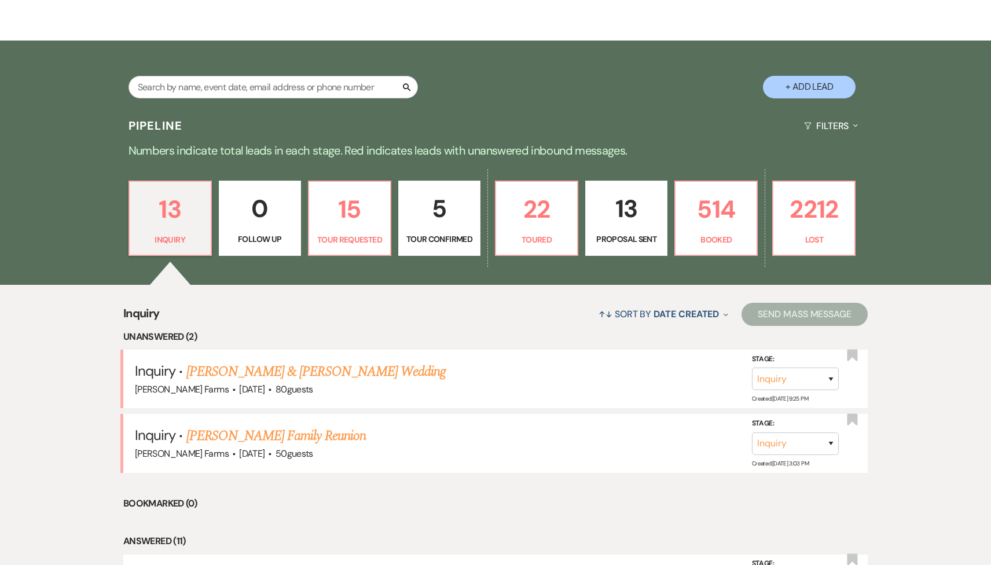
scroll to position [189, 0]
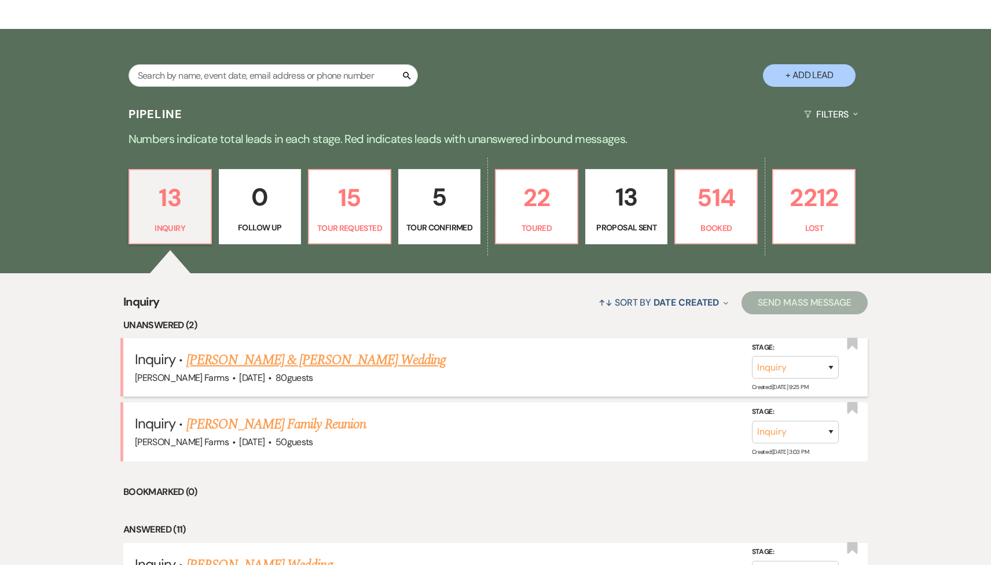
click at [315, 359] on link "[PERSON_NAME] & [PERSON_NAME] Wedding" at bounding box center [315, 360] width 259 height 21
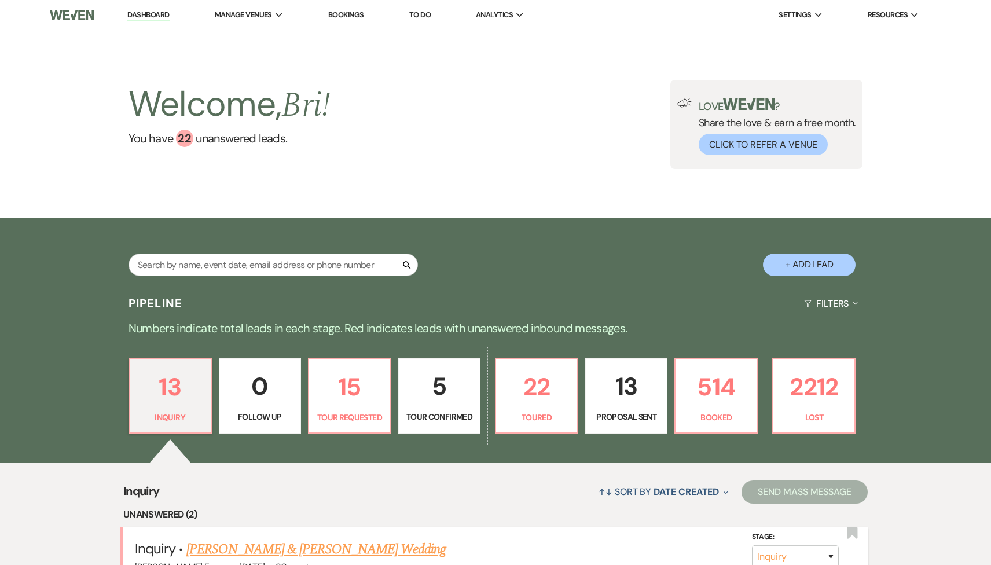
select select "5"
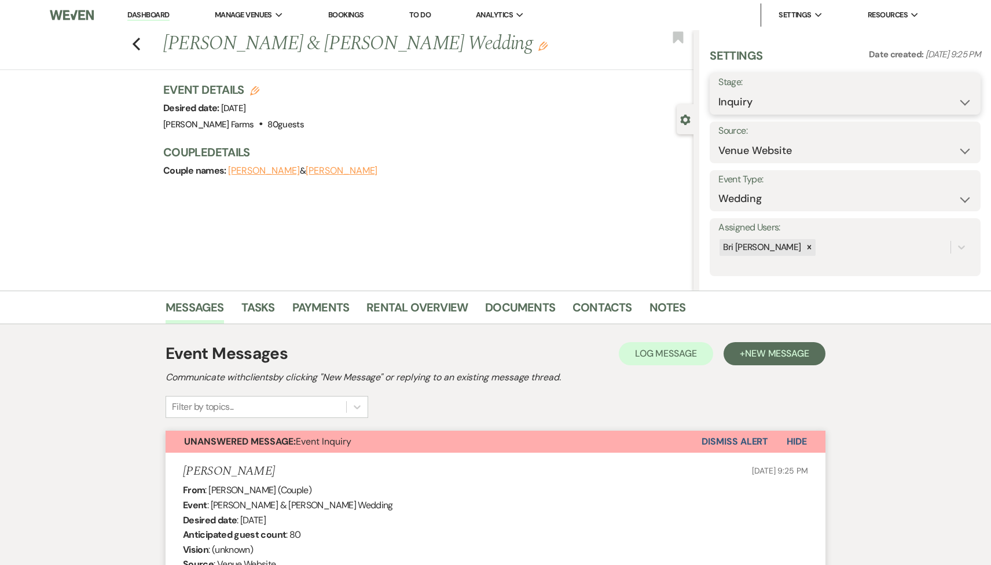
click at [759, 105] on select "Inquiry Follow Up Tour Requested Tour Confirmed Toured Proposal Sent Booked Lost" at bounding box center [845, 102] width 254 height 23
select select "2"
click at [718, 91] on select "Inquiry Follow Up Tour Requested Tour Confirmed Toured Proposal Sent Booked Lost" at bounding box center [845, 102] width 254 height 23
click at [926, 93] on button "Save" at bounding box center [951, 93] width 57 height 23
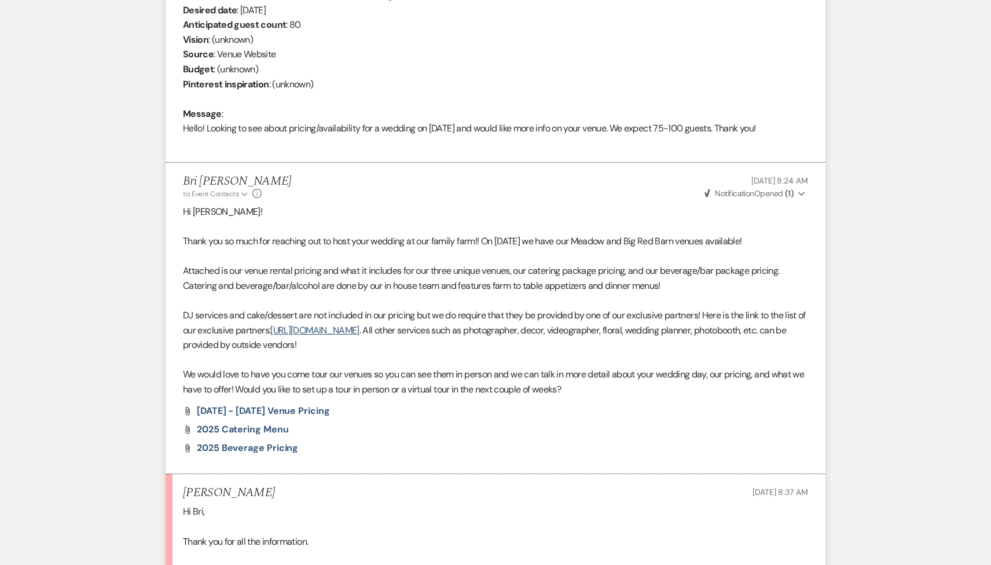
scroll to position [719, 0]
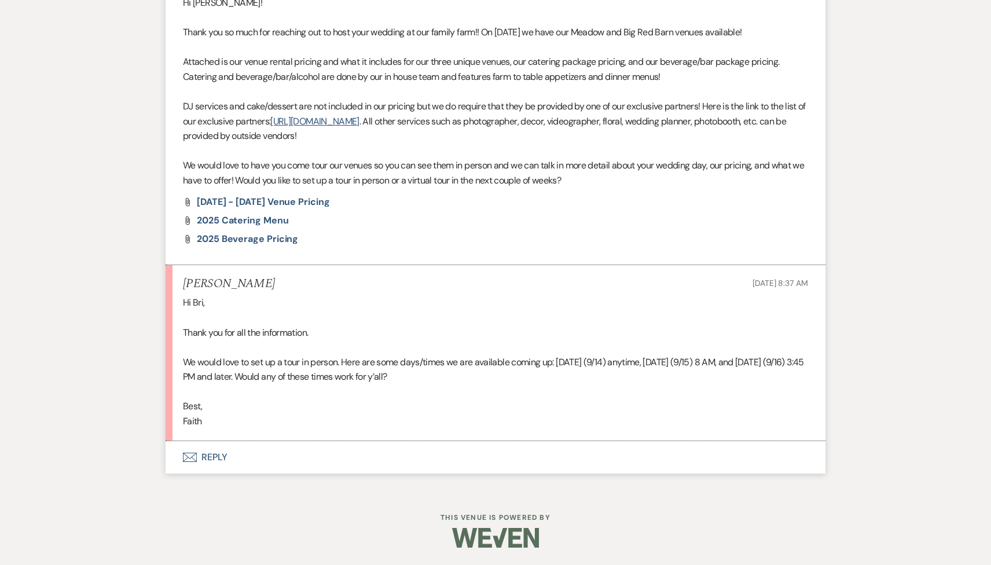
click at [294, 456] on button "Envelope Reply" at bounding box center [496, 457] width 660 height 32
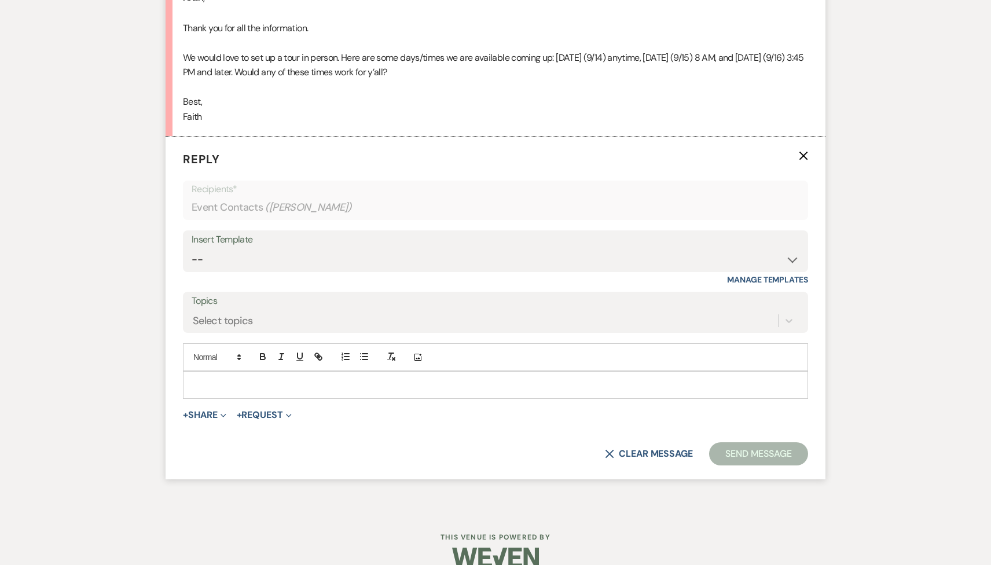
scroll to position [1043, 0]
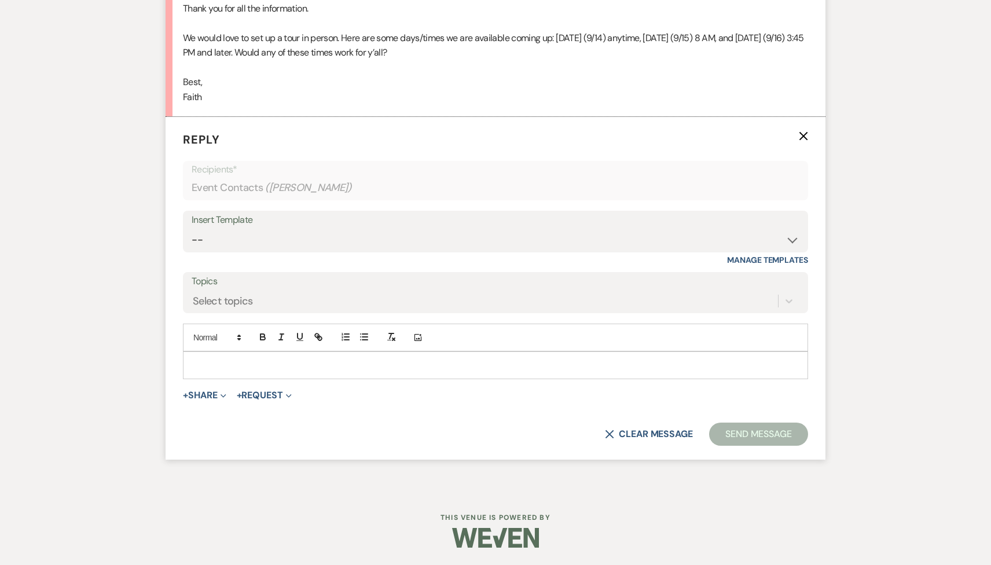
click at [266, 365] on p at bounding box center [495, 365] width 607 height 13
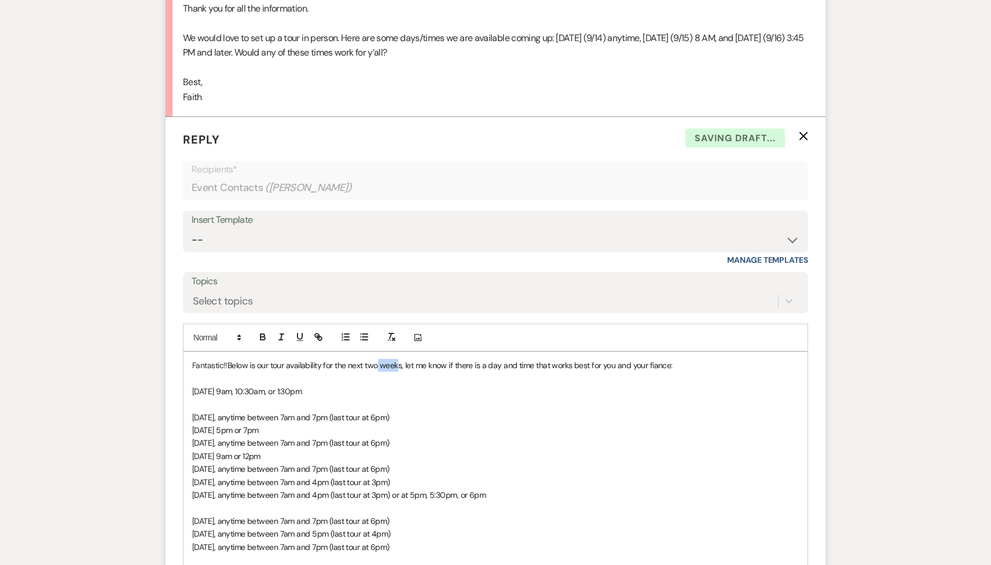
drag, startPoint x: 400, startPoint y: 367, endPoint x: 379, endPoint y: 366, distance: 21.4
click at [379, 366] on span "Below is our tour availability for the next two weeks, let me know if there is …" at bounding box center [449, 365] width 445 height 10
drag, startPoint x: 401, startPoint y: 364, endPoint x: 343, endPoint y: 366, distance: 57.9
click at [343, 366] on span "Below is our tour availability for the next two weeks, let me know if there is …" at bounding box center [449, 365] width 445 height 10
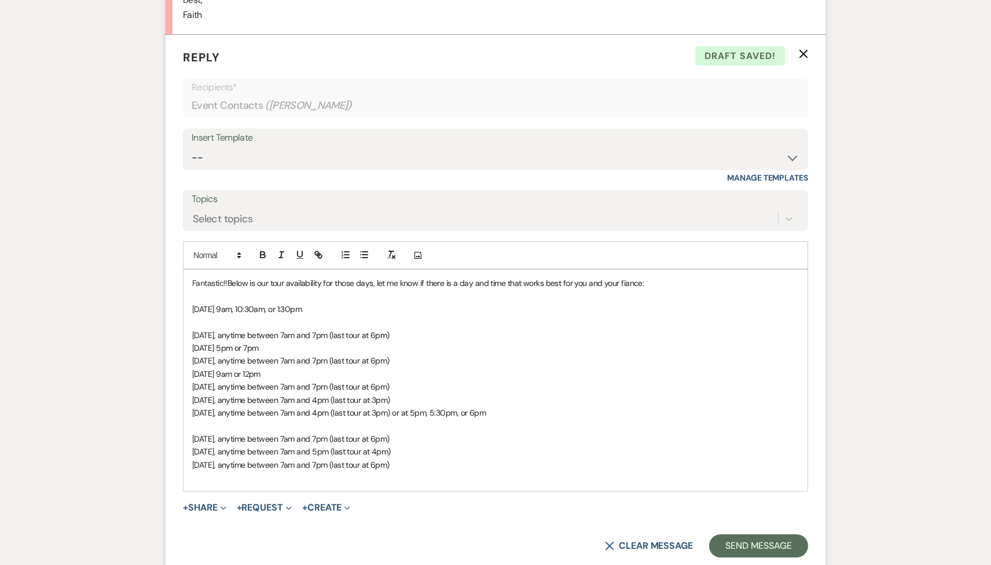
scroll to position [1208, 0]
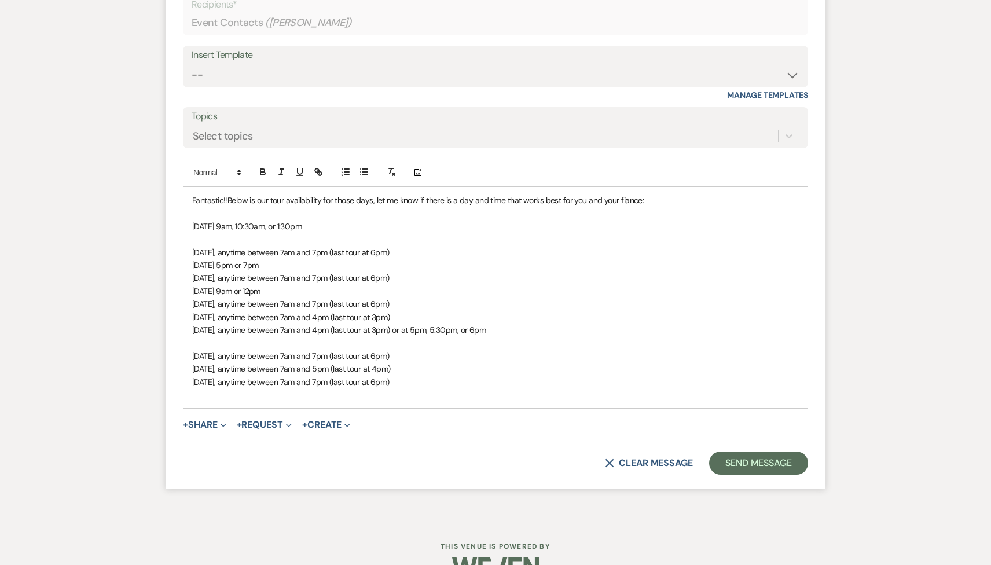
drag, startPoint x: 449, startPoint y: 379, endPoint x: 180, endPoint y: 277, distance: 287.8
click at [180, 277] on form "Reply X Draft Recipients* Event Contacts ( Faith Zralka ) Insert Template -- To…" at bounding box center [496, 220] width 660 height 537
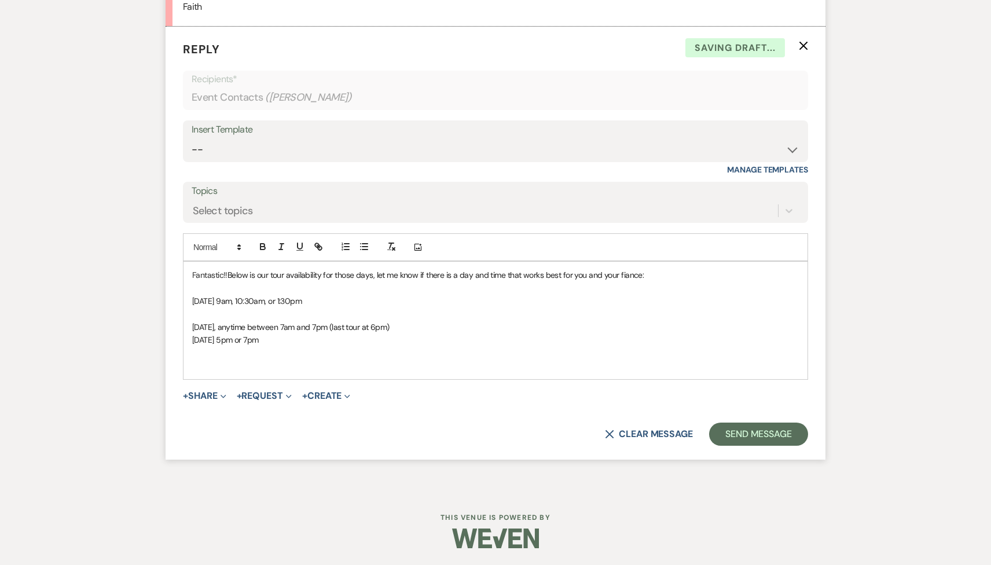
scroll to position [1121, 0]
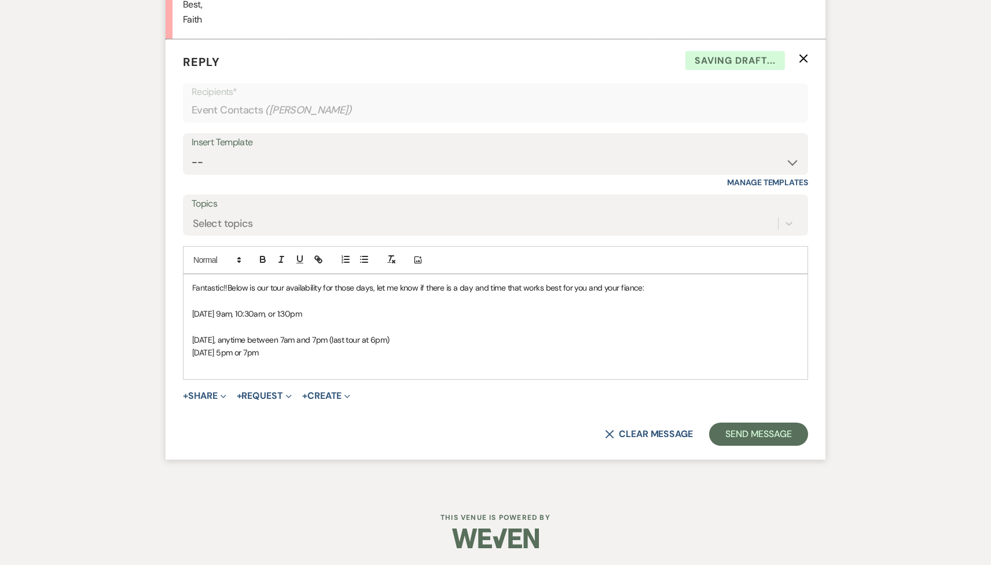
click at [195, 339] on span "Monday, September 15, anytime between 7am and 7pm (last tour at 6pm)" at bounding box center [290, 340] width 197 height 10
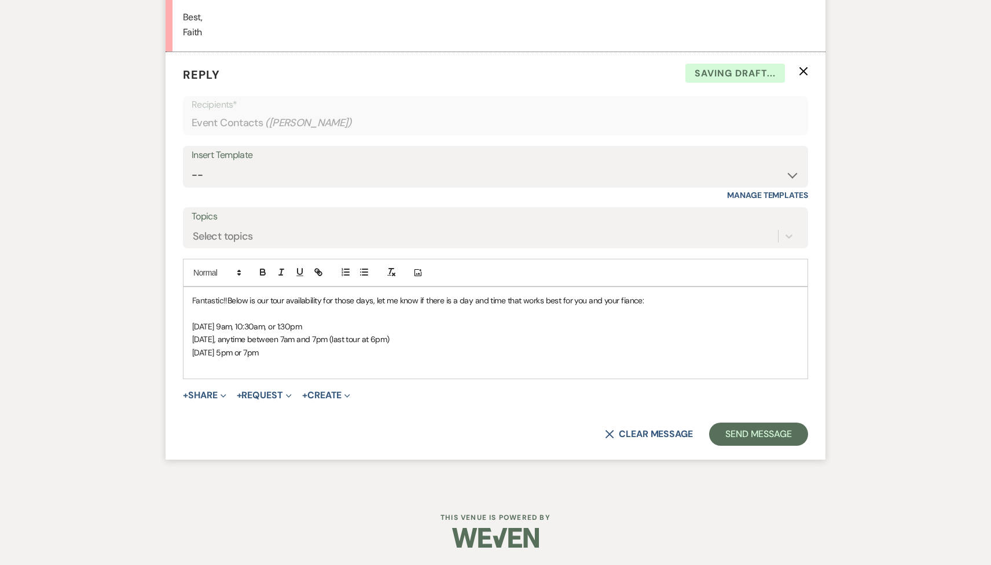
click at [210, 365] on p at bounding box center [495, 365] width 607 height 13
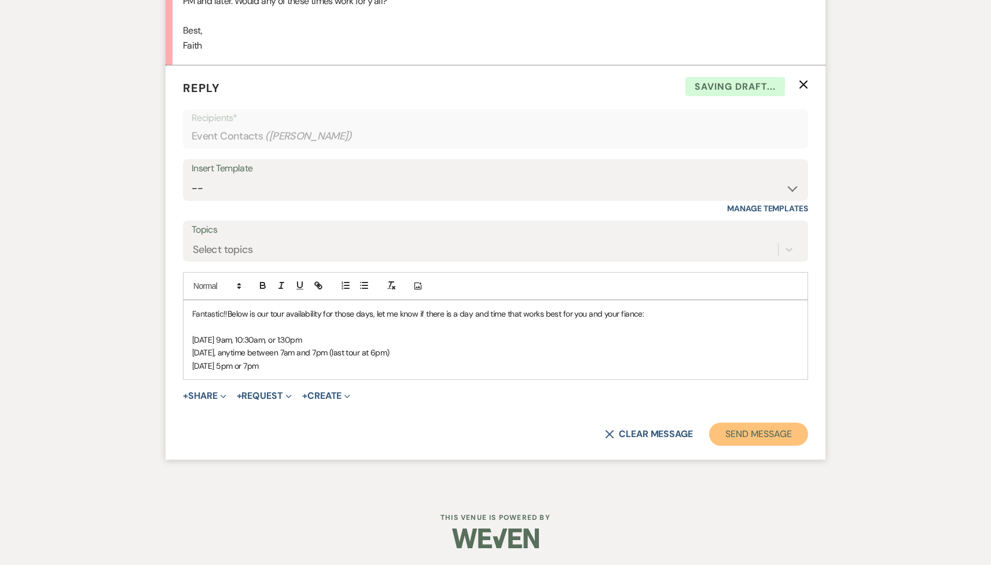
click at [717, 431] on button "Send Message" at bounding box center [758, 434] width 99 height 23
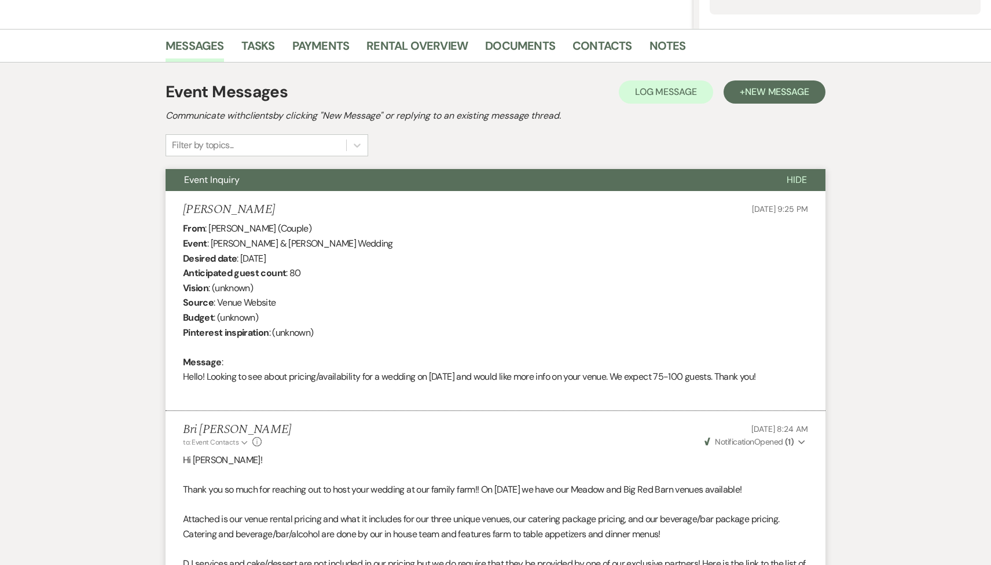
scroll to position [0, 0]
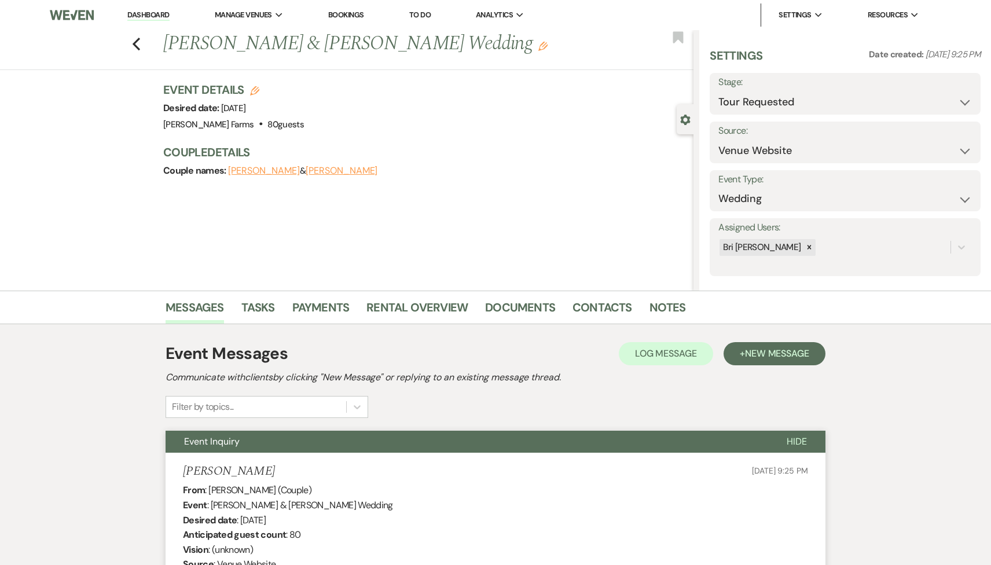
click at [160, 12] on link "Dashboard" at bounding box center [148, 15] width 42 height 11
select select "2"
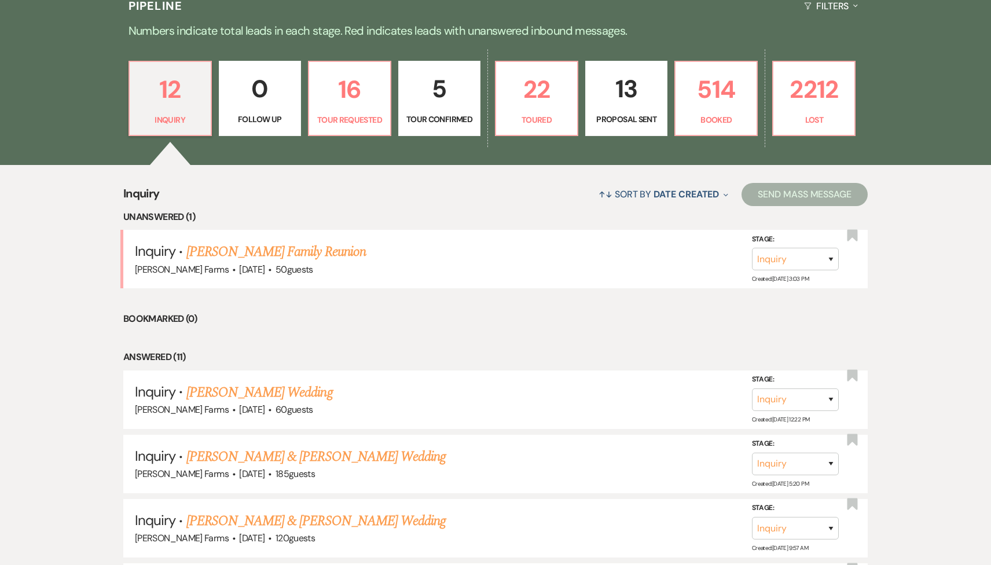
scroll to position [331, 0]
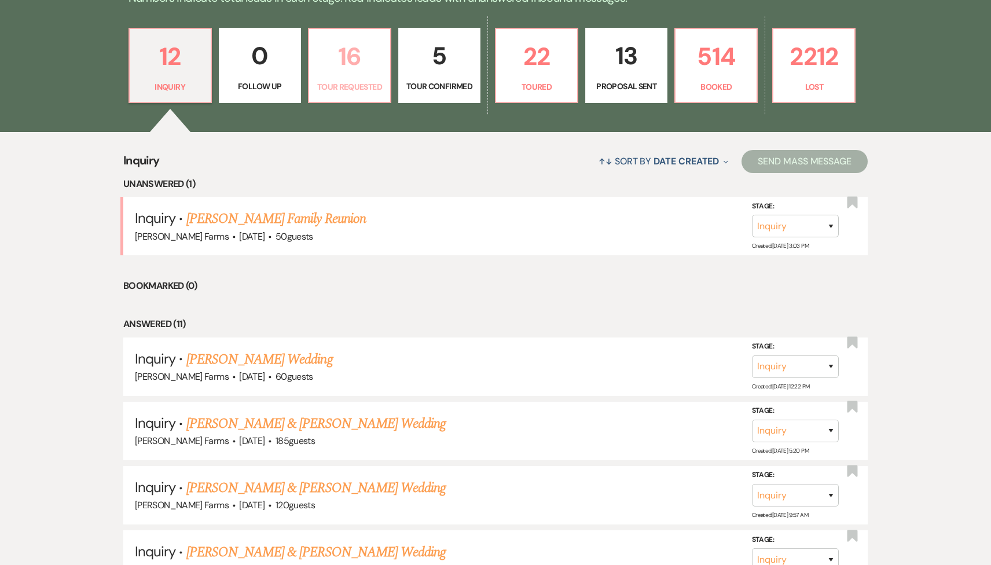
click at [361, 75] on p "16" at bounding box center [349, 56] width 67 height 39
select select "2"
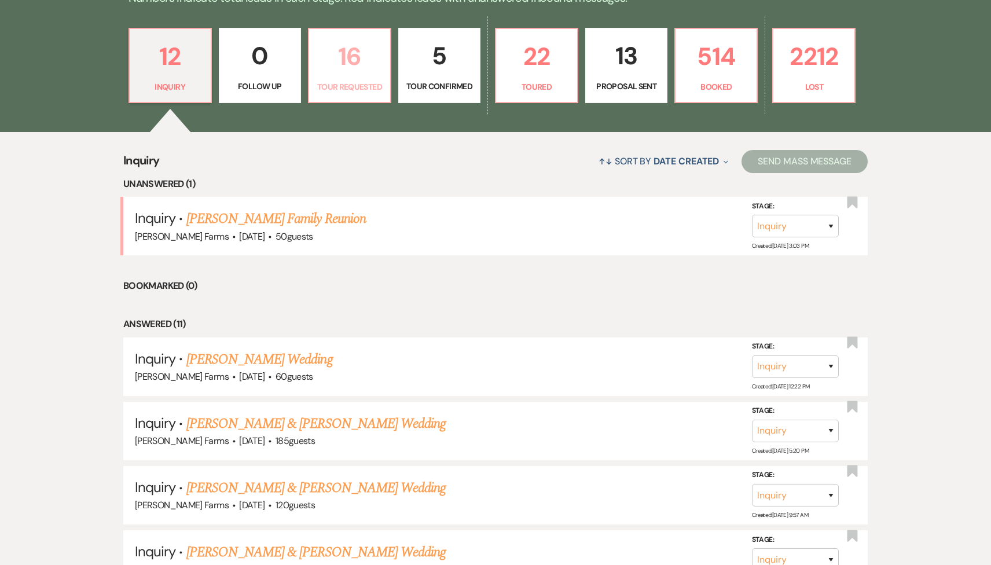
select select "2"
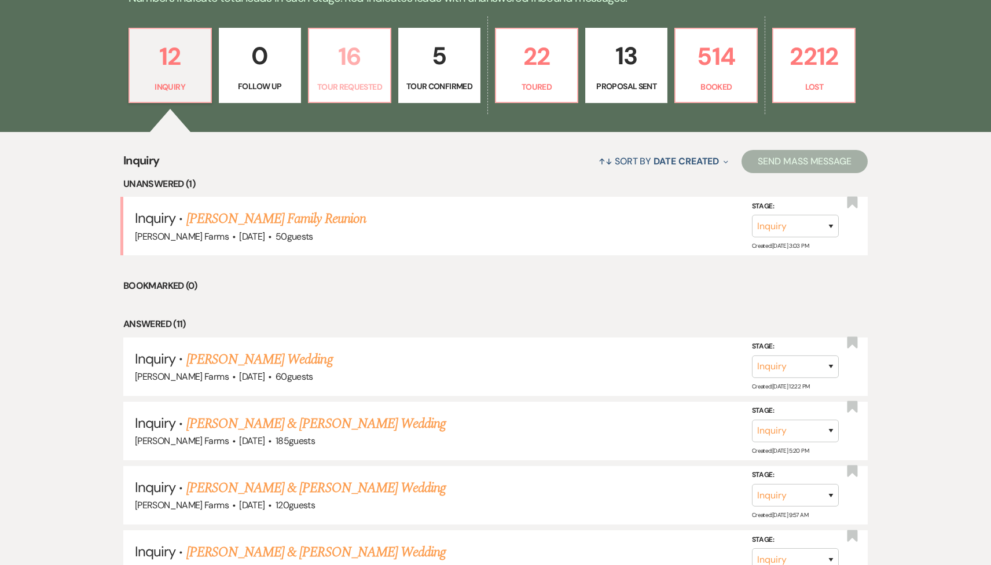
select select "2"
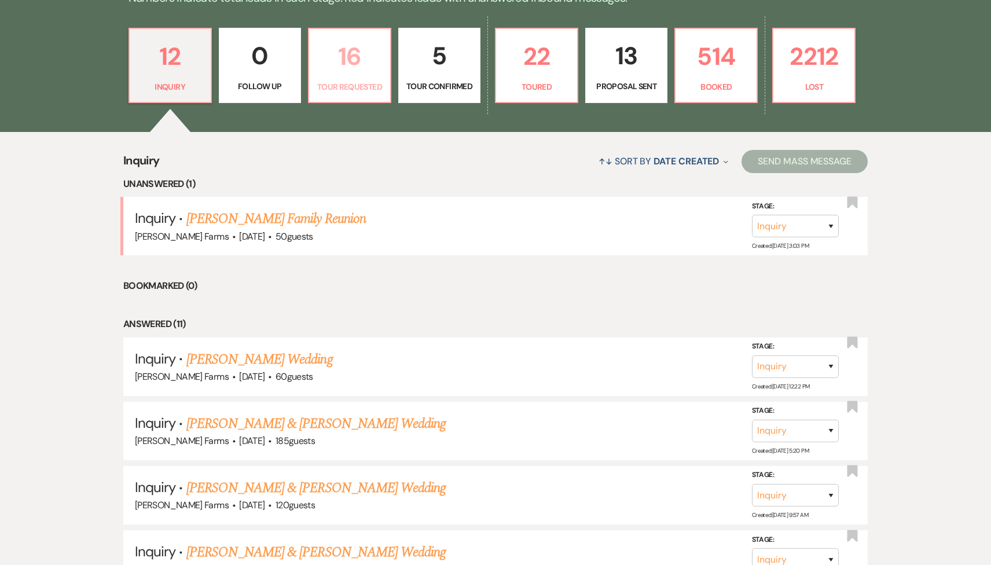
select select "2"
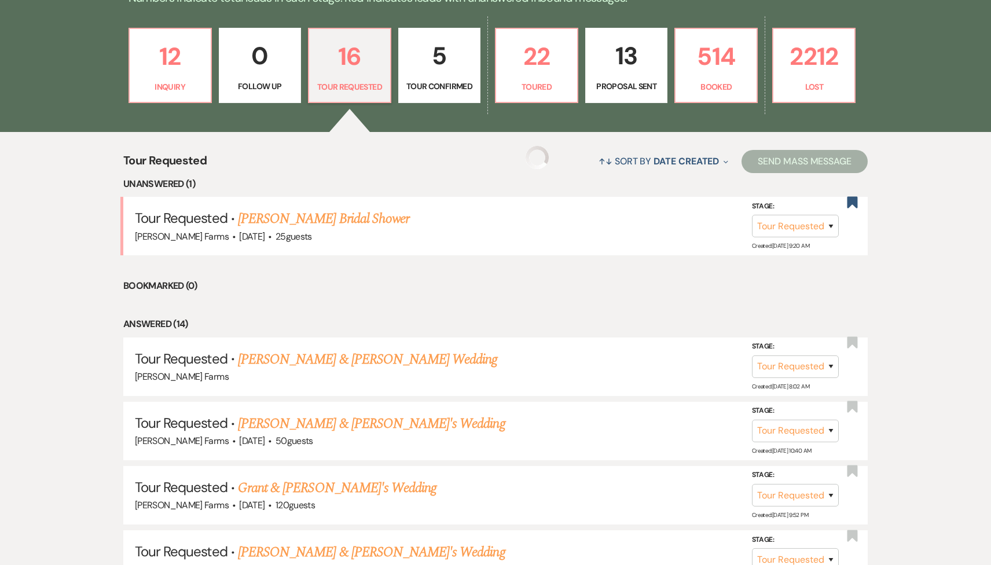
select select "2"
click at [548, 57] on p "22" at bounding box center [536, 56] width 67 height 39
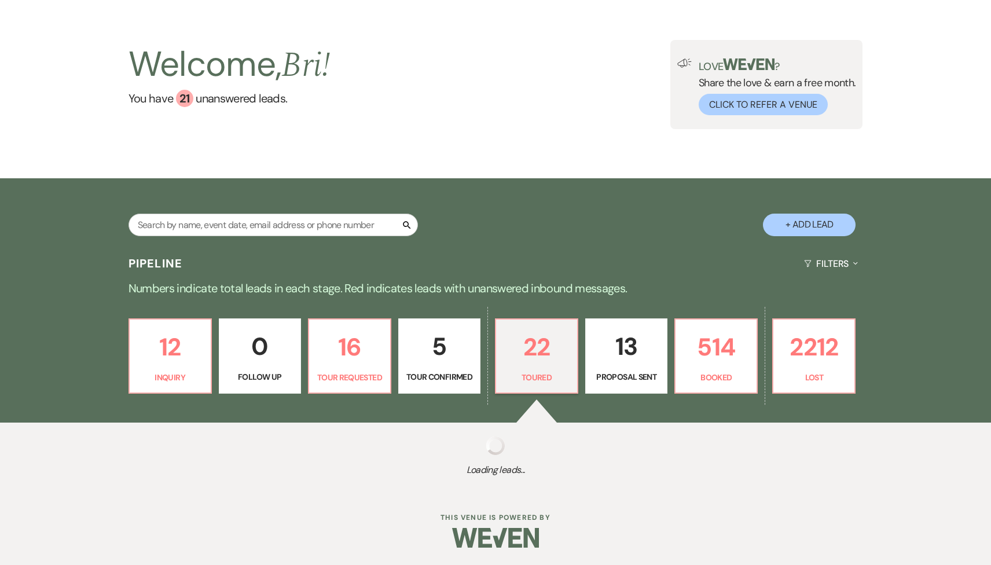
select select "5"
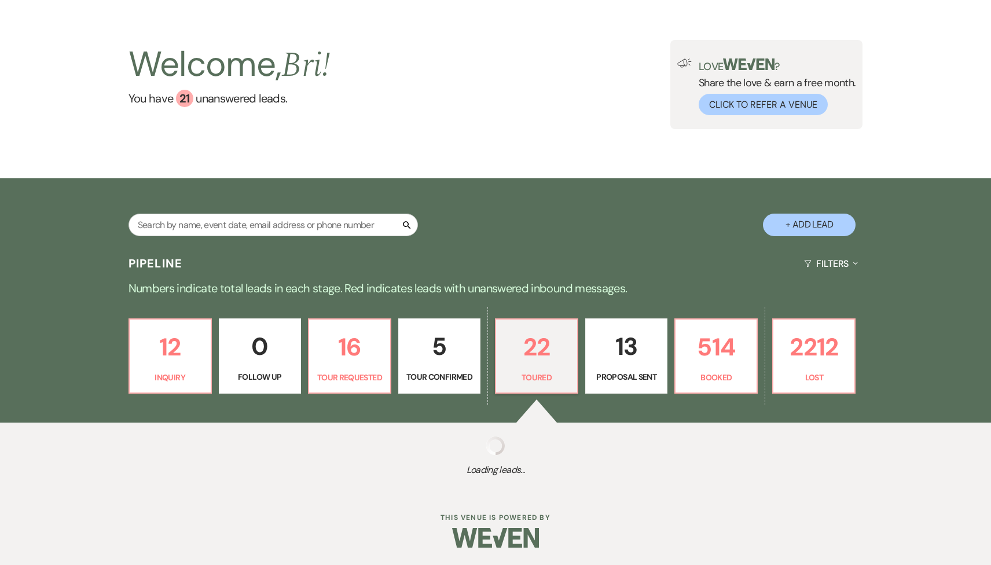
select select "5"
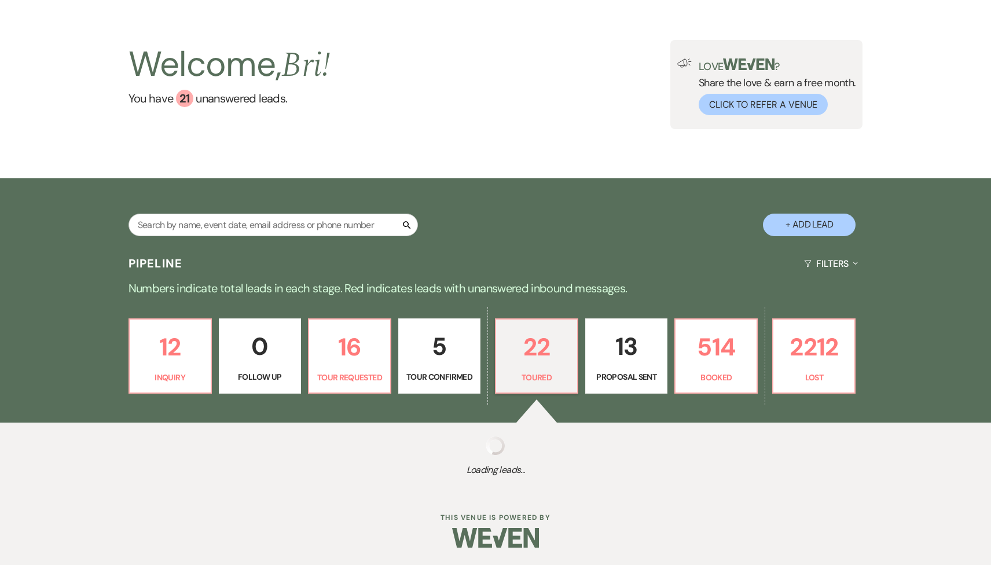
select select "5"
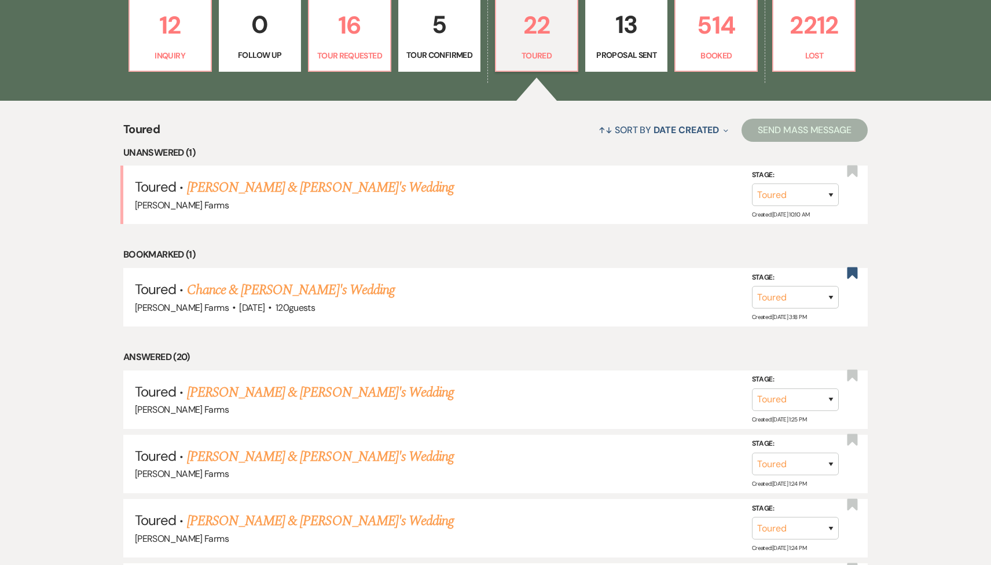
scroll to position [364, 0]
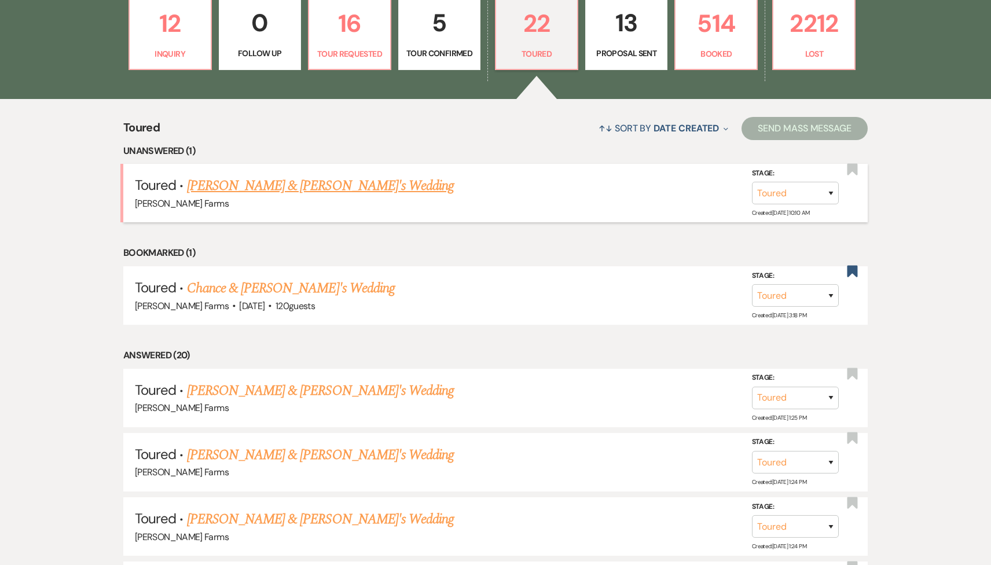
click at [339, 185] on link "Courtney Brawley & Fiance's Wedding" at bounding box center [320, 185] width 267 height 21
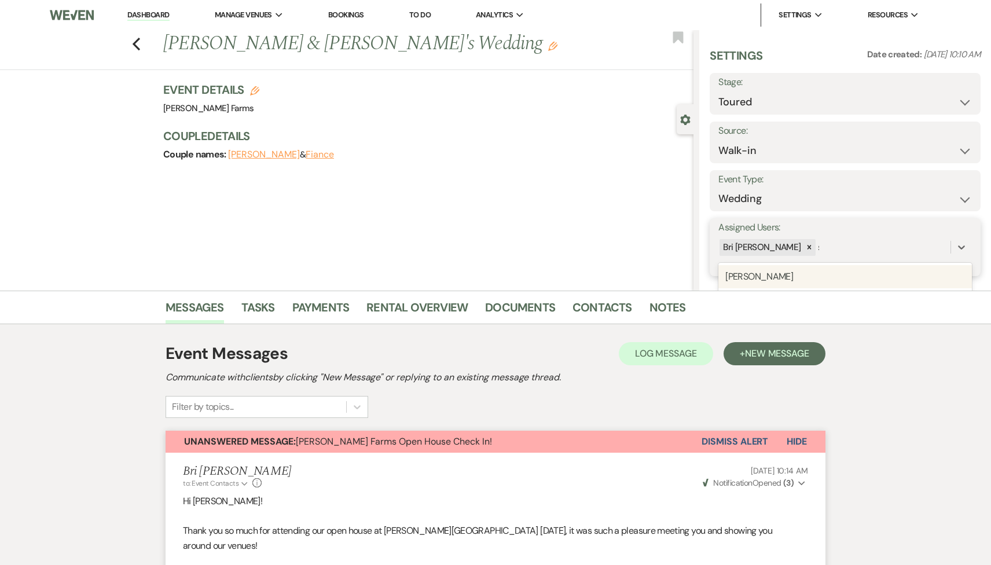
click at [839, 254] on div "Bri Schnepf s" at bounding box center [834, 247] width 232 height 20
click at [840, 278] on div "Savannah Cammisa" at bounding box center [845, 276] width 254 height 23
click at [968, 243] on button "Save" at bounding box center [952, 247] width 57 height 23
click at [133, 46] on icon "Previous" at bounding box center [136, 44] width 9 height 14
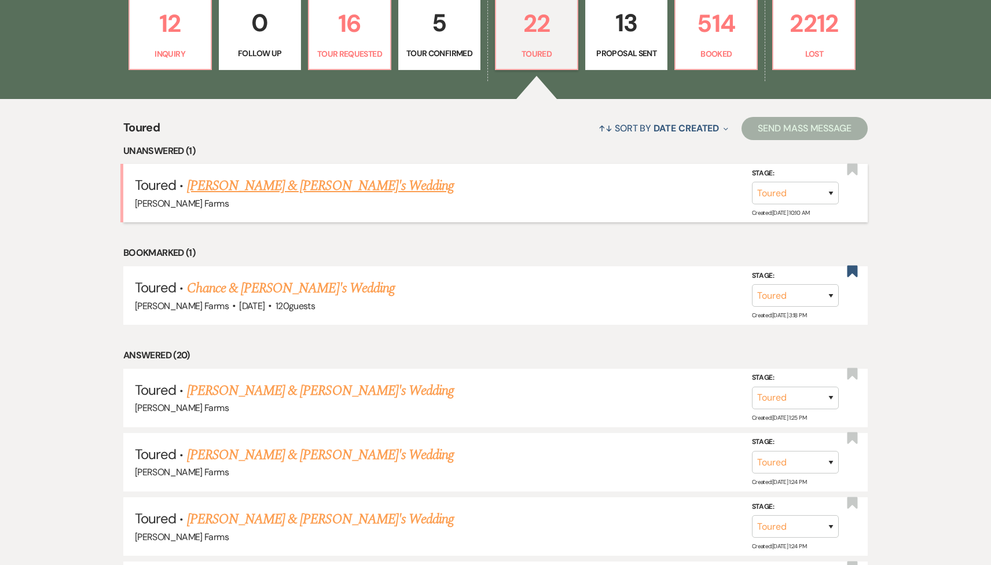
click at [353, 177] on link "Courtney Brawley & Fiance's Wedding" at bounding box center [320, 185] width 267 height 21
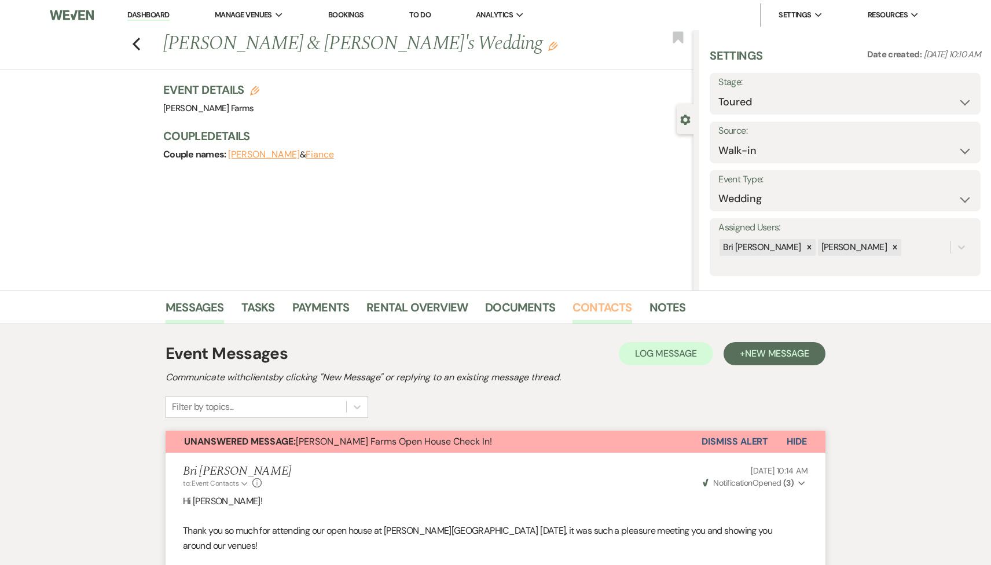
click at [608, 312] on link "Contacts" at bounding box center [603, 310] width 60 height 25
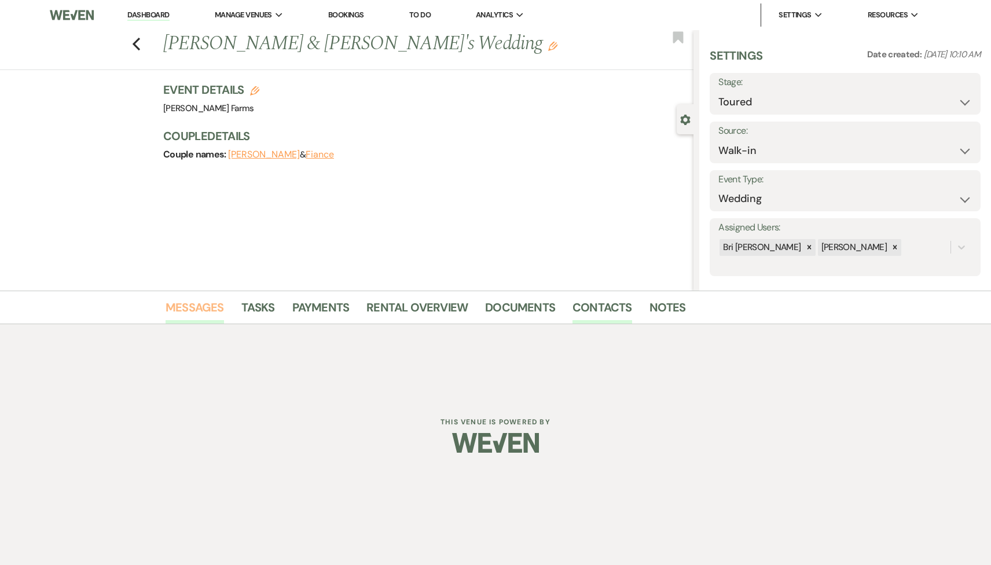
click at [193, 310] on link "Messages" at bounding box center [195, 310] width 58 height 25
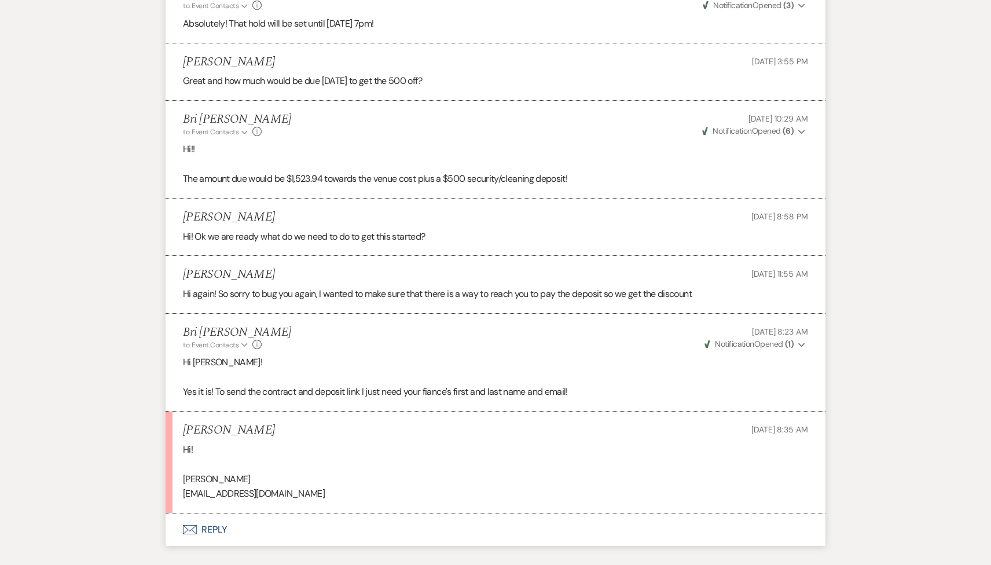
scroll to position [1335, 0]
drag, startPoint x: 274, startPoint y: 494, endPoint x: 178, endPoint y: 496, distance: 96.1
click at [178, 496] on li "Courtney Brawley Sep 13, 2025, 8:35 AM Hi! Kevin Miller Kmmil1221@gmail.com" at bounding box center [496, 462] width 660 height 102
copy p "Kmmil1221@gmail.com"
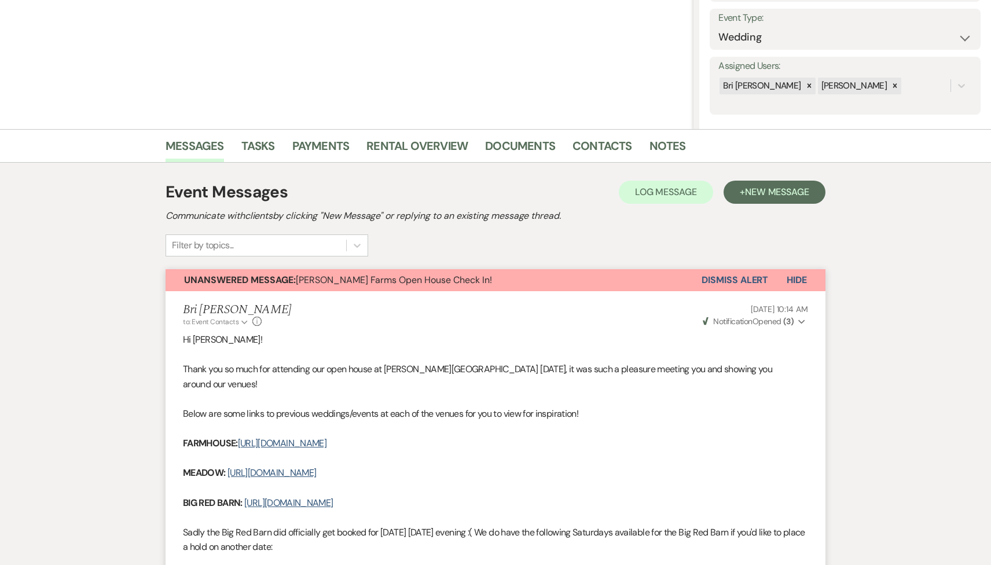
scroll to position [0, 0]
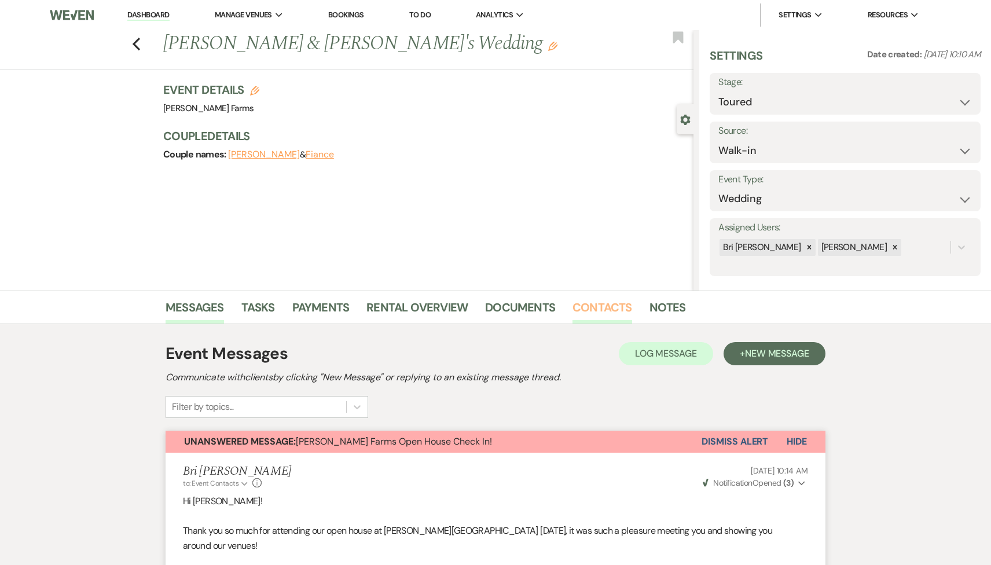
click at [611, 311] on link "Contacts" at bounding box center [603, 310] width 60 height 25
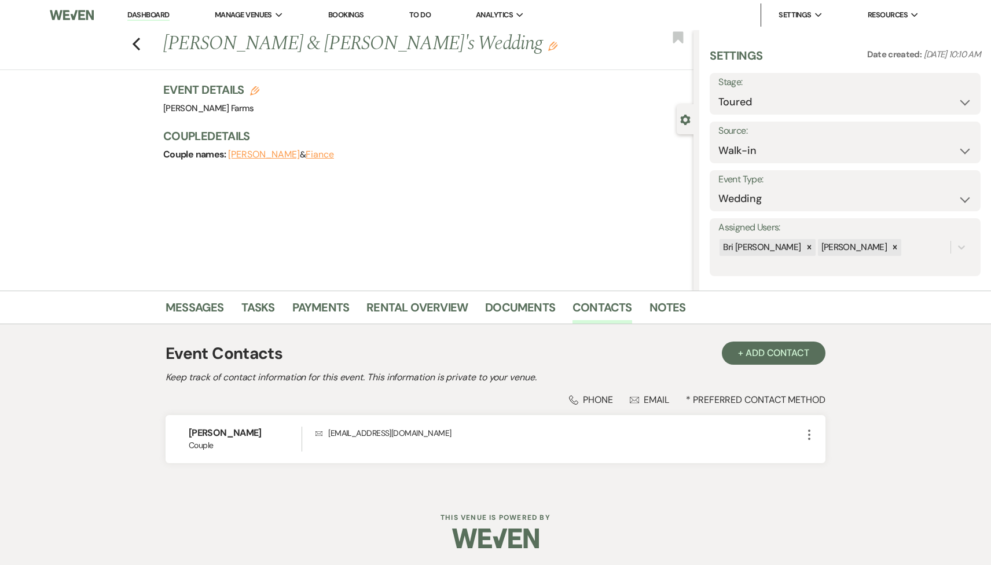
click at [453, 49] on h1 "Courtney Brawley & Fiance's Wedding Edit" at bounding box center [373, 44] width 420 height 28
click at [548, 47] on use "button" at bounding box center [552, 46] width 9 height 9
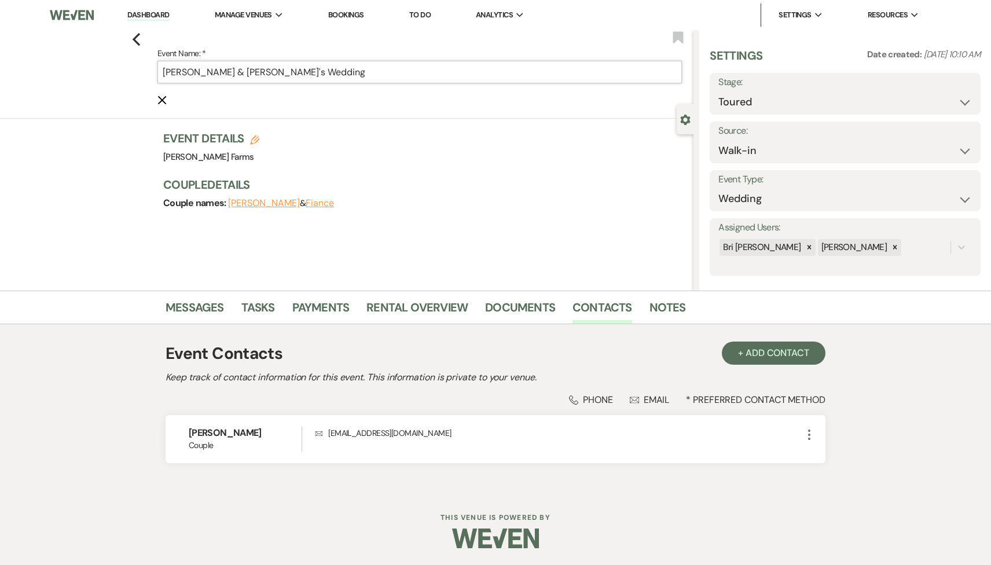
drag, startPoint x: 277, startPoint y: 76, endPoint x: 253, endPoint y: 74, distance: 23.8
click at [253, 75] on input "Courtney Brawley & Fiance's Wedding" at bounding box center [419, 72] width 524 height 23
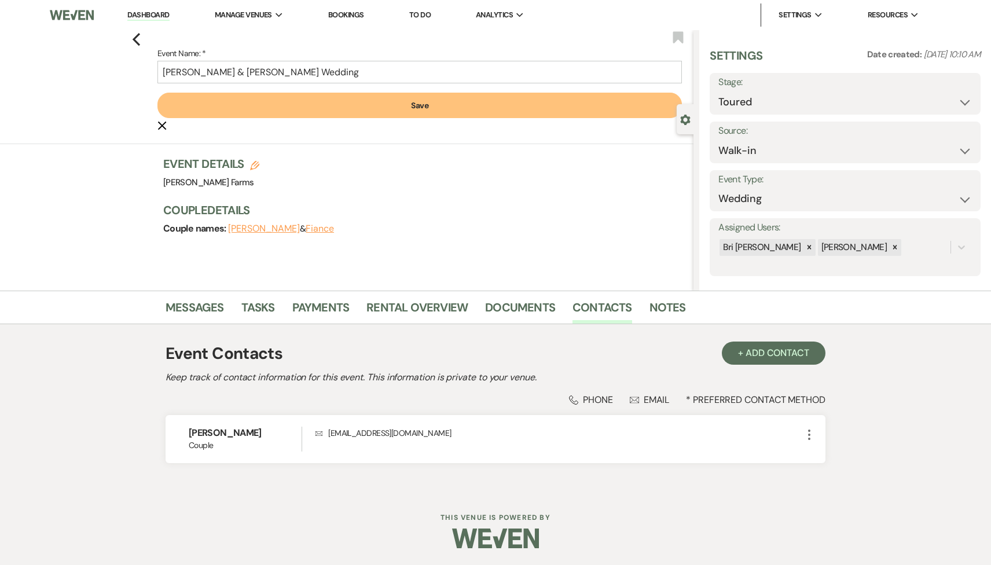
click at [423, 96] on button "Save" at bounding box center [419, 105] width 524 height 25
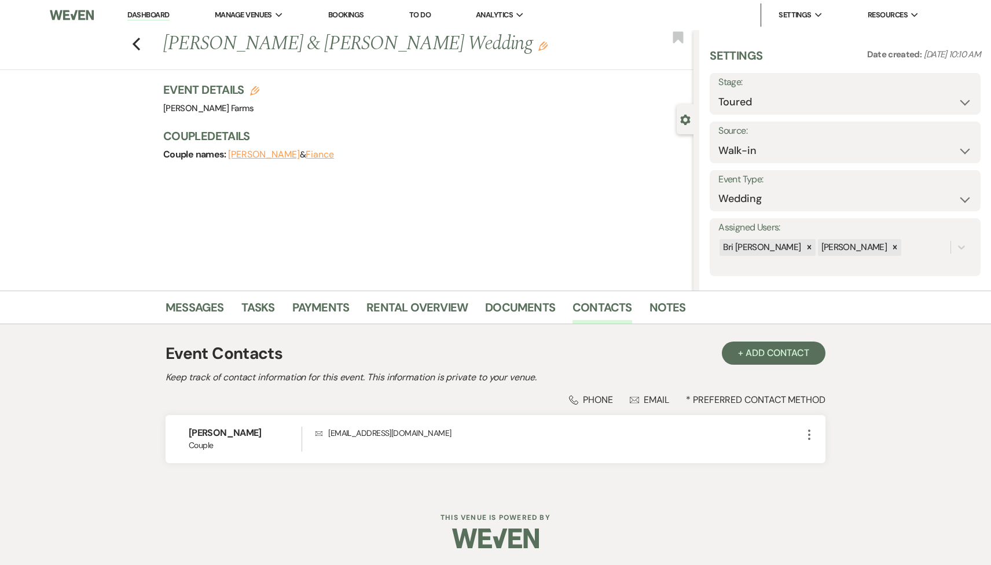
click at [754, 366] on div "Event Contacts + Add Contact Keep track of contact information for this event. …" at bounding box center [496, 408] width 660 height 144
click at [753, 353] on button "+ Add Contact" at bounding box center [774, 353] width 104 height 23
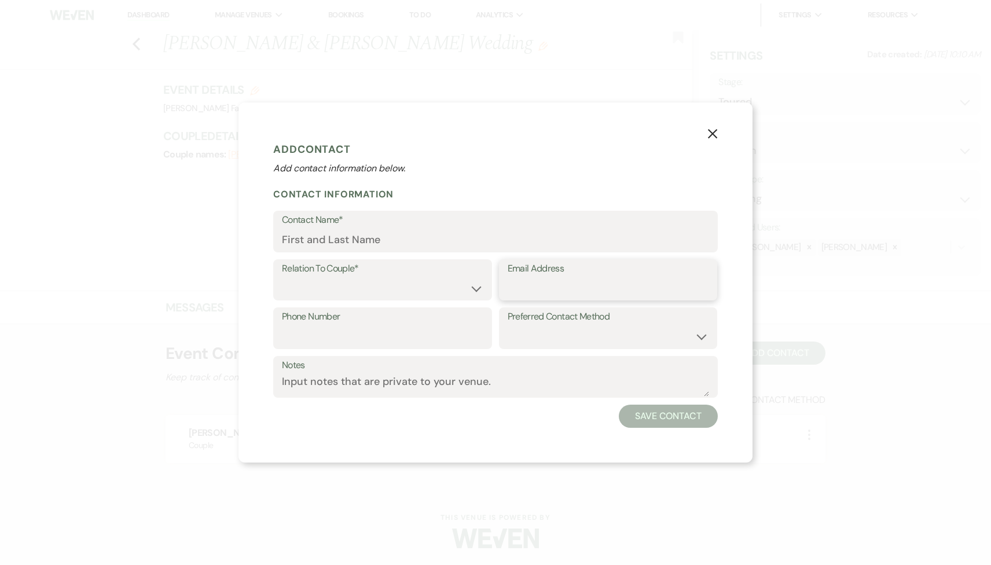
click at [572, 277] on input "Email Address" at bounding box center [608, 288] width 201 height 23
paste input "Kmmil1221@gmail.com"
click at [401, 290] on select "Couple Planner Parent of Couple Family Member Friend Other" at bounding box center [382, 288] width 201 height 23
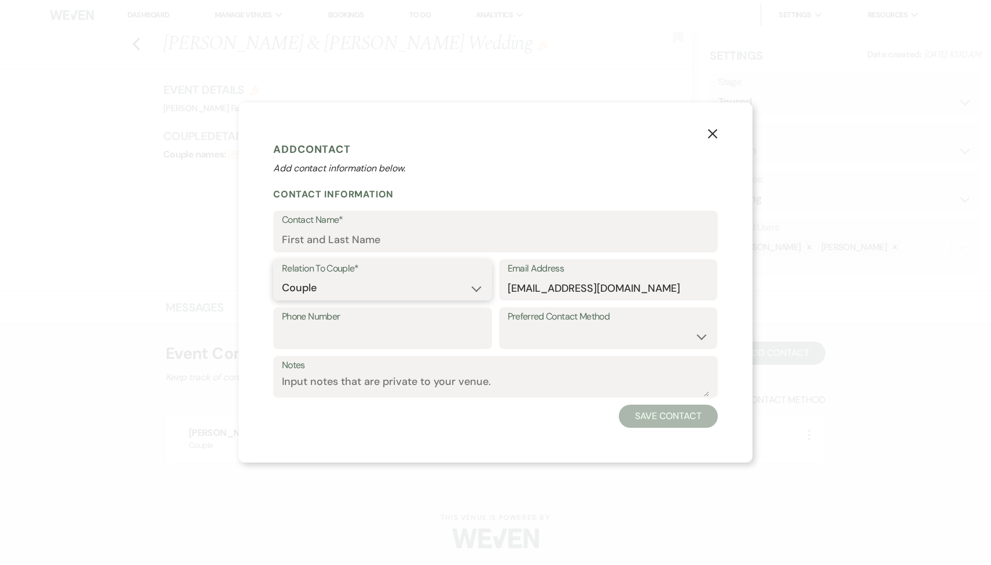
click at [282, 277] on select "Couple Planner Parent of Couple Family Member Friend Other" at bounding box center [382, 288] width 201 height 23
click at [348, 244] on input "Contact Name*" at bounding box center [495, 240] width 427 height 23
click at [693, 408] on button "Save Contact" at bounding box center [668, 416] width 99 height 23
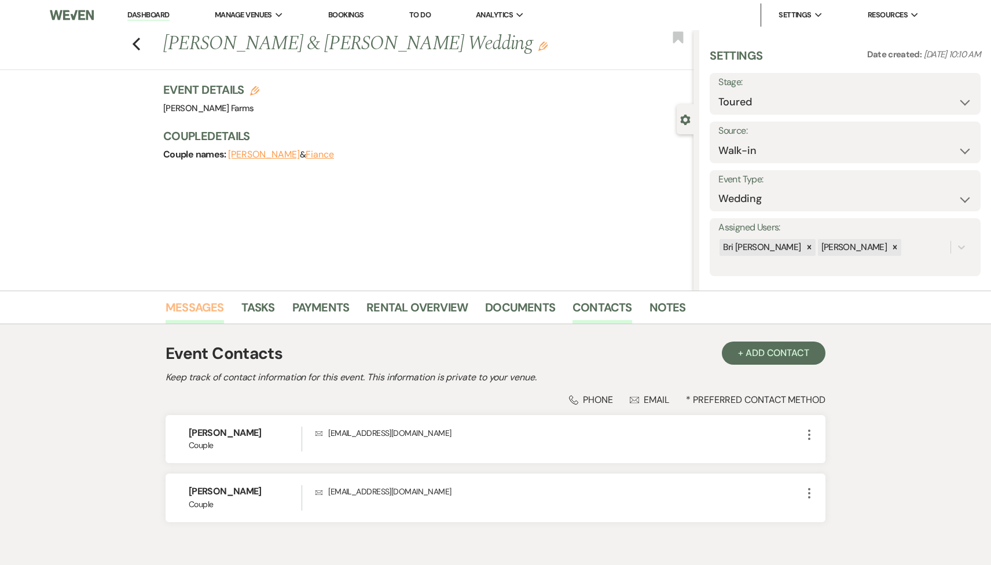
click at [195, 314] on link "Messages" at bounding box center [195, 310] width 58 height 25
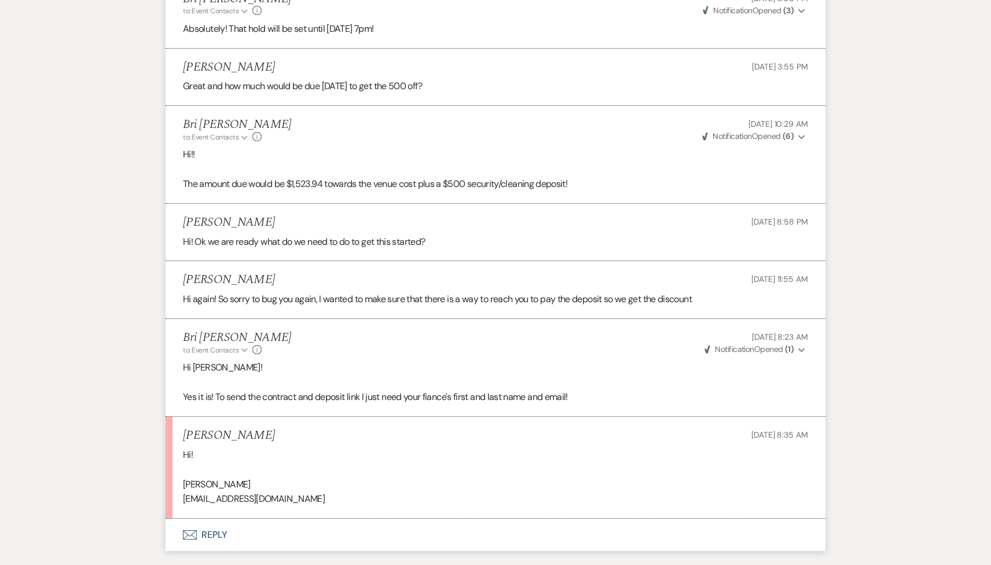
scroll to position [1335, 0]
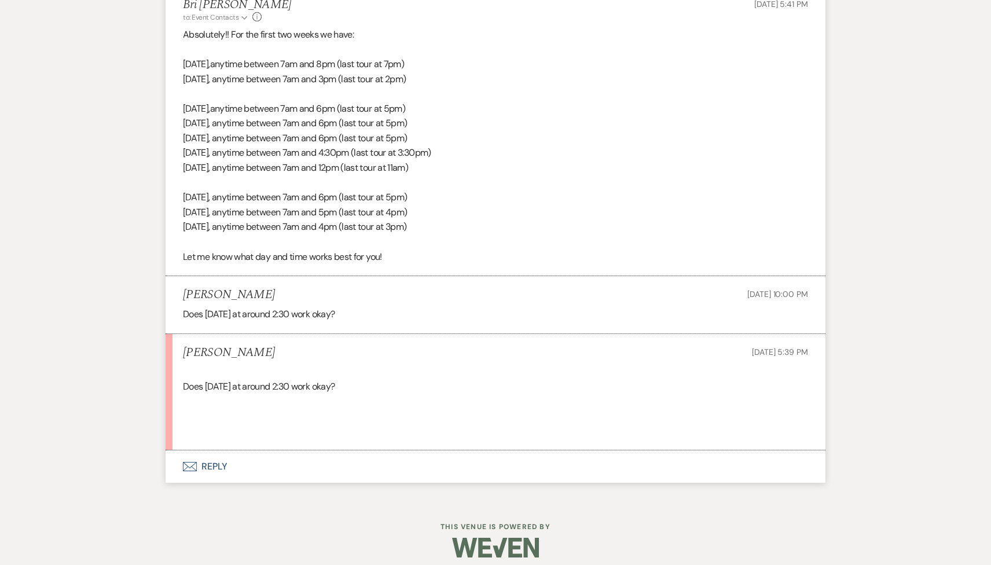
scroll to position [1323, 0]
click at [269, 475] on button "Envelope Reply" at bounding box center [496, 465] width 660 height 32
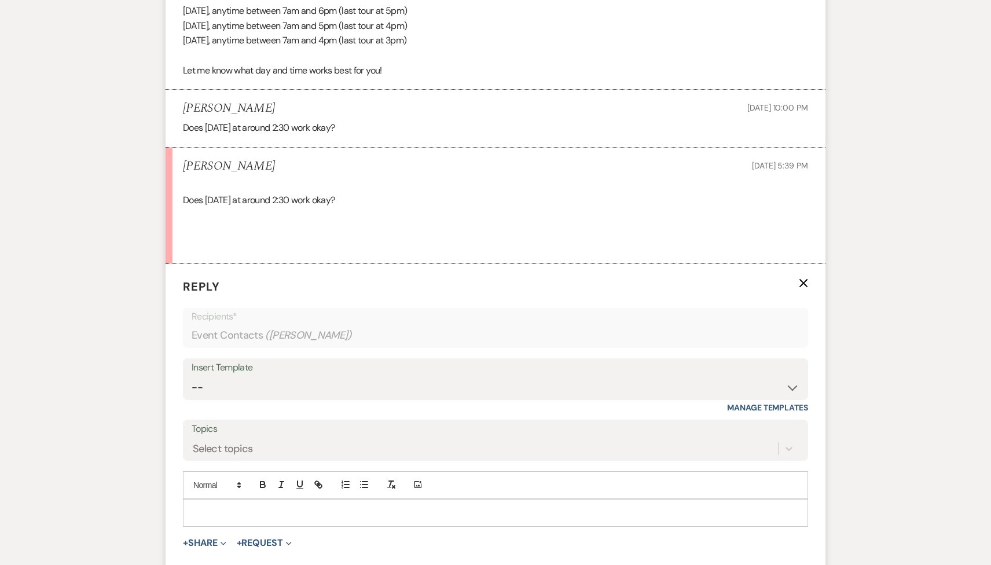
scroll to position [1546, 0]
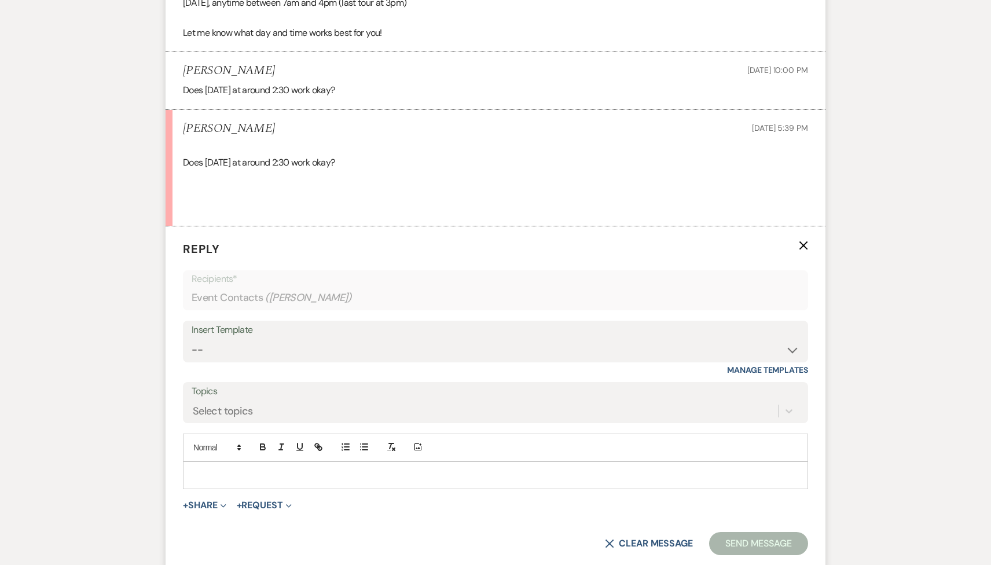
click at [271, 474] on p at bounding box center [495, 475] width 607 height 13
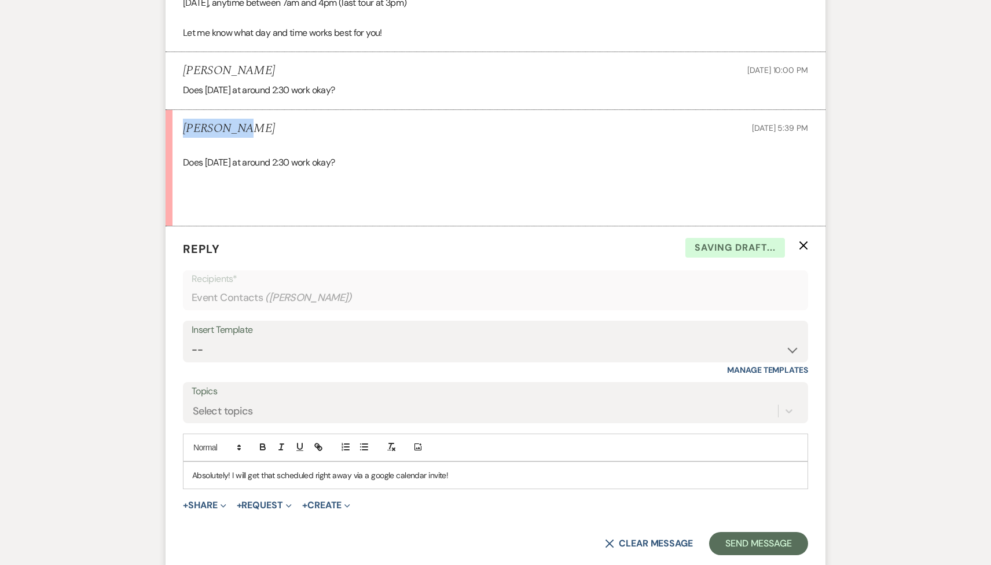
drag, startPoint x: 242, startPoint y: 131, endPoint x: 166, endPoint y: 130, distance: 75.8
click at [166, 130] on li "Kayla Frye Sep 12, 2025, 5:39 PM Does October 9th at around 2:30 work okay?" at bounding box center [496, 168] width 660 height 117
copy h5 "Kayla Frye"
click at [755, 545] on button "Send Message" at bounding box center [758, 543] width 99 height 23
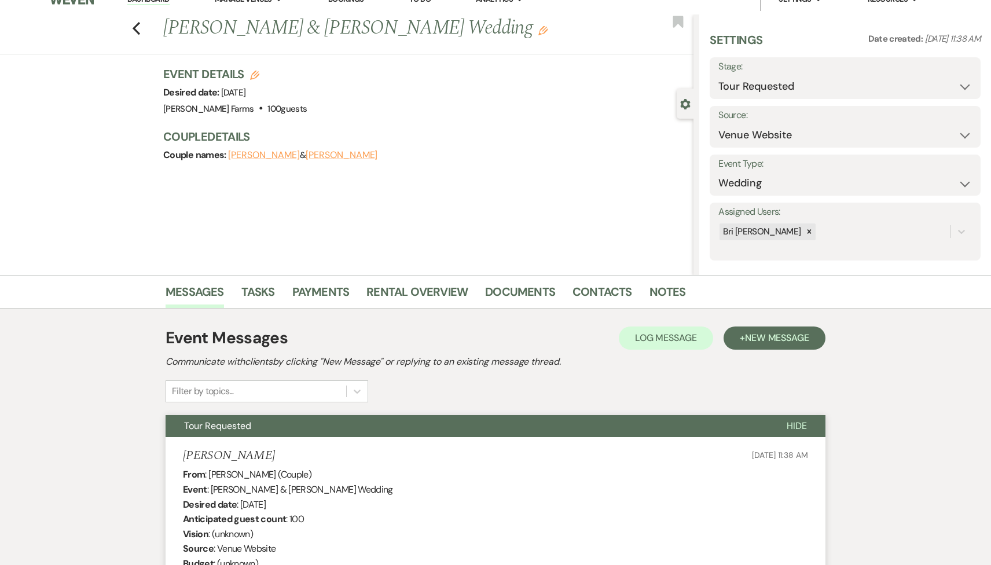
scroll to position [0, 0]
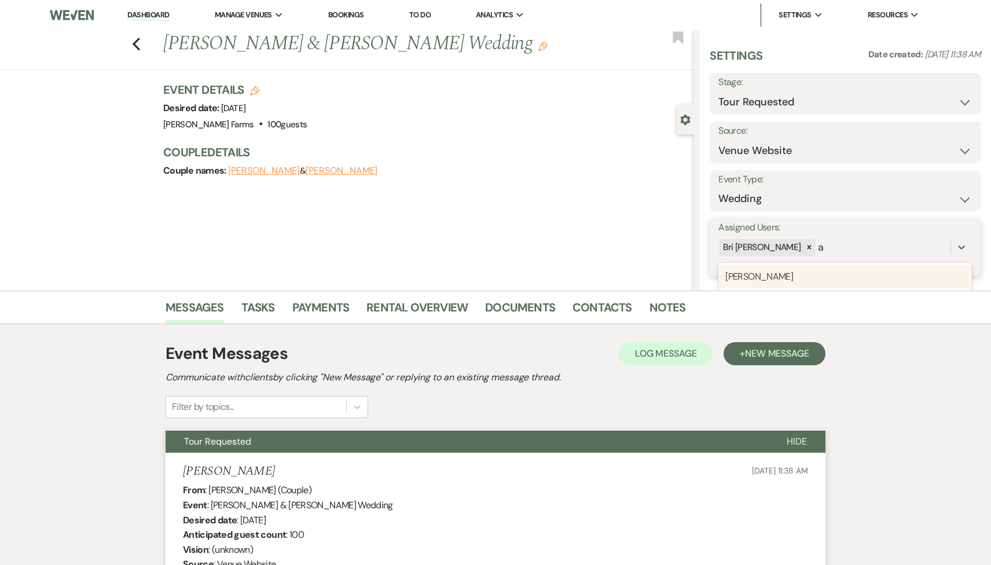
click at [799, 250] on div "Bri Schnepf a a" at bounding box center [834, 247] width 232 height 20
type input "as"
click at [810, 264] on div "[PERSON_NAME]" at bounding box center [845, 277] width 254 height 28
click at [865, 267] on div "[PERSON_NAME]" at bounding box center [845, 276] width 254 height 23
click at [946, 234] on form "Assigned Users: option Ashley Kohl, selected. 0 results available. Select is fo…" at bounding box center [845, 247] width 271 height 58
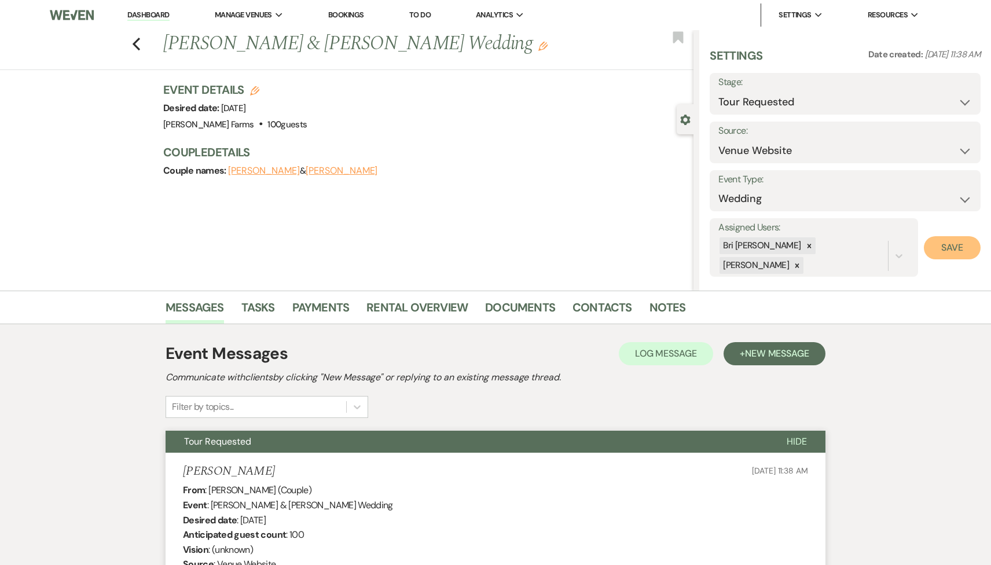
click at [943, 251] on button "Save" at bounding box center [952, 247] width 57 height 23
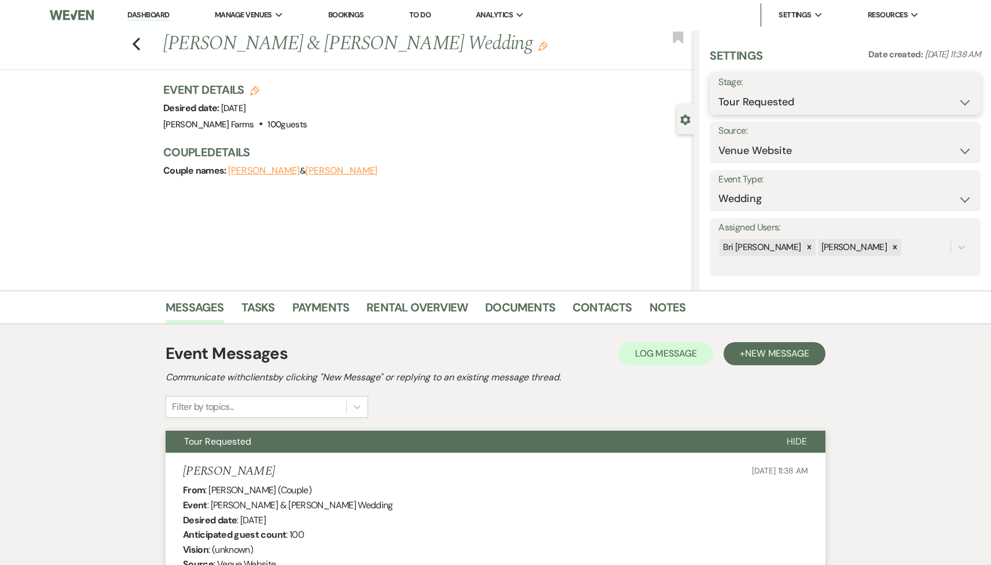
click at [819, 105] on select "Inquiry Follow Up Tour Requested Tour Confirmed Toured Proposal Sent Booked Lost" at bounding box center [845, 102] width 254 height 23
select select "4"
click at [718, 91] on select "Inquiry Follow Up Tour Requested Tour Confirmed Toured Proposal Sent Booked Lost" at bounding box center [845, 102] width 254 height 23
click at [930, 103] on button "Save" at bounding box center [951, 93] width 57 height 23
click at [599, 309] on link "Contacts" at bounding box center [603, 310] width 60 height 25
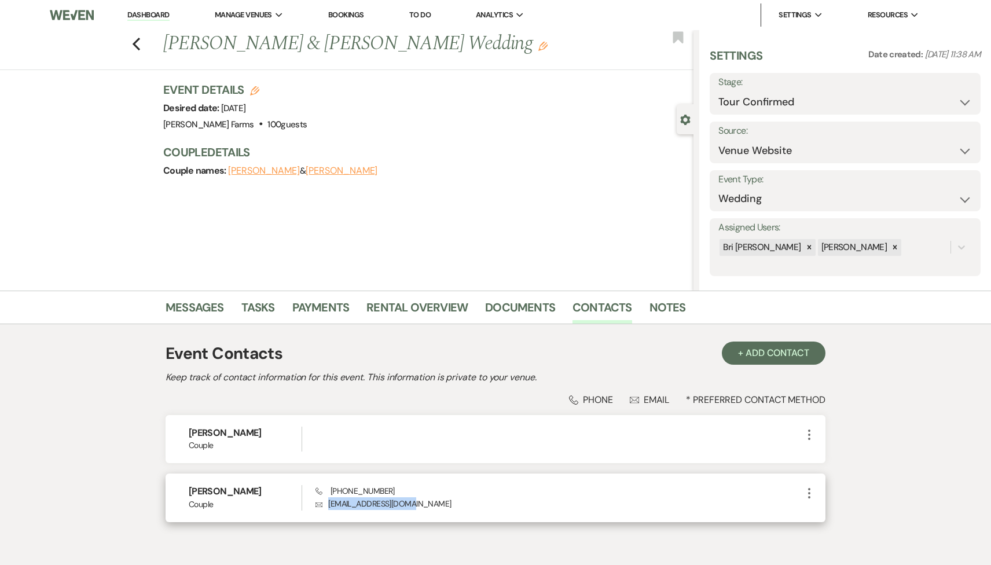
drag, startPoint x: 420, startPoint y: 507, endPoint x: 326, endPoint y: 504, distance: 93.8
click at [326, 504] on p "Envelope kaylafrye1@yahoo.com" at bounding box center [558, 503] width 487 height 13
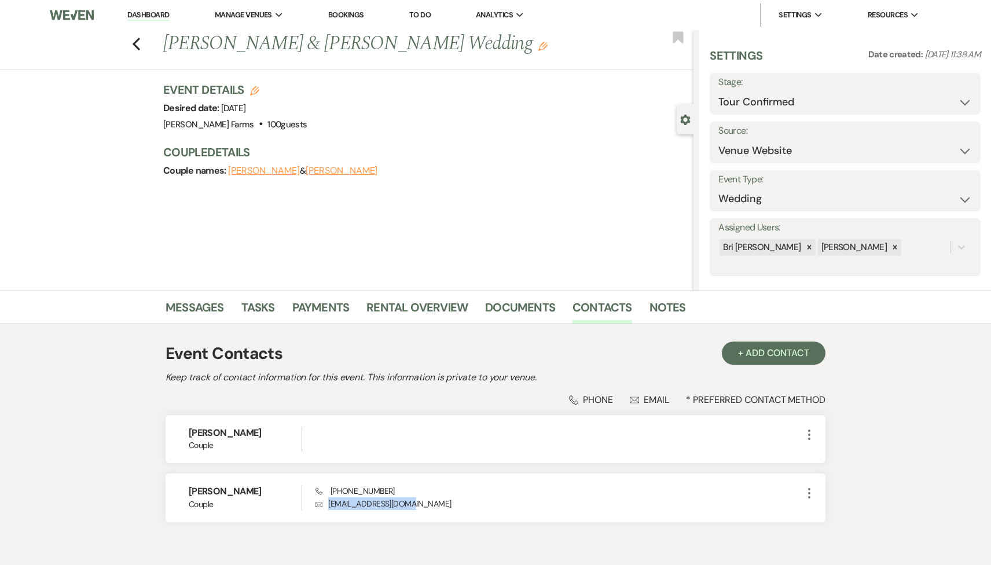
copy p "kaylafrye1@yahoo.com"
click at [145, 46] on div "Previous James Pope & Kayla Frye's Wedding Edit Bookmark" at bounding box center [343, 50] width 699 height 40
click at [138, 43] on icon "Previous" at bounding box center [136, 44] width 9 height 14
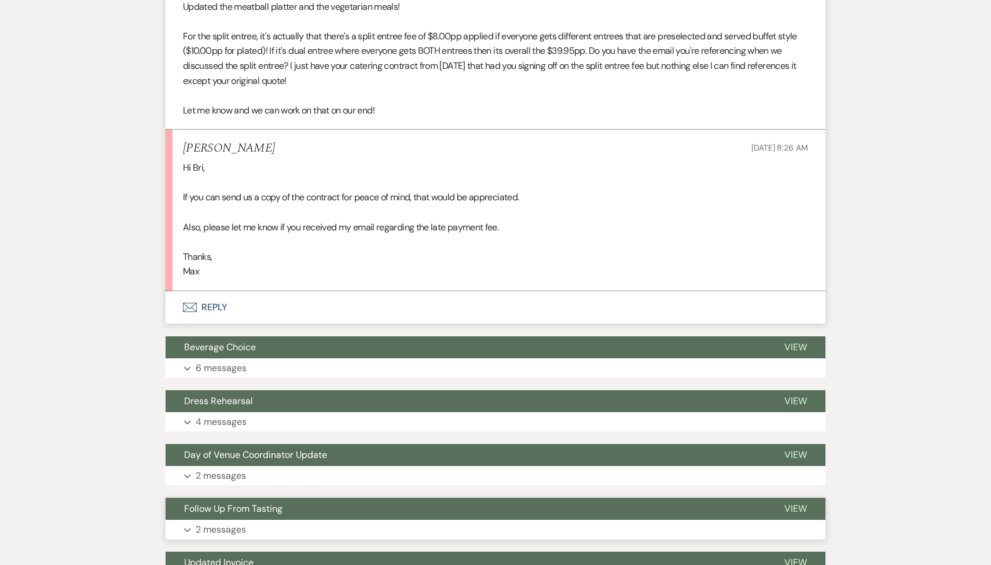
scroll to position [1279, 0]
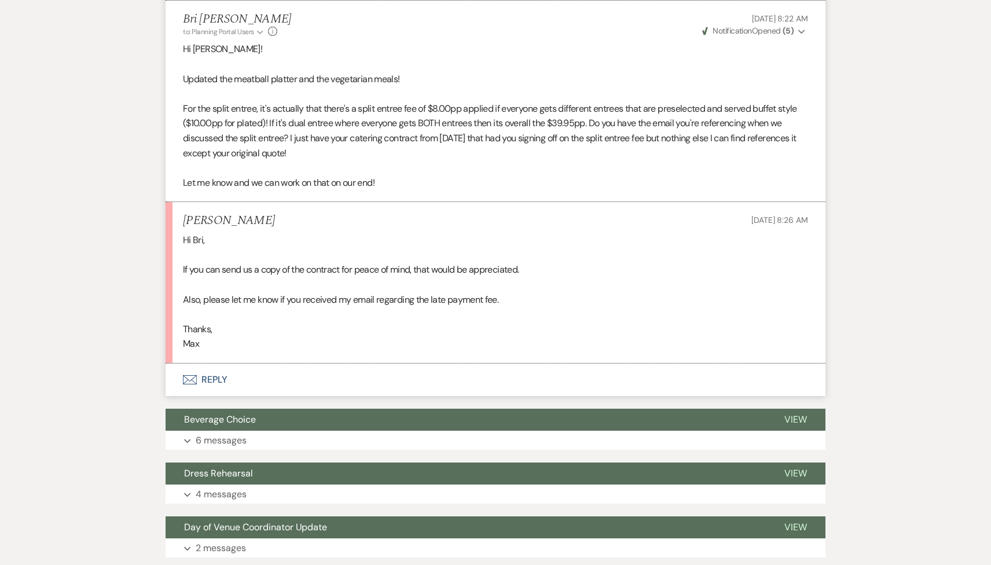
click at [258, 381] on button "Envelope Reply" at bounding box center [496, 380] width 660 height 32
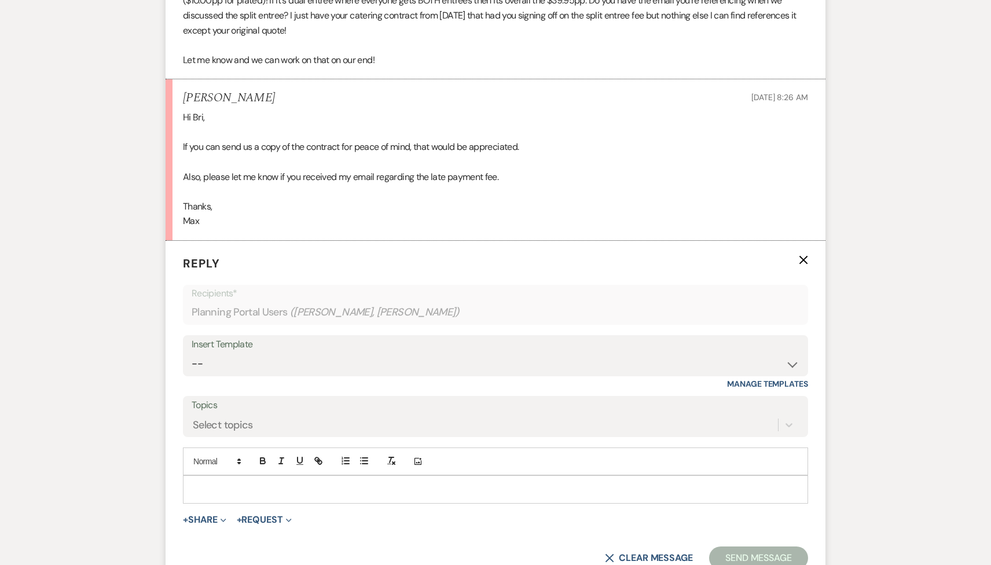
scroll to position [1435, 0]
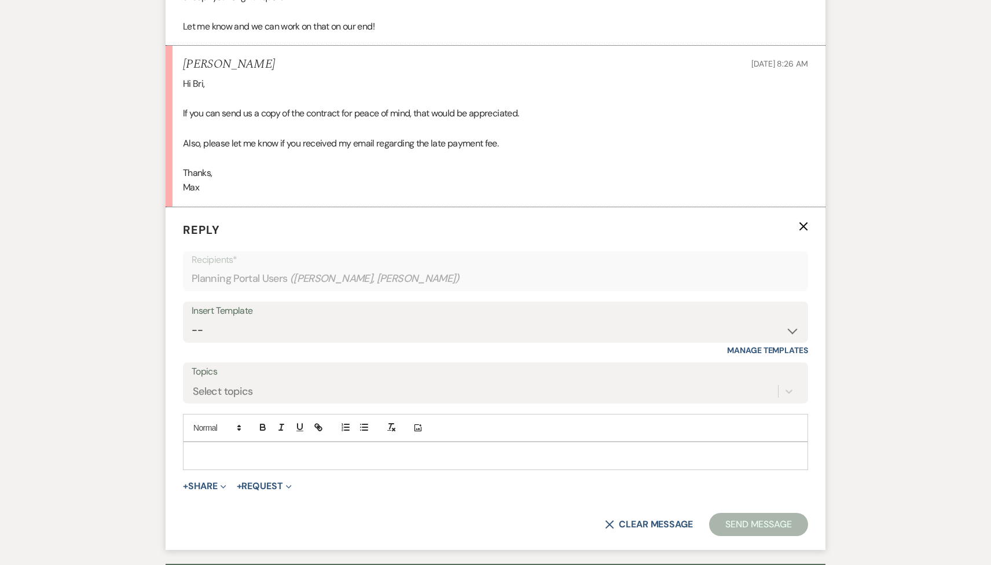
click at [236, 452] on p at bounding box center [495, 455] width 607 height 13
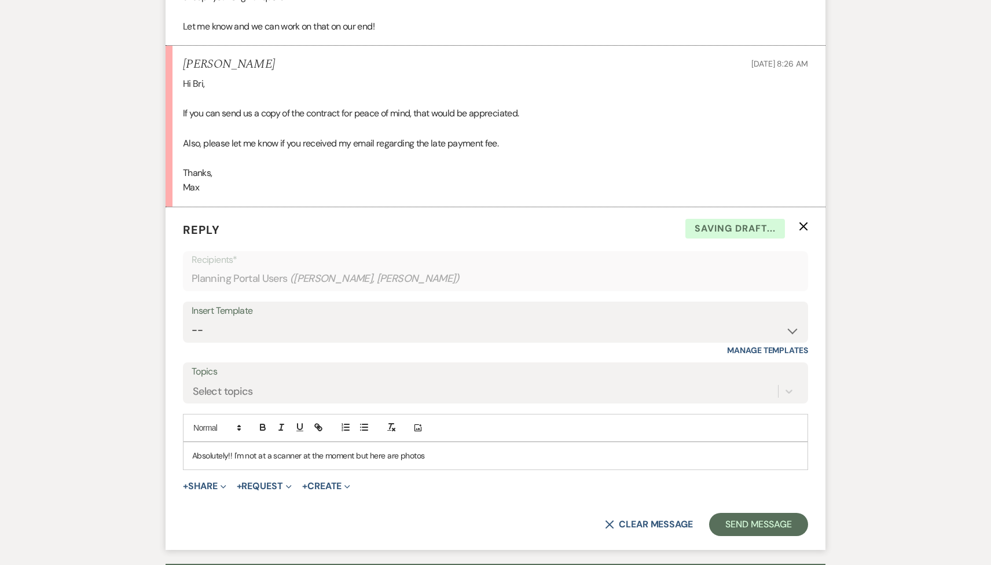
drag, startPoint x: 435, startPoint y: 457, endPoint x: 233, endPoint y: 452, distance: 202.7
click at [233, 453] on p "Absolutely!! I'm not at a scanner at the moment but here are photos" at bounding box center [495, 455] width 607 height 13
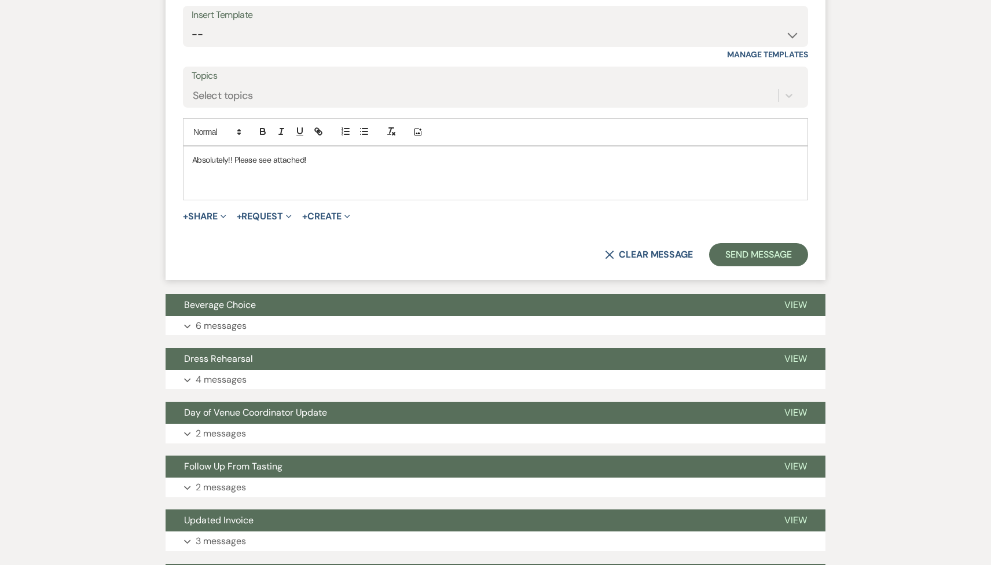
scroll to position [1717, 0]
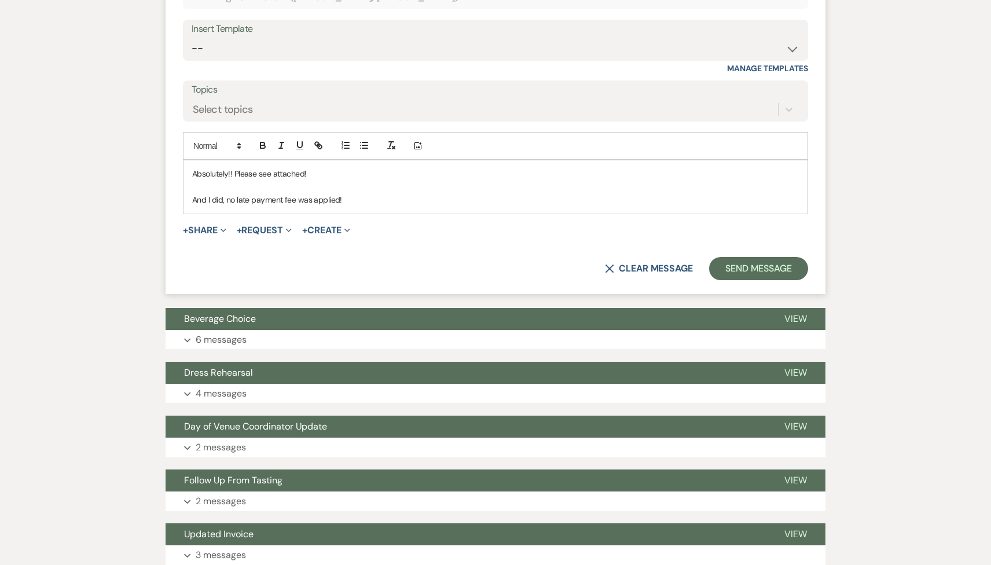
click at [350, 205] on p "And I did, no late payment fee was applied!" at bounding box center [495, 199] width 607 height 13
click at [315, 173] on p "Absolutely!! Please see attached!" at bounding box center [495, 173] width 607 height 13
click at [237, 173] on p "Absolutely!! Please see attached, i apologize it's 4 different attachments" at bounding box center [495, 173] width 607 height 13
click at [452, 174] on p "Absolutely, please see attached, i apologize it's 4 different attachments" at bounding box center [495, 173] width 607 height 13
click at [219, 236] on span "+ Share Expand Doc Upload Documents Add Photo Images Pref Vendors Preferred ven…" at bounding box center [204, 230] width 43 height 14
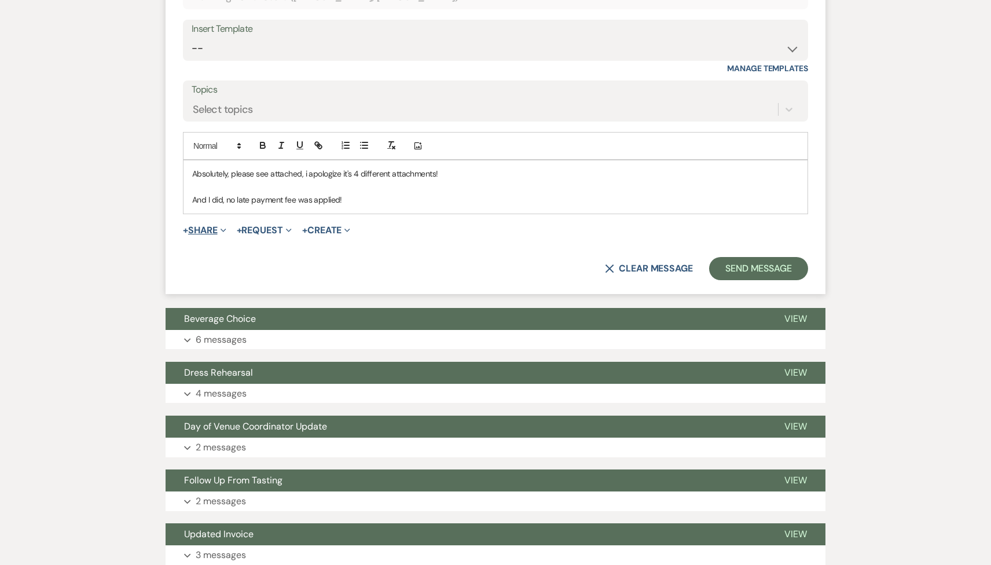
click at [214, 231] on button "+ Share Expand" at bounding box center [204, 230] width 43 height 9
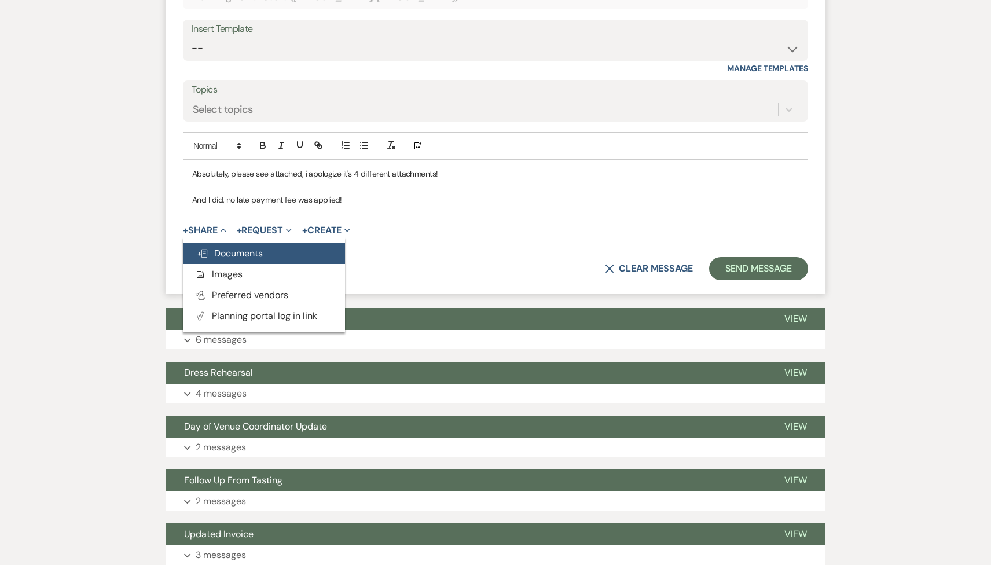
click at [238, 254] on span "Doc Upload Documents" at bounding box center [230, 253] width 66 height 12
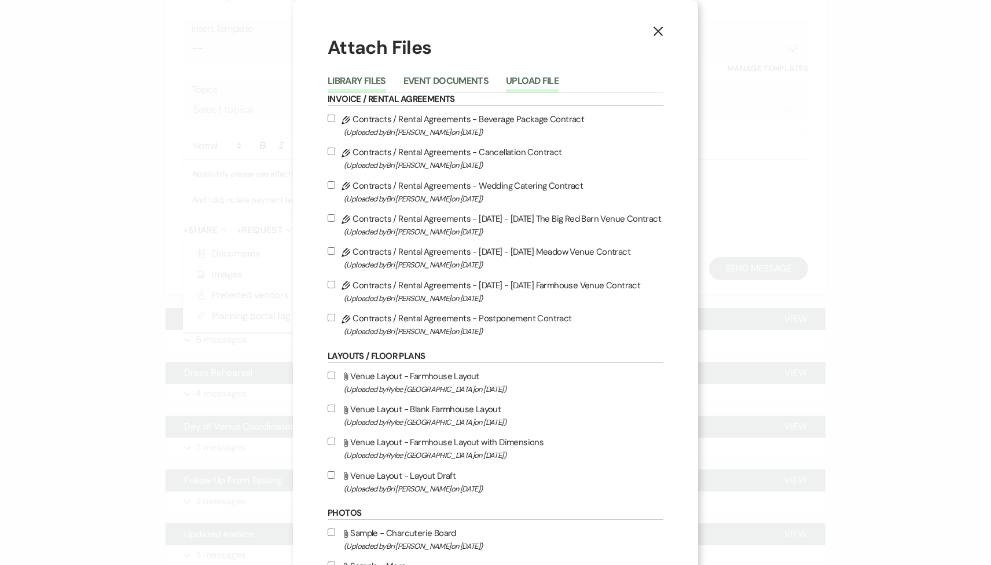
click at [520, 79] on button "Upload File" at bounding box center [532, 84] width 53 height 16
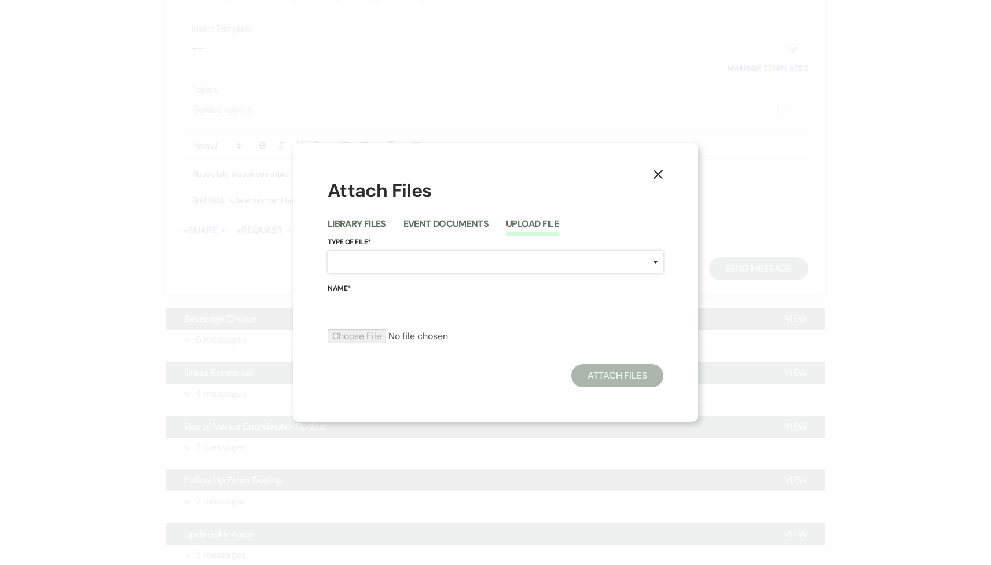
click at [413, 263] on select "Special Event Insurance Vendor Certificate of Insurance Contracts / Rental Agre…" at bounding box center [496, 262] width 336 height 23
select select "10"
click at [328, 251] on select "Special Event Insurance Vendor Certificate of Insurance Contracts / Rental Agre…" at bounding box center [496, 262] width 336 height 23
click at [361, 305] on input "Name*" at bounding box center [496, 309] width 336 height 23
type input "Catering Contract 1"
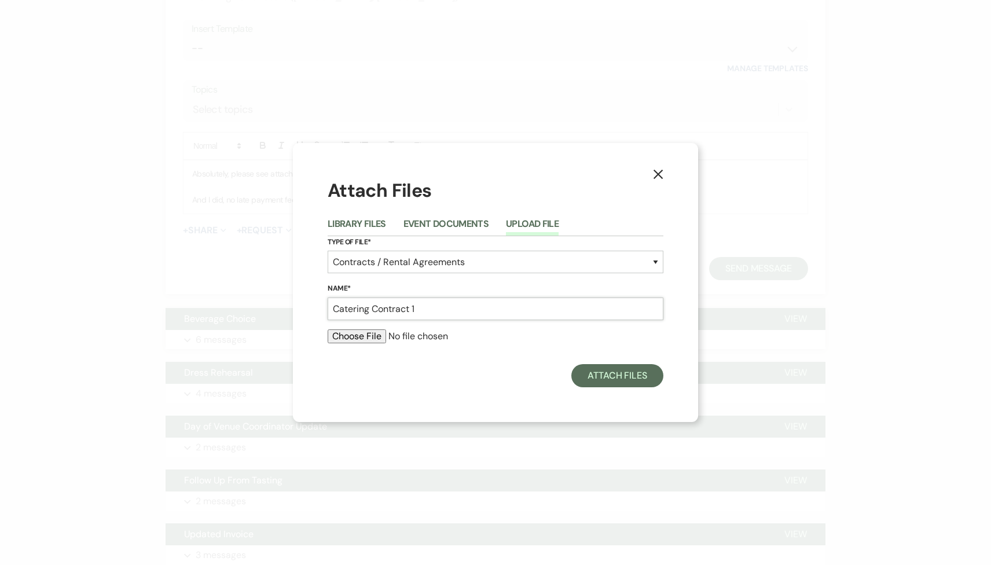
drag, startPoint x: 430, startPoint y: 311, endPoint x: 245, endPoint y: 309, distance: 184.7
click at [245, 309] on div "X Attach Files Library Files Event Documents Upload File Type of File* Special …" at bounding box center [495, 282] width 991 height 565
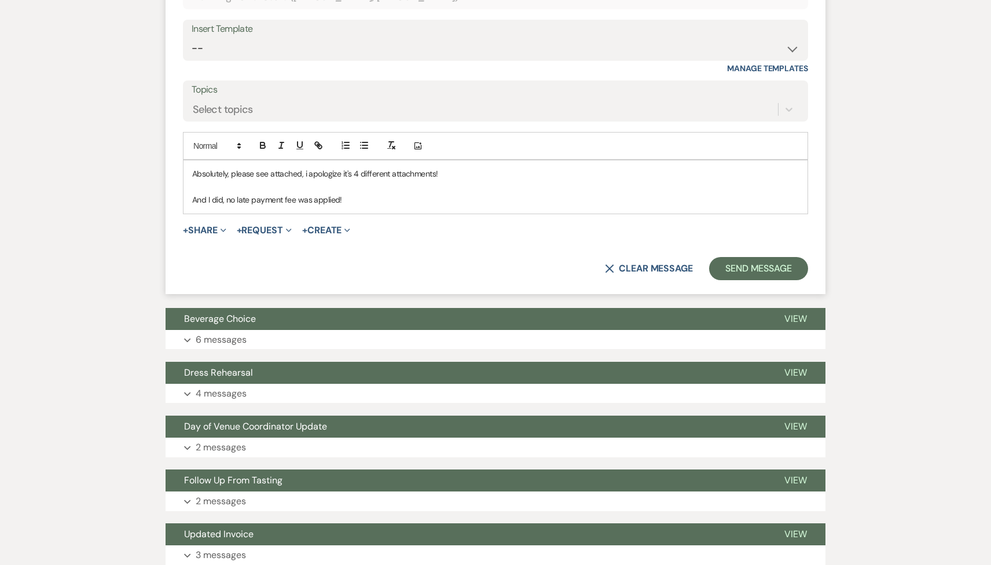
click at [357, 236] on div "+ Share Expand Doc Upload Documents Add Photo Images Pref Vendors Preferred ven…" at bounding box center [495, 230] width 625 height 14
click at [340, 231] on button "+ Create Expand" at bounding box center [326, 230] width 48 height 9
click at [209, 237] on form "Reply X Draft Recipients* Planning Portal Users ( Max Oller, Molly Nugent ) Ins…" at bounding box center [496, 109] width 660 height 369
click at [206, 229] on button "+ Share Expand" at bounding box center [204, 230] width 43 height 9
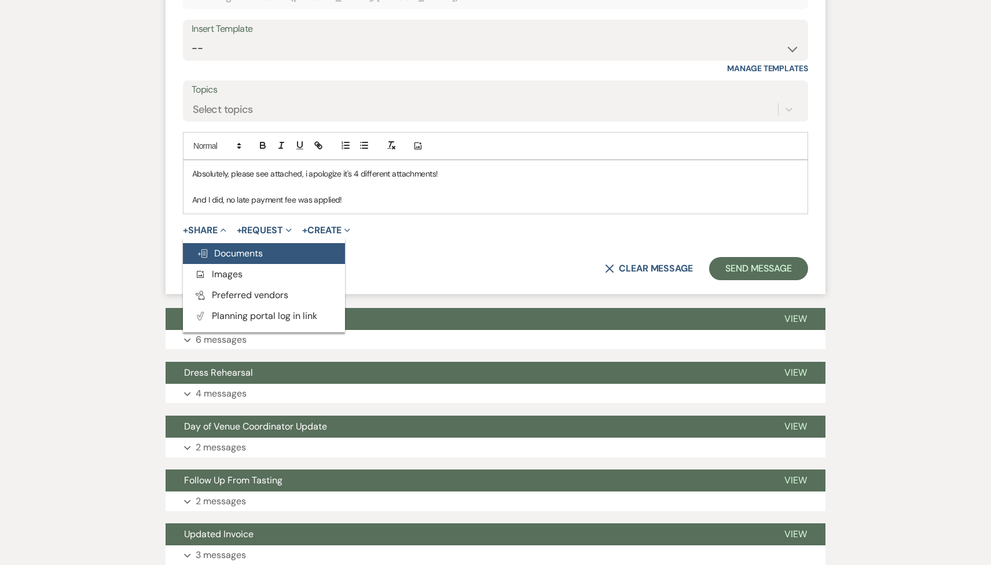
click at [266, 255] on button "Doc Upload Documents" at bounding box center [264, 253] width 162 height 21
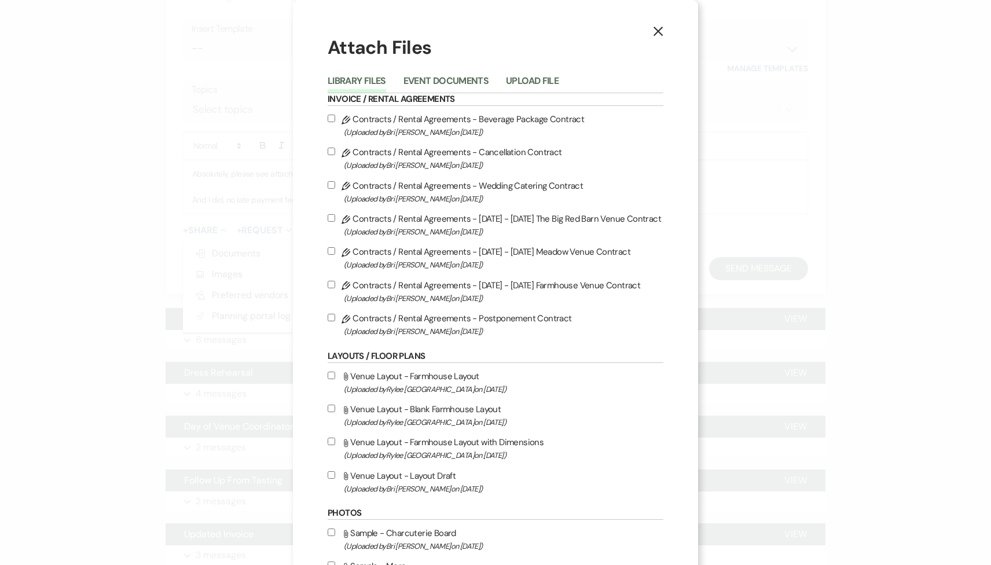
click at [517, 76] on button "Upload File" at bounding box center [532, 84] width 53 height 16
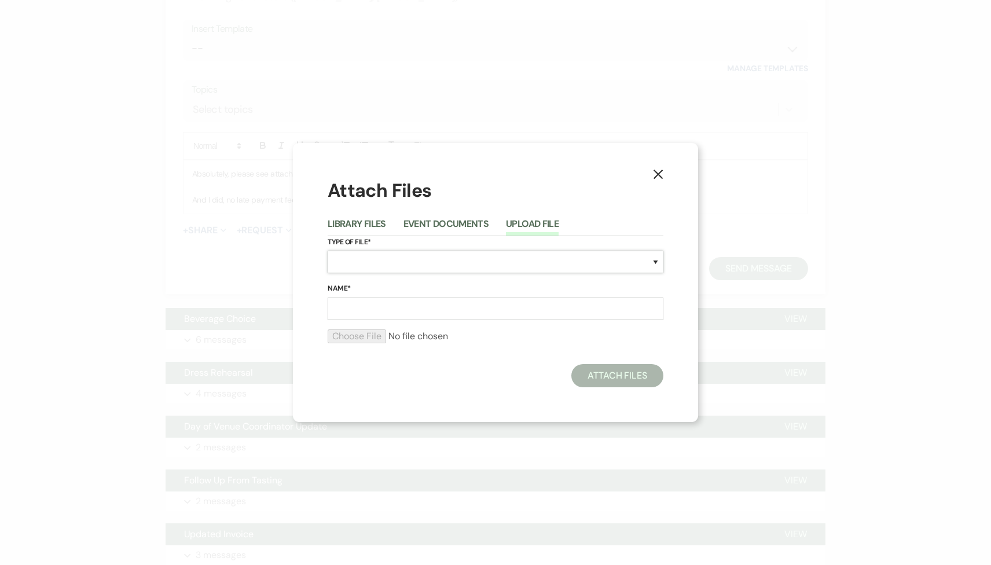
click at [395, 259] on select "Special Event Insurance Vendor Certificate of Insurance Contracts / Rental Agre…" at bounding box center [496, 262] width 336 height 23
select select "10"
click at [328, 251] on select "Special Event Insurance Vendor Certificate of Insurance Contracts / Rental Agre…" at bounding box center [496, 262] width 336 height 23
click at [375, 312] on input "Name*" at bounding box center [496, 309] width 336 height 23
drag, startPoint x: 434, startPoint y: 306, endPoint x: 332, endPoint y: 305, distance: 101.9
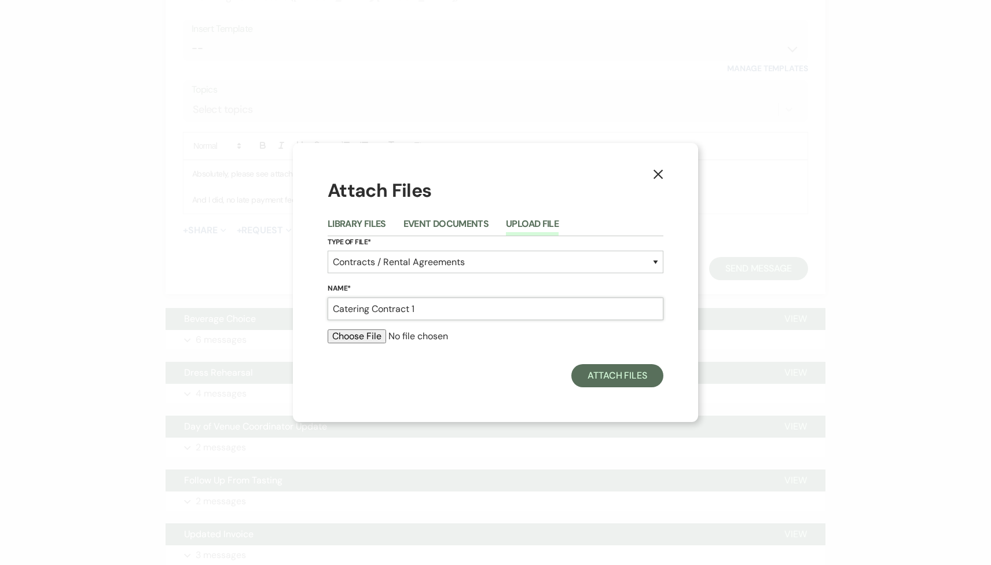
click at [332, 305] on input "Catering Contract 1" at bounding box center [496, 309] width 336 height 23
type input "Catering Contract 1"
click at [350, 338] on input "file" at bounding box center [496, 336] width 336 height 14
type input "C:\fakepath\IMG_7669.jpg"
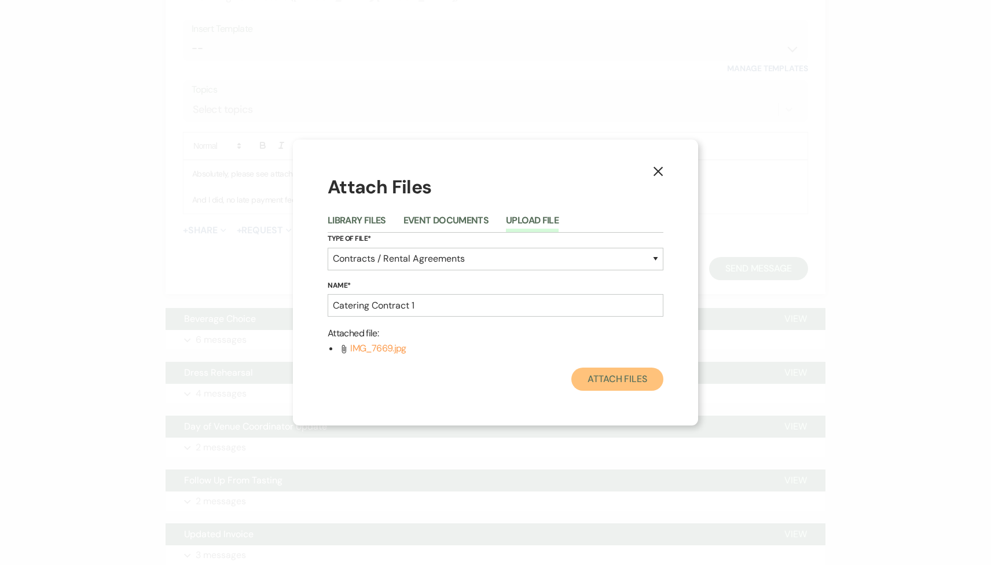
click at [592, 386] on button "Attach Files" at bounding box center [617, 379] width 92 height 23
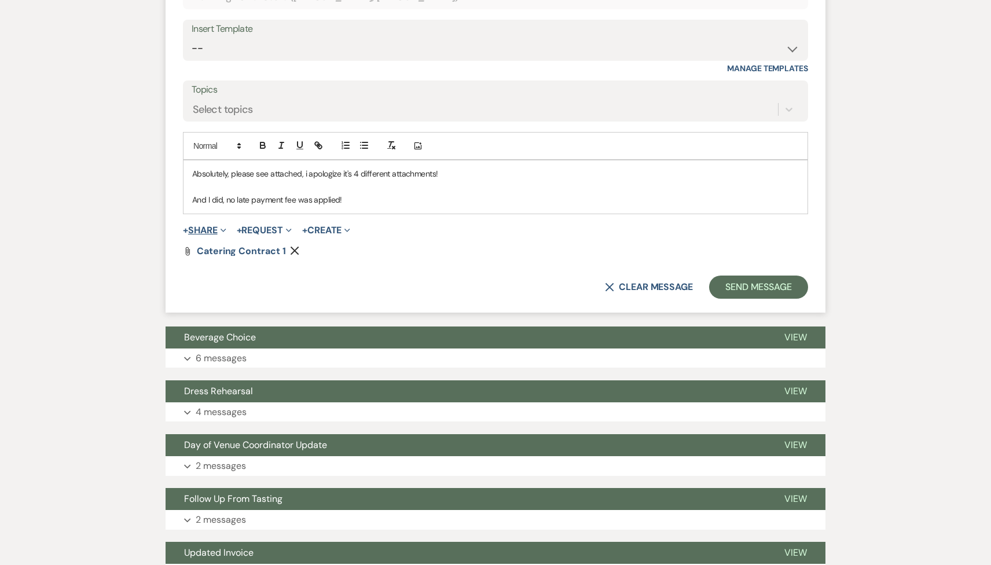
click at [219, 226] on button "+ Share Expand" at bounding box center [204, 230] width 43 height 9
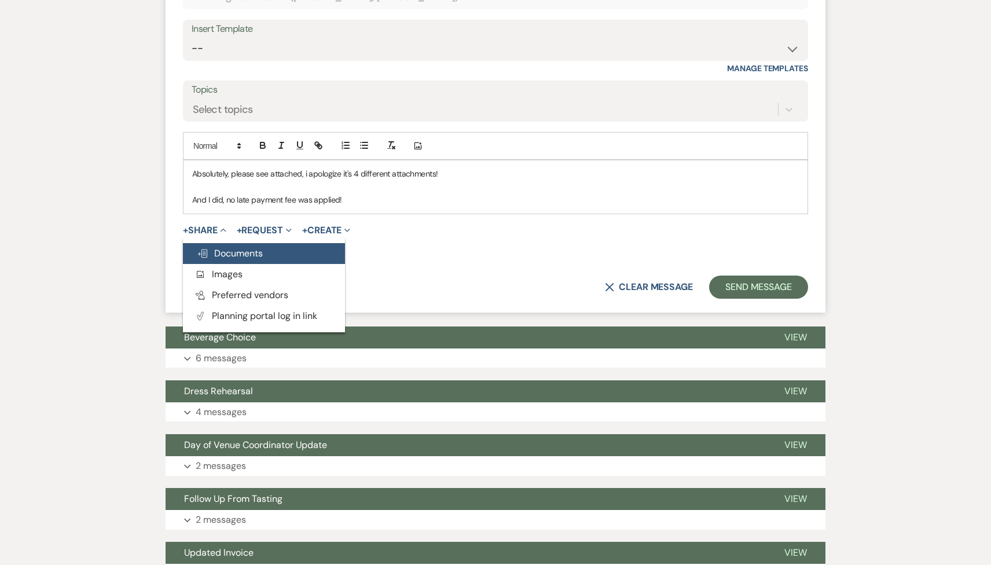
click at [239, 259] on button "Doc Upload Documents" at bounding box center [264, 253] width 162 height 21
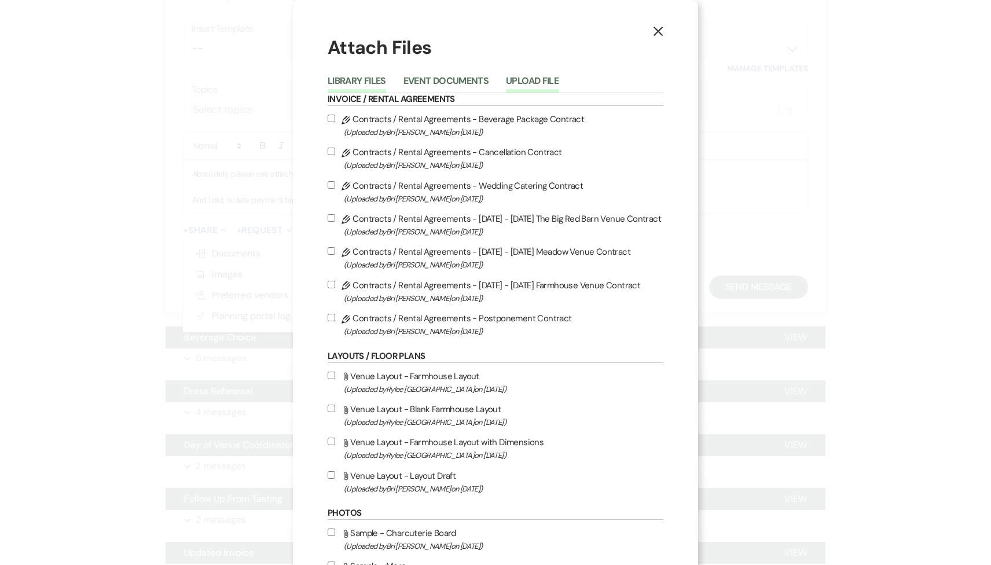
click at [535, 87] on button "Upload File" at bounding box center [532, 84] width 53 height 16
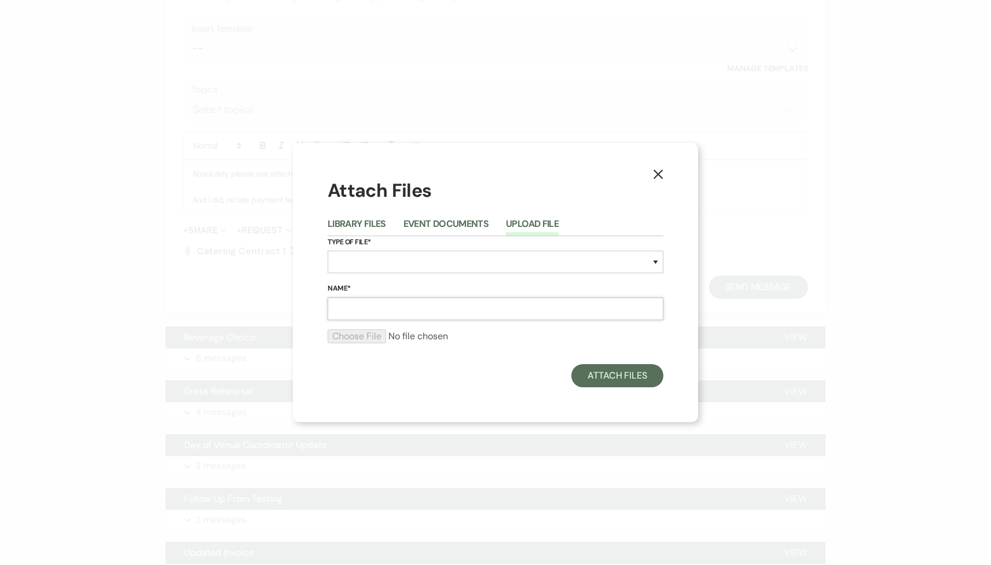
click at [430, 310] on input "Name*" at bounding box center [496, 309] width 336 height 23
paste input "Catering Contract 1"
type input "Catering Contract 2"
click at [396, 263] on select "Special Event Insurance Vendor Certificate of Insurance Contracts / Rental Agre…" at bounding box center [496, 262] width 336 height 23
click at [328, 251] on select "Special Event Insurance Vendor Certificate of Insurance Contracts / Rental Agre…" at bounding box center [496, 262] width 336 height 23
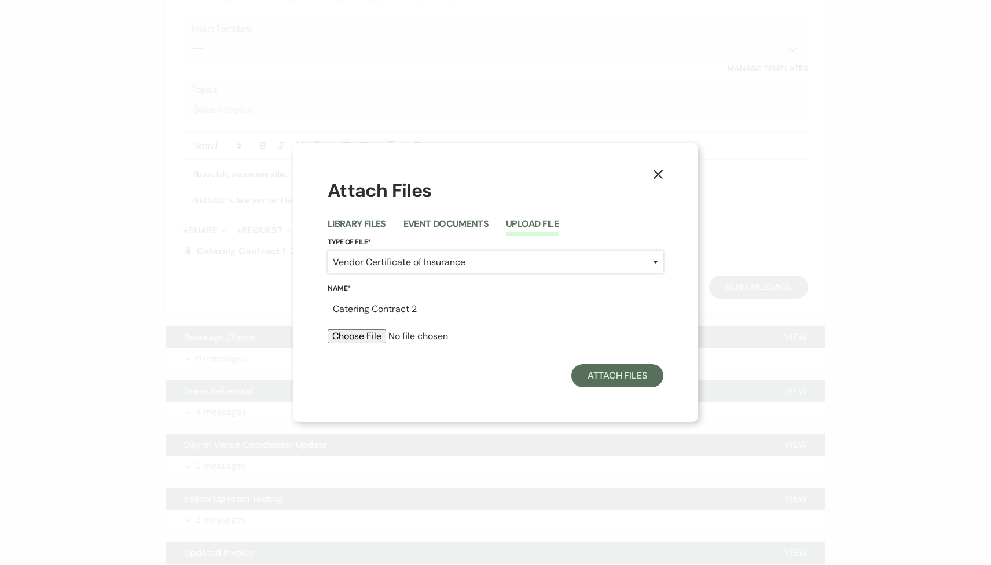
click at [370, 271] on select "Special Event Insurance Vendor Certificate of Insurance Contracts / Rental Agre…" at bounding box center [496, 262] width 336 height 23
select select "10"
click at [328, 251] on select "Special Event Insurance Vendor Certificate of Insurance Contracts / Rental Agre…" at bounding box center [496, 262] width 336 height 23
click at [361, 337] on input "file" at bounding box center [496, 336] width 336 height 14
type input "C:\fakepath\IMG_7670.jpg"
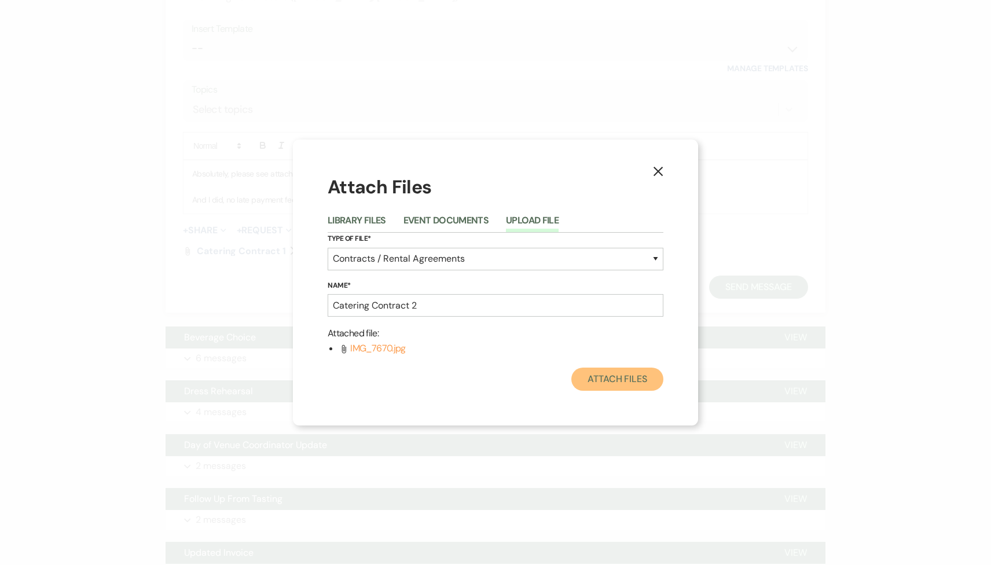
click at [596, 382] on button "Attach Files" at bounding box center [617, 379] width 92 height 23
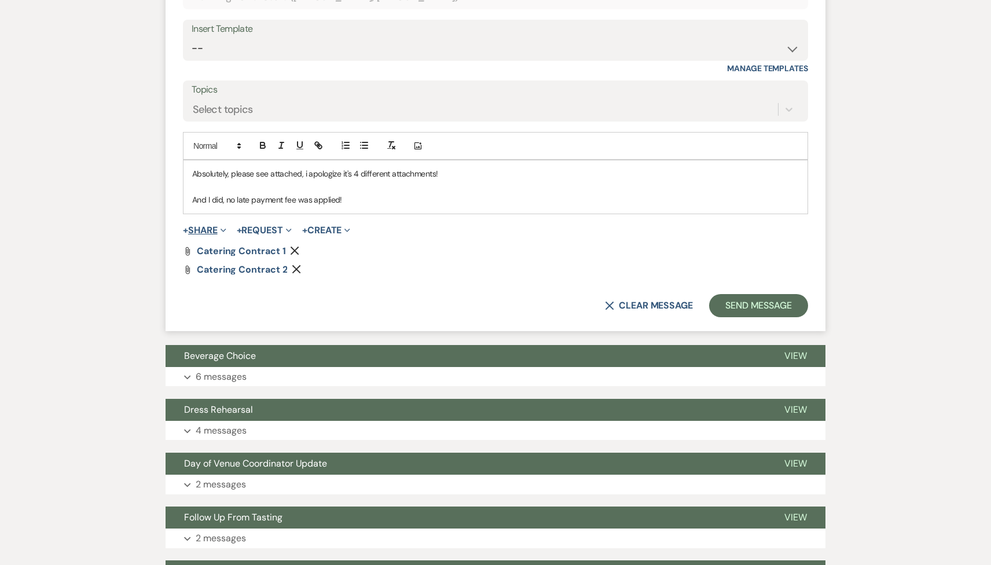
click at [210, 227] on button "+ Share Expand" at bounding box center [204, 230] width 43 height 9
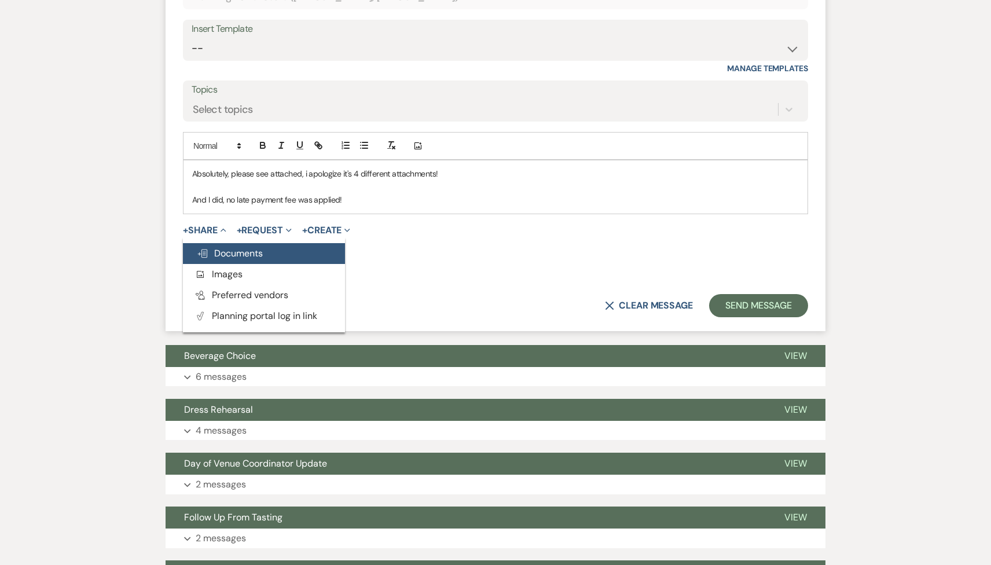
click at [235, 255] on span "Doc Upload Documents" at bounding box center [230, 253] width 66 height 12
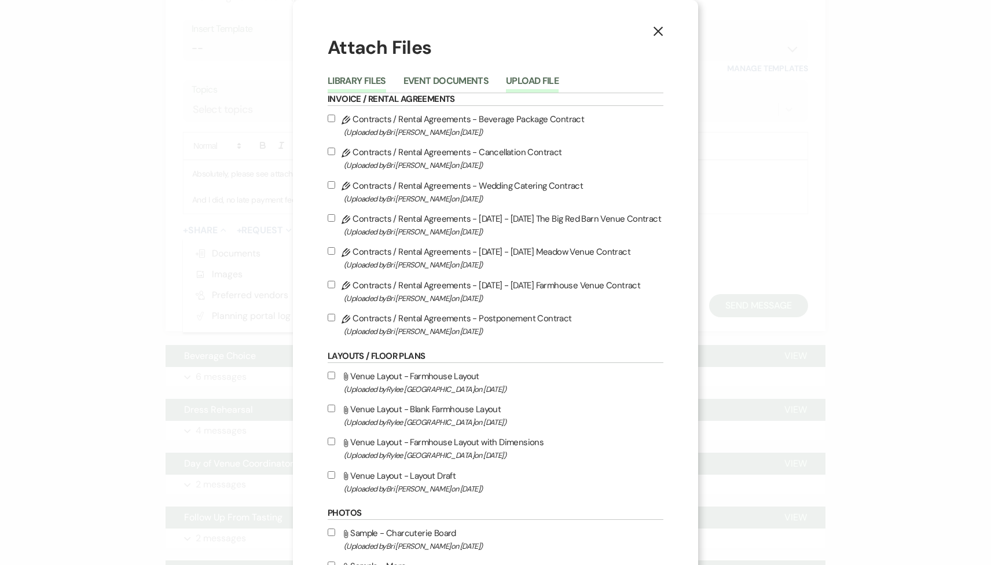
click at [544, 82] on button "Upload File" at bounding box center [532, 84] width 53 height 16
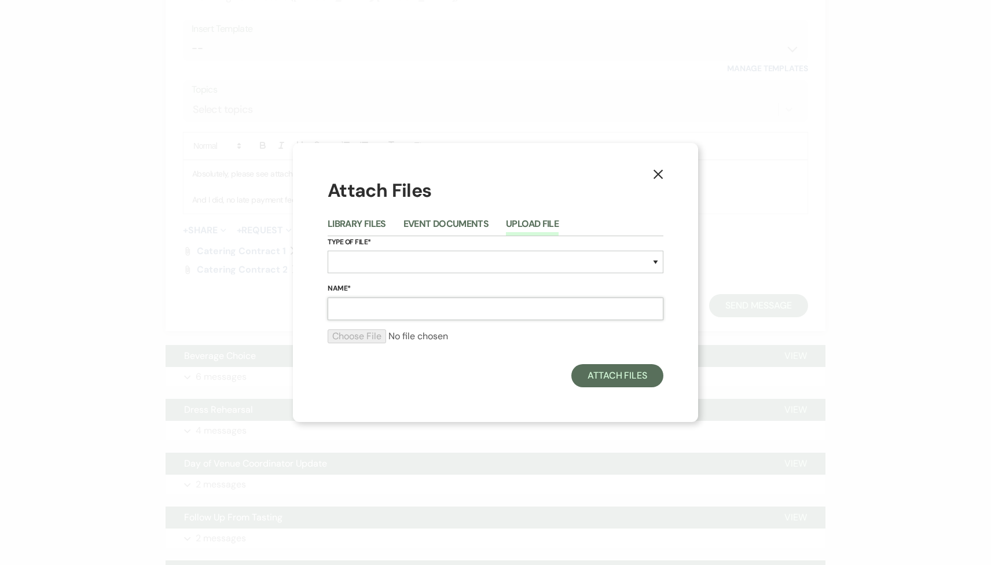
click at [346, 314] on input "Name*" at bounding box center [496, 309] width 336 height 23
paste input "Catering Contract 1"
type input "Catering Contract 3"
click at [375, 254] on select "Special Event Insurance Vendor Certificate of Insurance Contracts / Rental Agre…" at bounding box center [496, 262] width 336 height 23
select select "10"
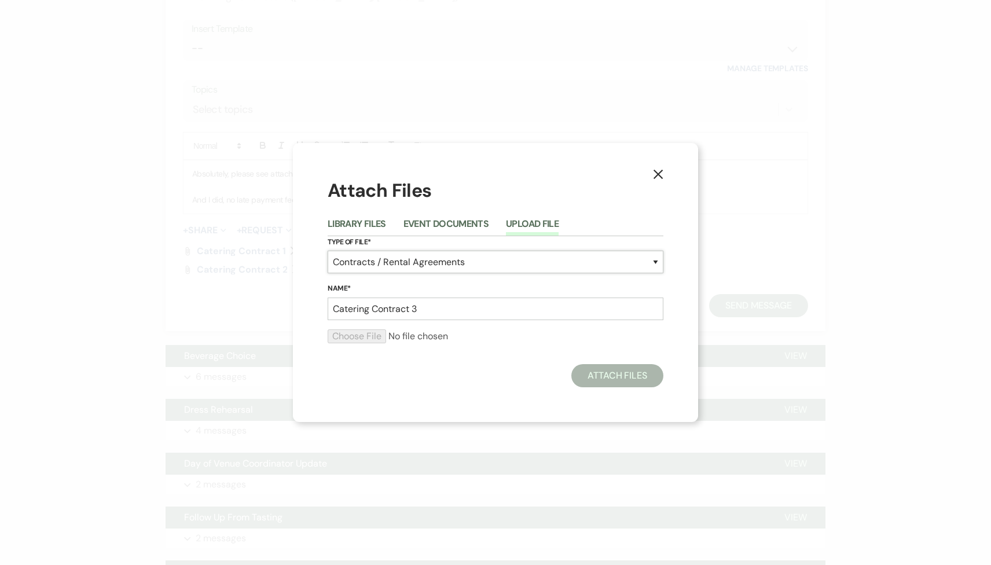
click at [328, 251] on select "Special Event Insurance Vendor Certificate of Insurance Contracts / Rental Agre…" at bounding box center [496, 262] width 336 height 23
click at [357, 333] on input "file" at bounding box center [496, 336] width 336 height 14
type input "C:\fakepath\IMG_7671.jpg"
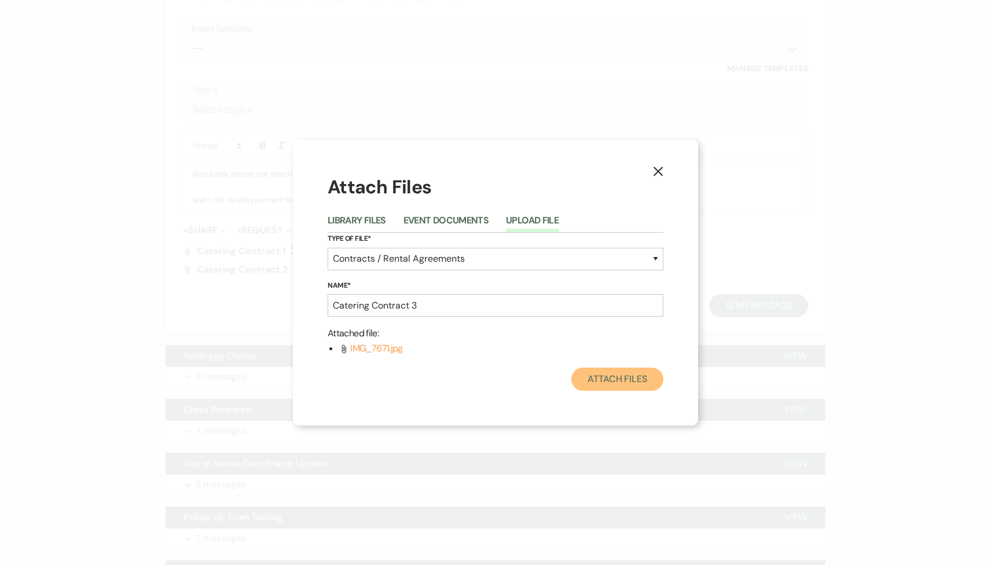
click at [598, 380] on button "Attach Files" at bounding box center [617, 379] width 92 height 23
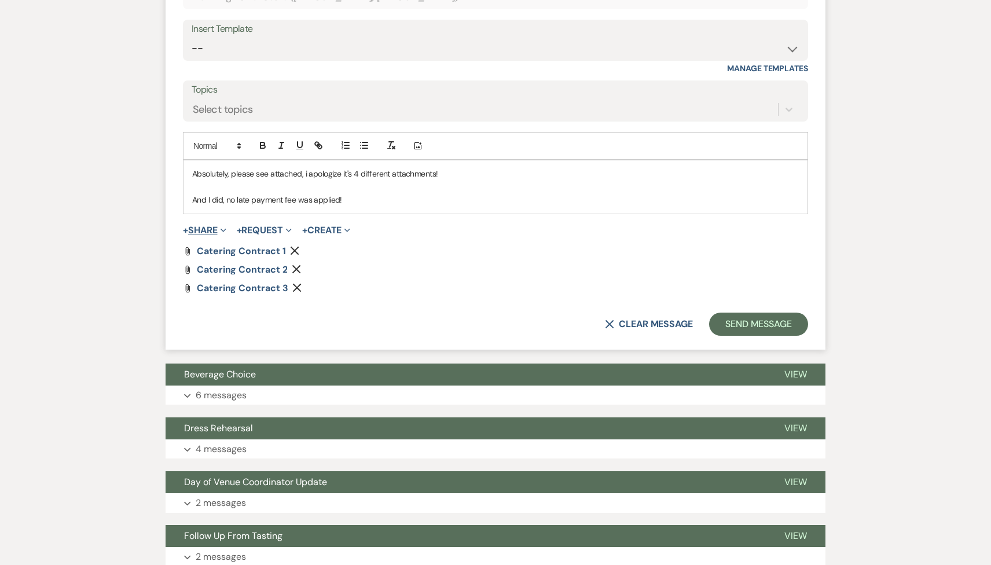
click at [211, 229] on button "+ Share Expand" at bounding box center [204, 230] width 43 height 9
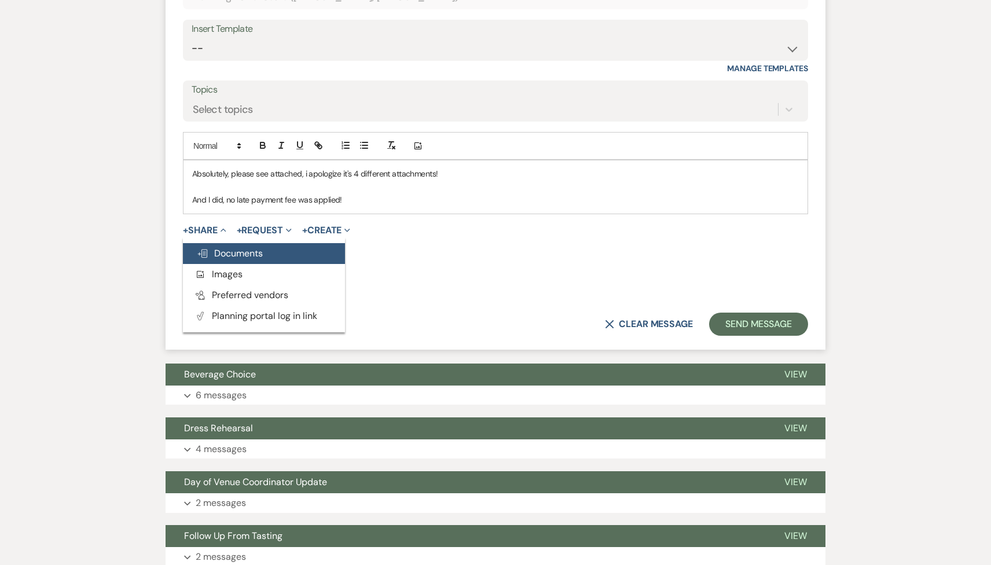
click at [234, 253] on span "Doc Upload Documents" at bounding box center [230, 253] width 66 height 12
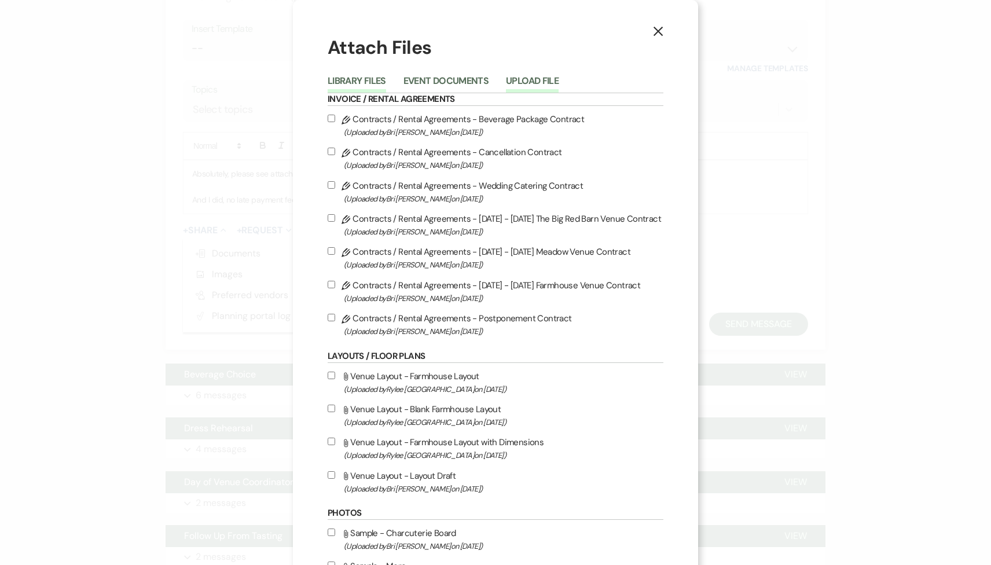
click at [523, 81] on button "Upload File" at bounding box center [532, 84] width 53 height 16
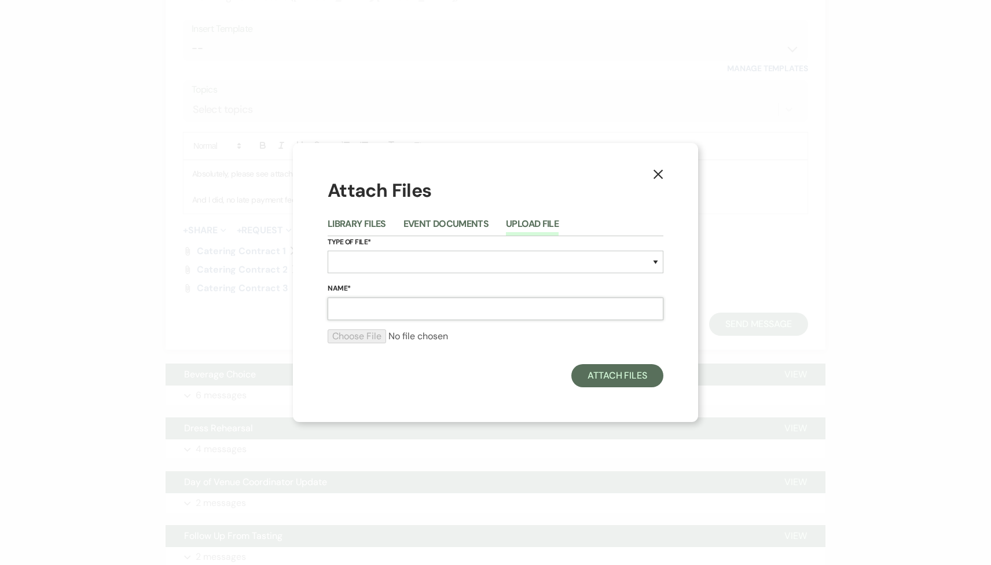
click at [414, 313] on input "Name*" at bounding box center [496, 309] width 336 height 23
paste input "Catering Contract 1"
type input "Catering Contract 4"
click at [419, 259] on select "Special Event Insurance Vendor Certificate of Insurance Contracts / Rental Agre…" at bounding box center [496, 262] width 336 height 23
select select "10"
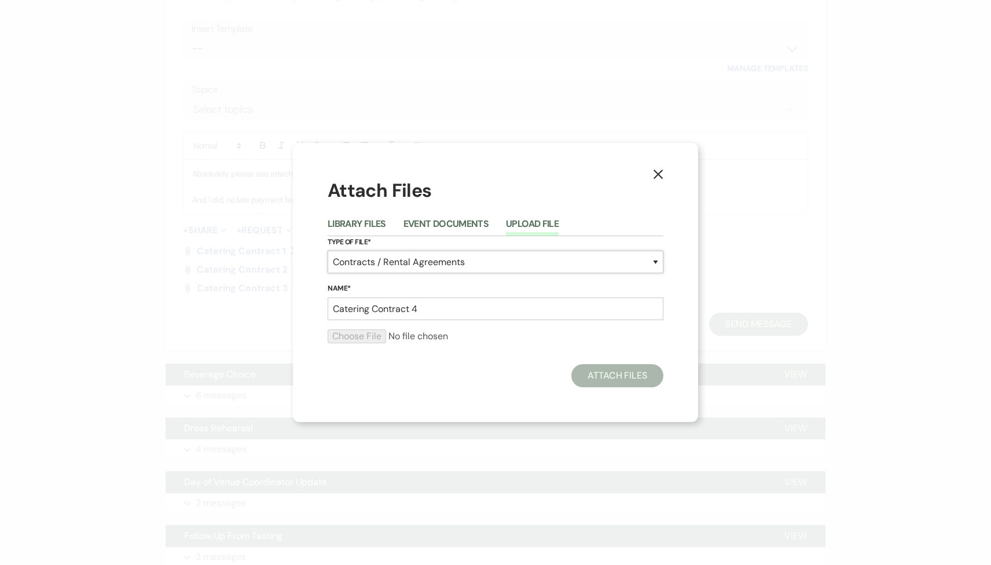
click at [328, 251] on select "Special Event Insurance Vendor Certificate of Insurance Contracts / Rental Agre…" at bounding box center [496, 262] width 336 height 23
click at [368, 331] on input "file" at bounding box center [496, 336] width 336 height 14
type input "C:\fakepath\IMG_7672.jpg"
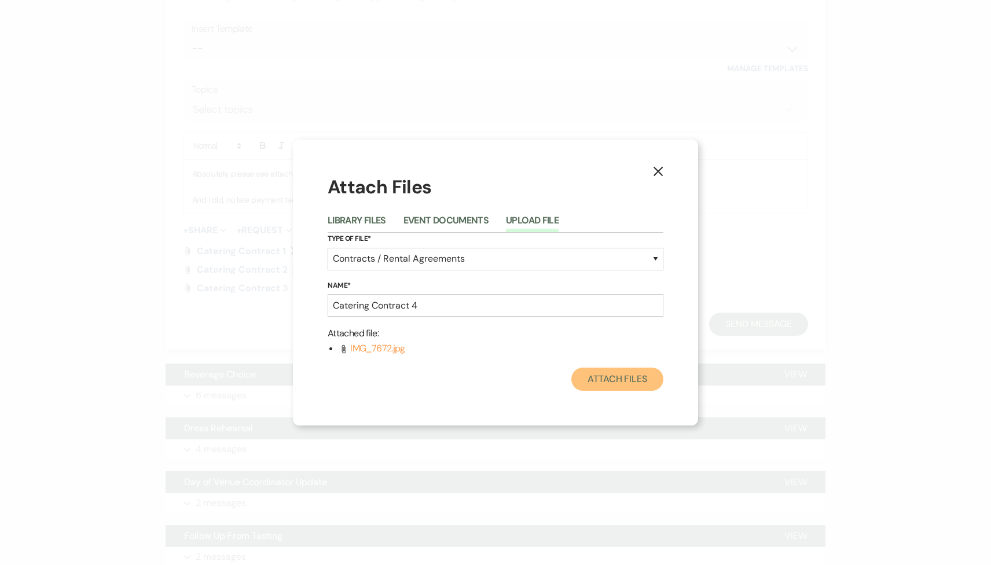
click at [621, 384] on button "Attach Files" at bounding box center [617, 379] width 92 height 23
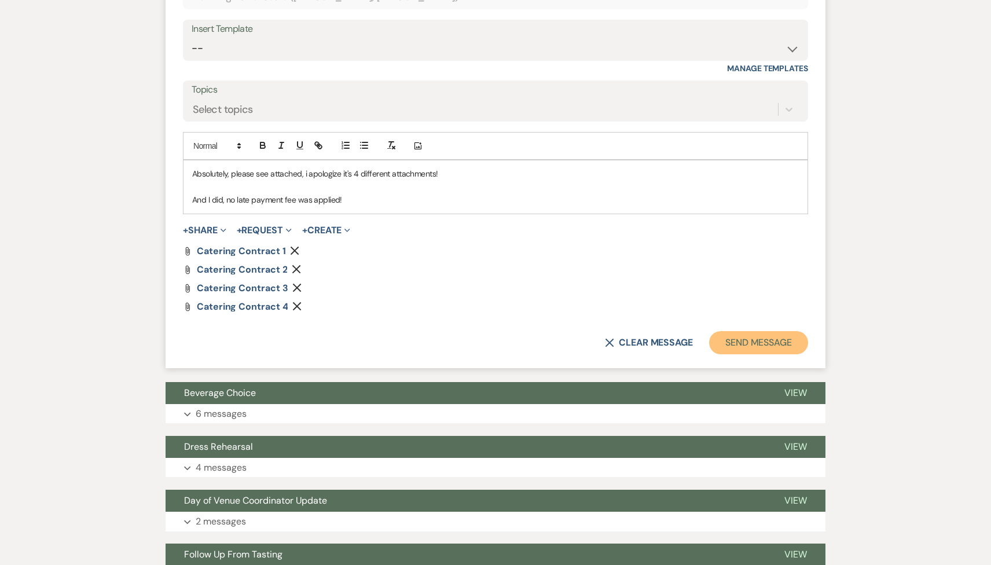
click at [757, 337] on button "Send Message" at bounding box center [758, 342] width 99 height 23
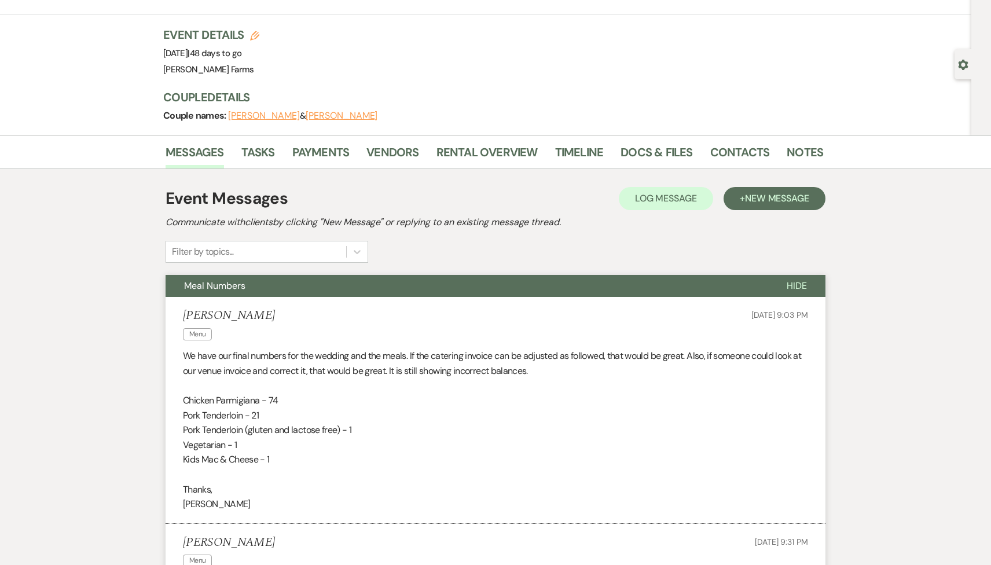
scroll to position [0, 0]
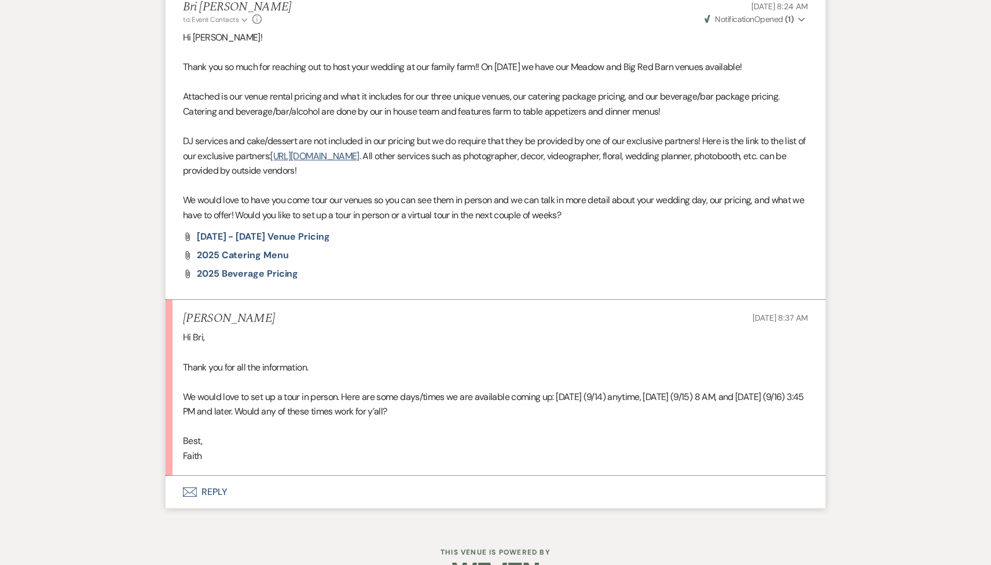
scroll to position [711, 0]
